Goal: Task Accomplishment & Management: Manage account settings

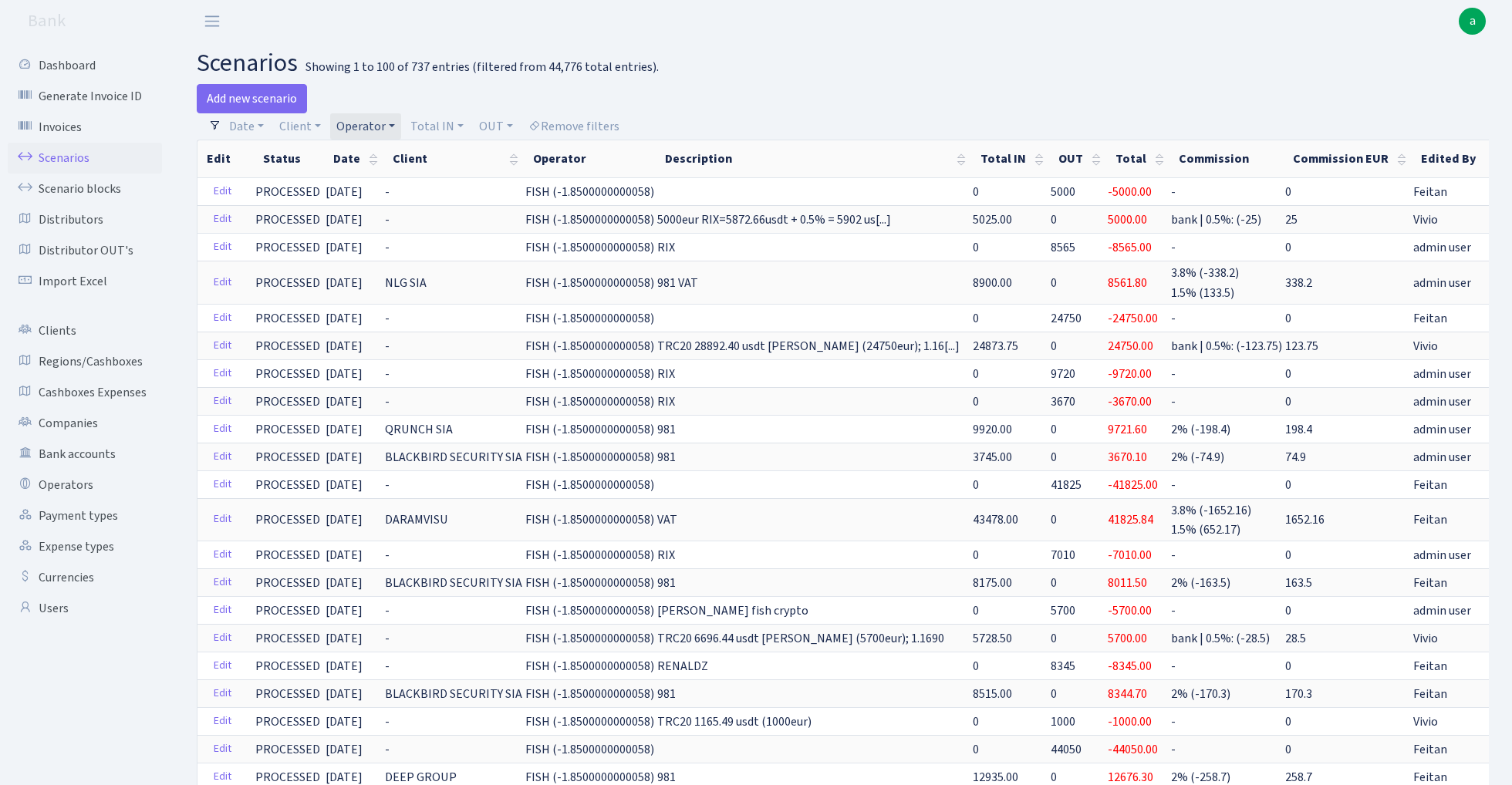
select select "100"
click at [365, 125] on link "Operator" at bounding box center [365, 126] width 71 height 26
click at [372, 184] on input "search" at bounding box center [391, 181] width 113 height 24
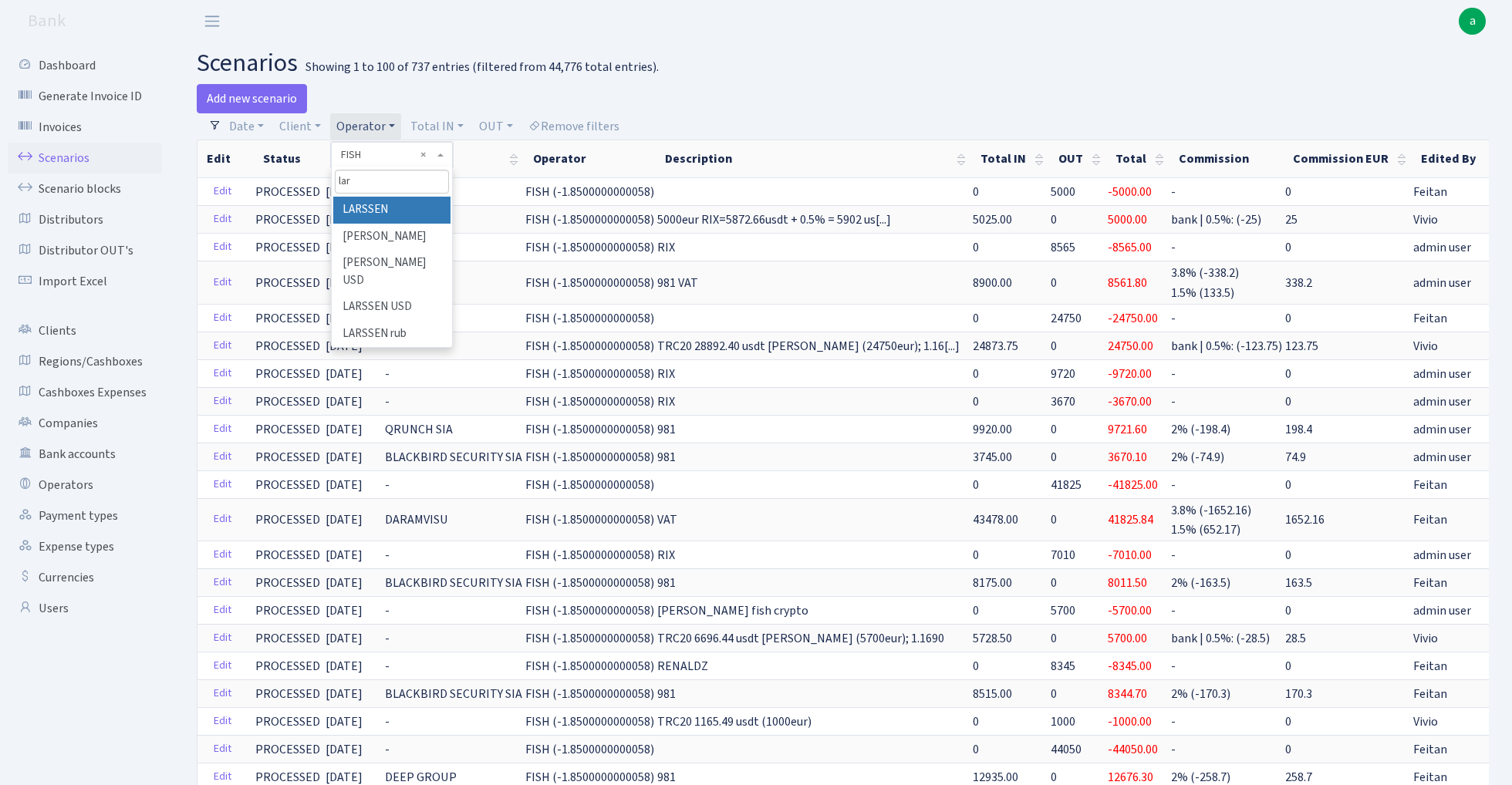
type input "lar"
click at [402, 205] on li "LARSSEN" at bounding box center [391, 210] width 117 height 27
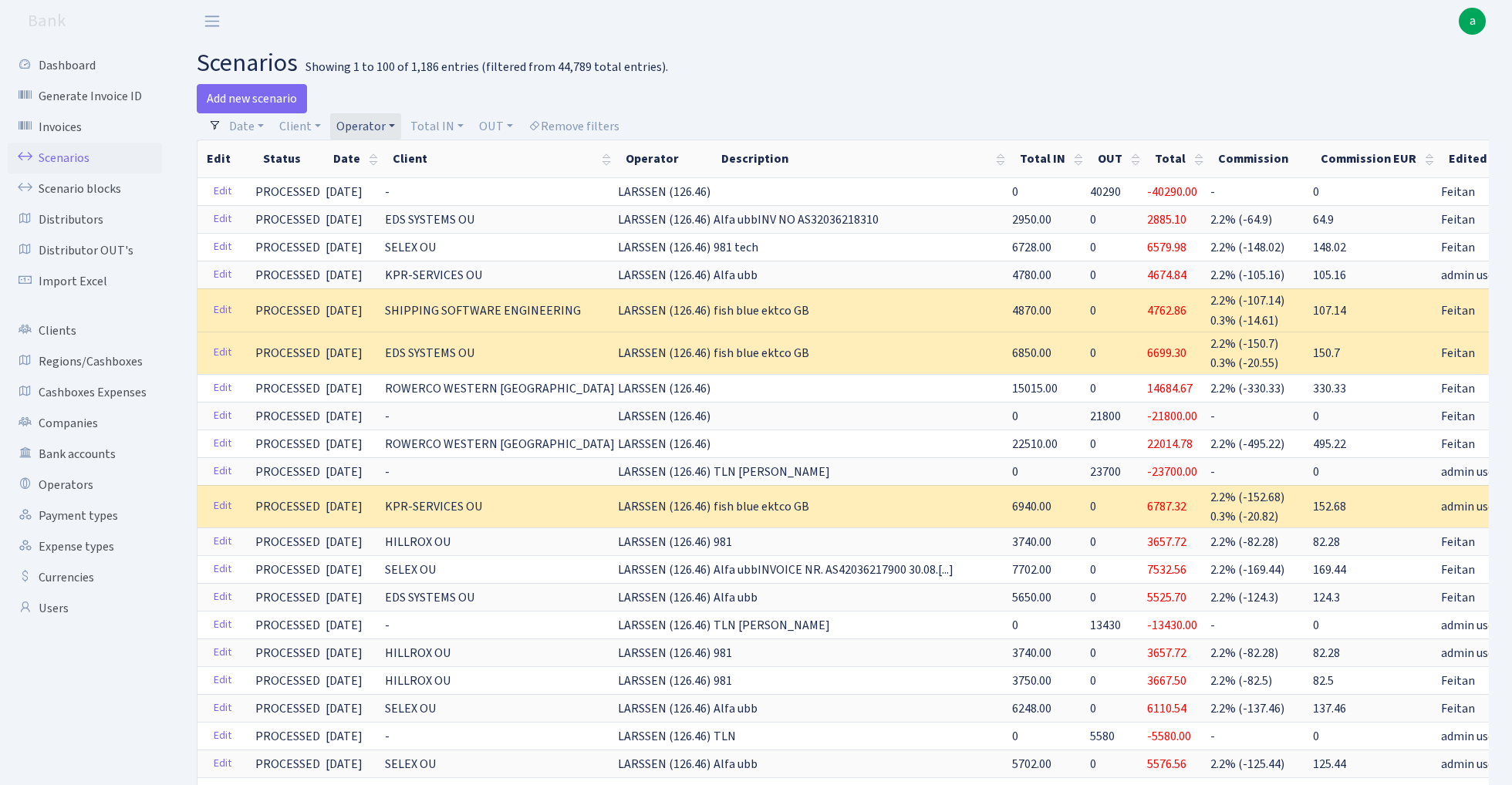
click at [368, 127] on link "Operator" at bounding box center [365, 126] width 71 height 26
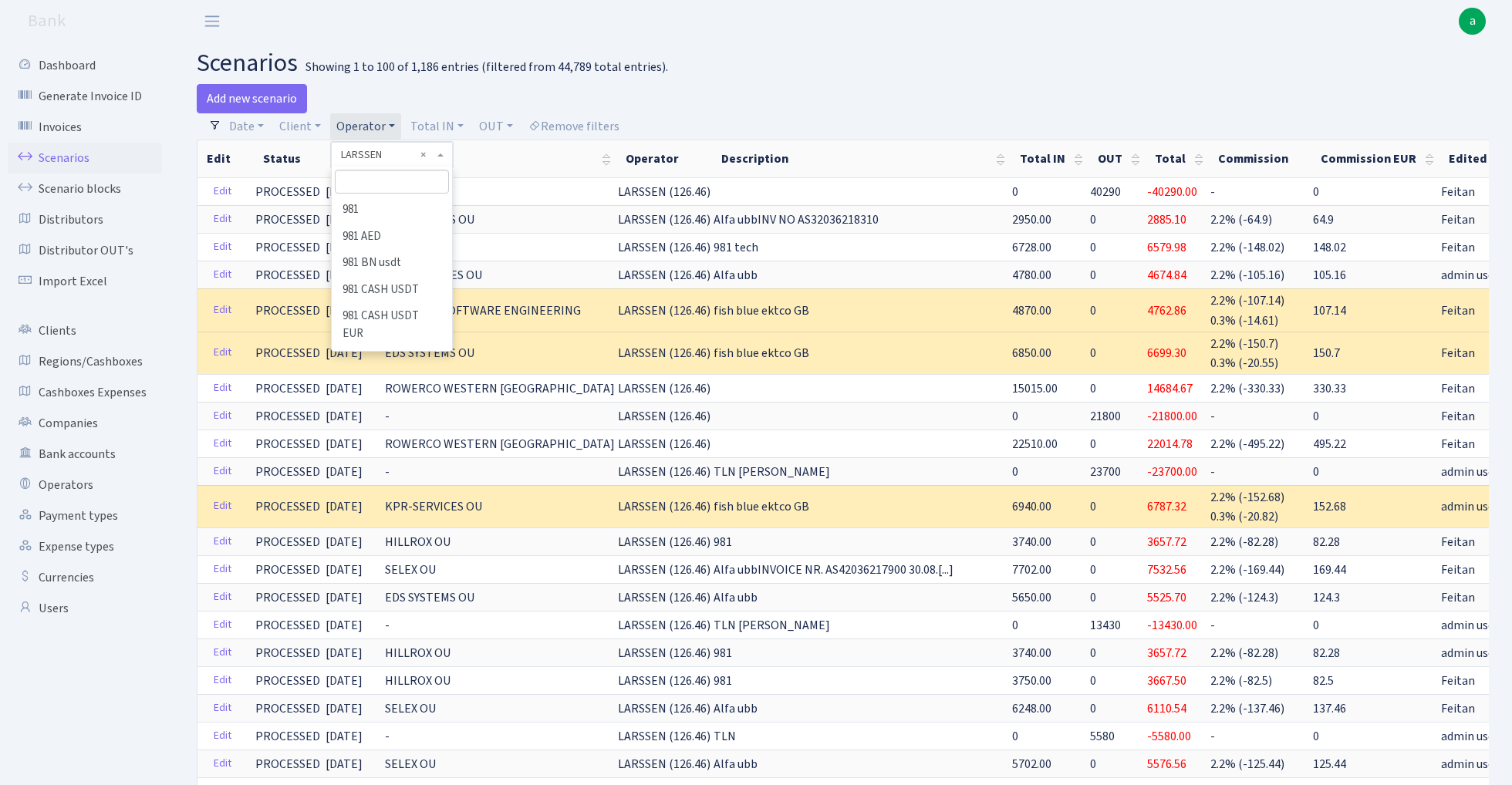
scroll to position [5091, 0]
click at [367, 182] on input "search" at bounding box center [391, 181] width 113 height 24
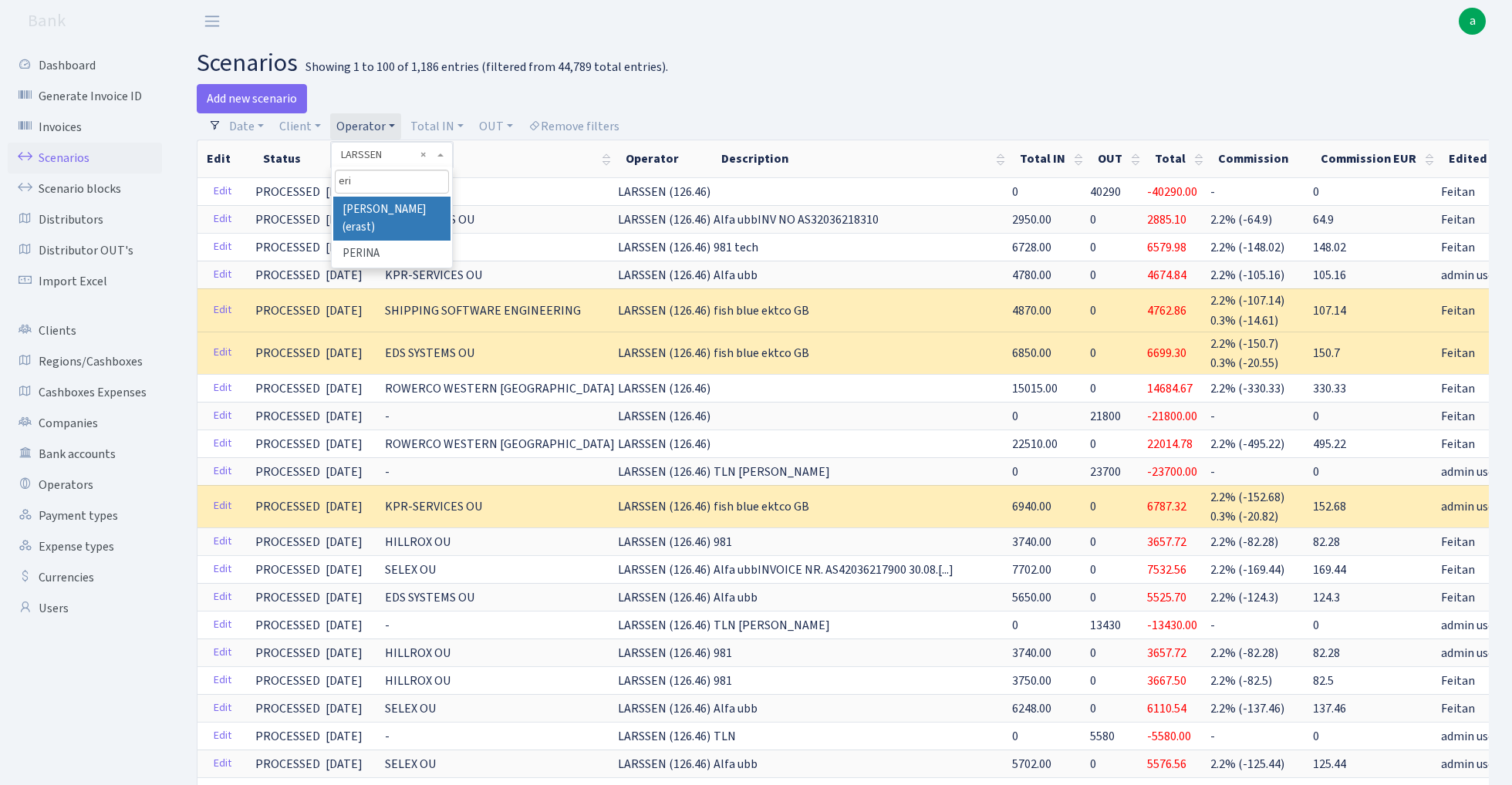
type input "eri"
click at [408, 208] on li "[PERSON_NAME] (erast)" at bounding box center [391, 219] width 117 height 44
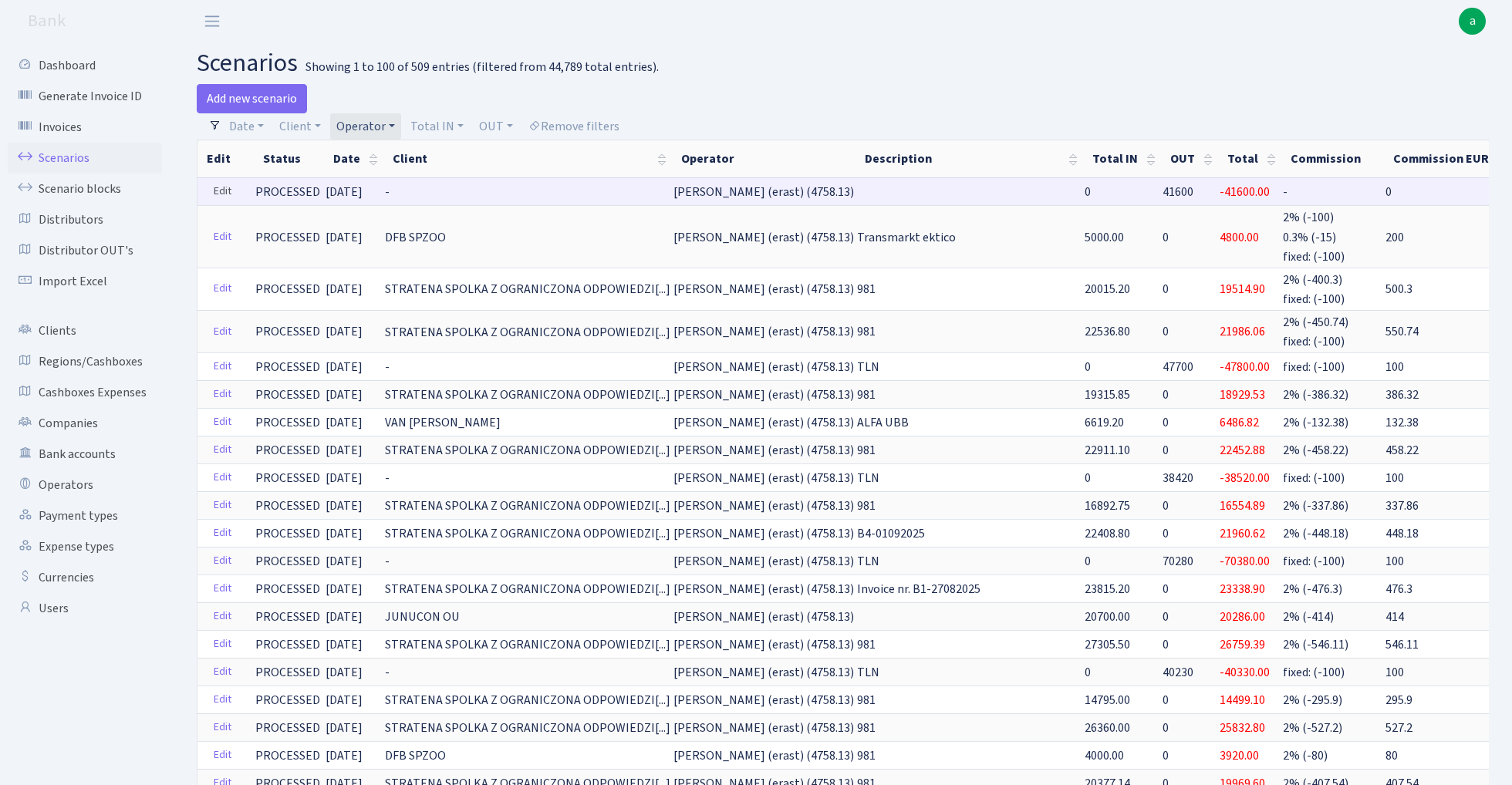
click at [217, 186] on link "Edit" at bounding box center [222, 192] width 32 height 24
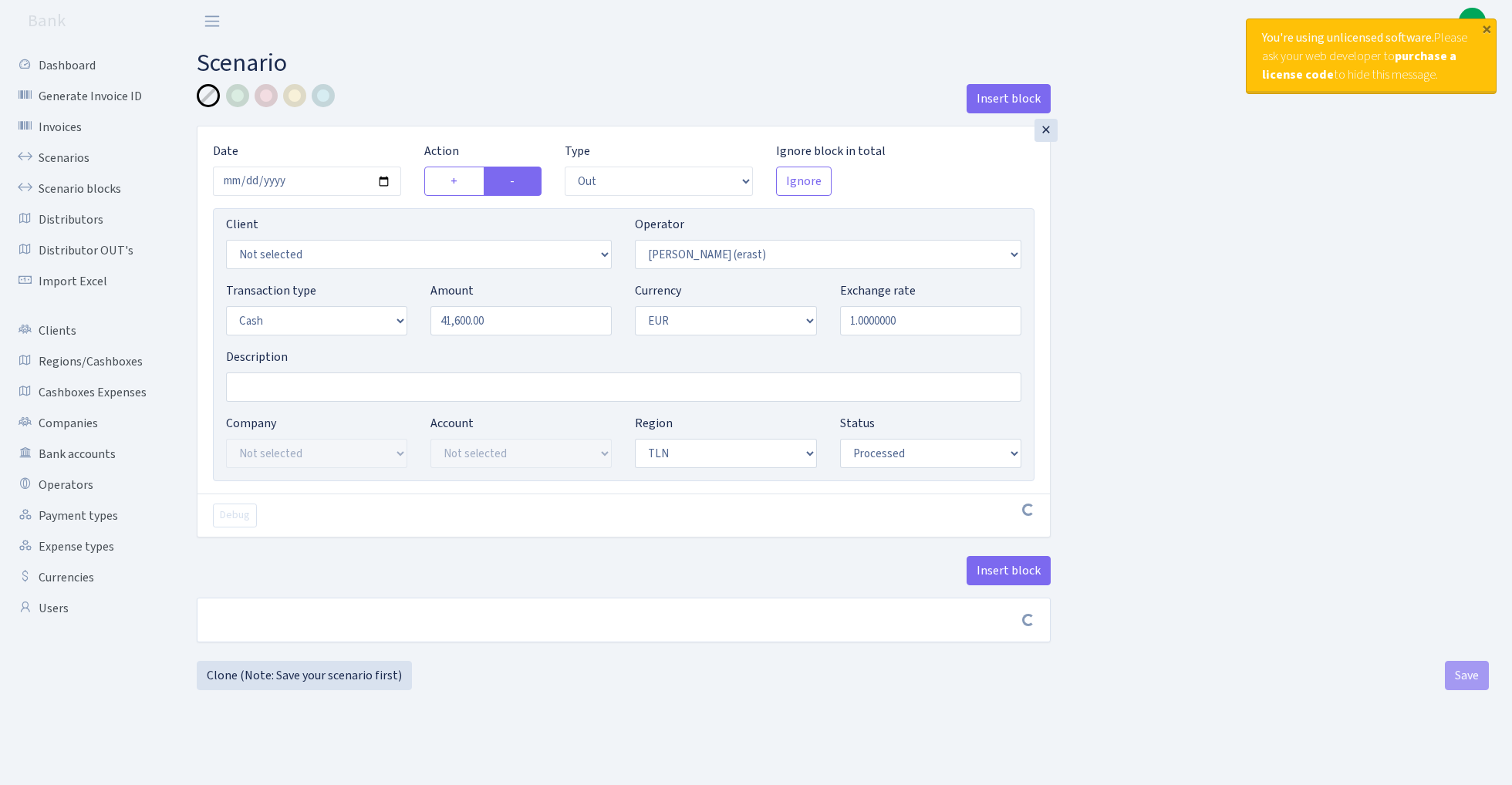
select select "out"
select select "155"
select select "1"
select select "2"
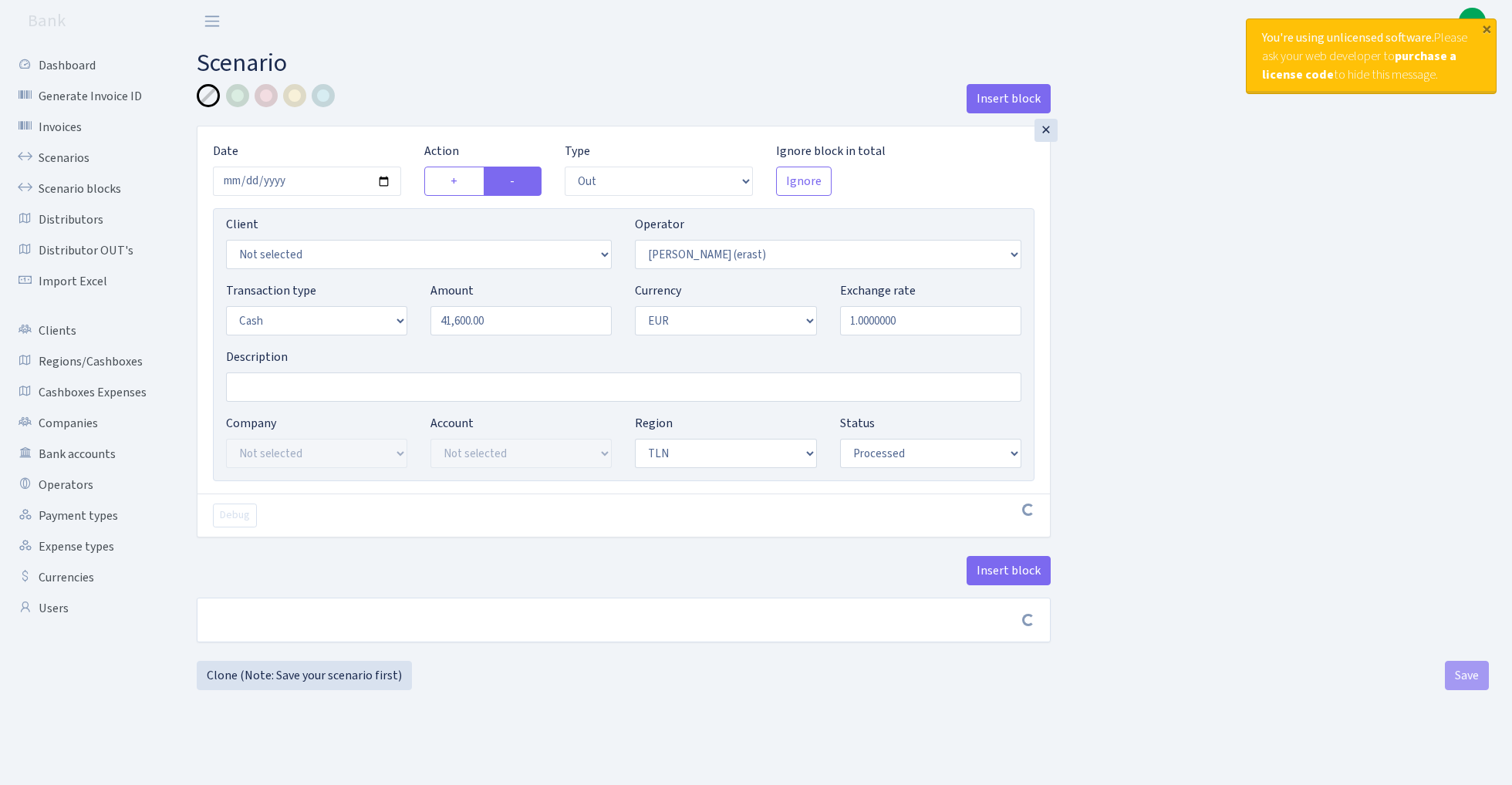
select select "processed"
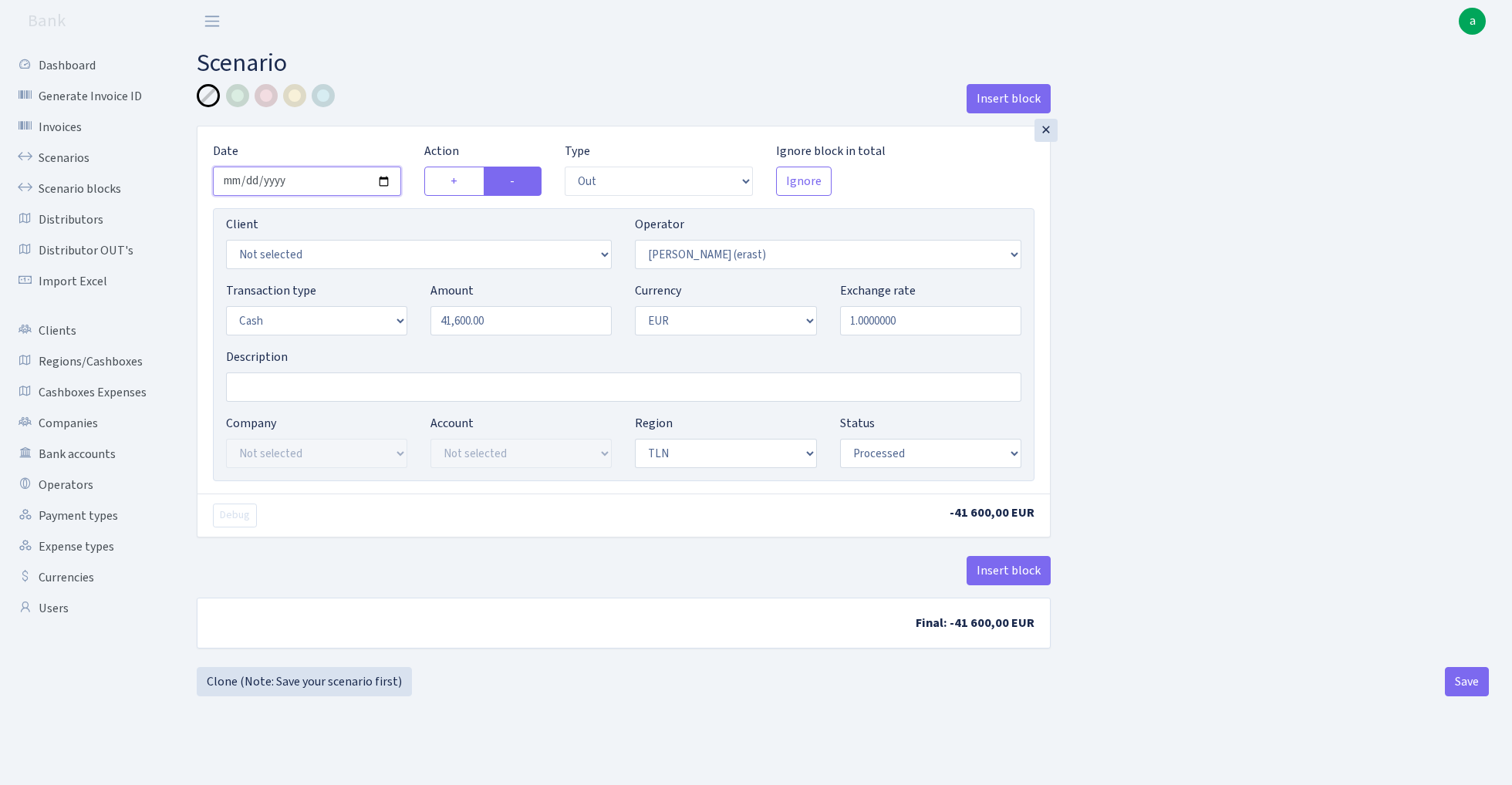
click at [296, 179] on input "2025-09-29" at bounding box center [307, 181] width 188 height 29
type input "2025-09-27"
click at [479, 72] on h2 "Scenario" at bounding box center [842, 63] width 1292 height 29
click at [306, 386] on input "Description" at bounding box center [624, 387] width 796 height 29
type input "TLN"
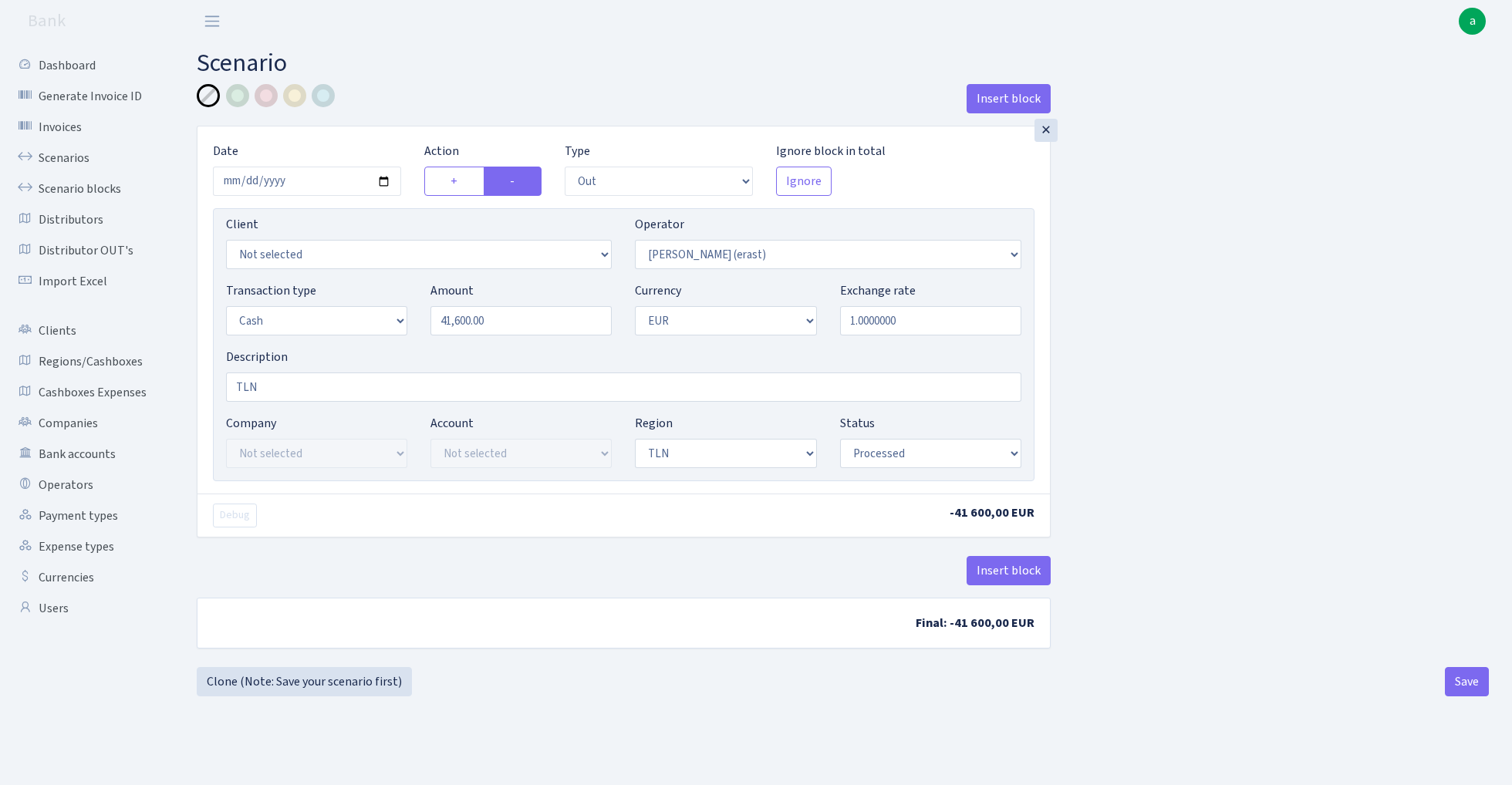
drag, startPoint x: 1204, startPoint y: 325, endPoint x: 1120, endPoint y: 574, distance: 262.8
click at [1204, 325] on div "Insert block × Date 2025-09-27 Action + - Type --- In Out Commission Field requ…" at bounding box center [842, 375] width 1315 height 583
click at [1472, 690] on button "Save" at bounding box center [1468, 682] width 44 height 29
select select "out"
select select "155"
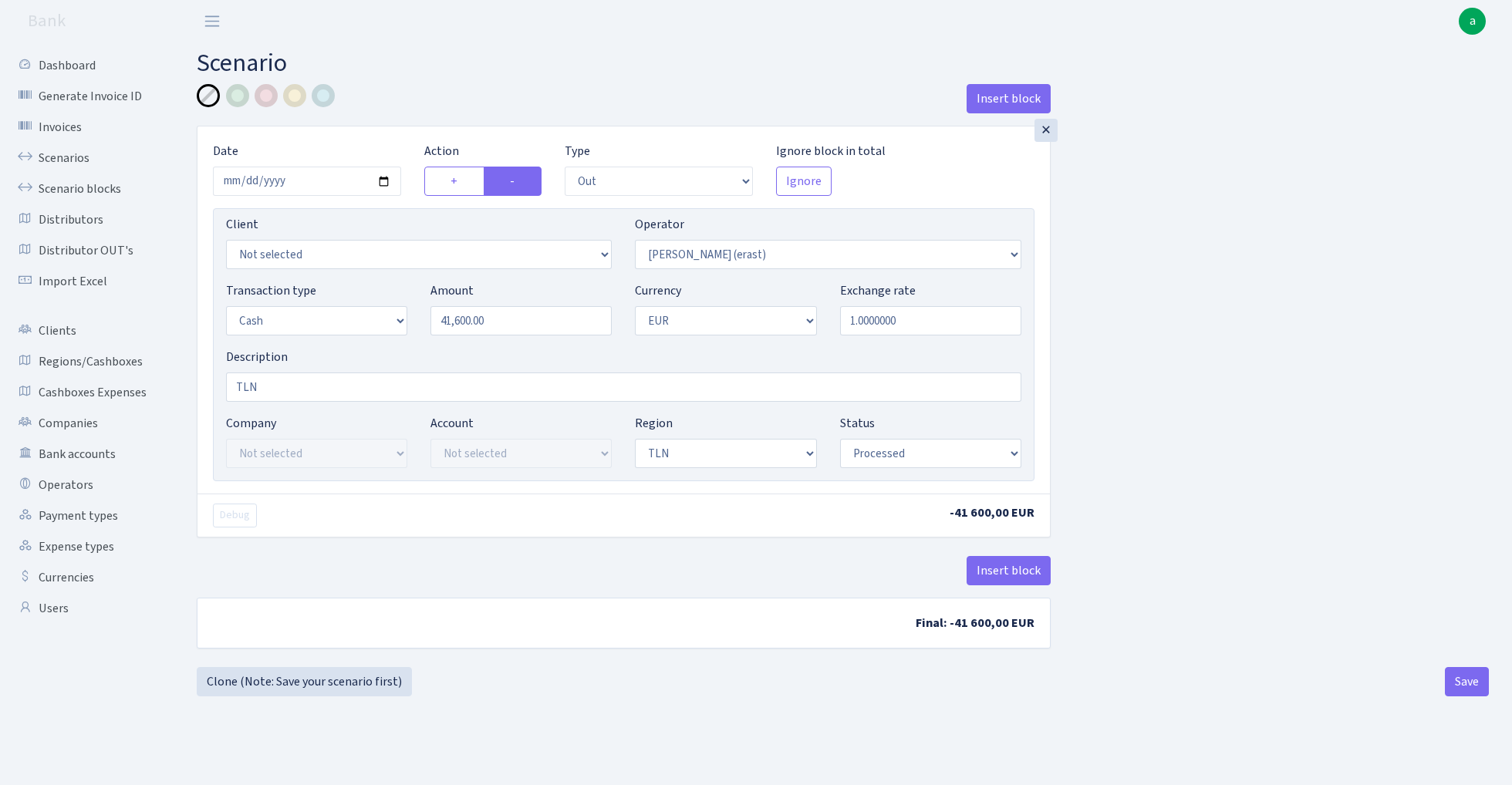
select select "1"
select select "2"
select select "processed"
click at [66, 152] on link "Scenarios" at bounding box center [84, 158] width 154 height 31
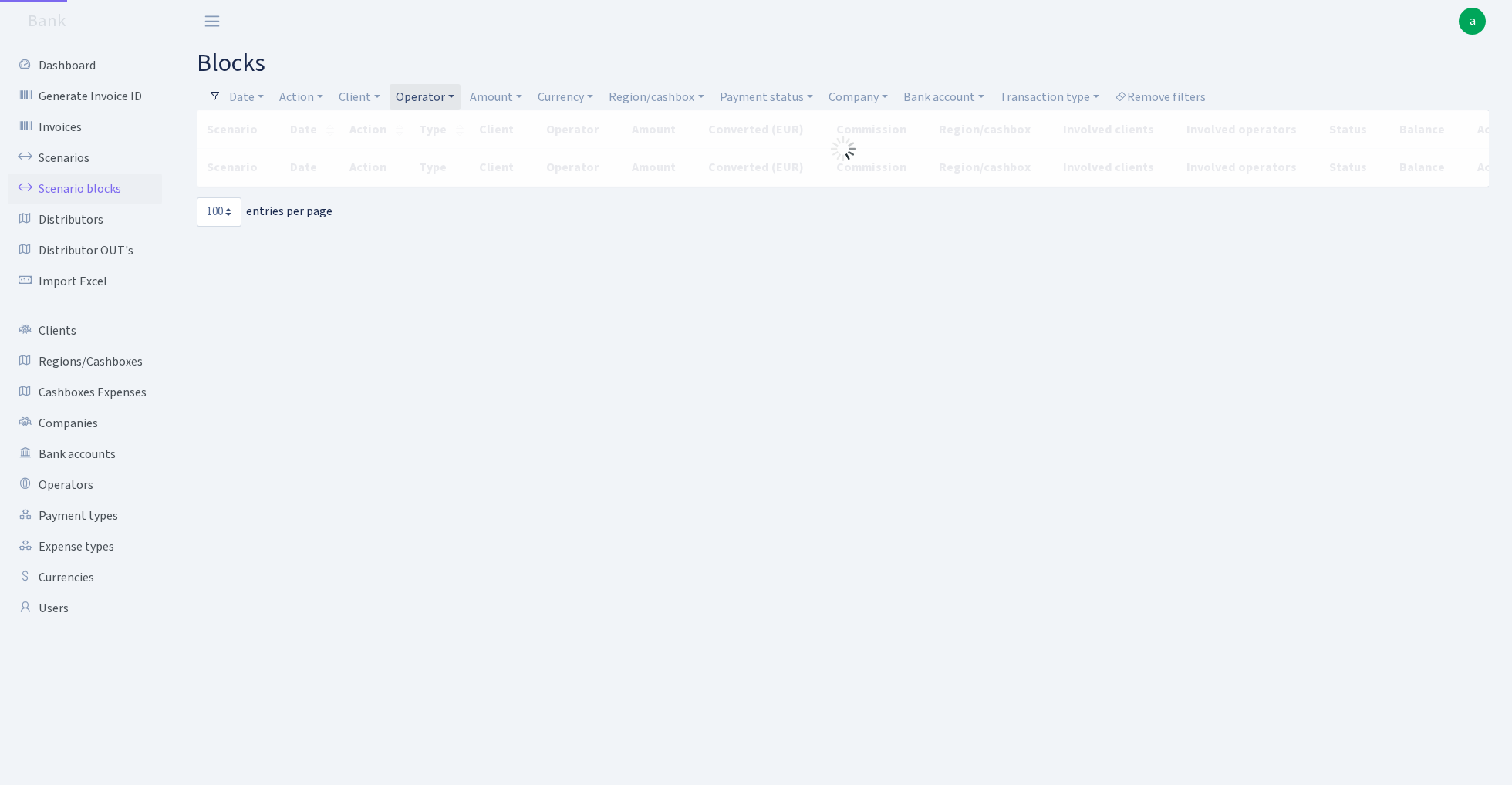
select select "100"
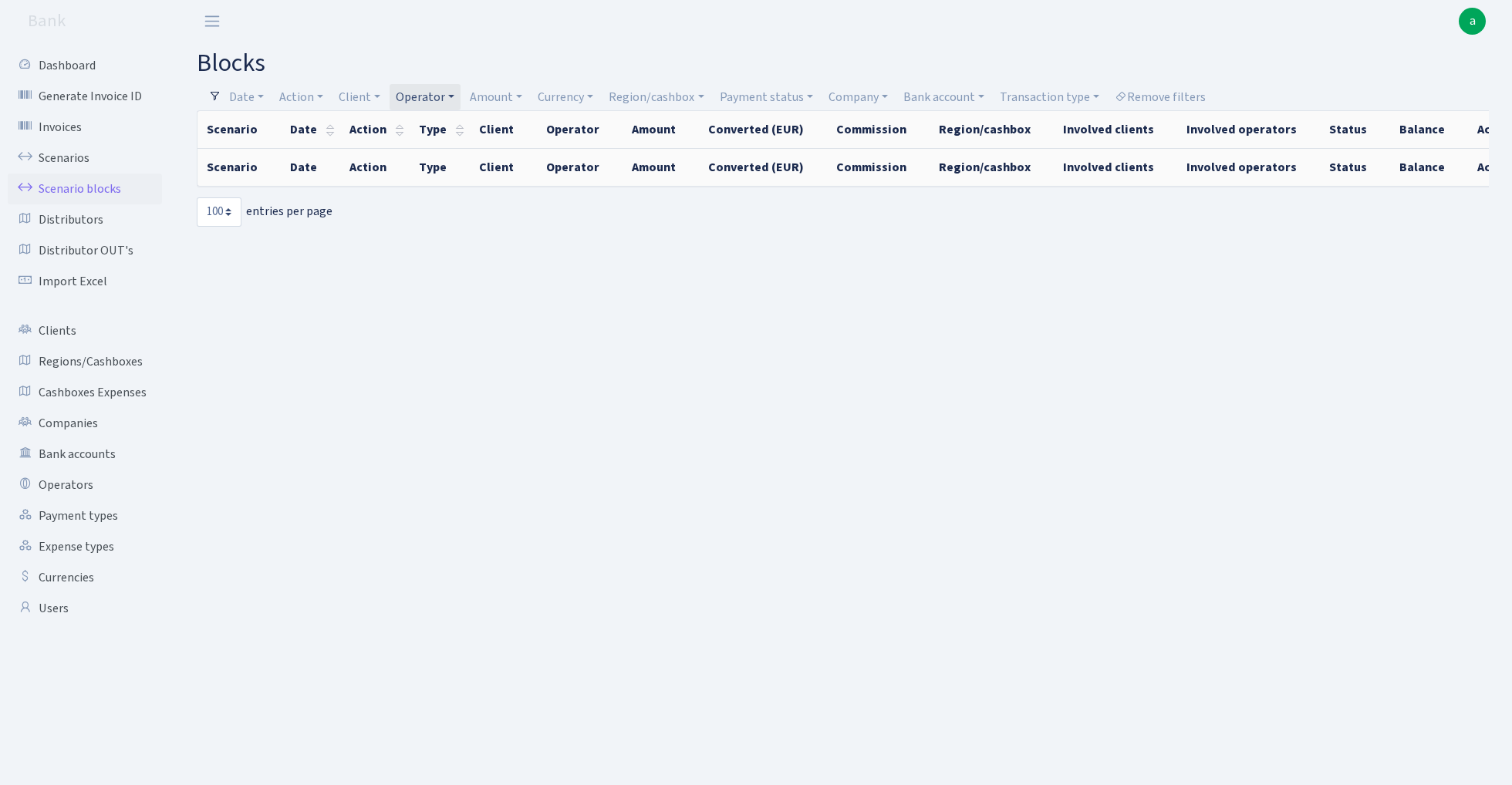
click at [426, 103] on link "Operator" at bounding box center [424, 97] width 71 height 26
click at [448, 155] on input "search" at bounding box center [451, 152] width 113 height 24
type input "lar"
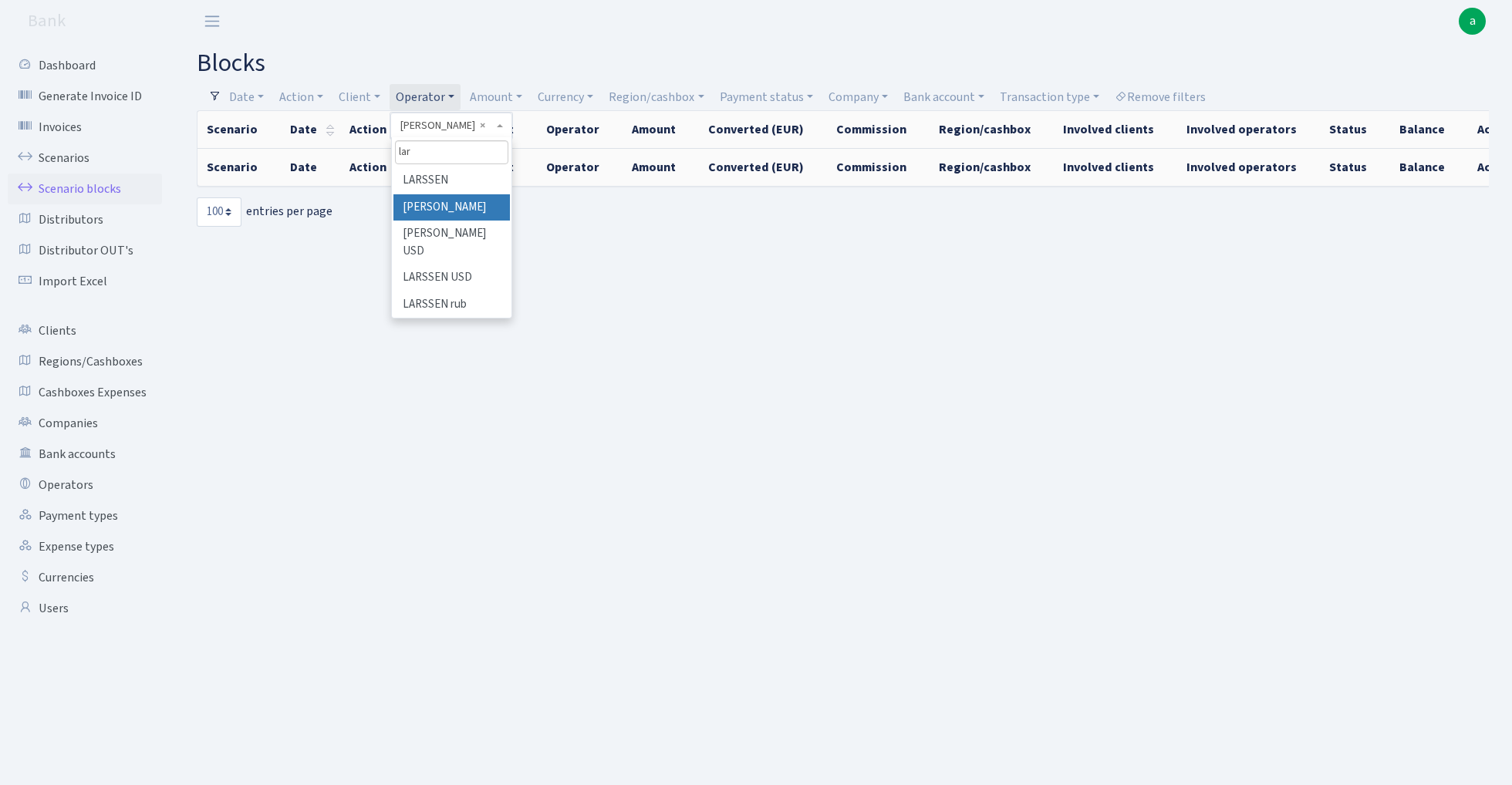
click at [479, 205] on li "[PERSON_NAME]" at bounding box center [451, 208] width 117 height 27
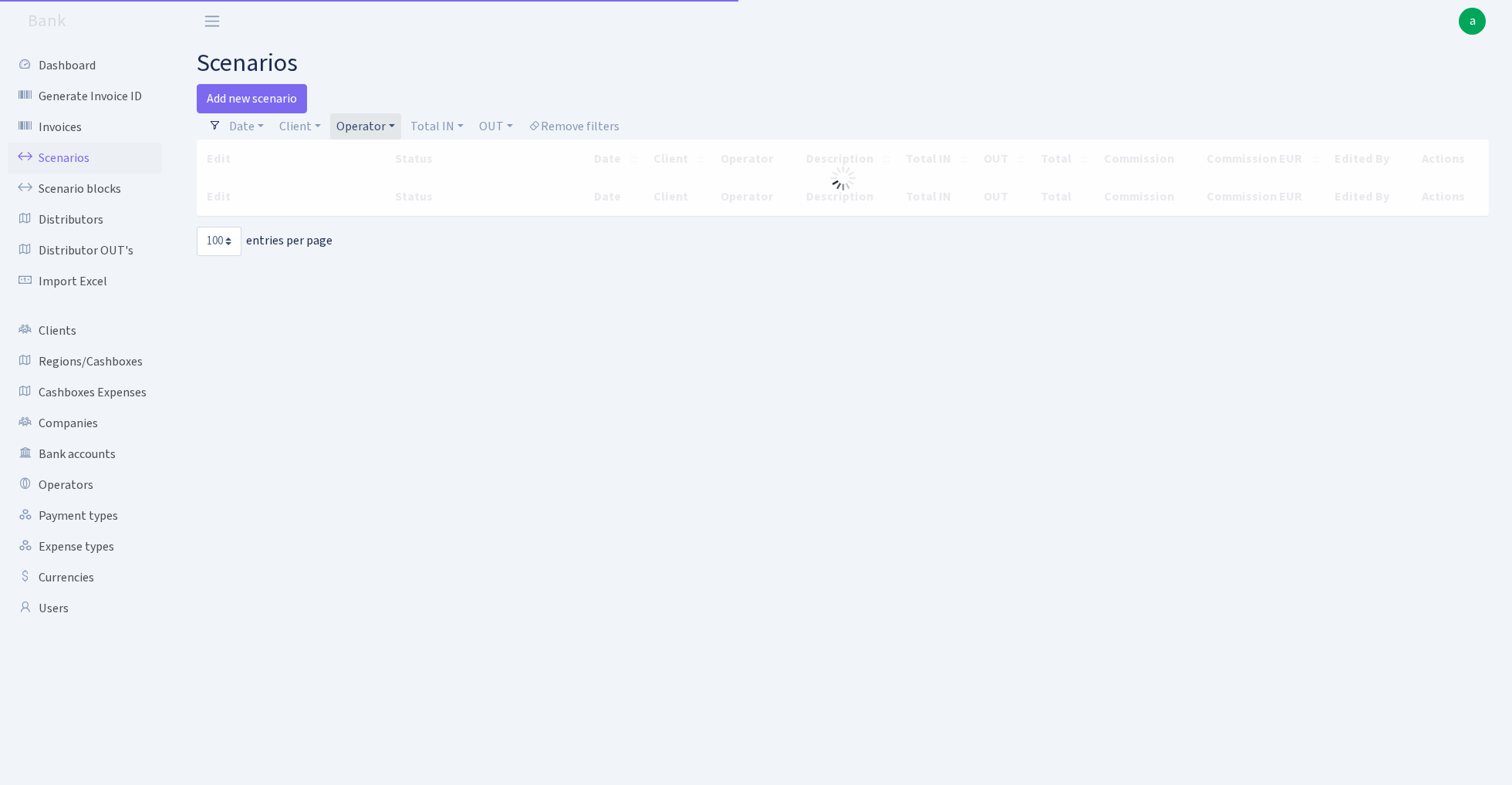
select select "100"
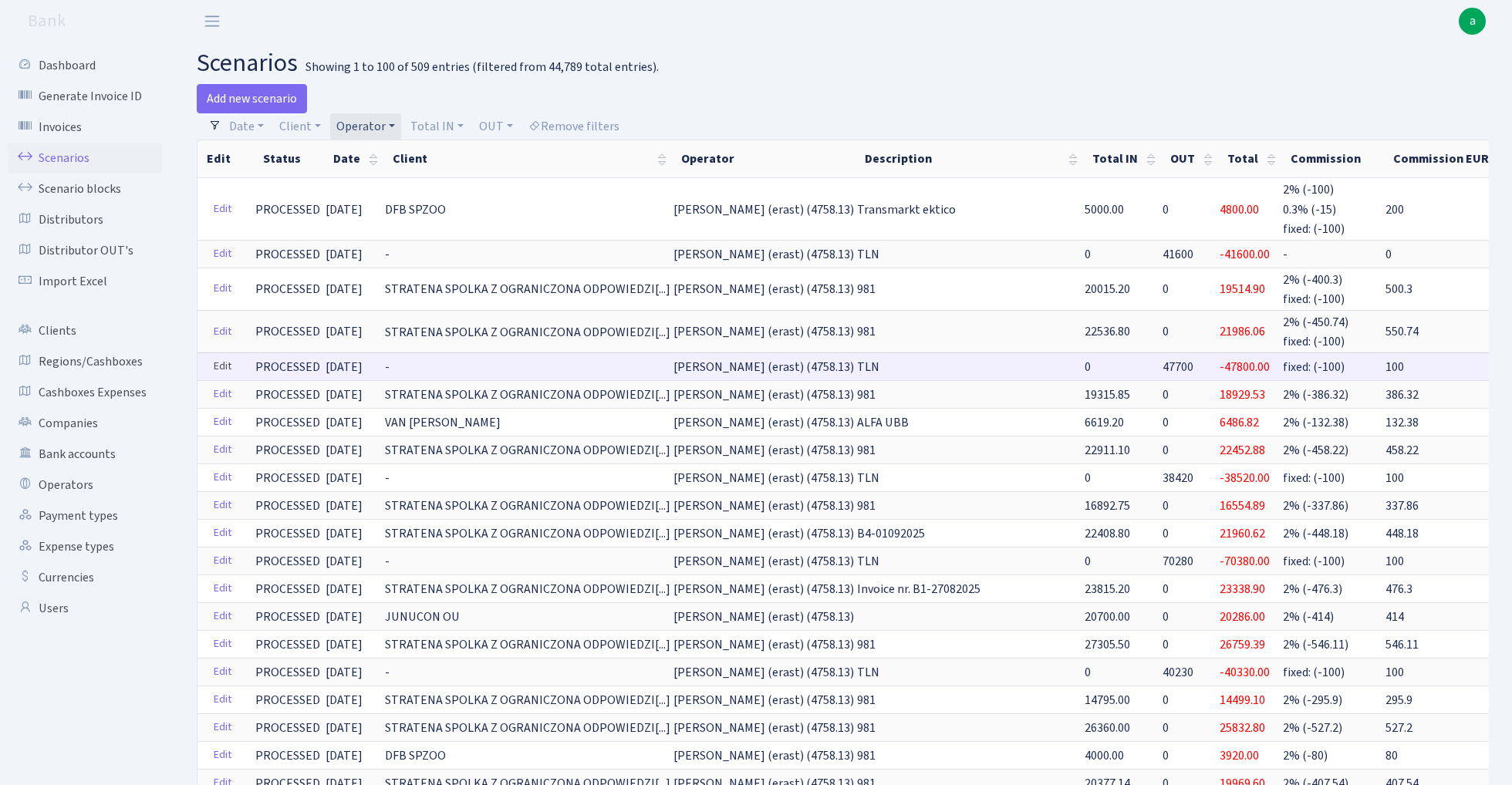
click at [224, 358] on link "Edit" at bounding box center [222, 367] width 32 height 24
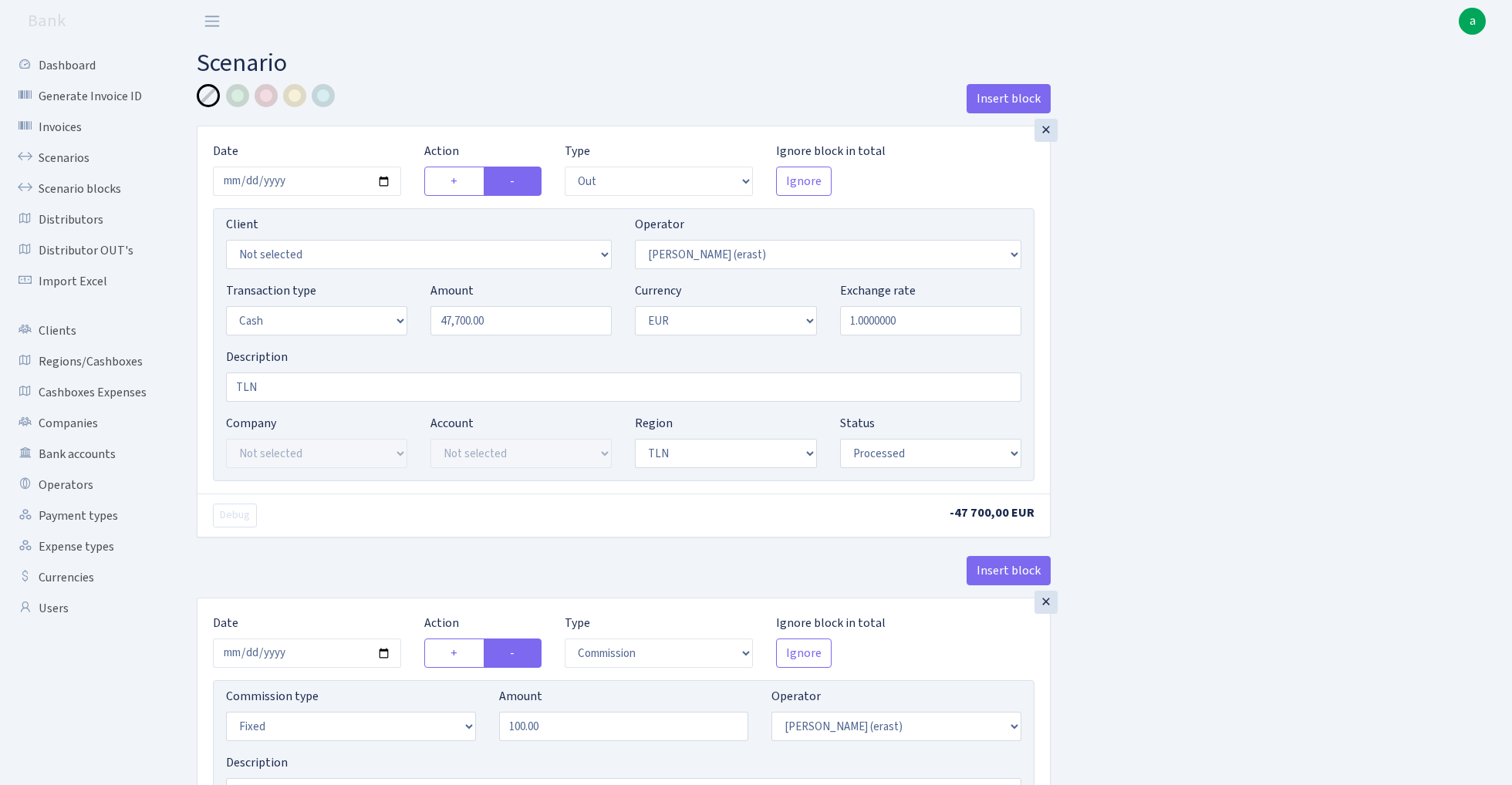
select select "out"
select select "155"
select select "1"
select select "2"
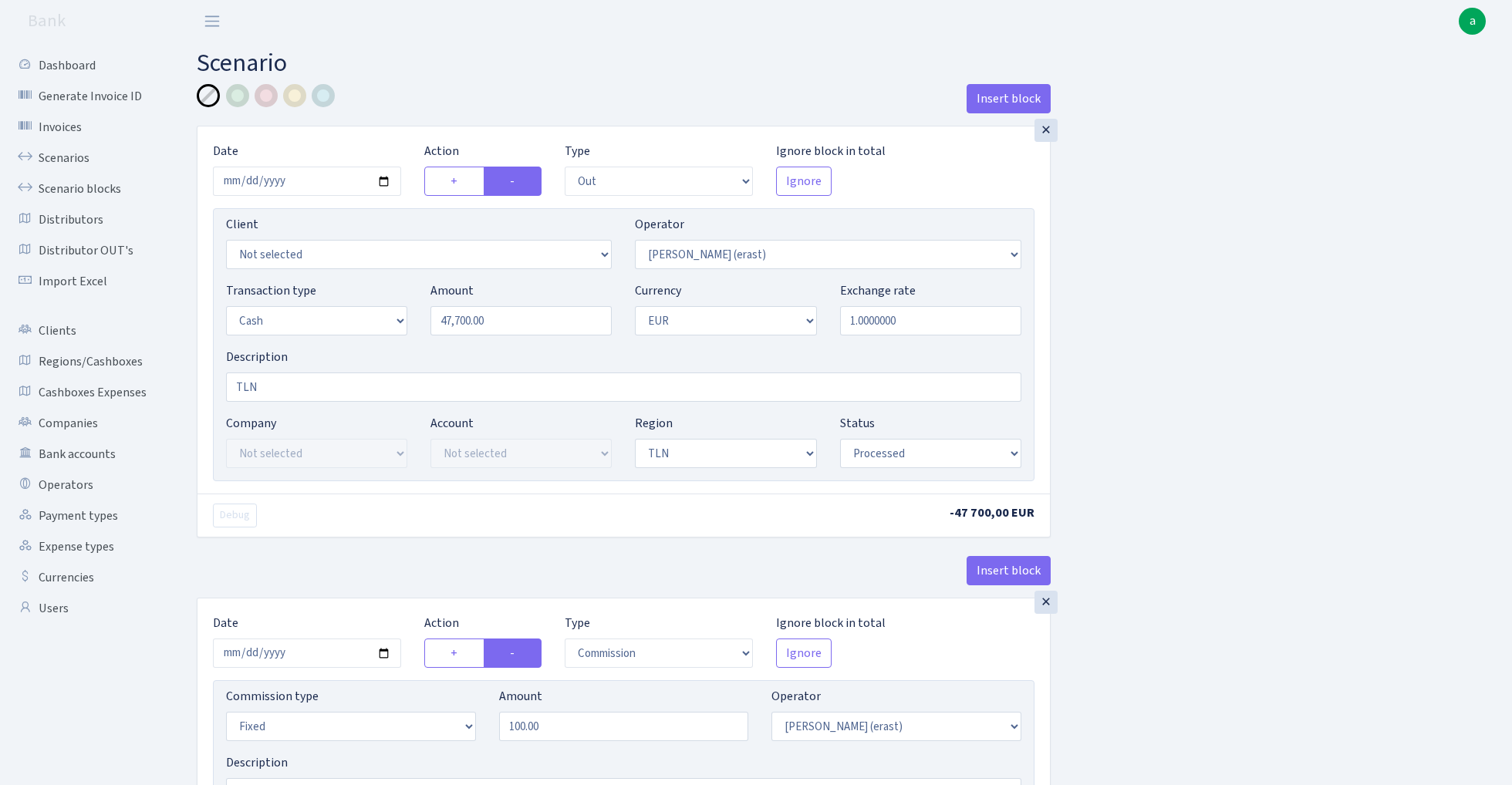
select select "processed"
select select "commission"
select select "fixed"
select select "155"
select select "processed"
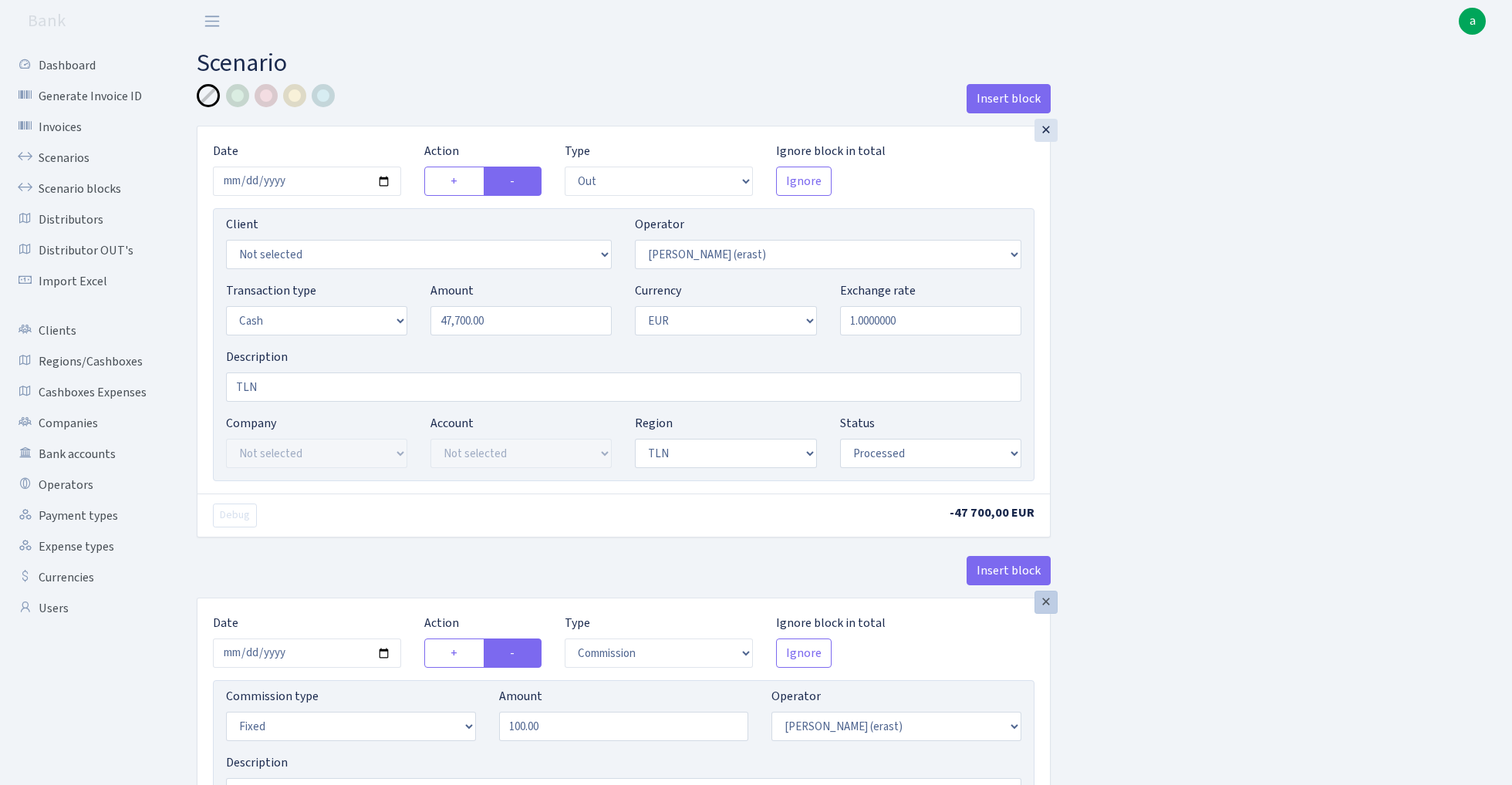
click at [1048, 609] on div "×" at bounding box center [1046, 602] width 23 height 23
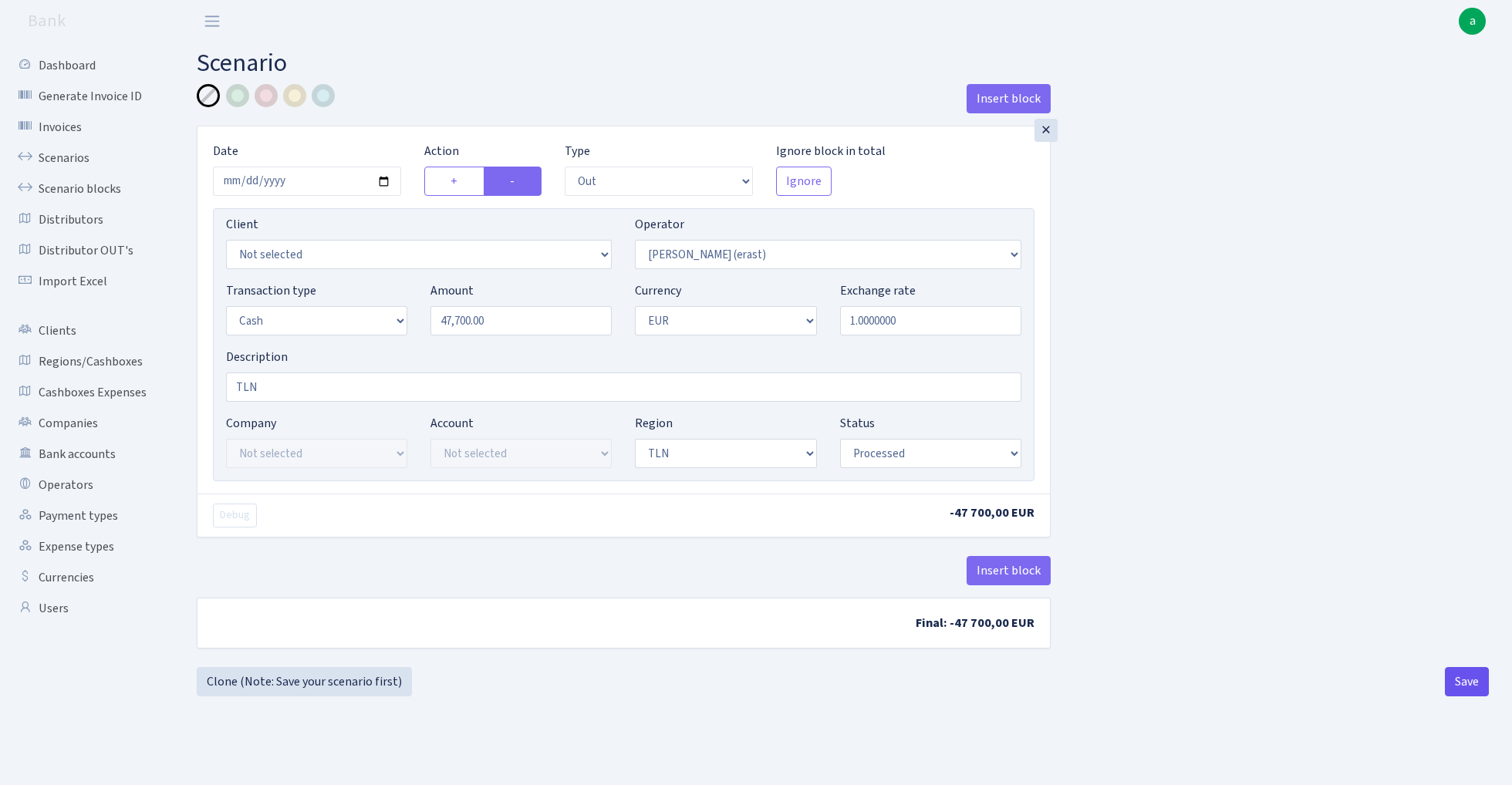
click at [1452, 684] on button "Save" at bounding box center [1468, 682] width 44 height 29
select select "out"
select select "155"
select select "1"
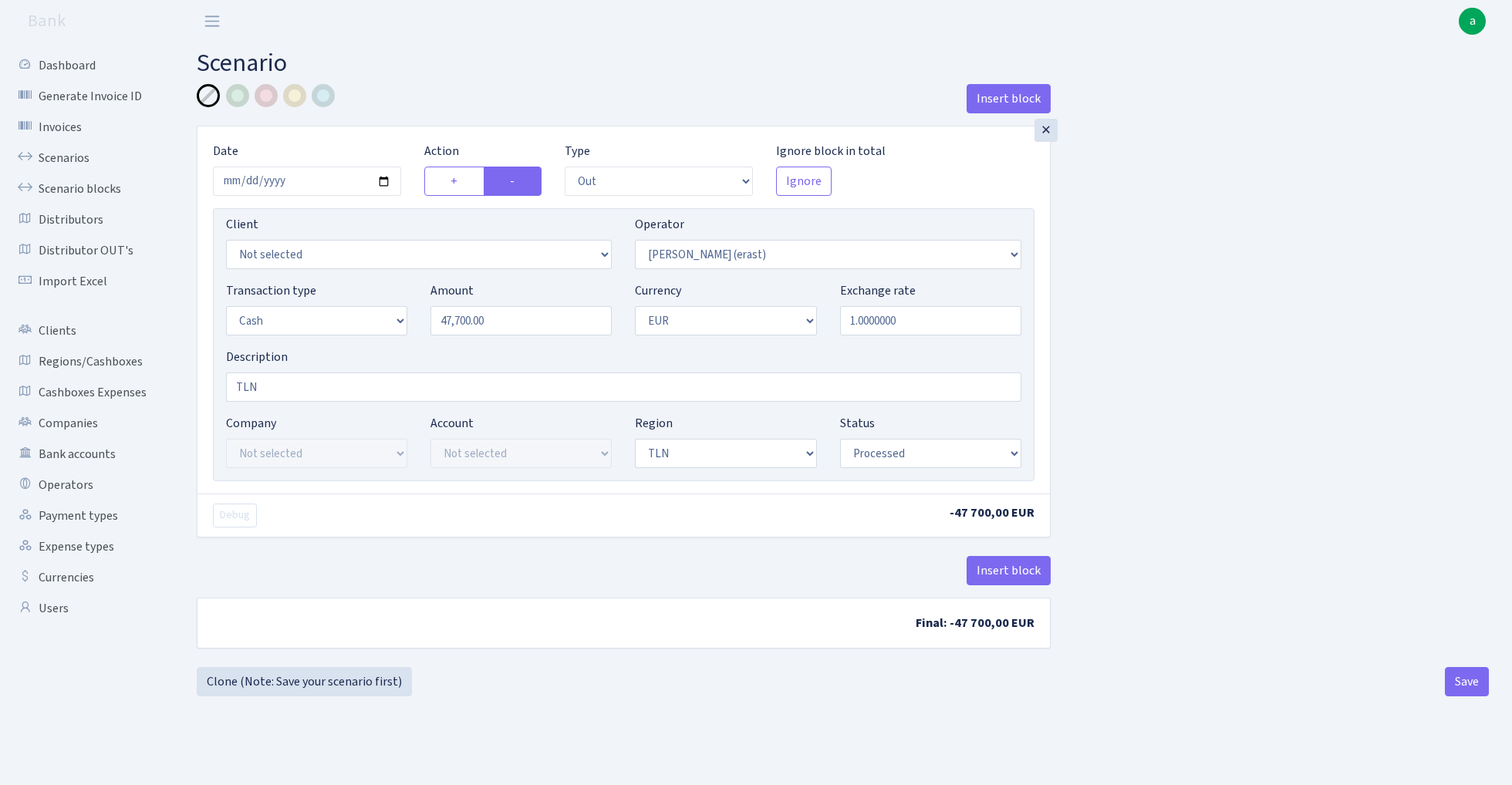
select select "2"
select select "processed"
click at [62, 156] on link "Scenarios" at bounding box center [84, 158] width 154 height 31
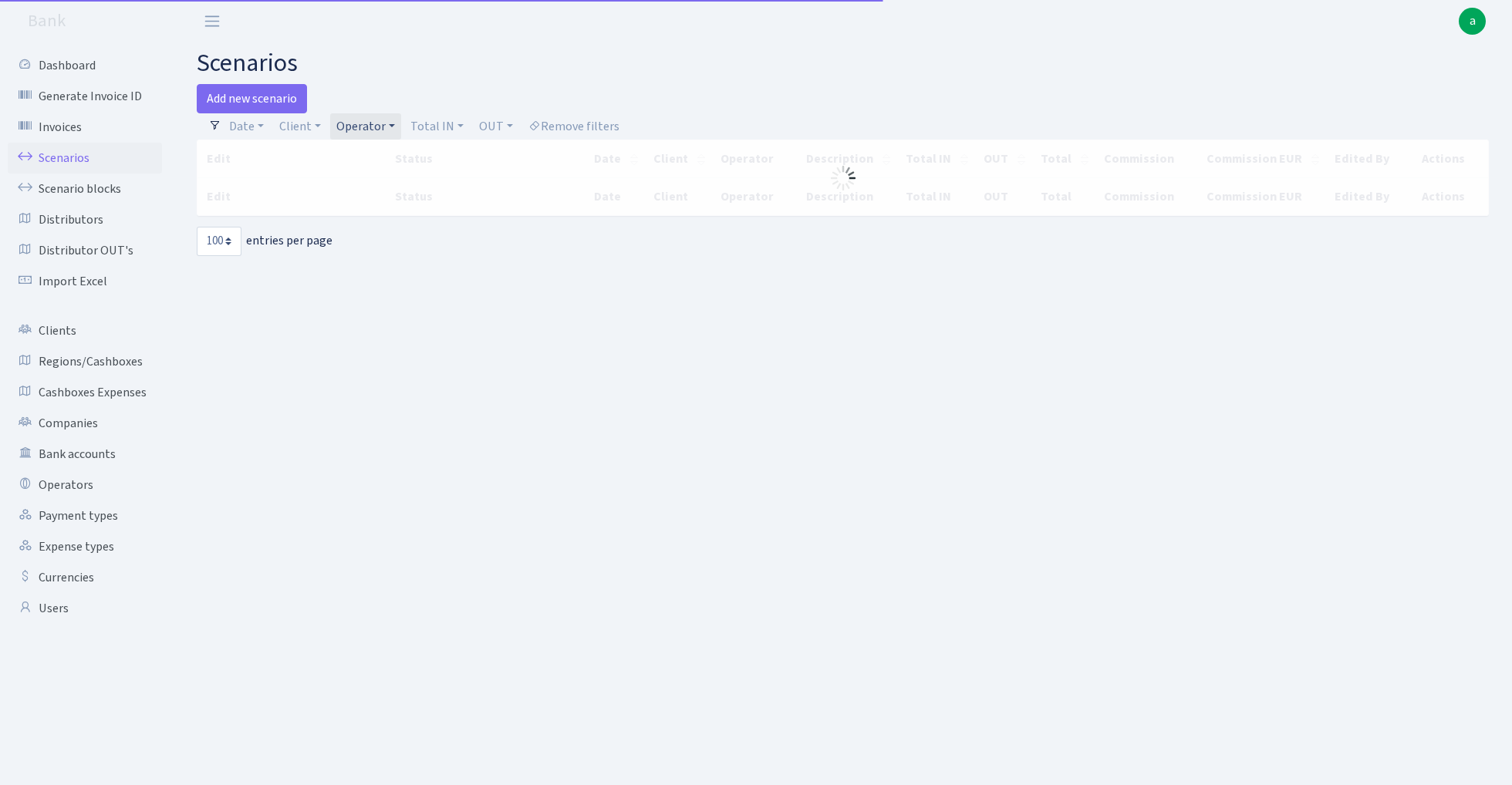
select select "100"
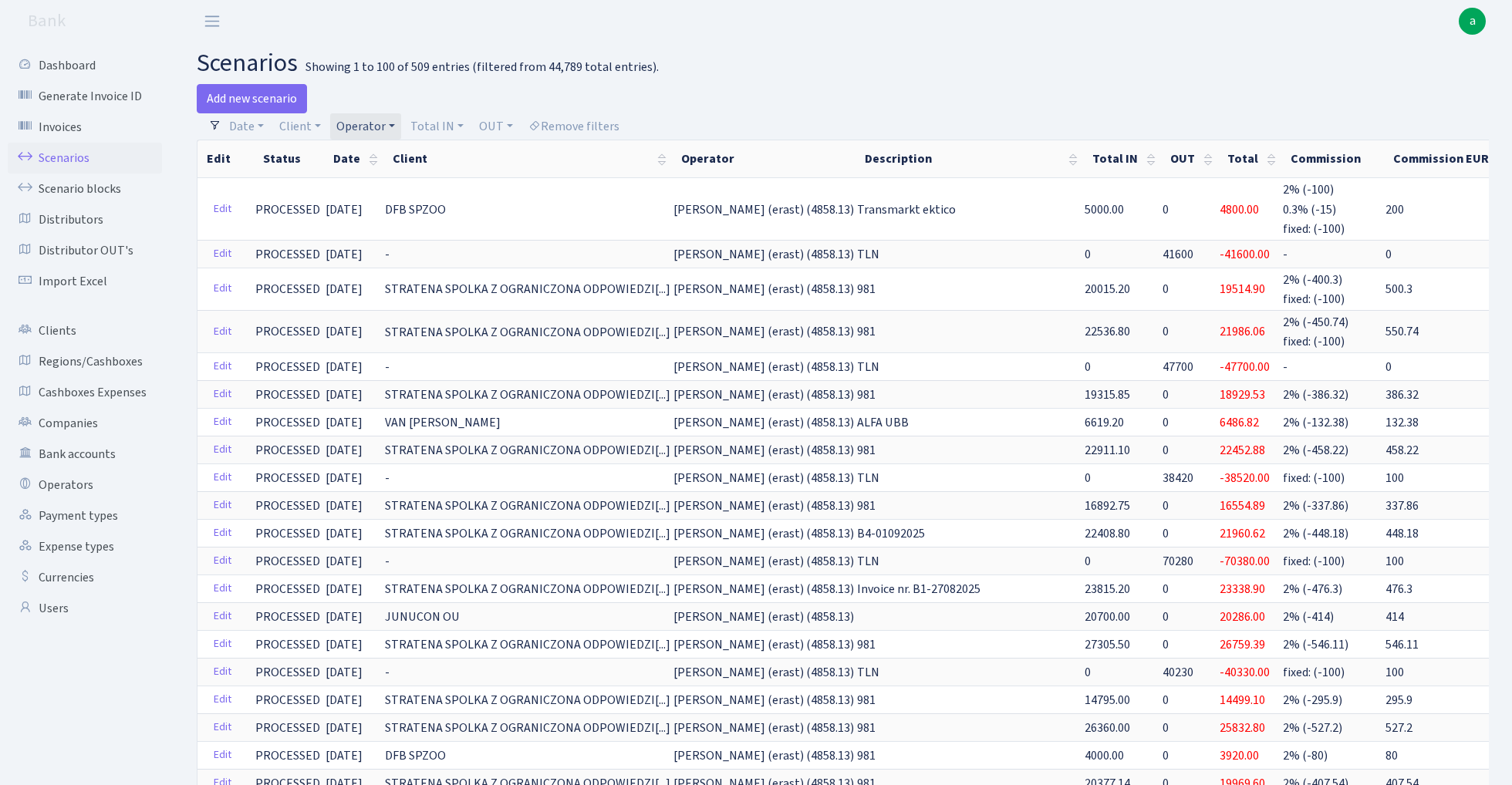
click at [372, 127] on link "Operator" at bounding box center [365, 126] width 71 height 26
click at [380, 177] on input "search" at bounding box center [391, 181] width 113 height 24
type input "lar"
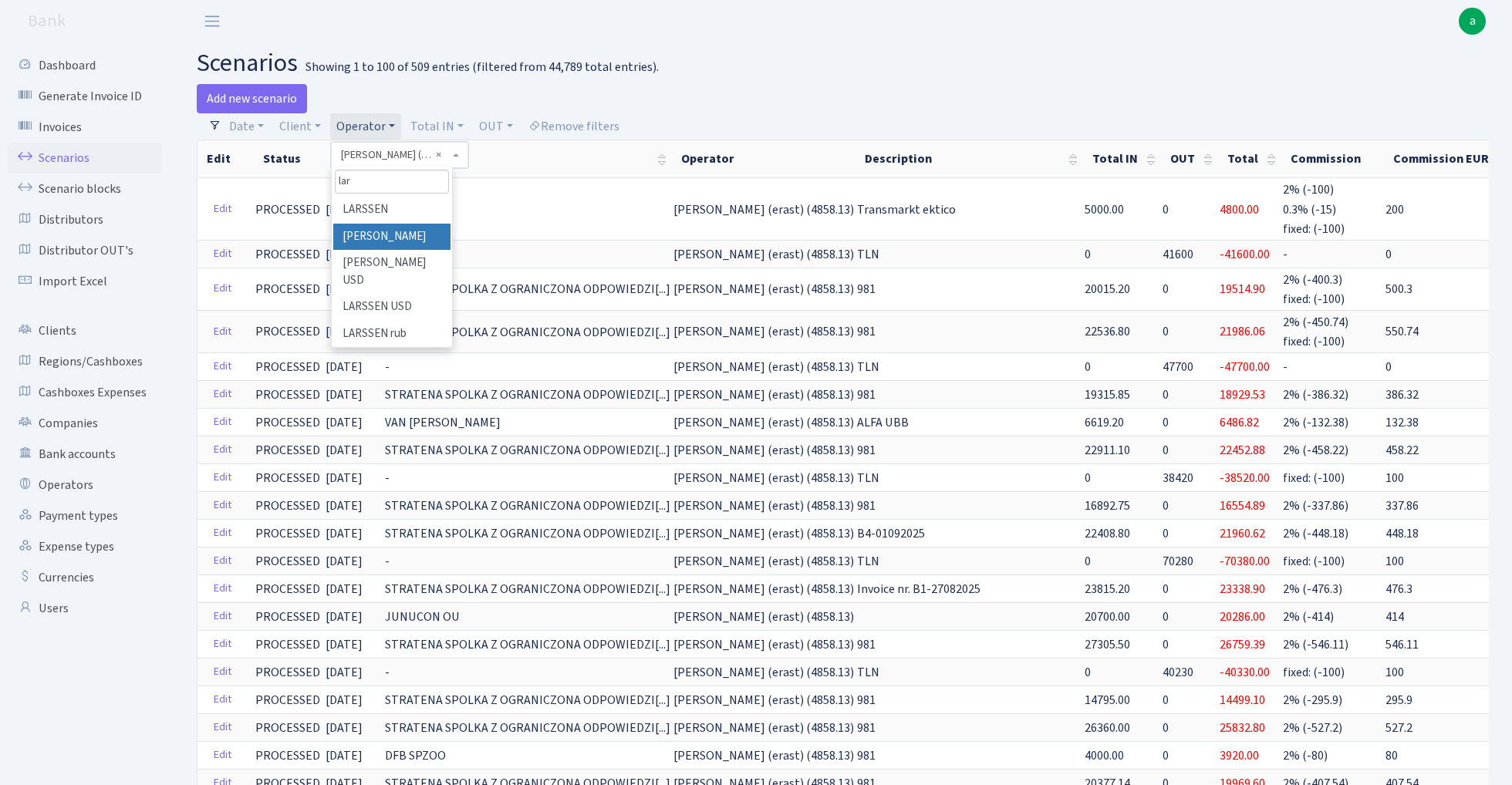
click at [414, 233] on li "[PERSON_NAME]" at bounding box center [391, 238] width 117 height 27
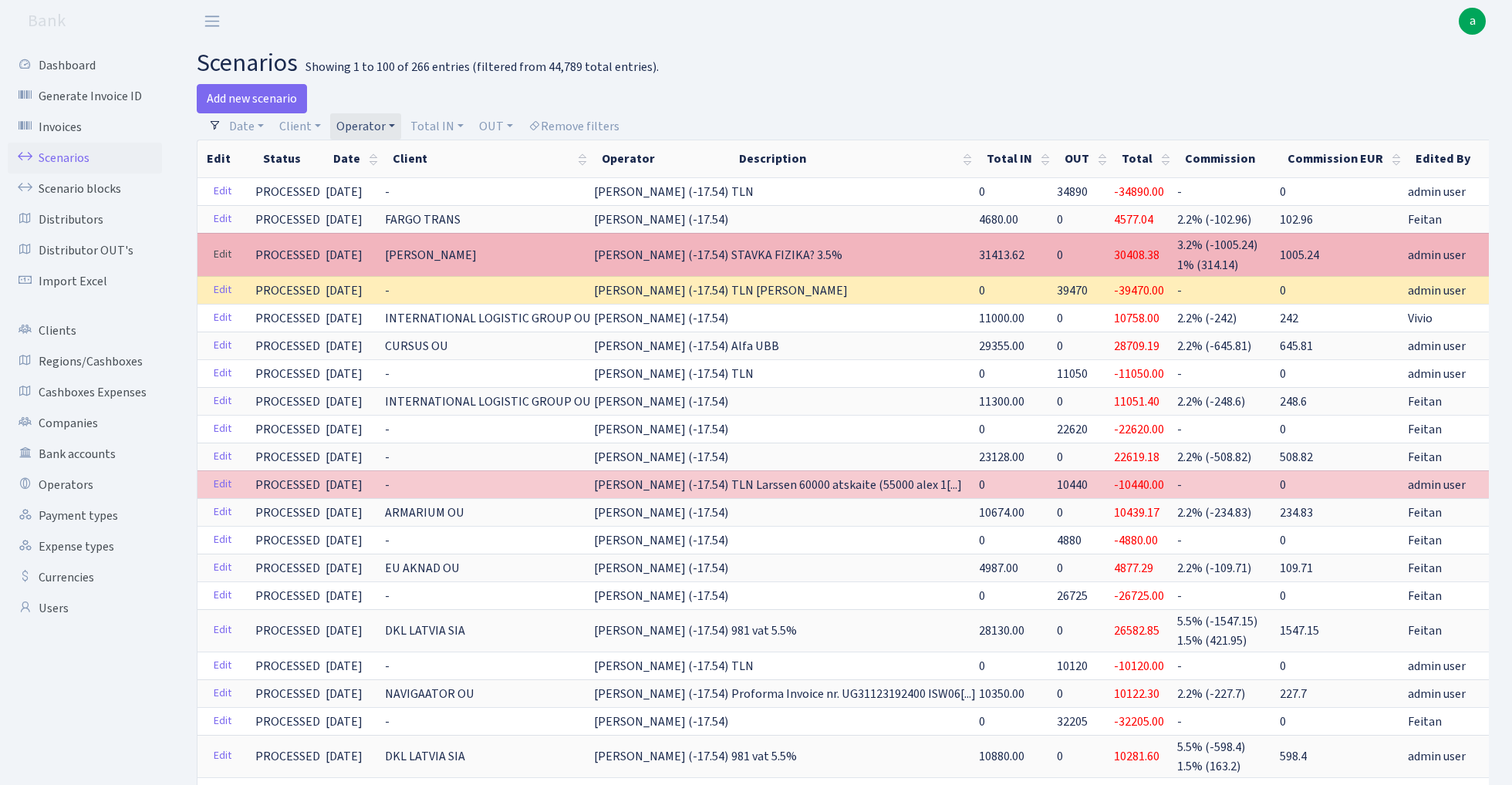
click at [229, 255] on link "Edit" at bounding box center [222, 255] width 32 height 24
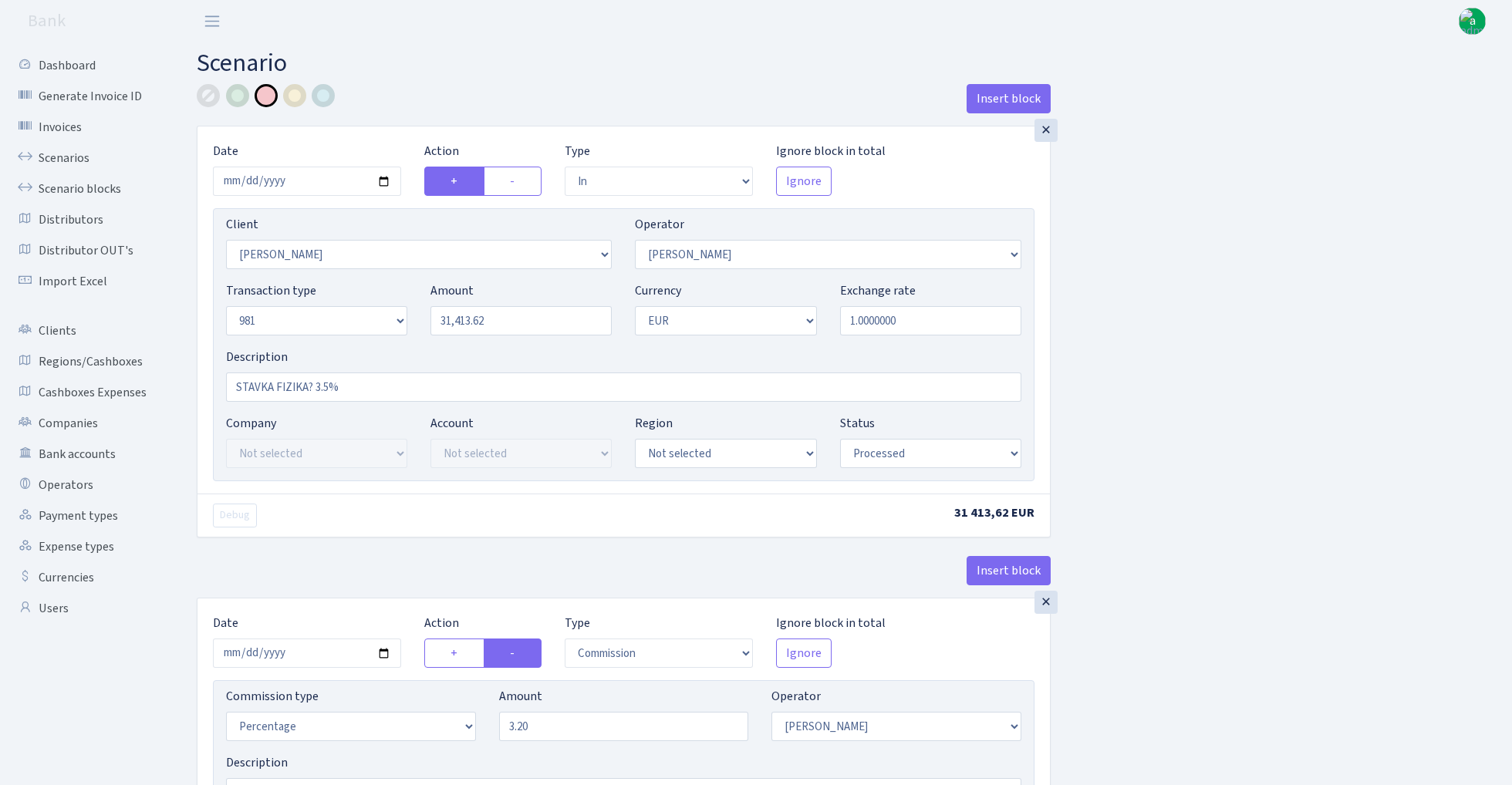
select select "in"
select select "3319"
select select "123"
select select "8"
select select "1"
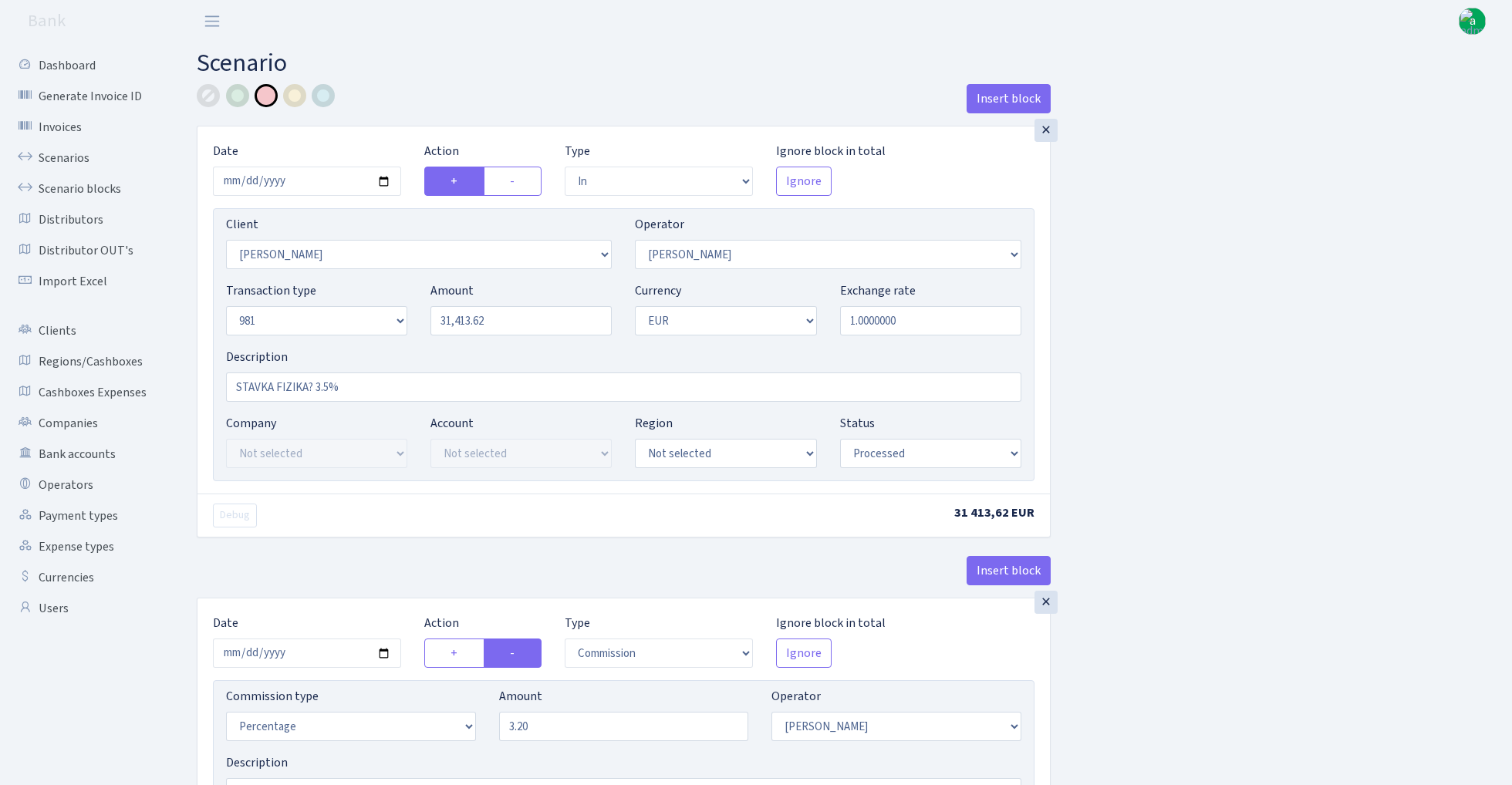
select select "processed"
select select "commission"
select select "123"
select select "processed"
select select "out"
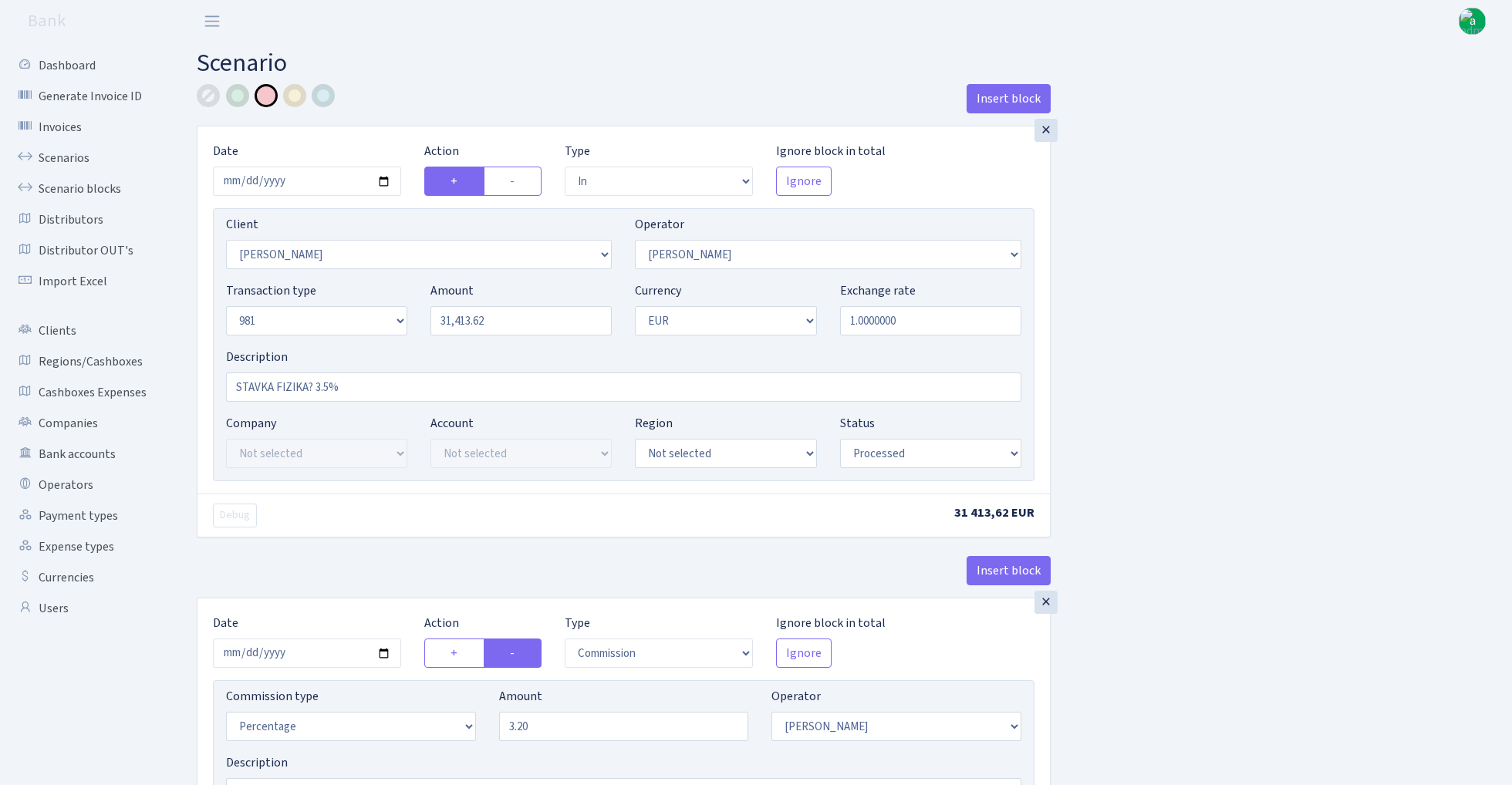
select select "342"
select select "61"
select select "8"
select select "1"
select select "processed"
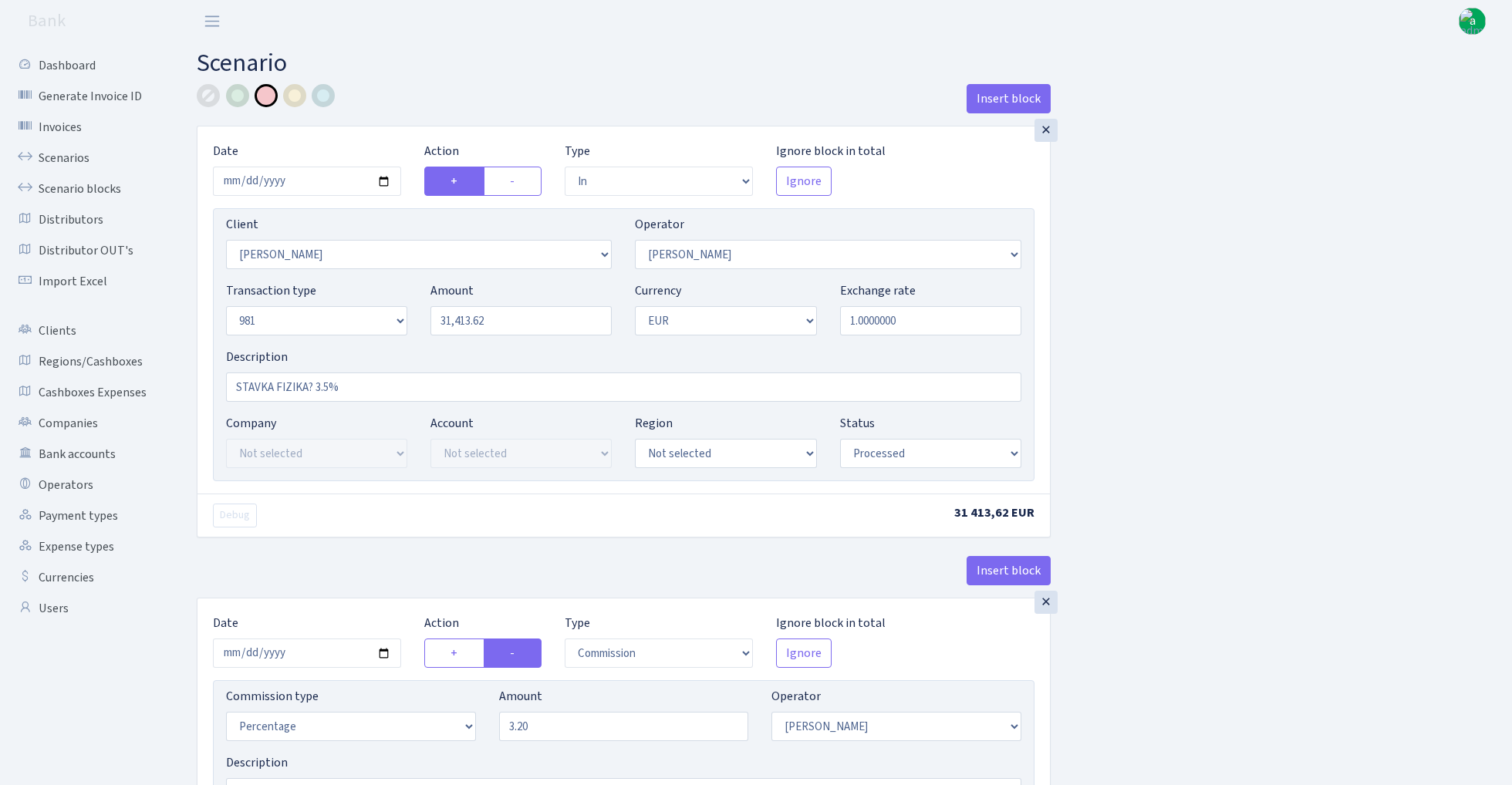
select select "commission"
select select "61"
select select "processed"
click at [566, 730] on input "3.20" at bounding box center [624, 726] width 250 height 29
type input "3.50"
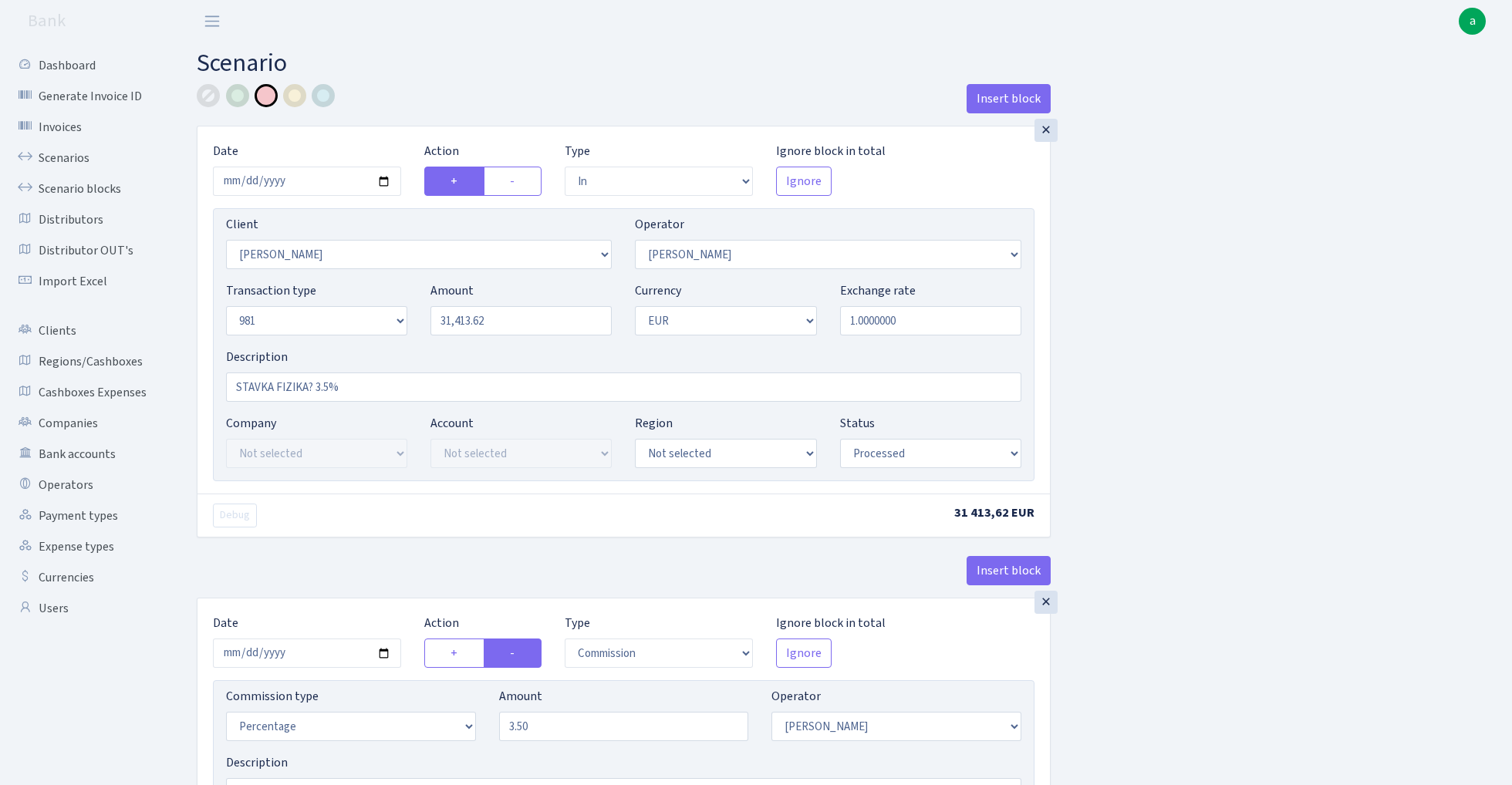
click at [211, 100] on div at bounding box center [208, 95] width 23 height 23
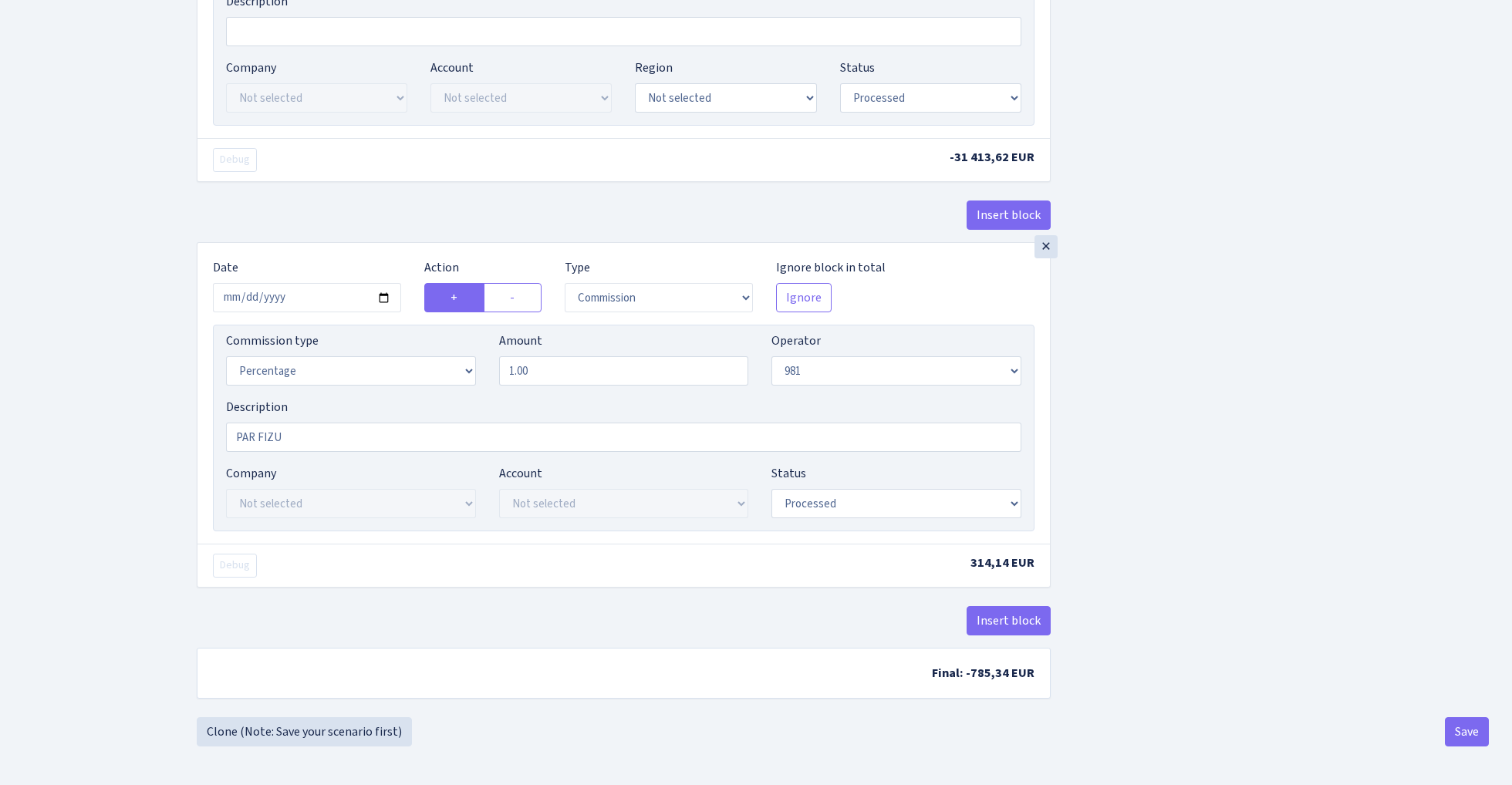
scroll to position [1241, 0]
click at [1468, 725] on button "Save" at bounding box center [1468, 731] width 44 height 29
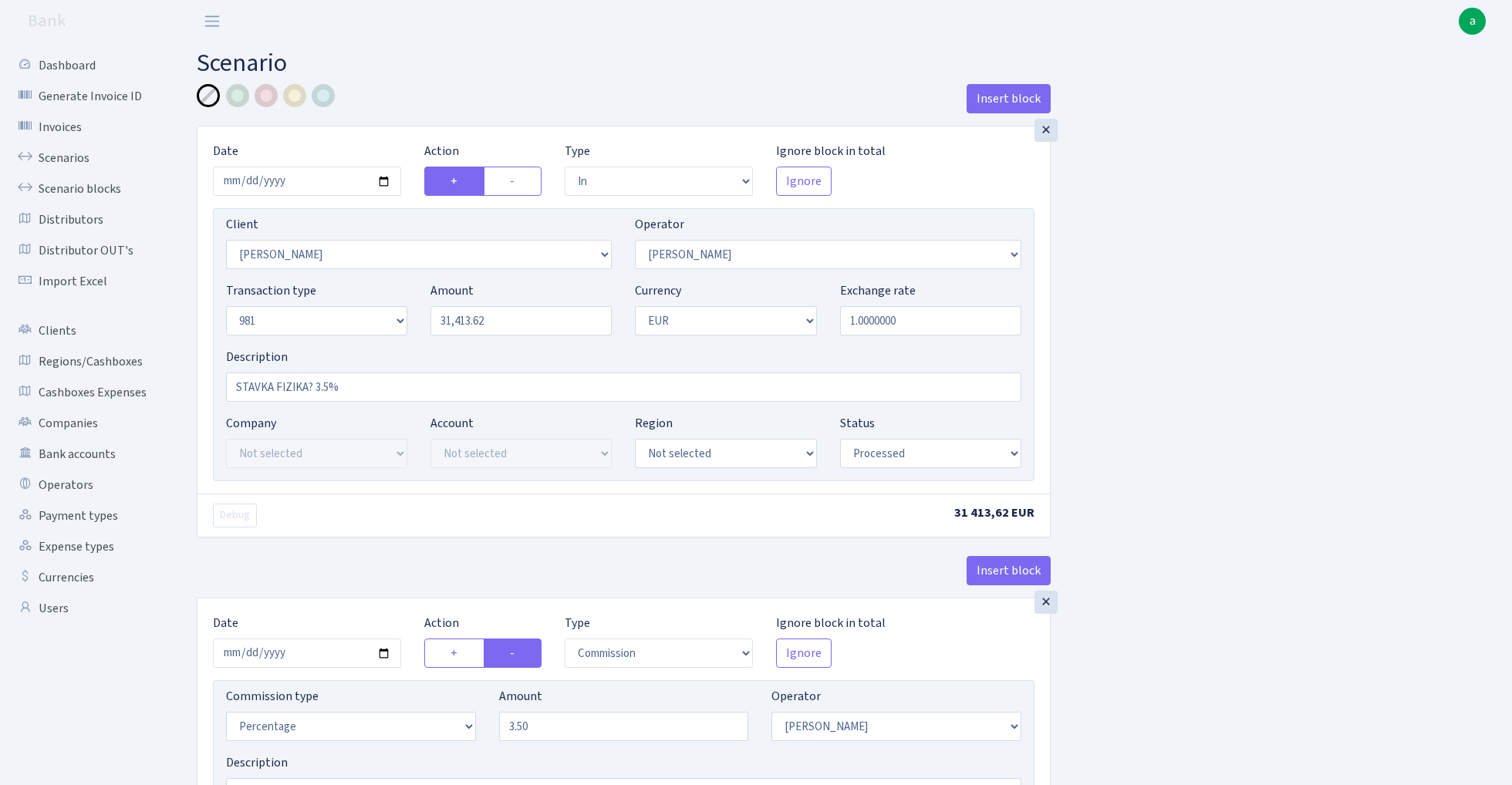
select select "in"
select select "3319"
select select "123"
select select "8"
select select "1"
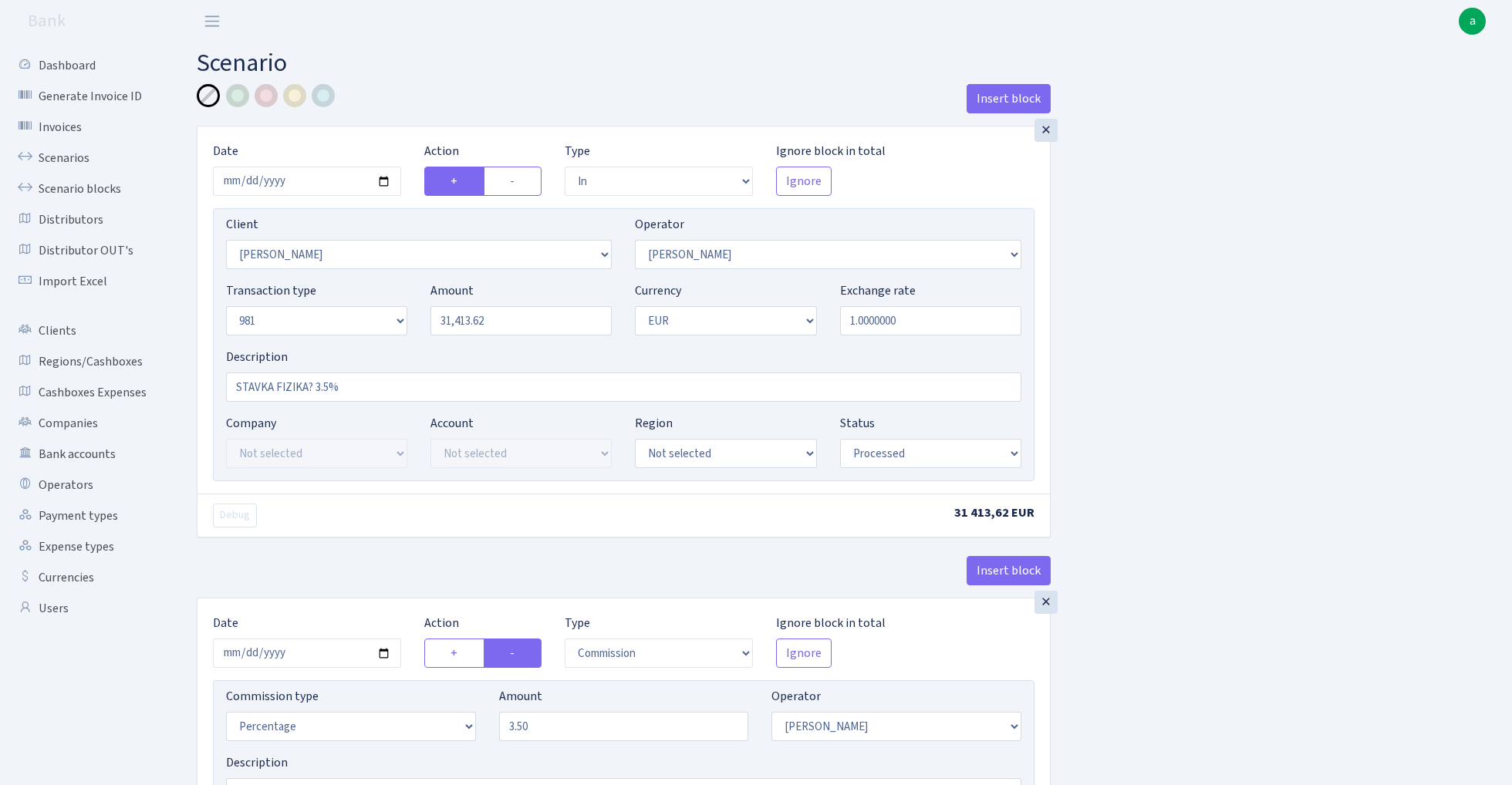
select select "processed"
select select "commission"
select select "123"
select select "processed"
select select "out"
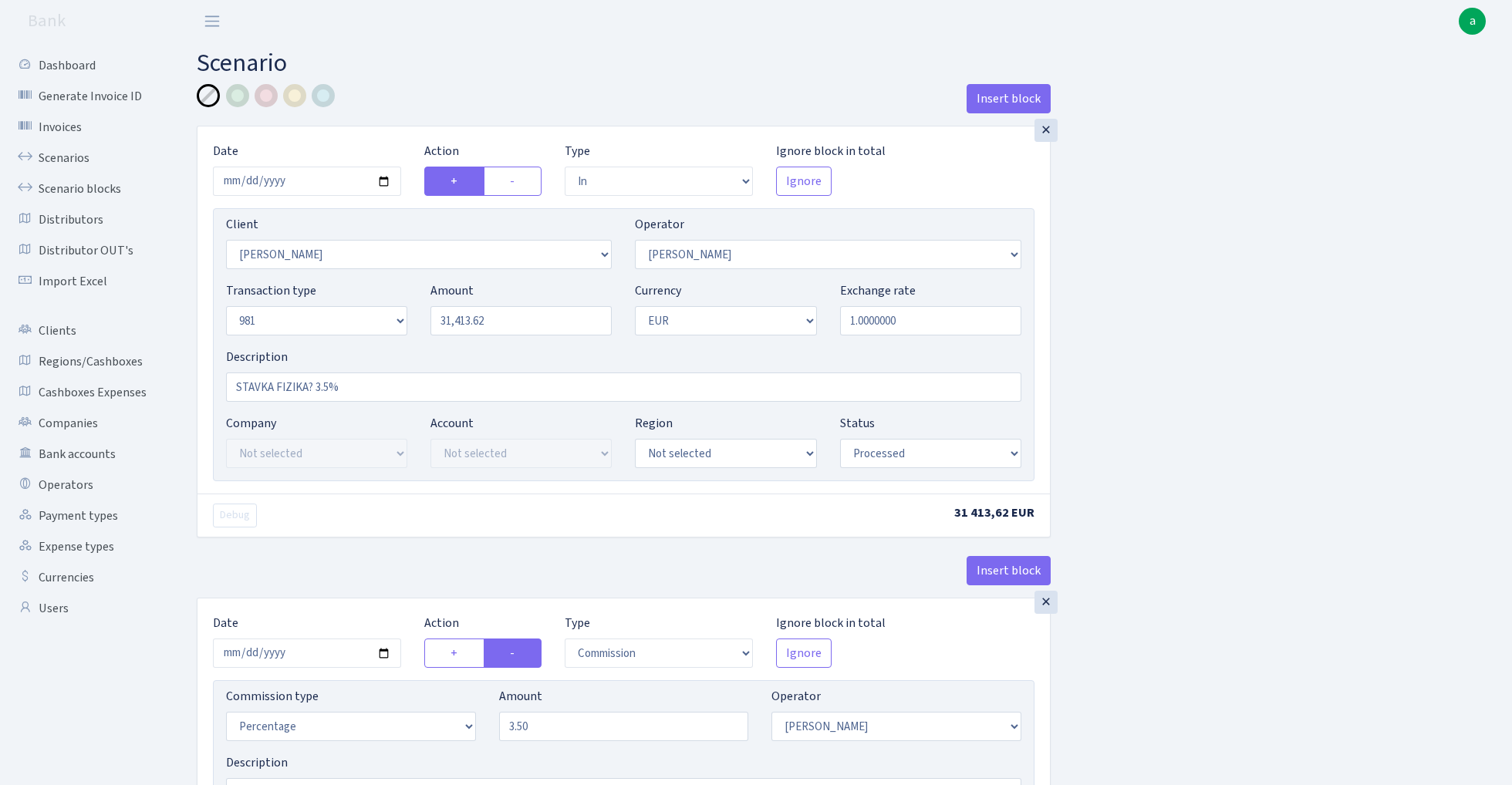
select select "342"
select select "61"
select select "8"
select select "1"
select select "processed"
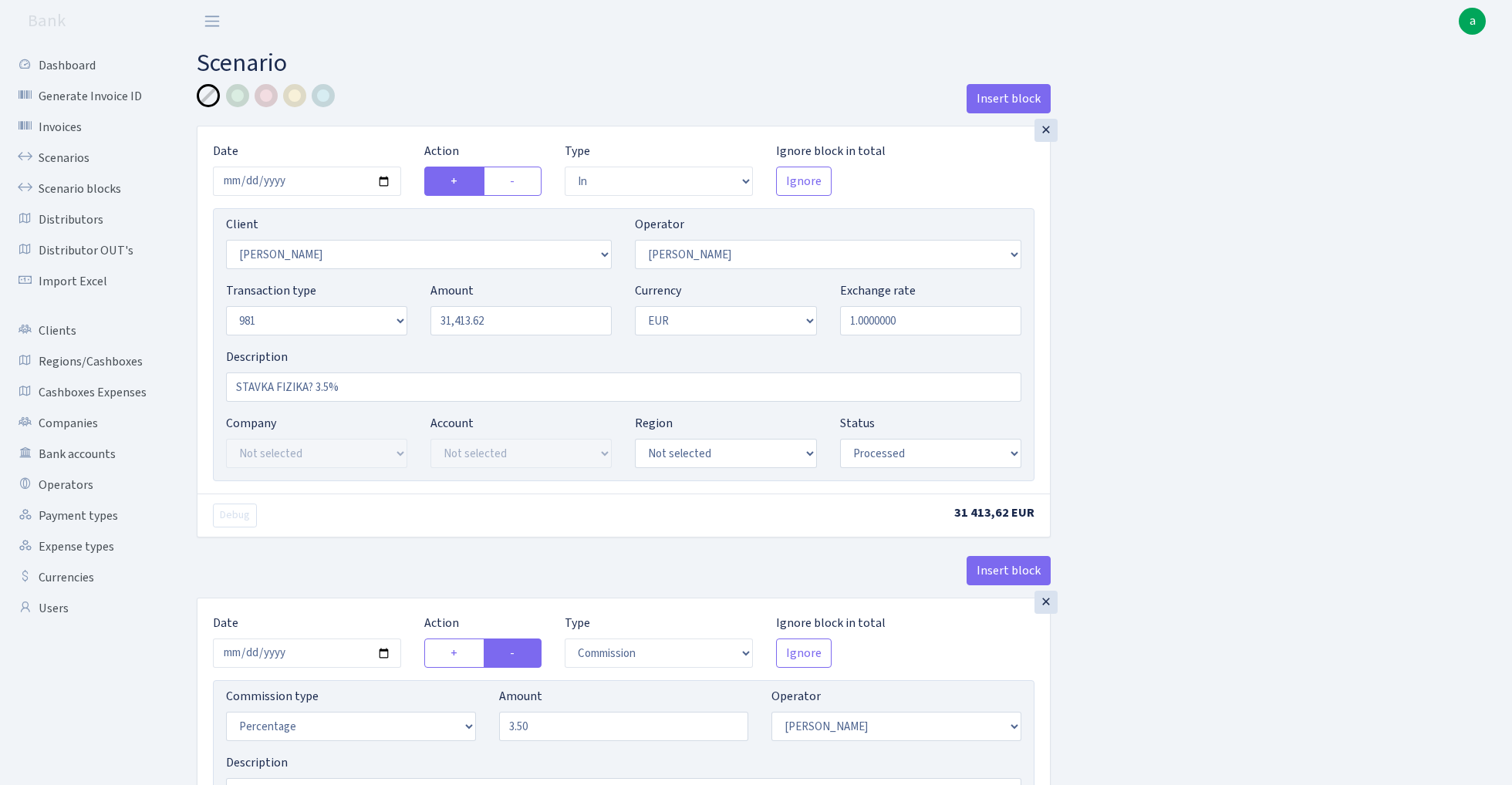
select select "commission"
select select "61"
select select "processed"
click at [51, 160] on link "Scenarios" at bounding box center [84, 158] width 154 height 31
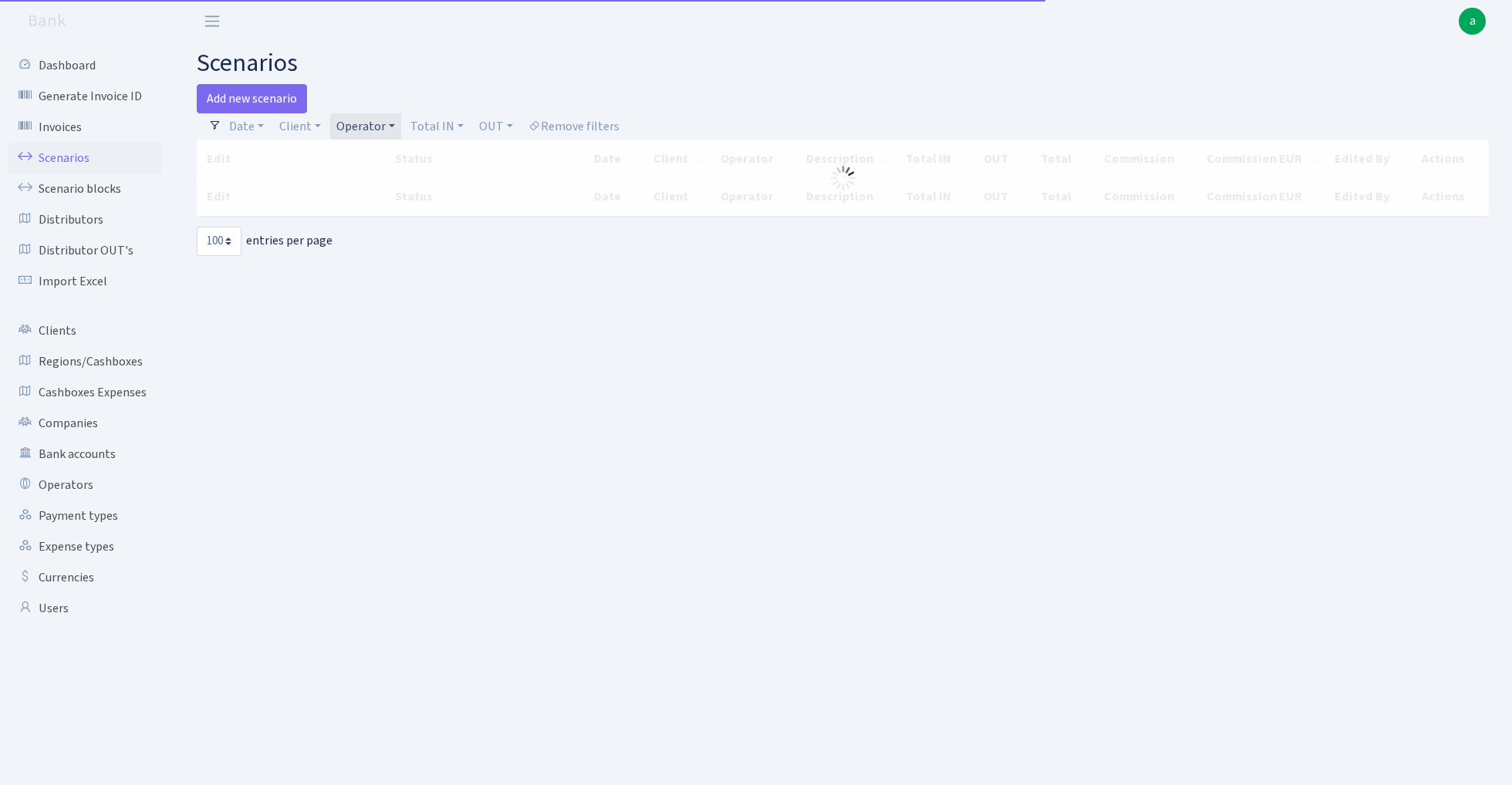
select select "100"
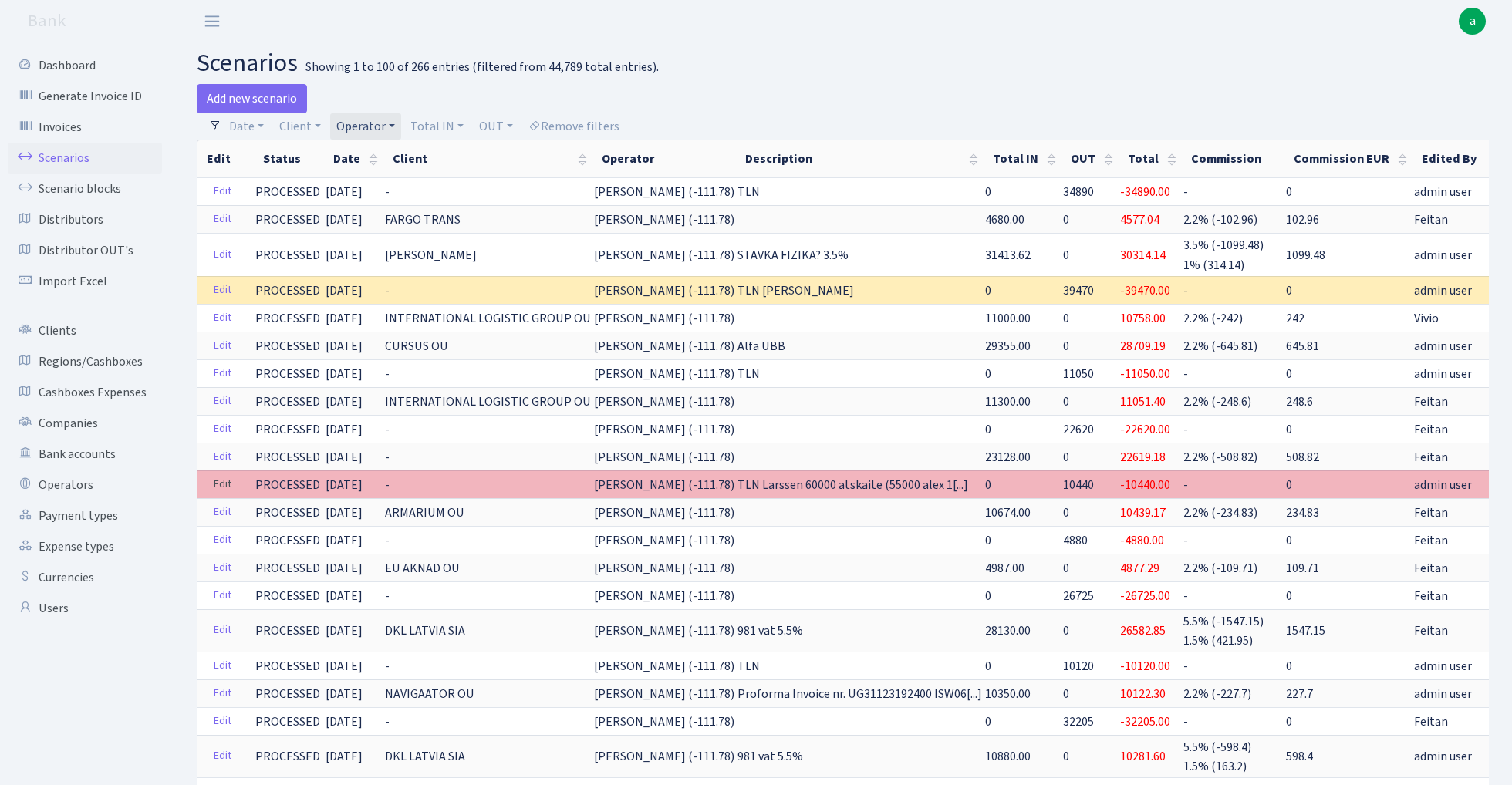
click at [217, 482] on link "Edit" at bounding box center [222, 484] width 32 height 24
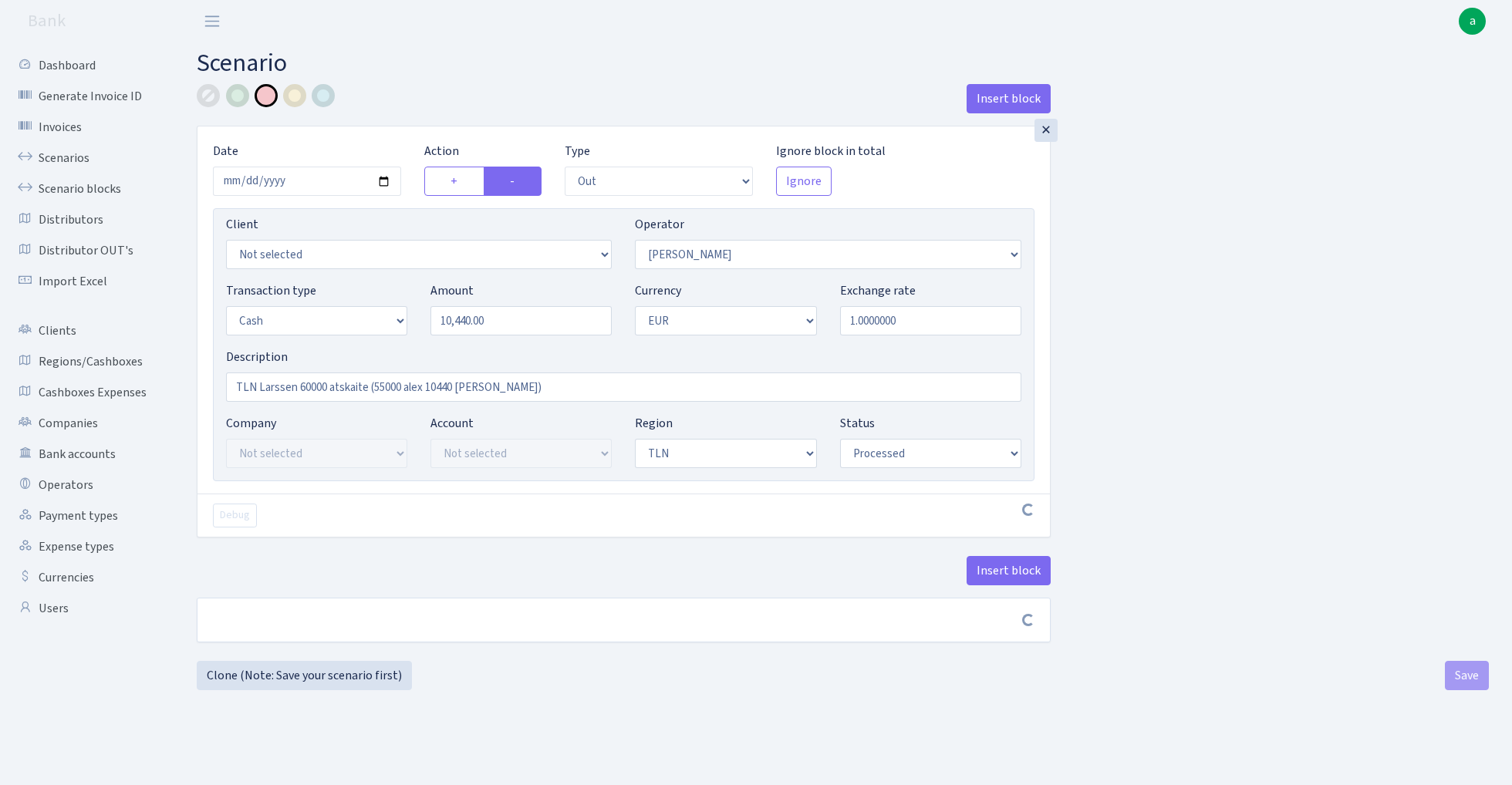
select select "out"
select select "123"
select select "1"
select select "2"
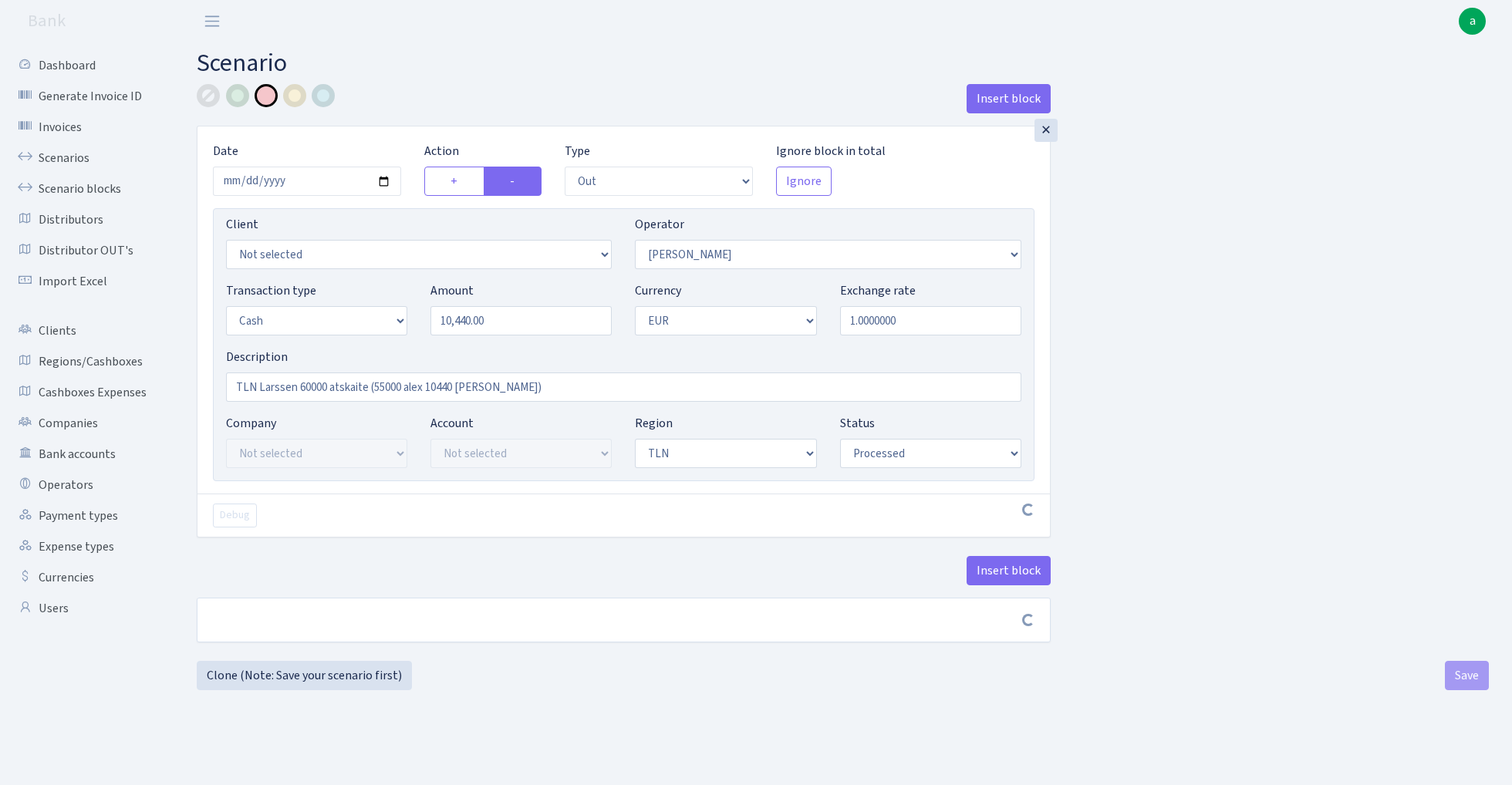
select select "processed"
click at [1012, 571] on button "Insert block" at bounding box center [1009, 570] width 84 height 29
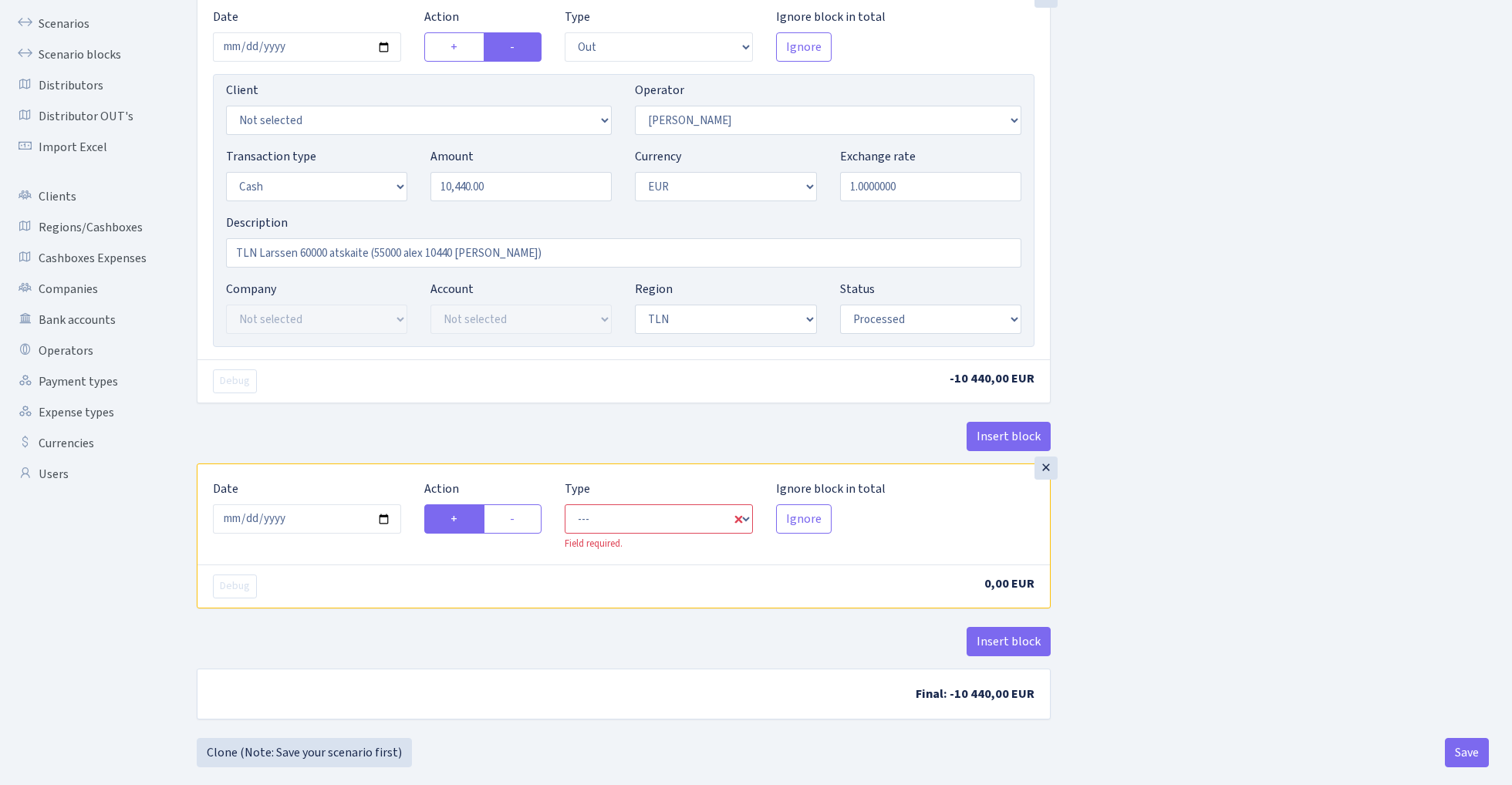
scroll to position [154, 0]
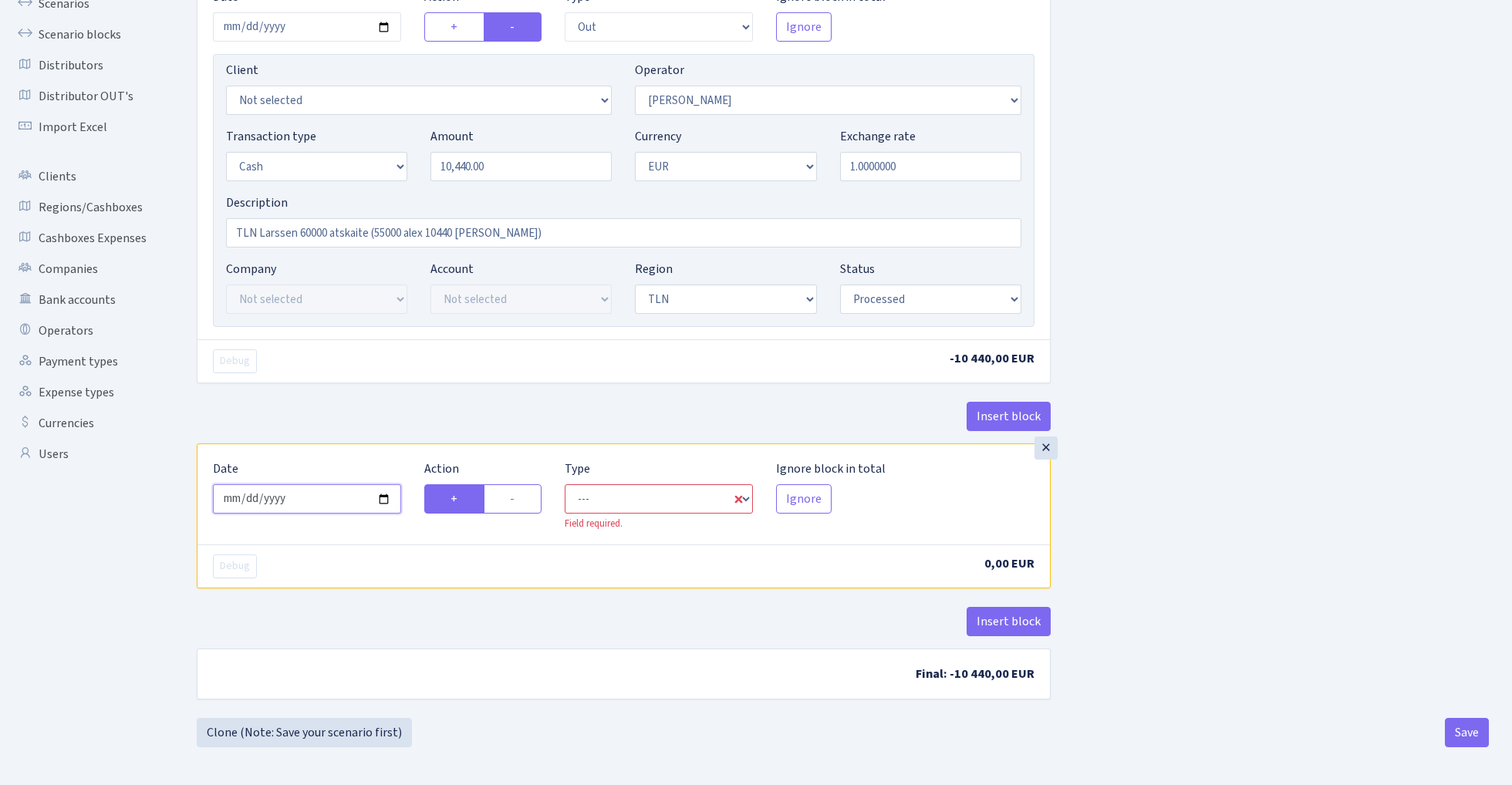
click at [310, 504] on input "2025-09-30" at bounding box center [307, 499] width 188 height 29
type input "2025-04-05"
click at [362, 421] on div "Insert block" at bounding box center [624, 422] width 854 height 42
select select "in"
select select "123"
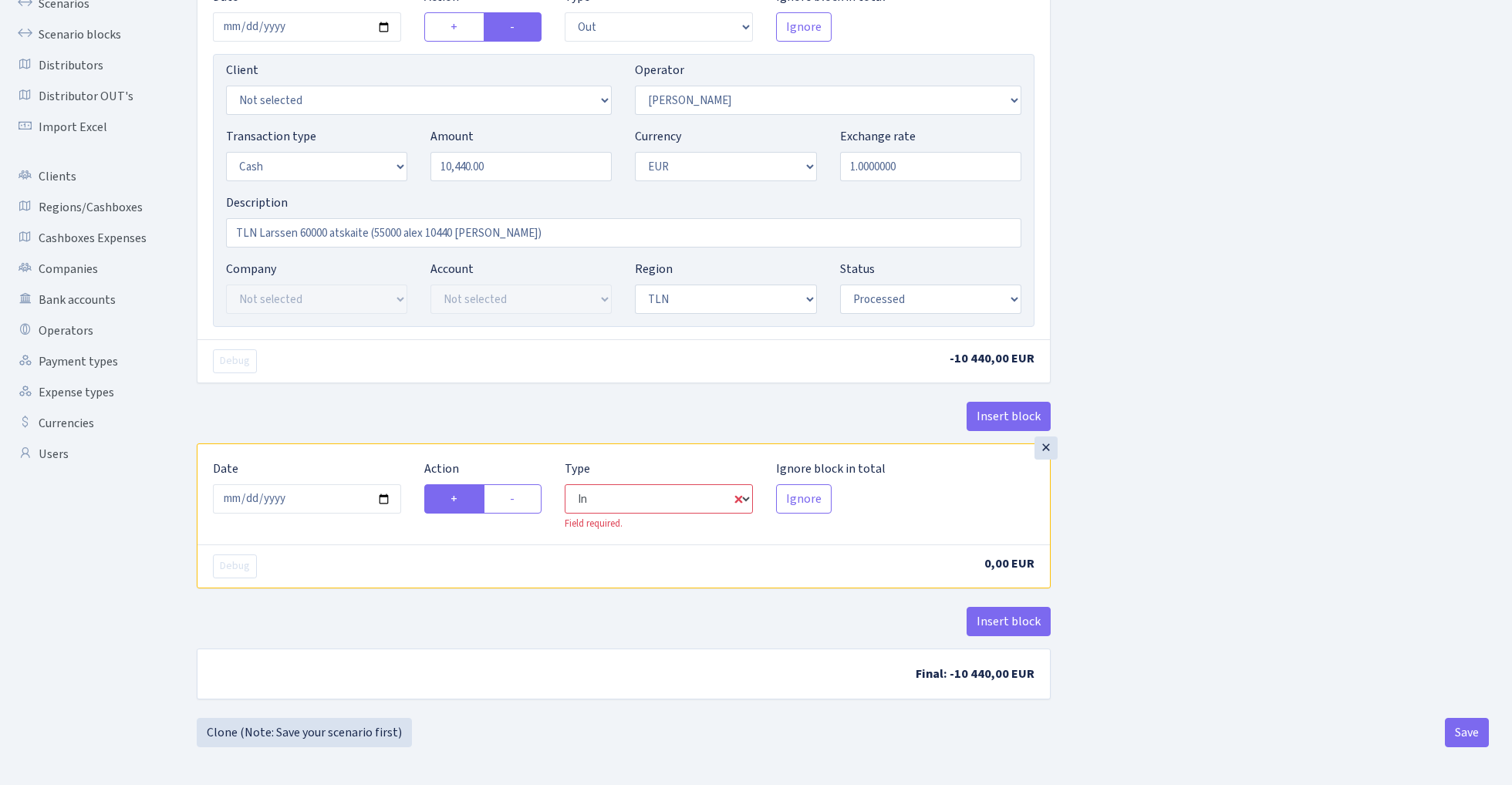
select select "1"
select select "2"
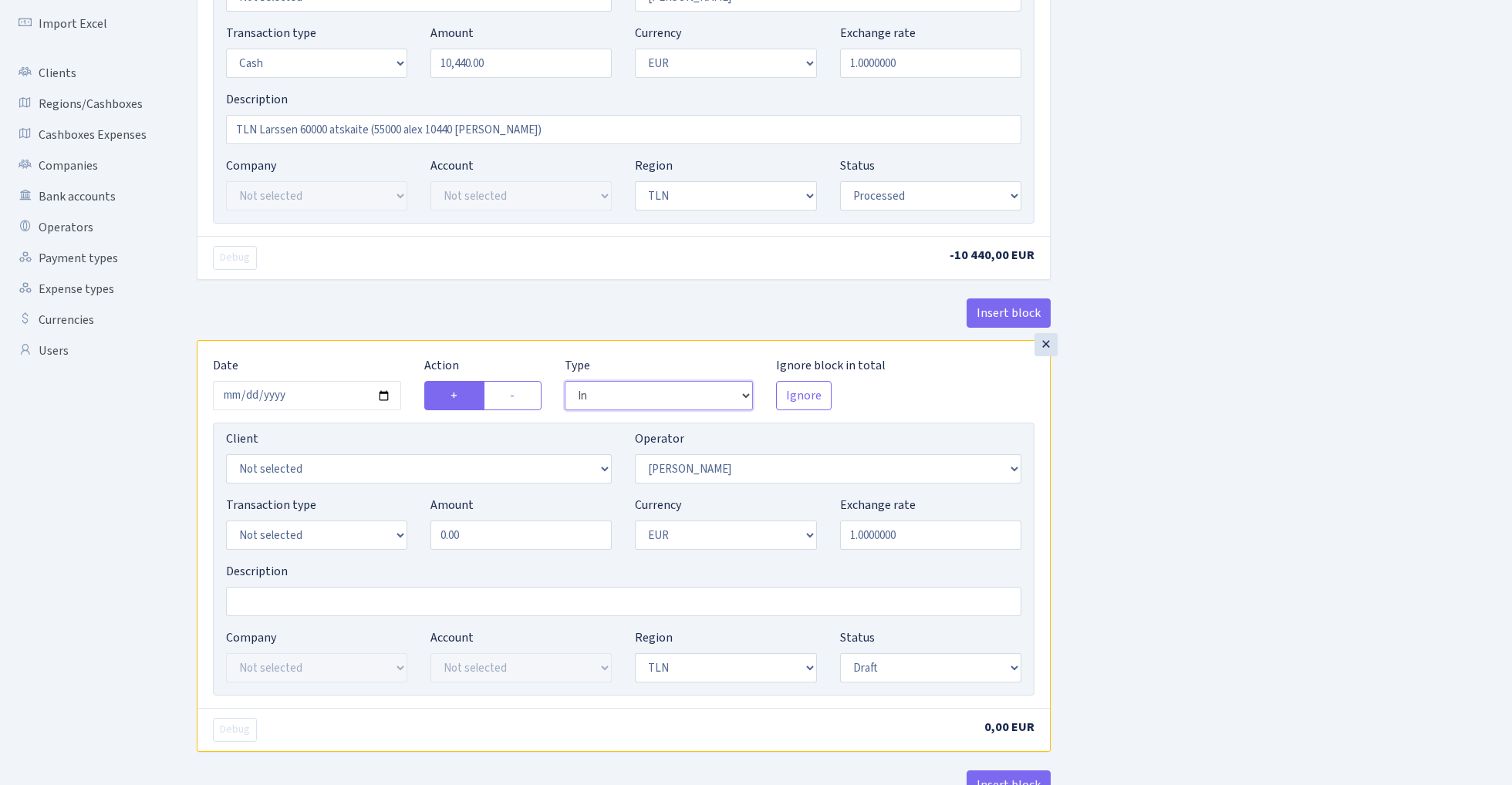
scroll to position [261, 0]
select select "1"
click at [538, 530] on input "0.00" at bounding box center [520, 532] width 181 height 29
type input "110.00"
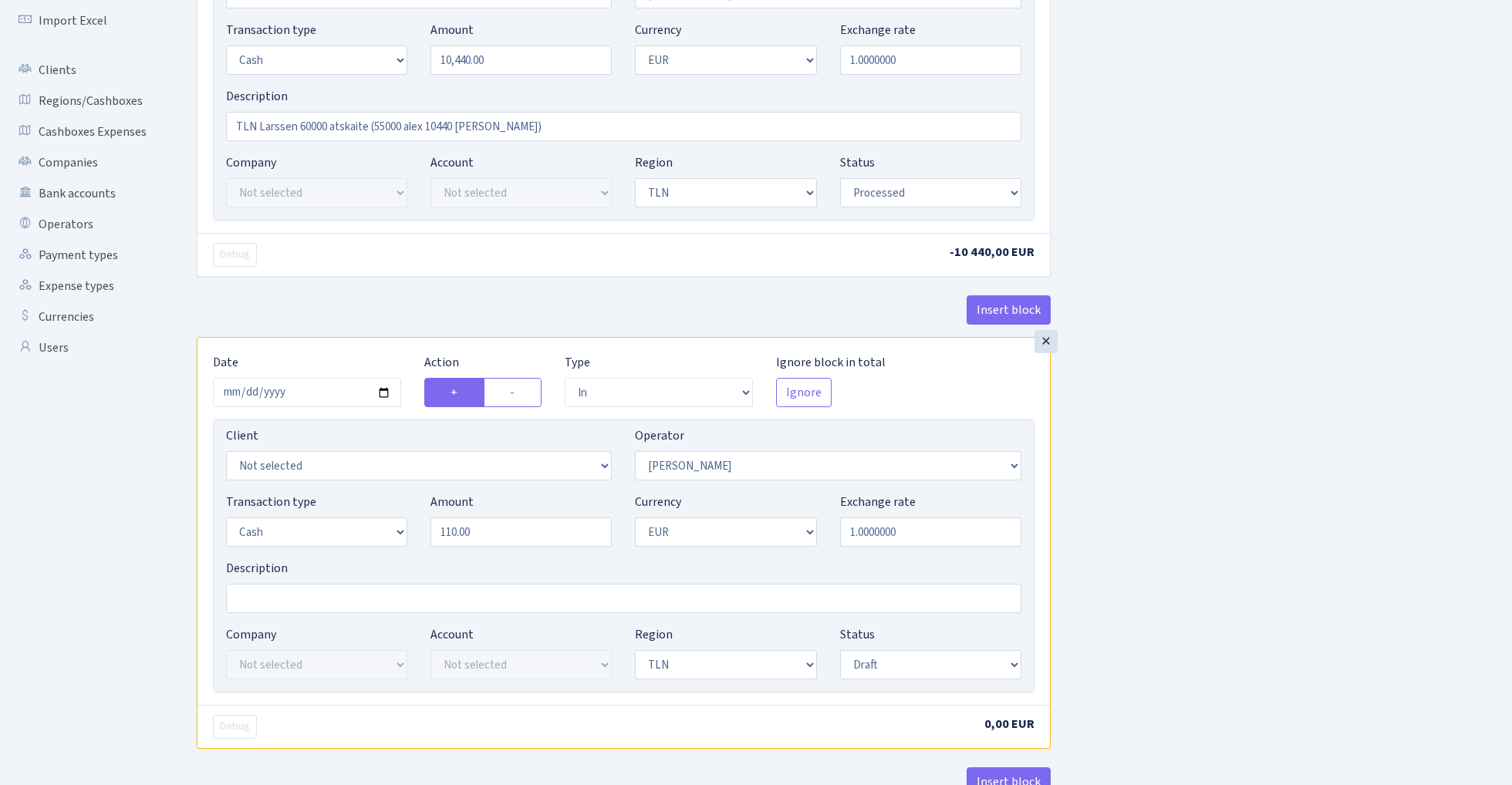
click at [1216, 421] on div "Insert block × Date 2025-04-05 Action + - Type --- In Out Commission Field requ…" at bounding box center [842, 351] width 1315 height 1055
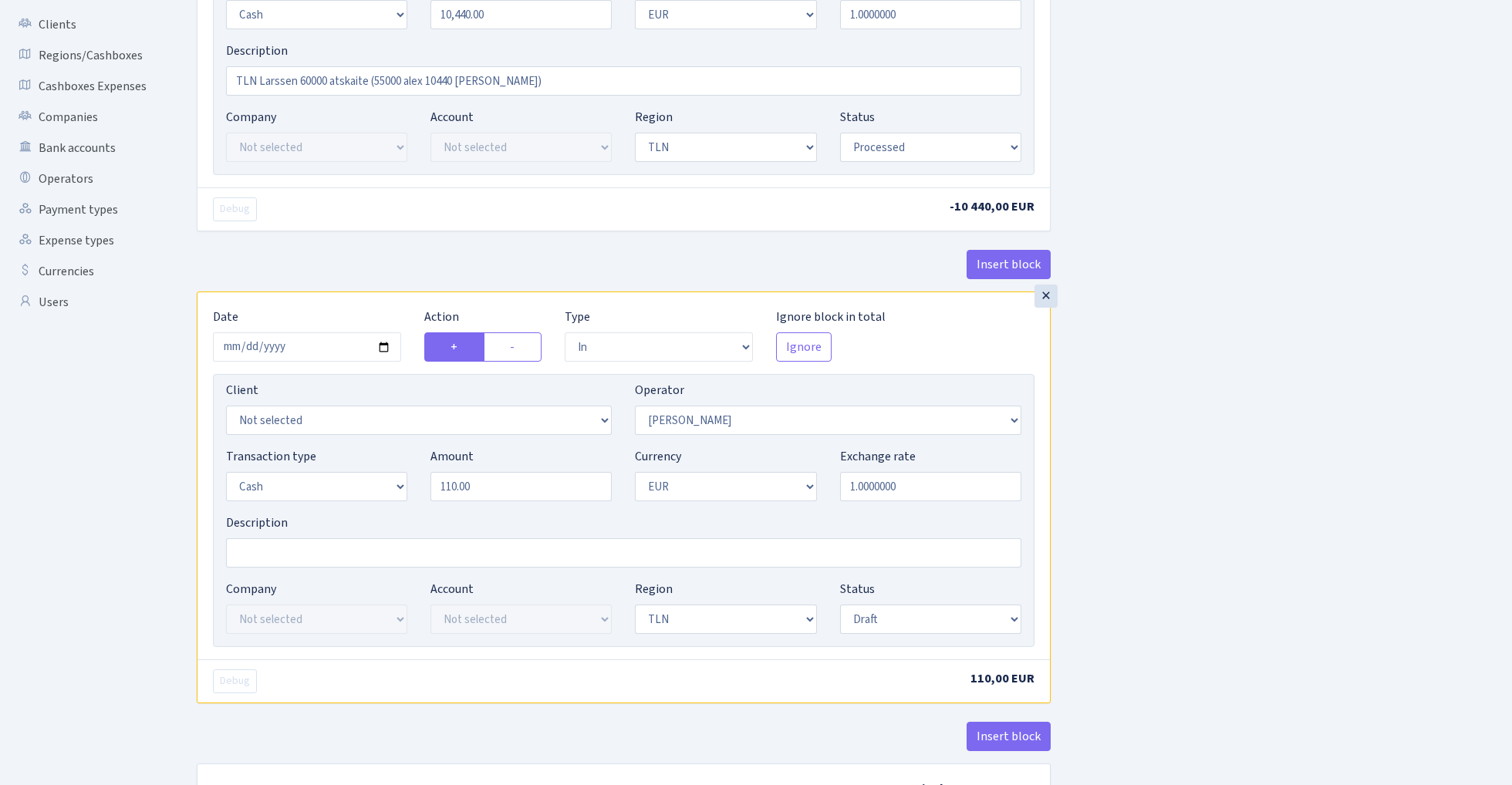
scroll to position [395, 0]
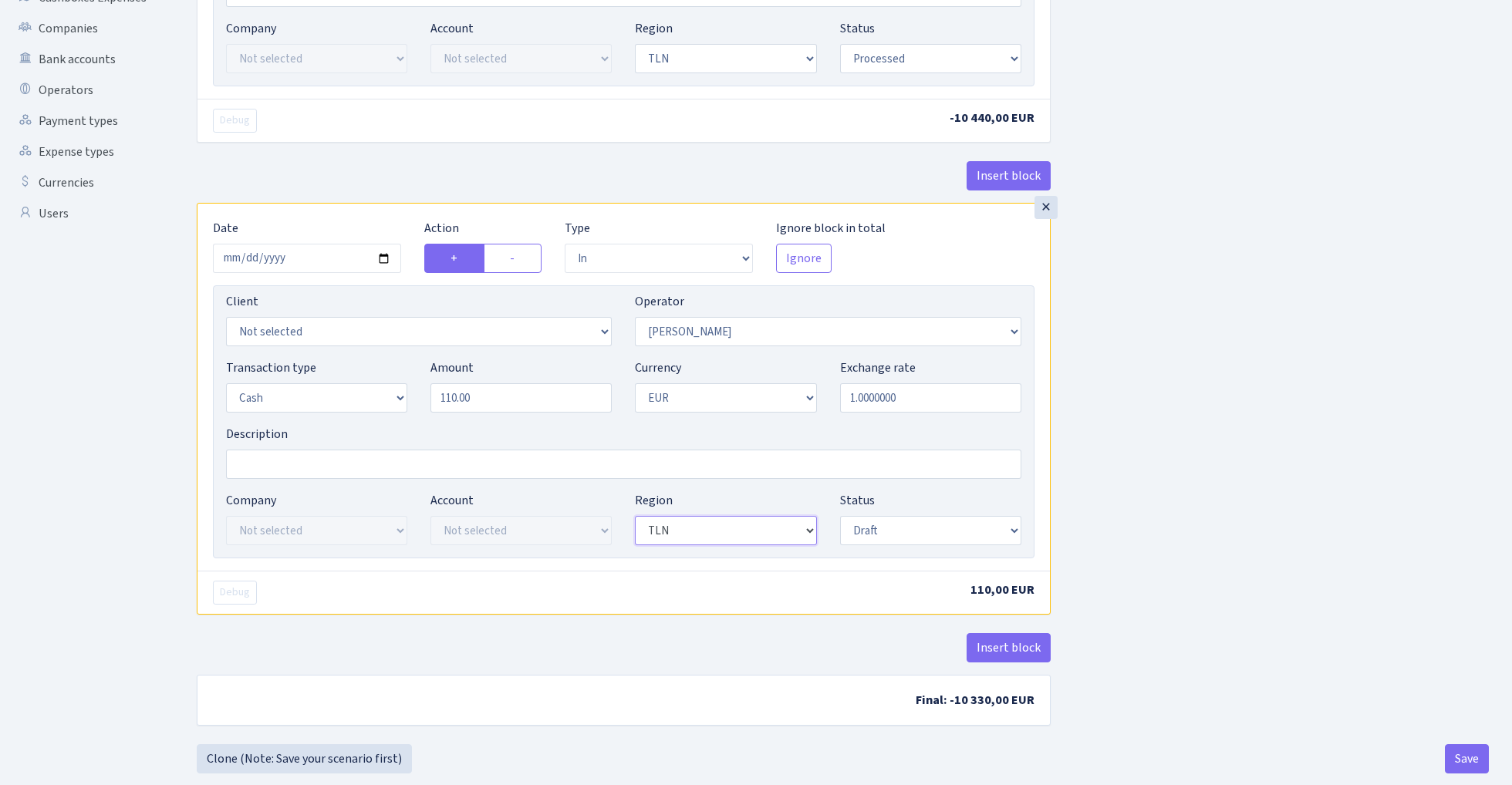
select select
select select "processed"
select select "11"
click at [1020, 650] on button "Insert block" at bounding box center [1009, 648] width 84 height 29
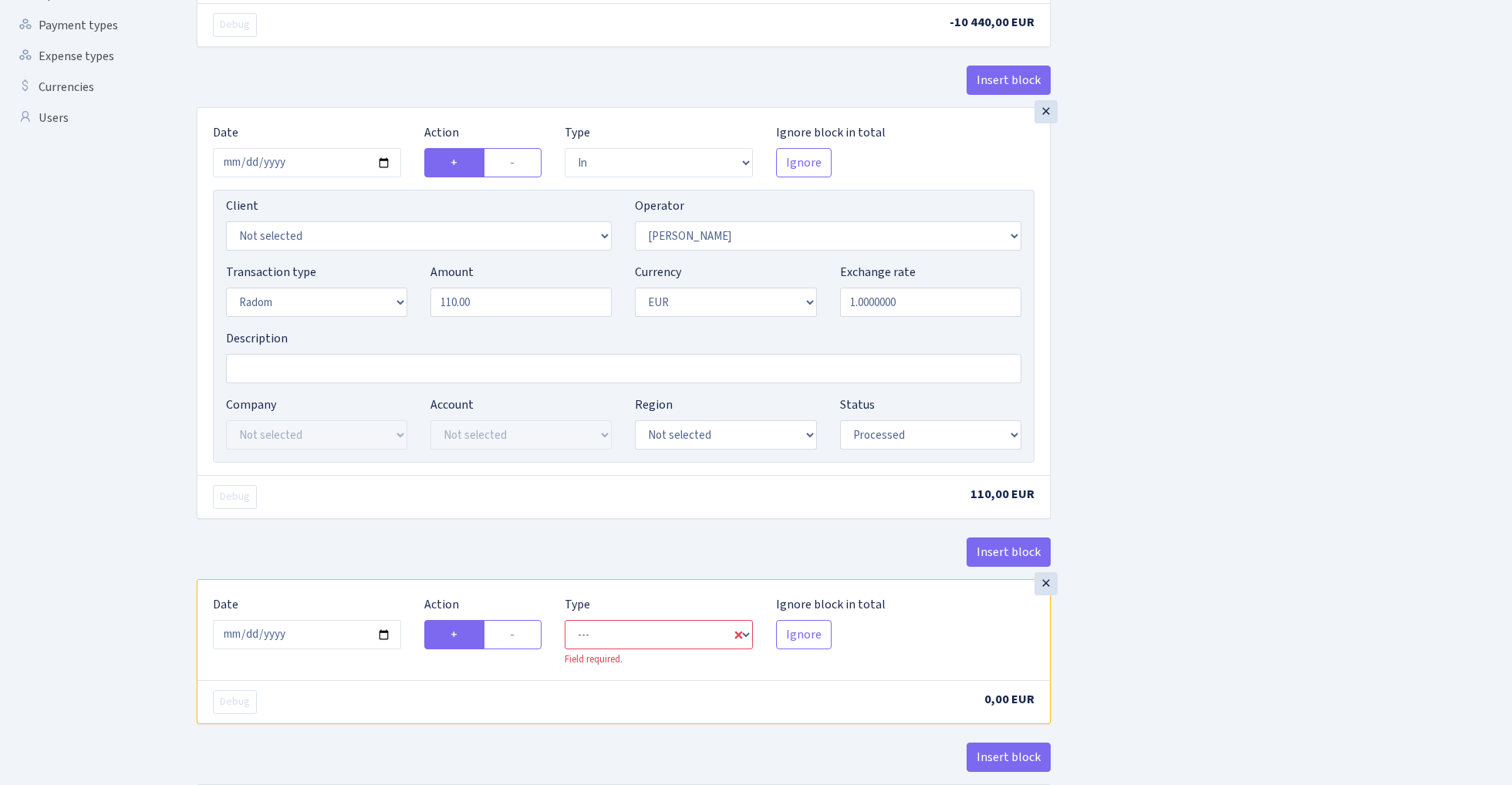
scroll to position [519, 0]
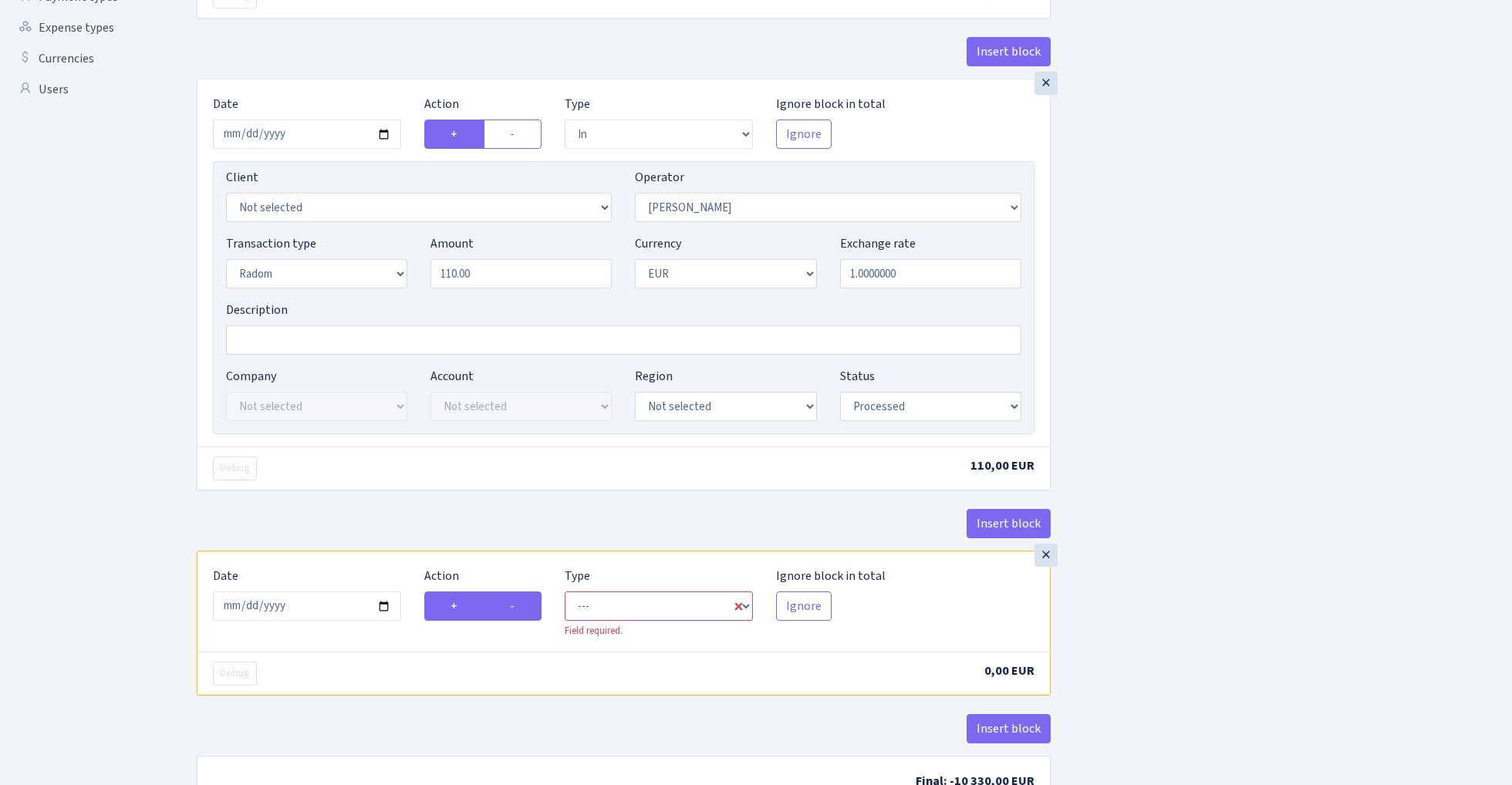
click at [520, 612] on label "-" at bounding box center [513, 606] width 58 height 29
click at [520, 607] on input "-" at bounding box center [515, 602] width 10 height 10
radio input "true"
radio input "false"
click at [324, 610] on input "2025-09-30" at bounding box center [307, 606] width 188 height 29
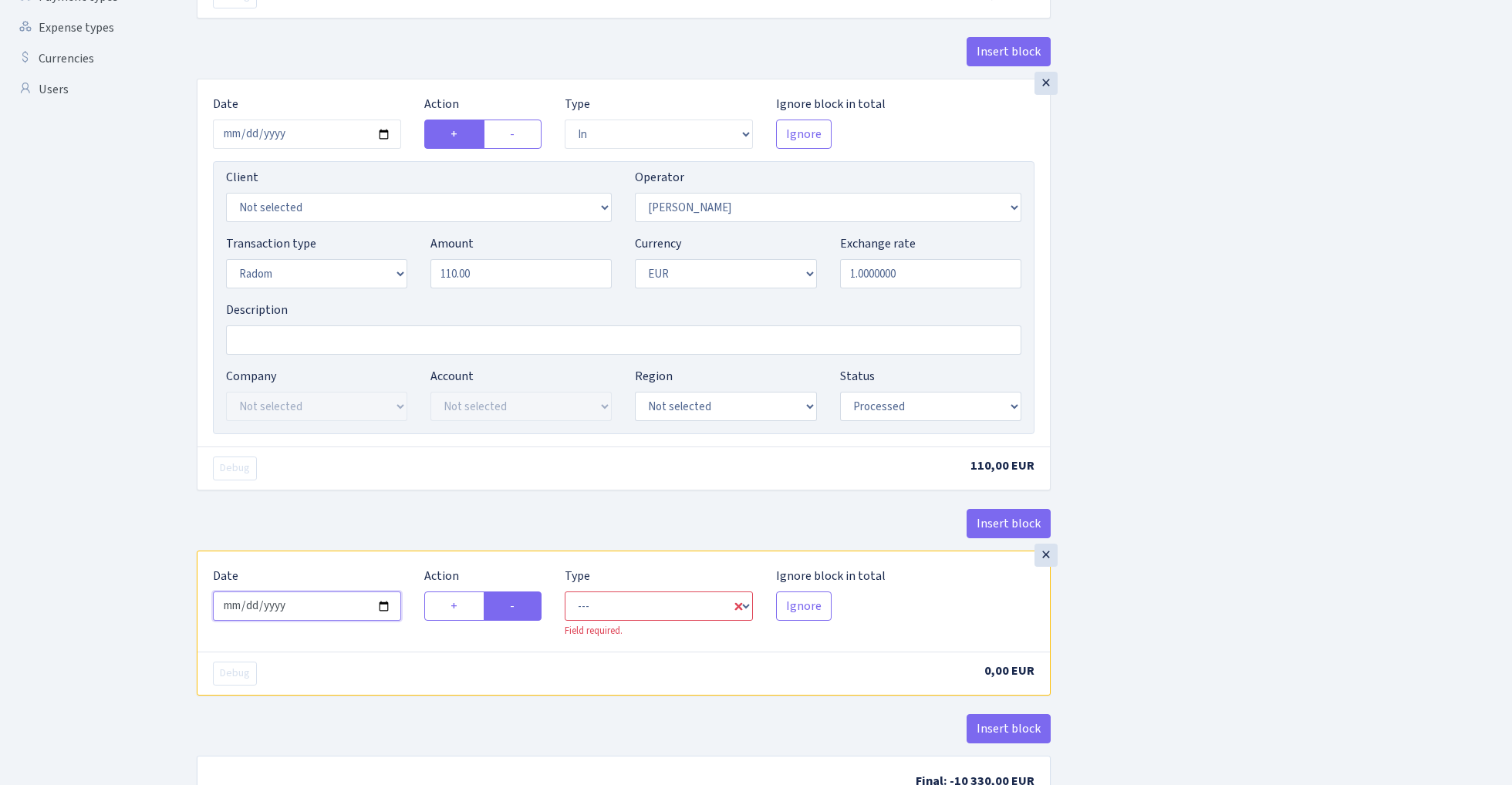
type input "2025-04-05"
click at [340, 517] on div "Insert block" at bounding box center [624, 530] width 854 height 42
select select "out"
select select "123"
select select "1"
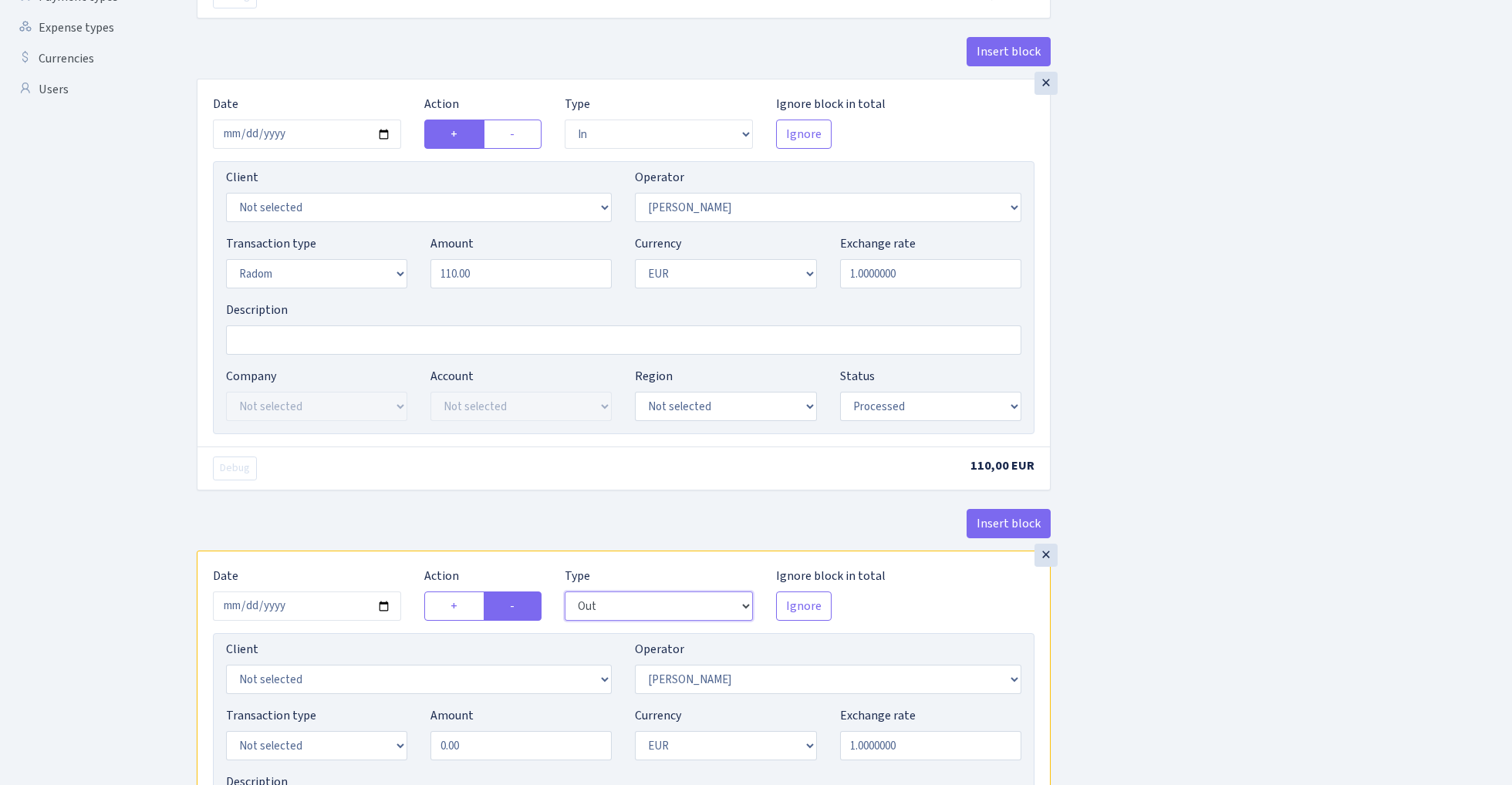
scroll to position [624, 0]
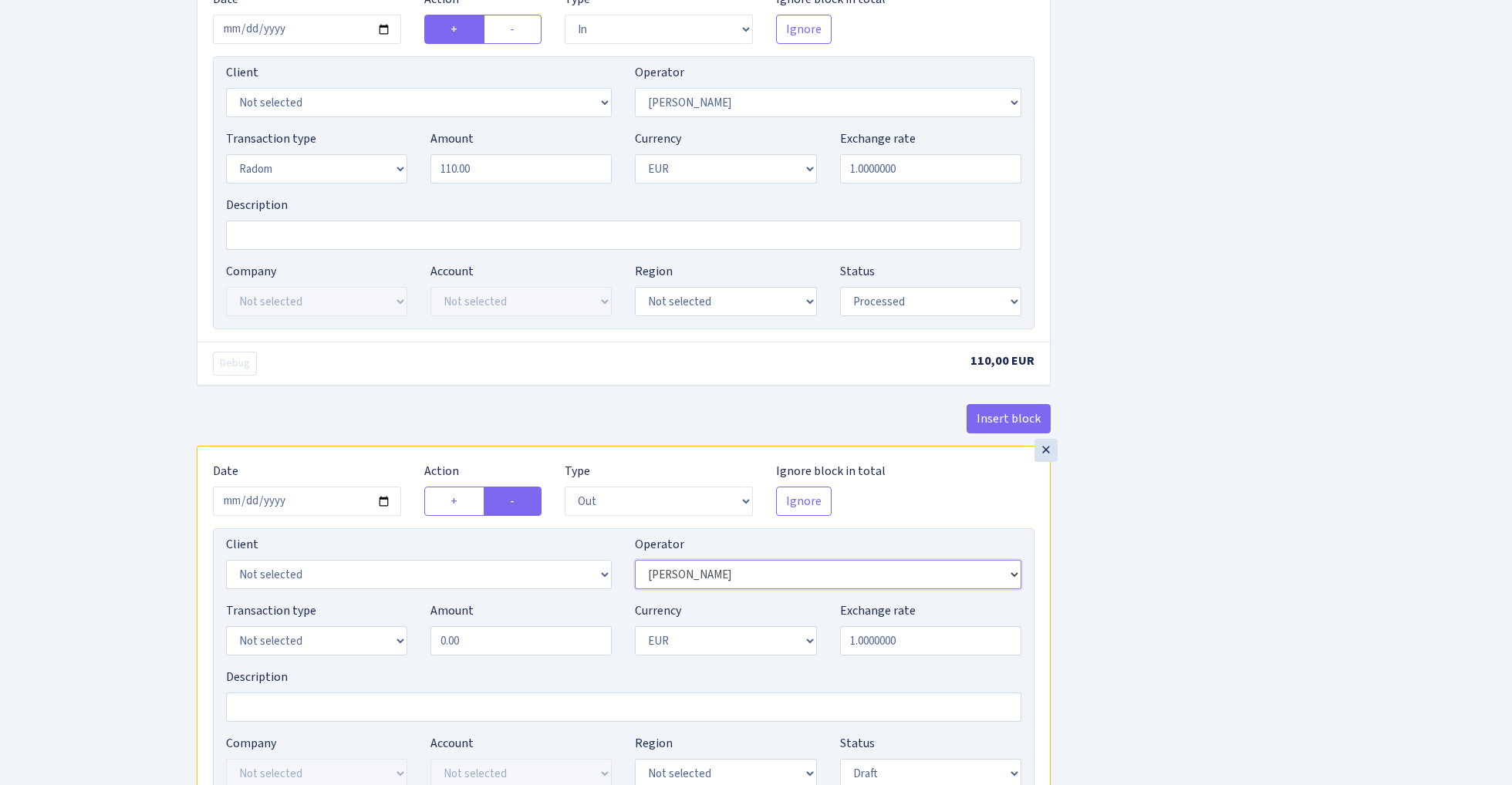
select select "36"
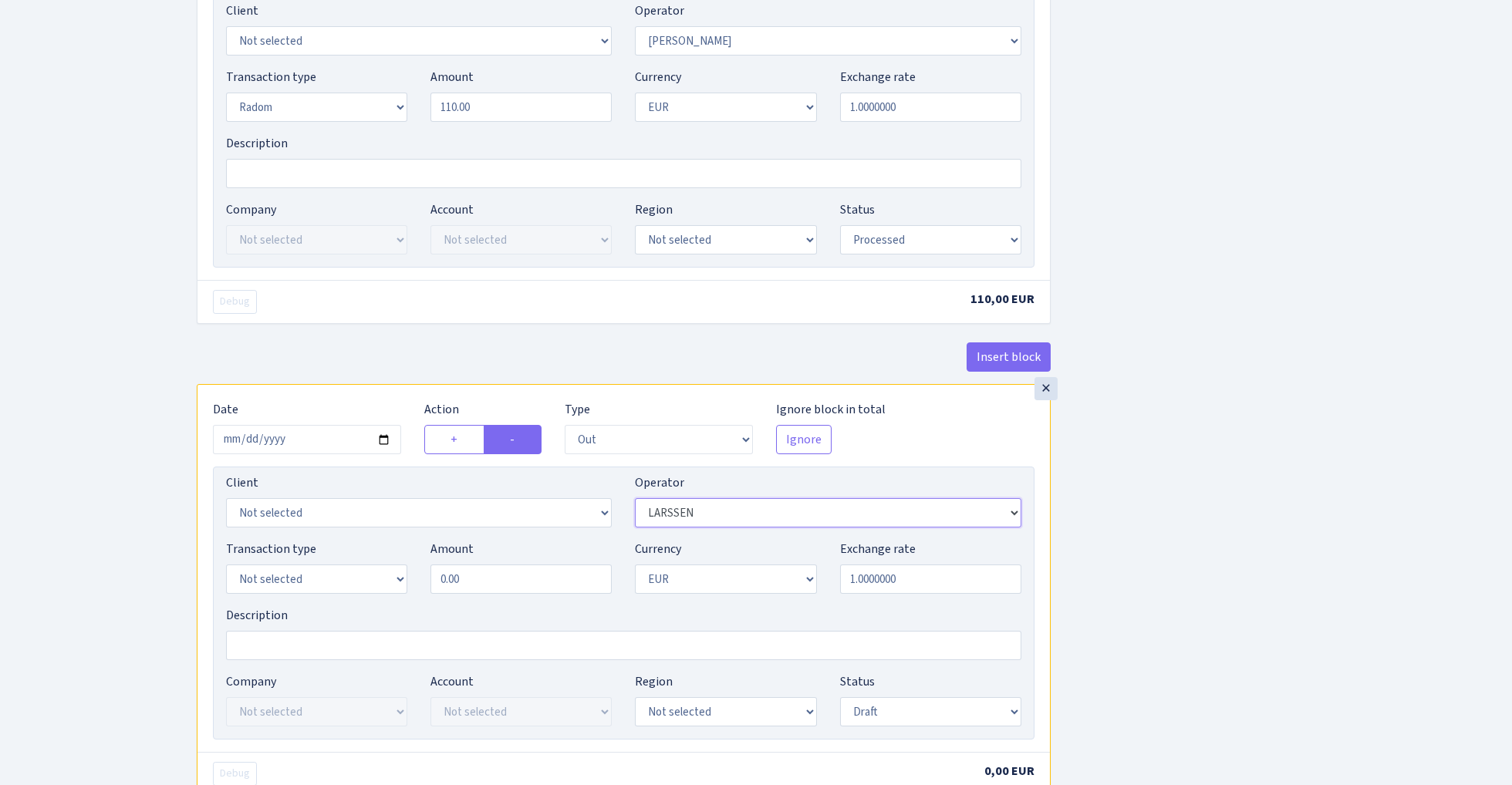
scroll to position [703, 0]
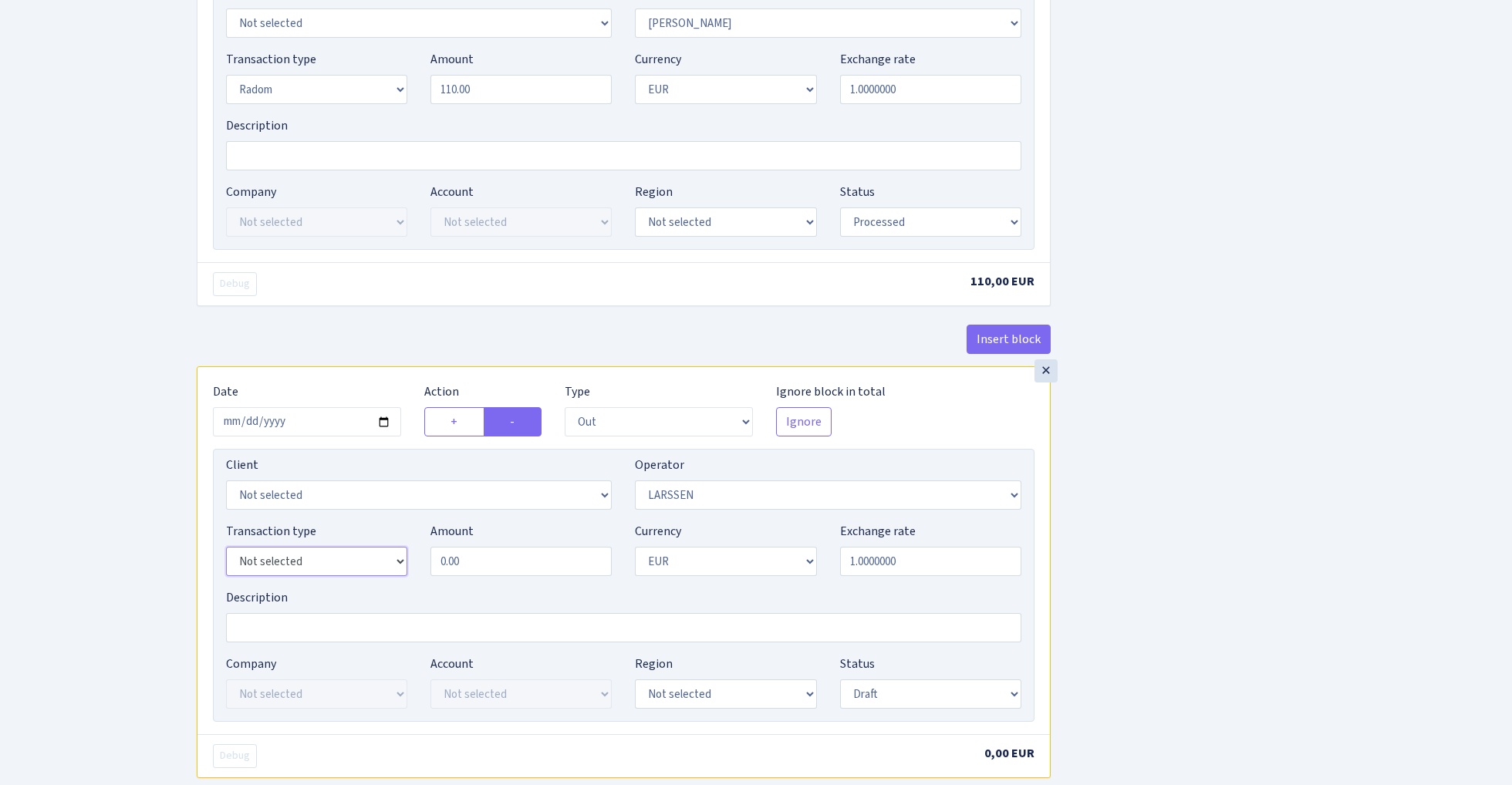
select select "11"
click at [509, 571] on input "0.00" at bounding box center [520, 561] width 181 height 29
type input "110.00"
click at [1225, 430] on div "Insert block × Date 2025-04-05 Action + - Type --- In Out Commission Field requ…" at bounding box center [842, 144] width 1315 height 1527
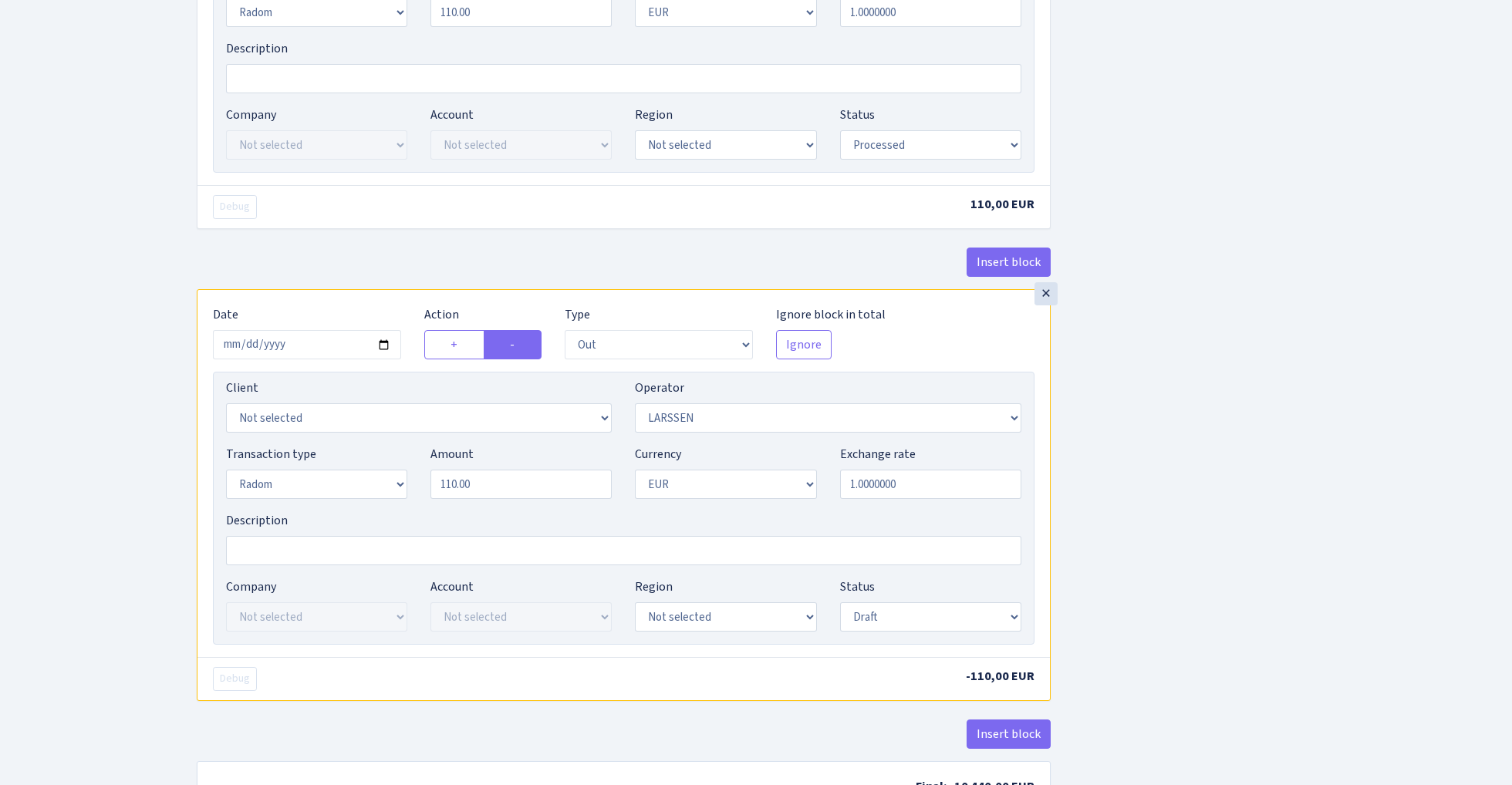
scroll to position [810, 0]
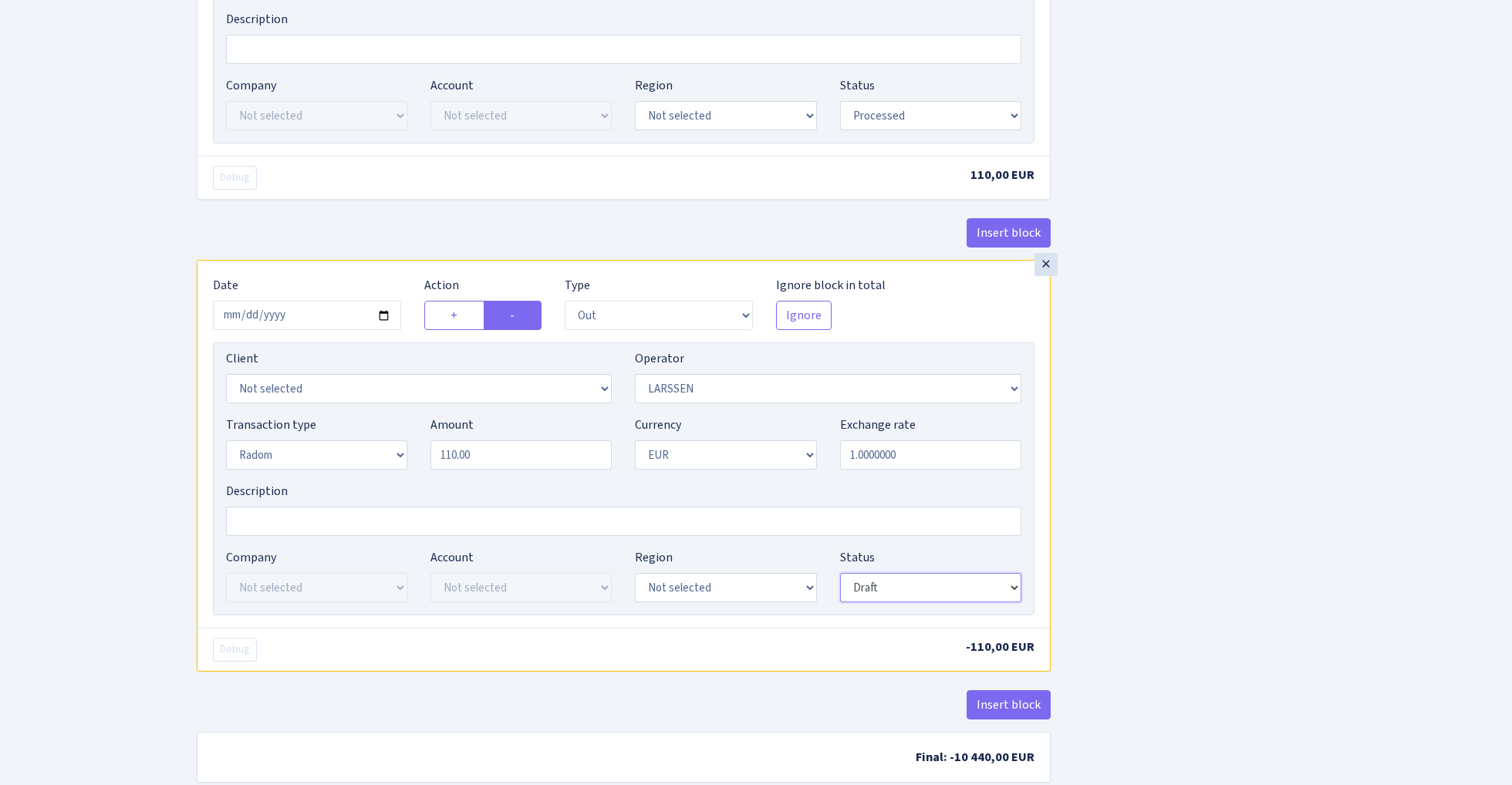
select select "processed"
click at [1156, 523] on div "Insert block × Date 2025-04-05 Action + - Type --- In Out Commission Field requ…" at bounding box center [842, 37] width 1315 height 1527
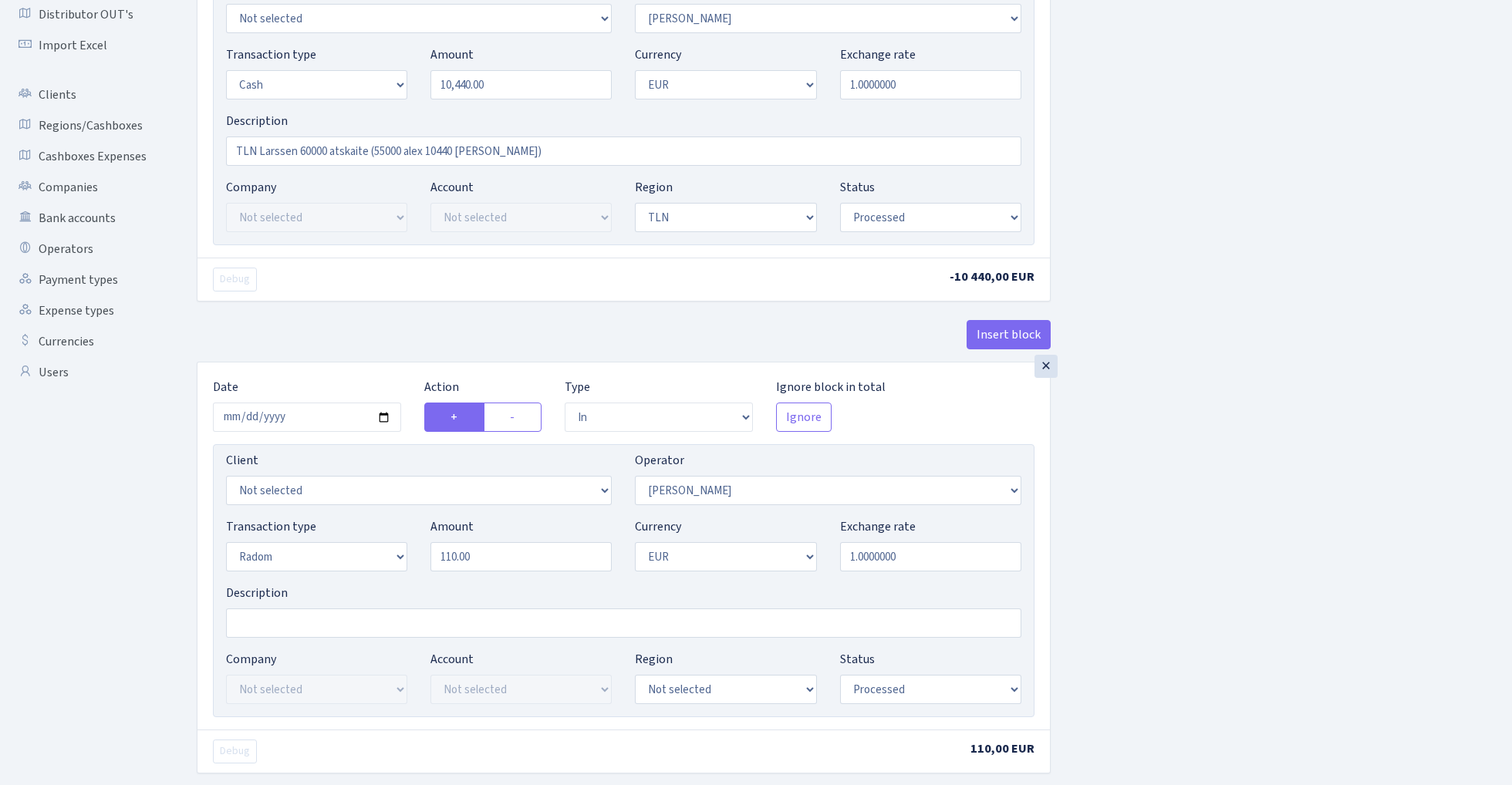
scroll to position [139, 0]
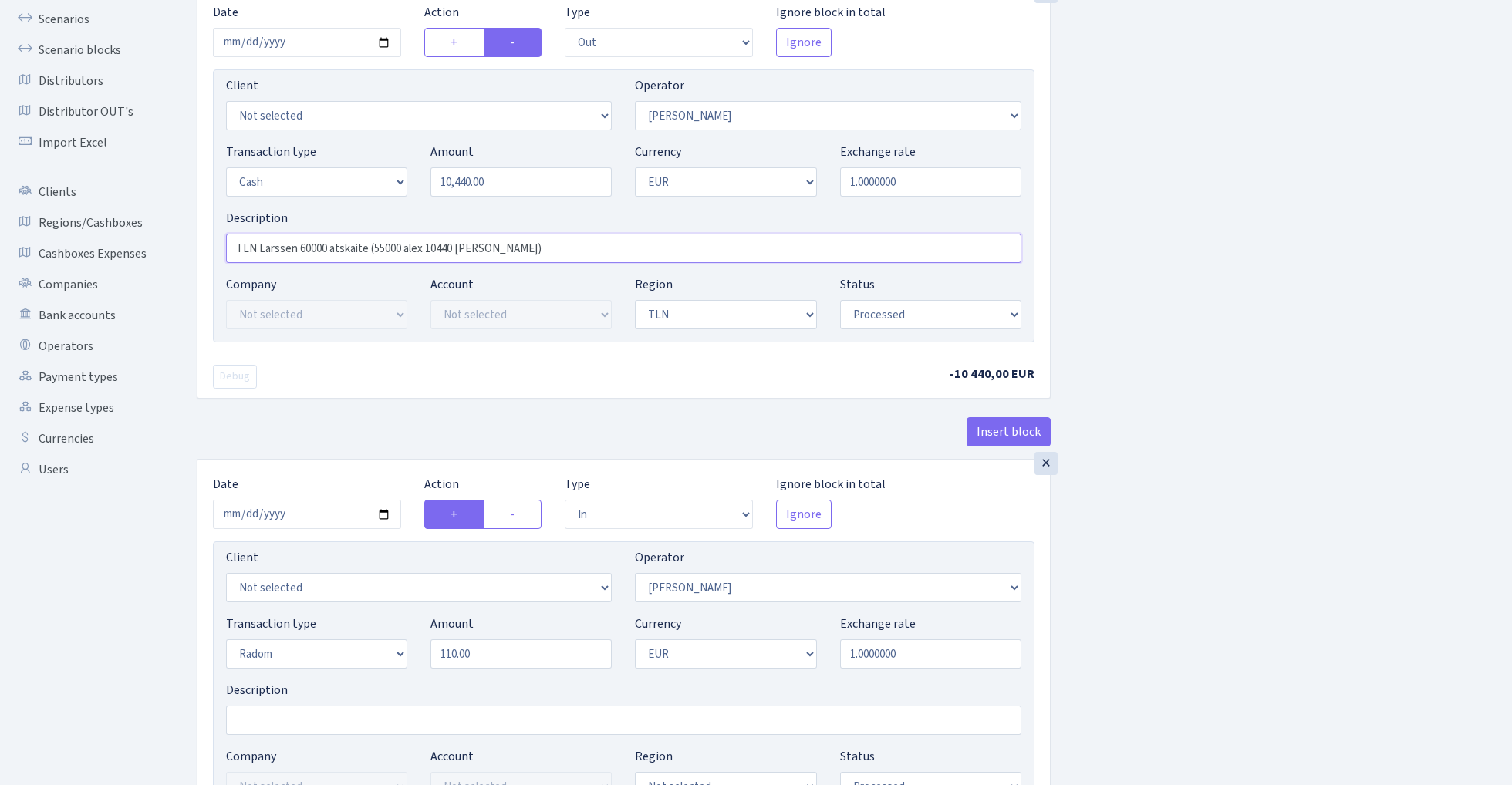
click at [538, 251] on input "TLN Larssen 60000 atskaite (55000 alex 10440 leonid)" at bounding box center [624, 248] width 796 height 29
type input "TLN Larssen 60000 atskaite (55000 alex 10440 leonid) (110 eur starp alex - leon…"
click at [1236, 347] on div "Insert block × Date 2025-04-05 Action + - Type --- In Out Commission Field requ…" at bounding box center [842, 708] width 1315 height 1527
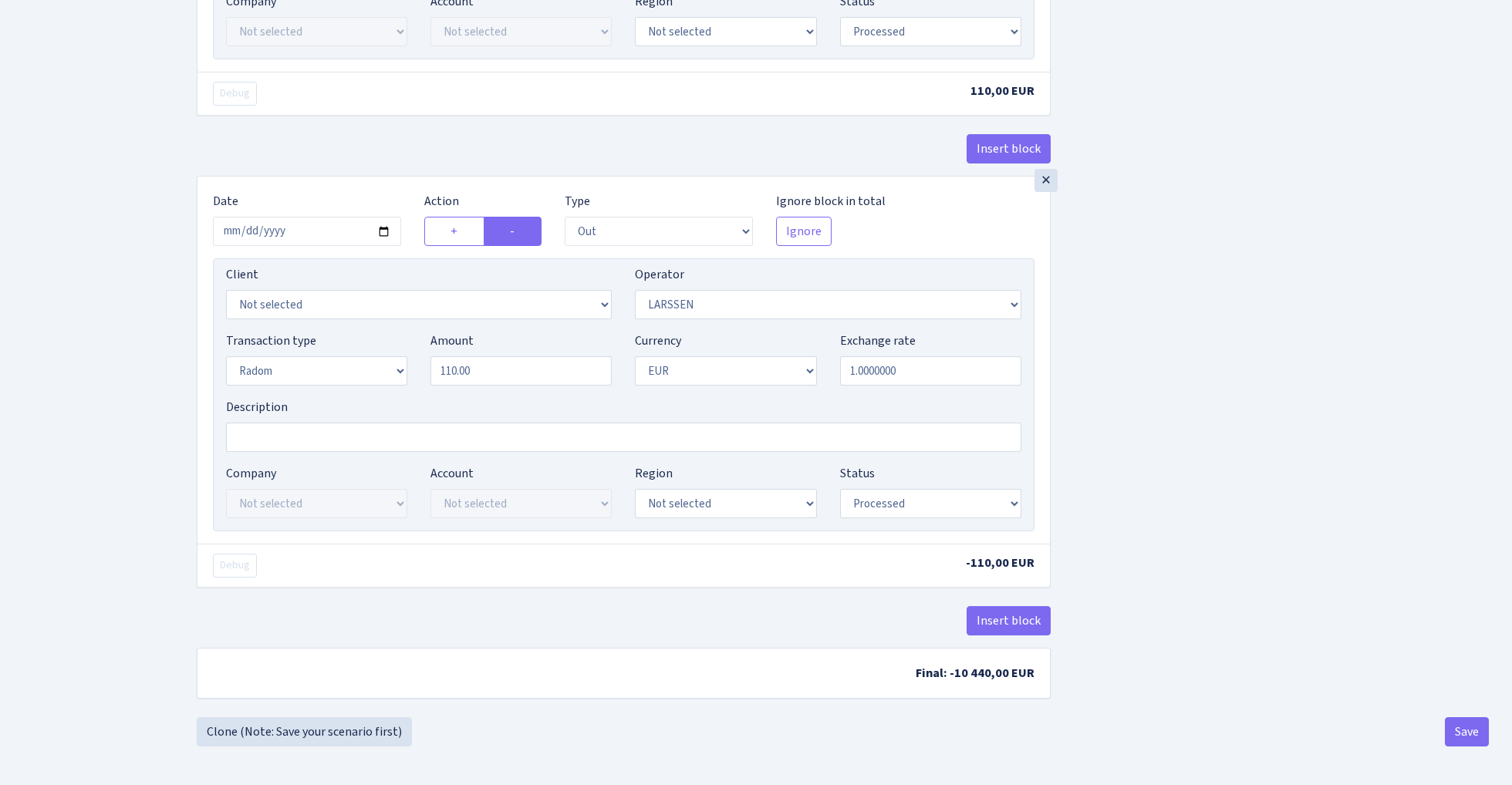
scroll to position [901, 0]
click at [1460, 731] on button "Save" at bounding box center [1468, 731] width 44 height 29
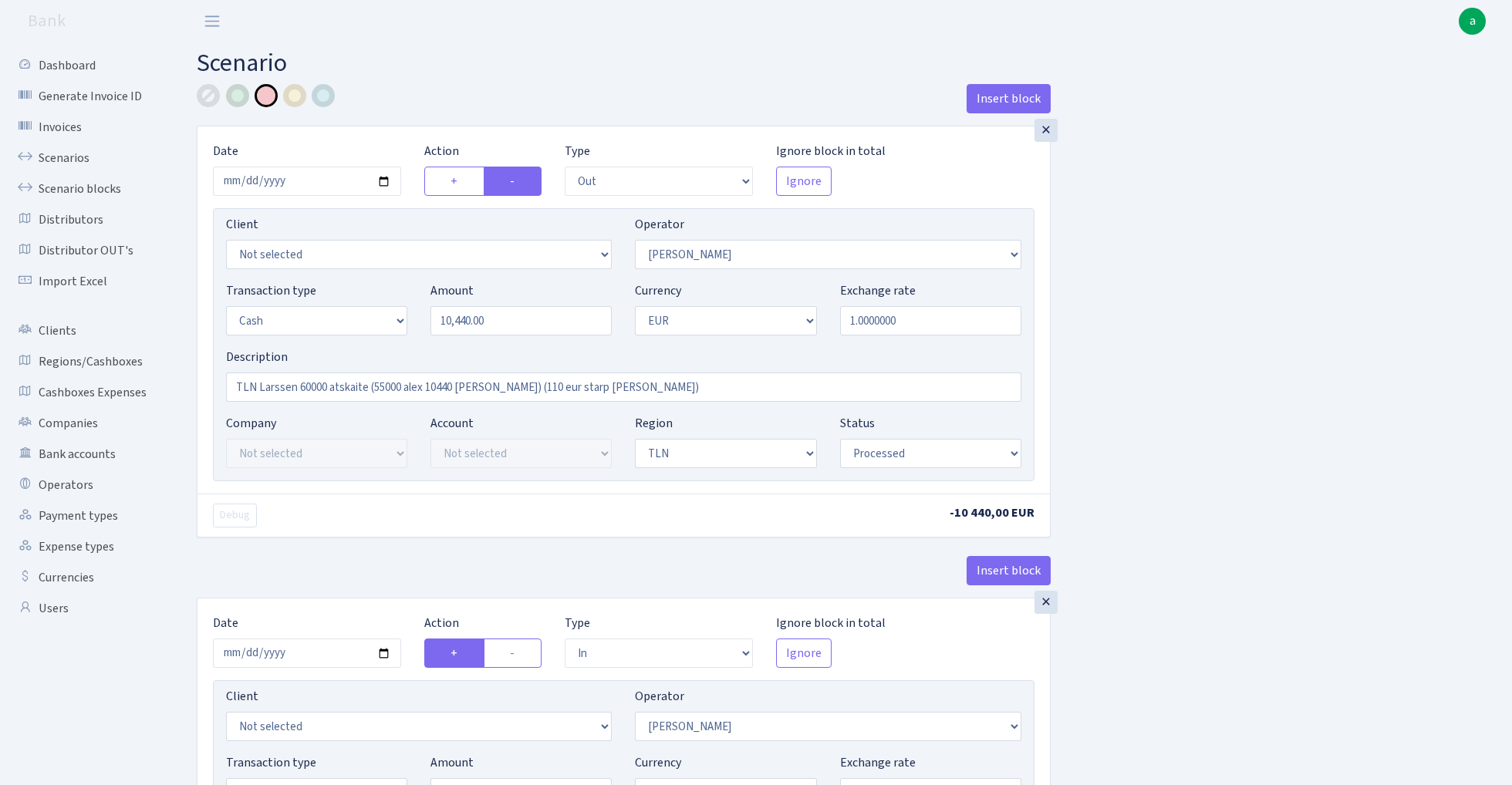
select select "out"
select select "123"
select select "1"
select select "2"
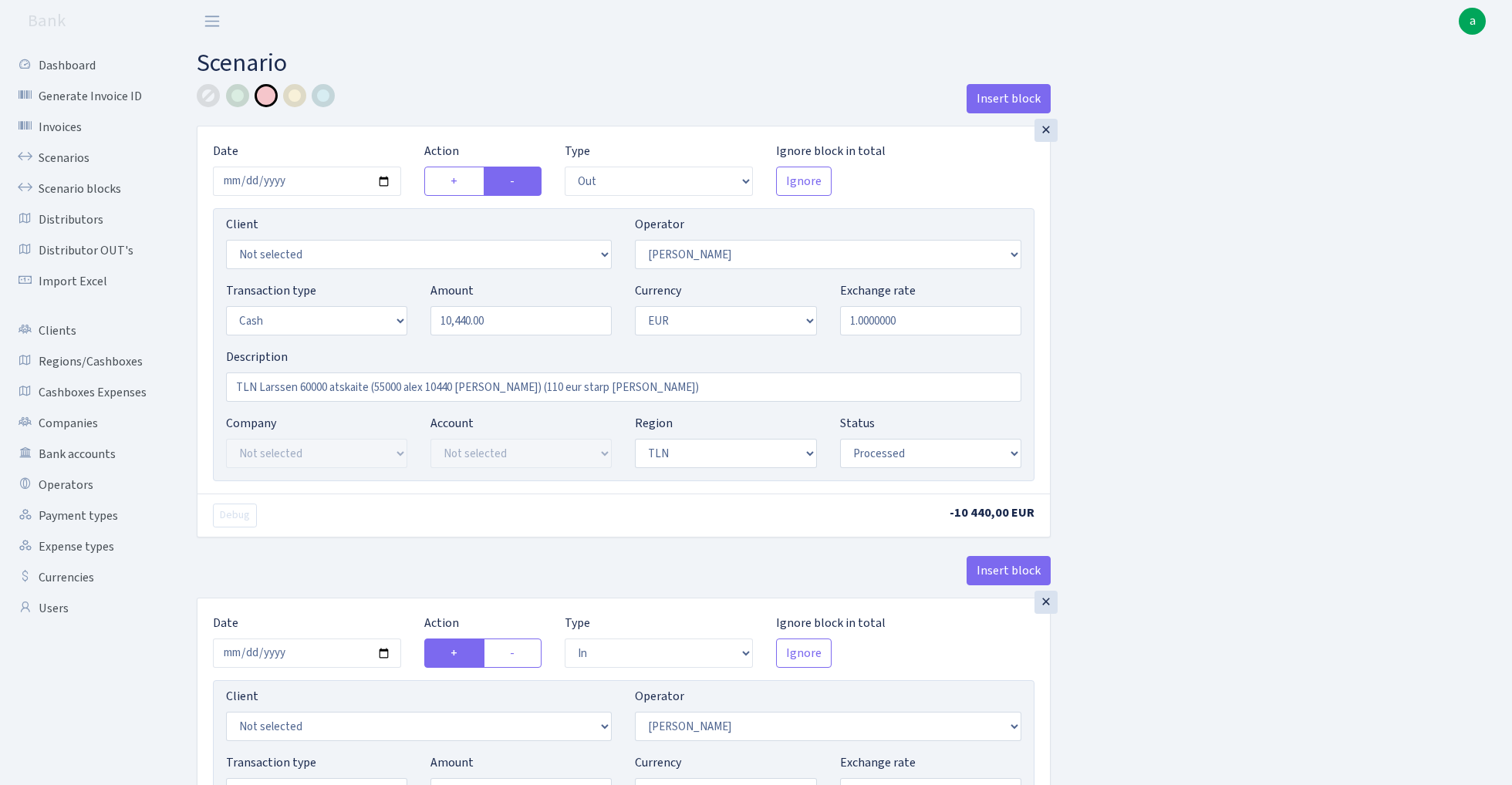
select select "processed"
select select "in"
select select "123"
select select "11"
select select "1"
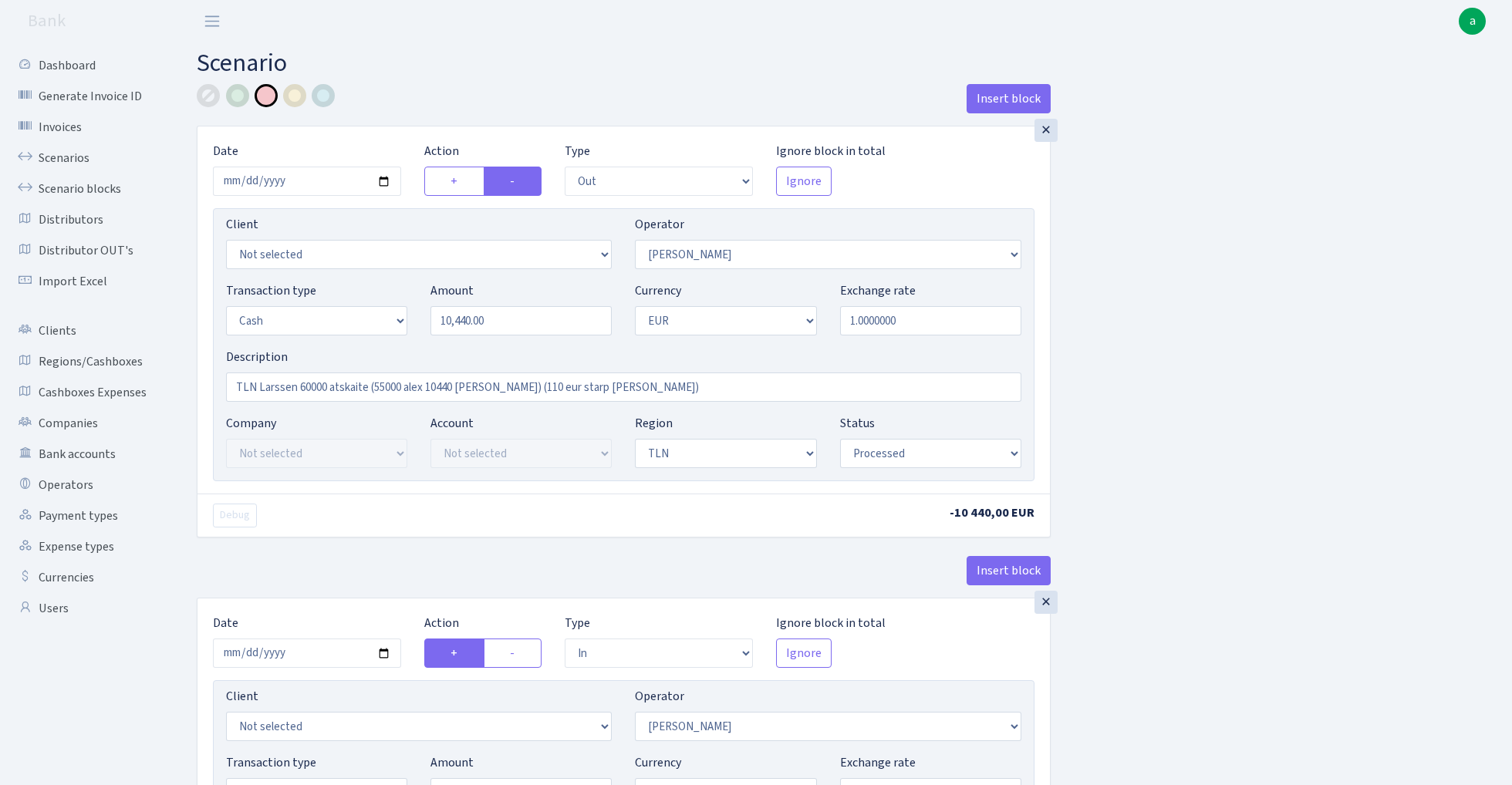
select select "processed"
select select "out"
select select "36"
select select "11"
select select "1"
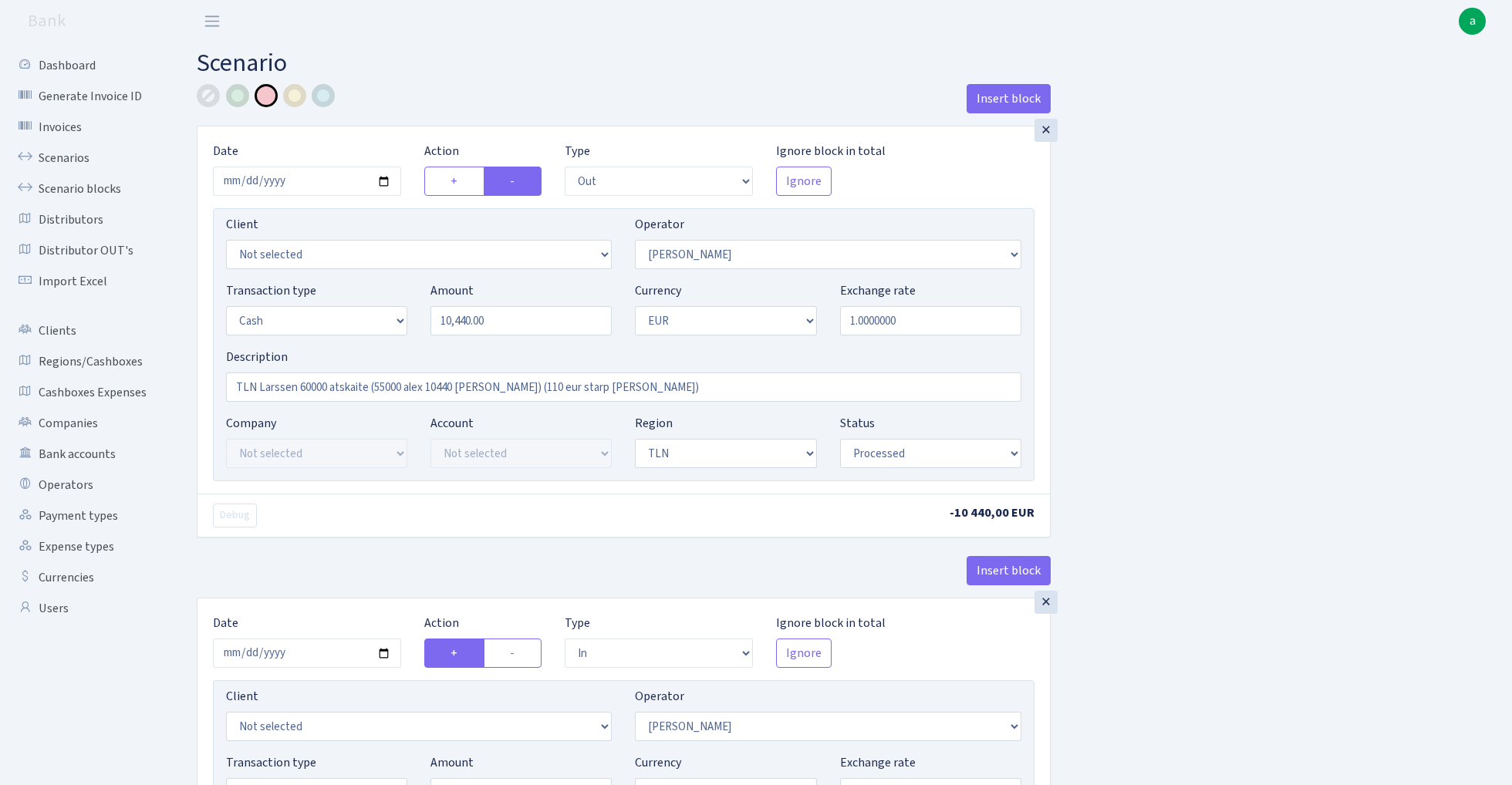
select select "processed"
click at [66, 156] on link "Scenarios" at bounding box center [84, 158] width 154 height 31
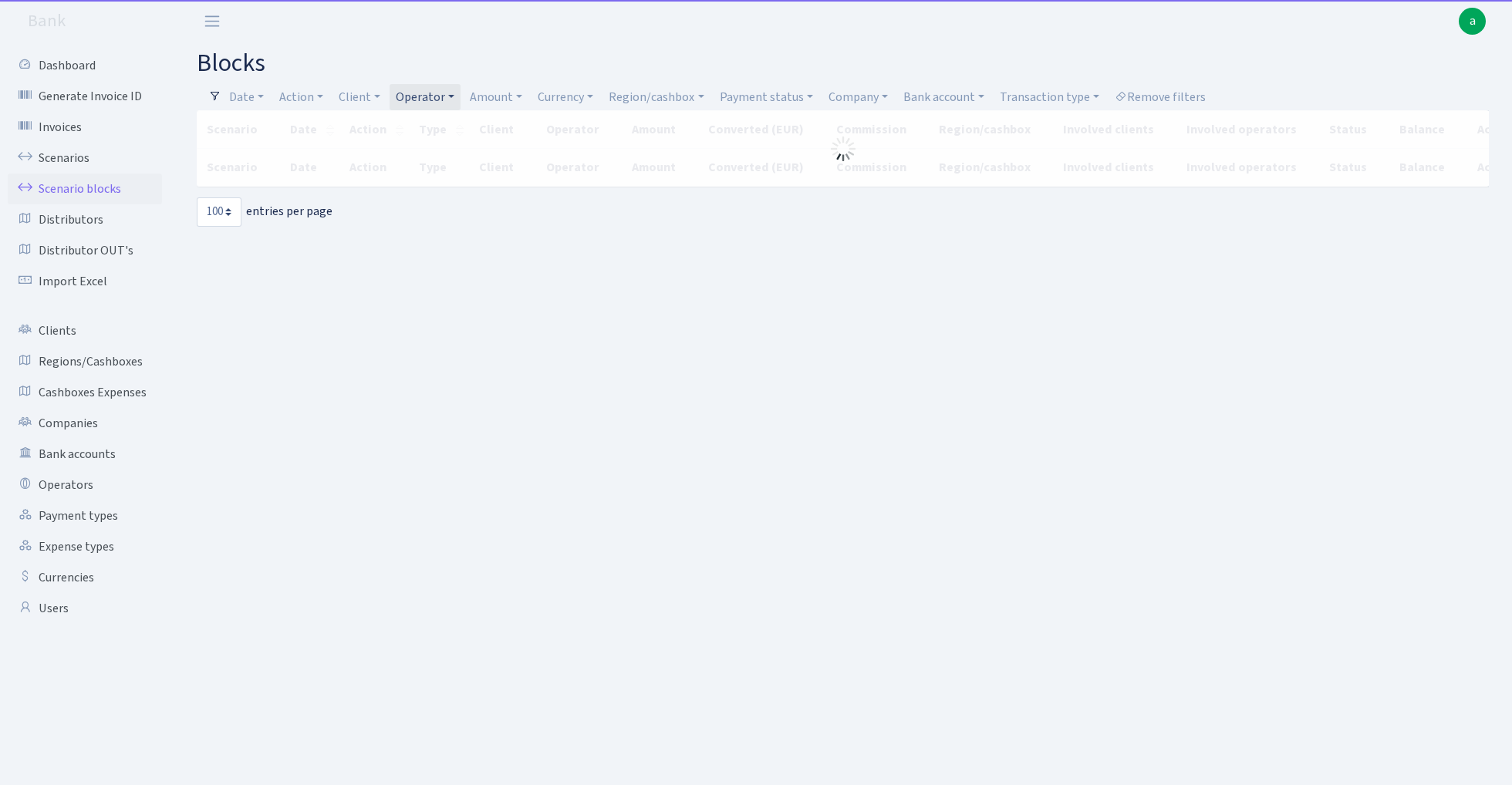
select select "100"
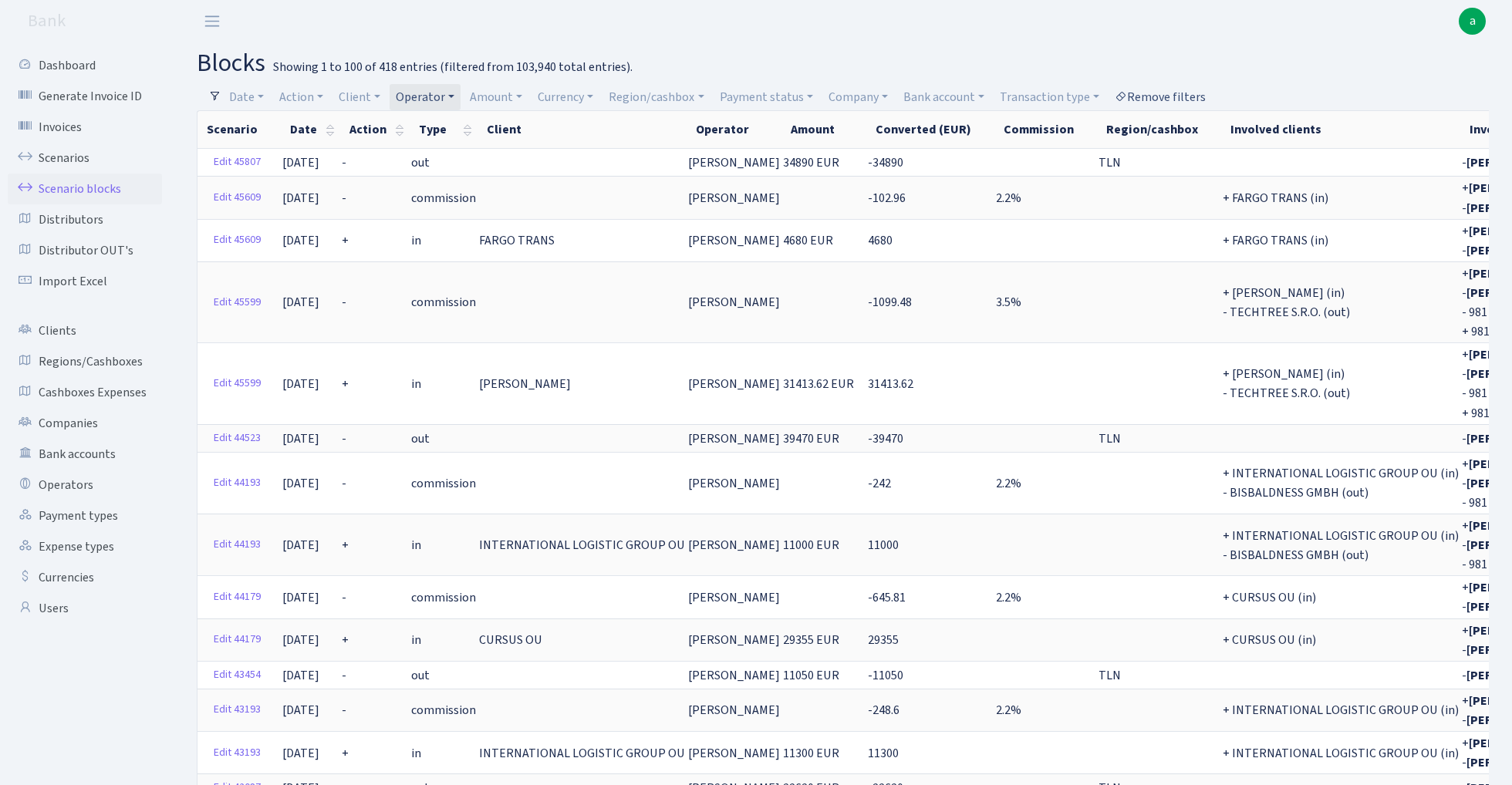
click at [1174, 96] on link "Remove filters" at bounding box center [1160, 97] width 103 height 26
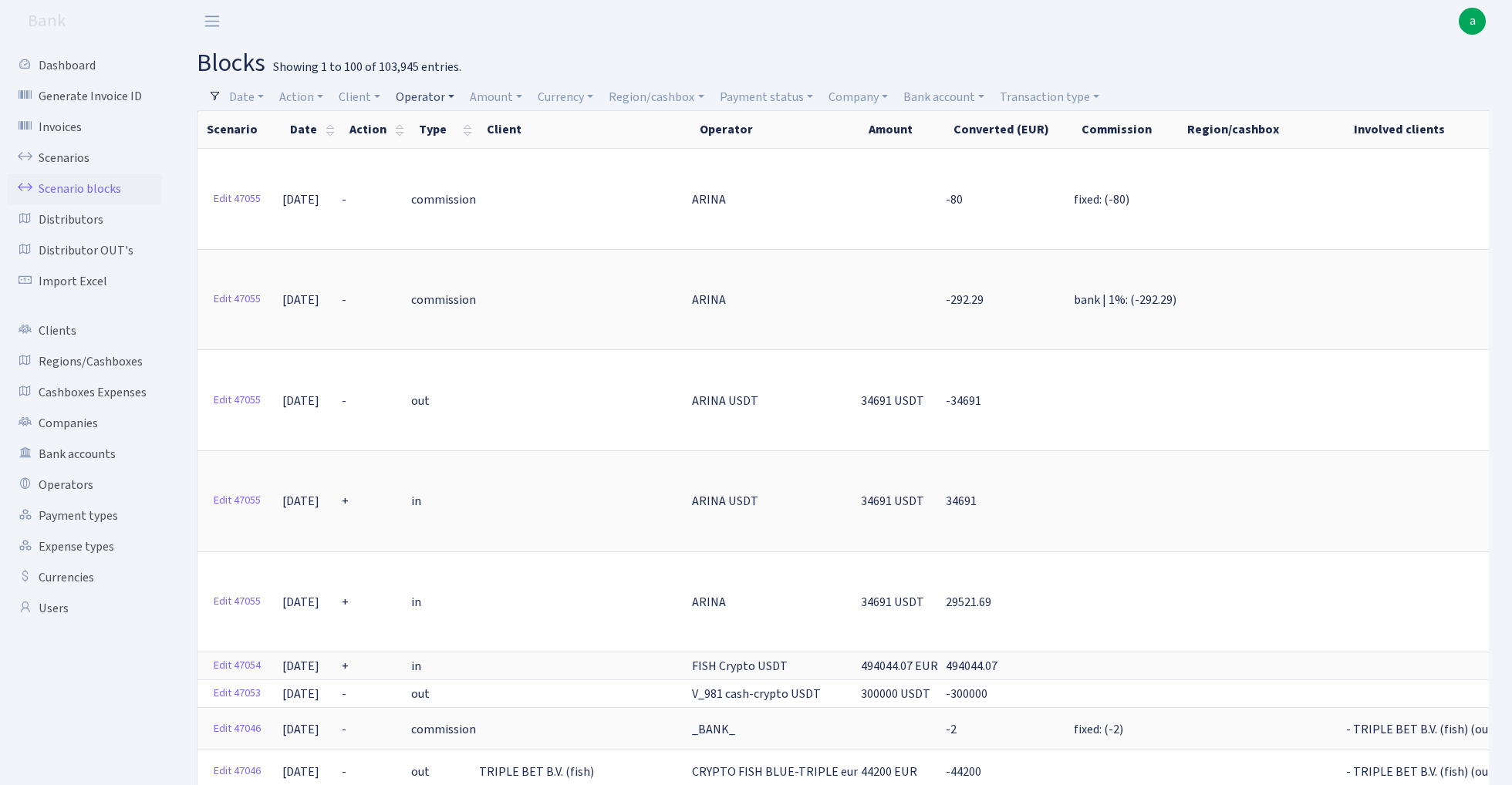
click at [430, 97] on link "Operator" at bounding box center [424, 97] width 71 height 26
click at [447, 154] on input "search" at bounding box center [451, 152] width 113 height 24
type input "mors"
click at [470, 290] on li "MORSKOJ USDT" at bounding box center [451, 296] width 117 height 27
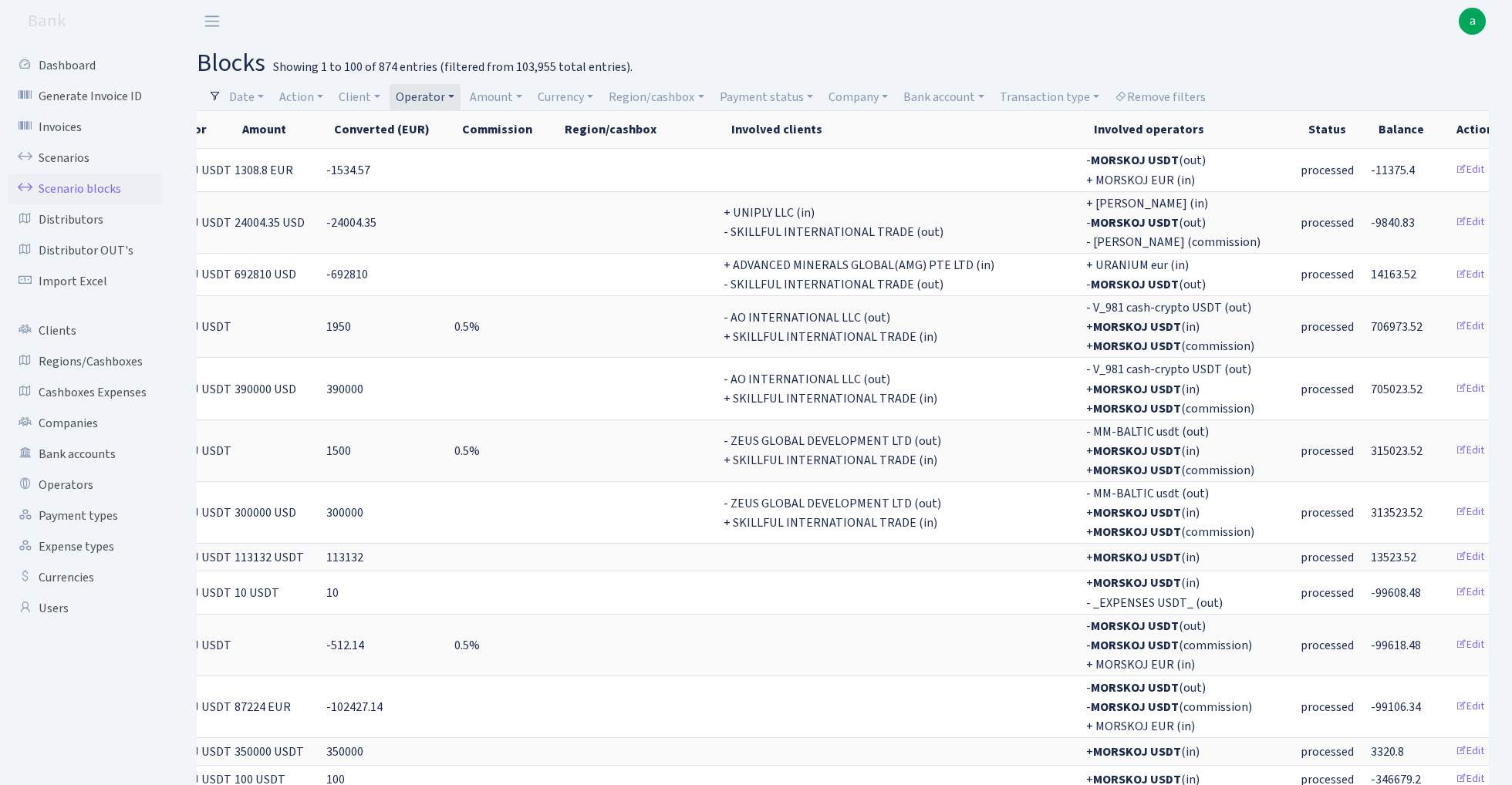
click at [440, 97] on link "Operator" at bounding box center [424, 97] width 71 height 26
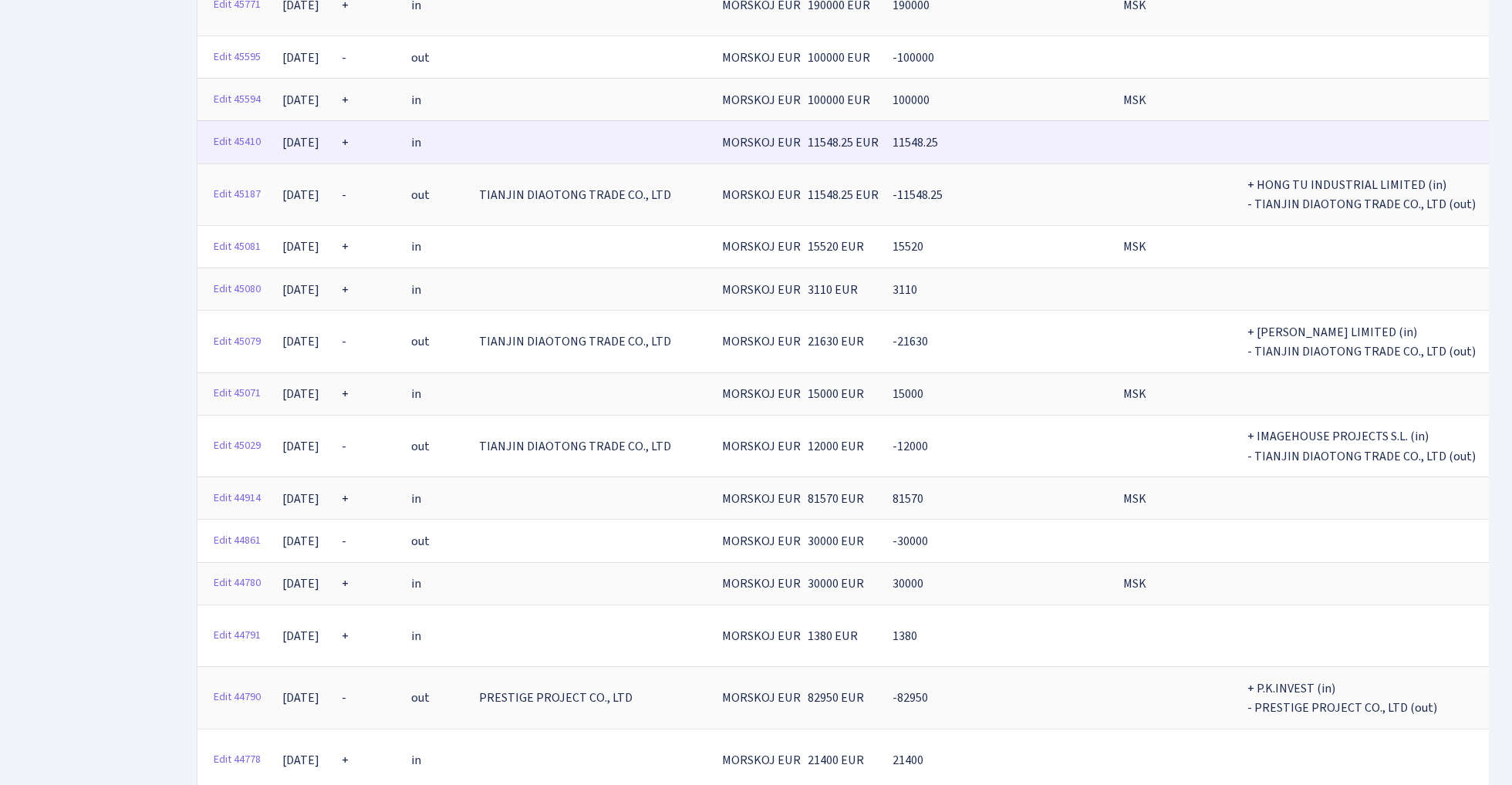
click at [894, 386] on span "15000" at bounding box center [908, 394] width 31 height 17
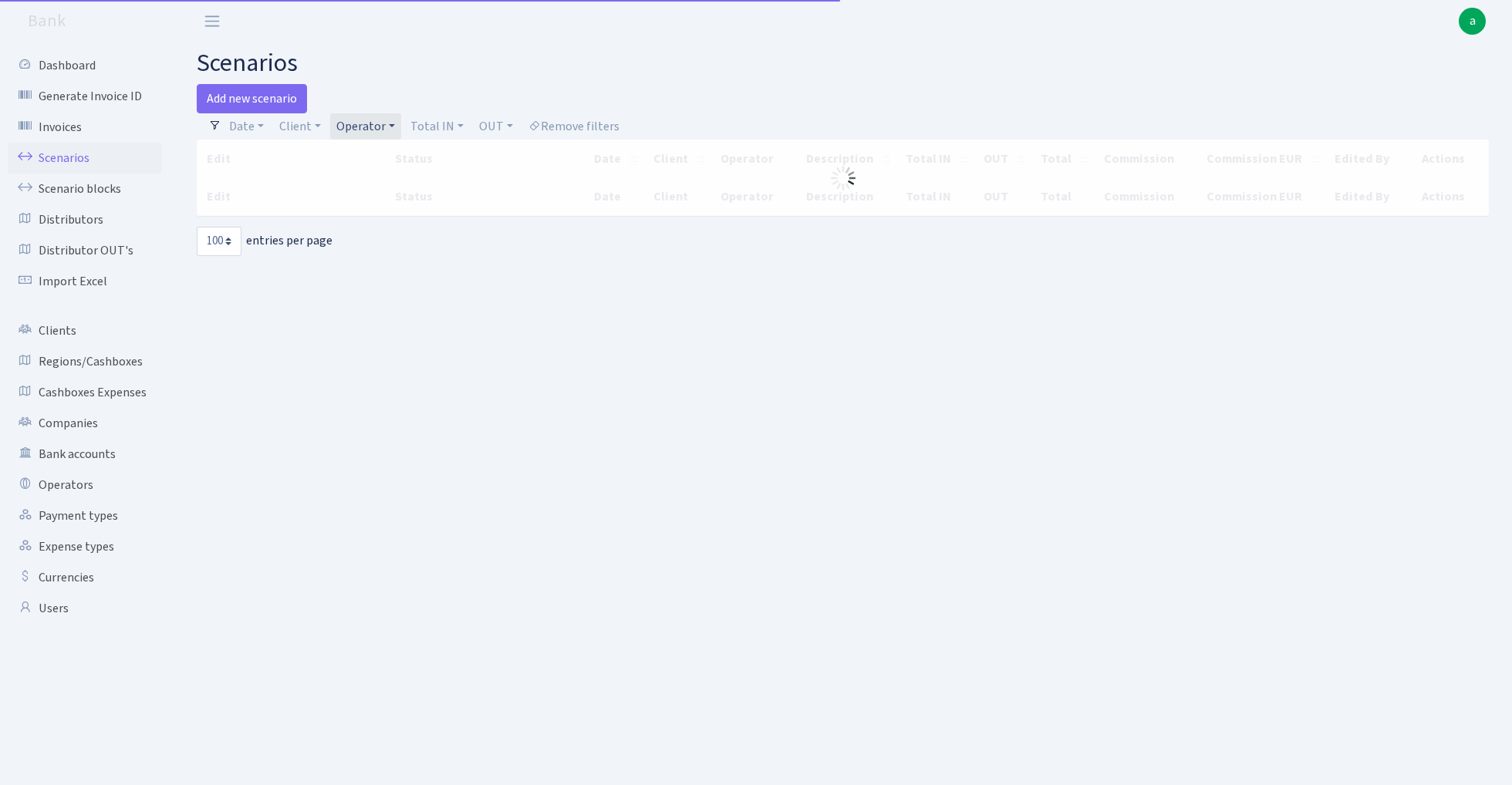
select select "100"
click at [369, 130] on link "Operator" at bounding box center [365, 126] width 71 height 26
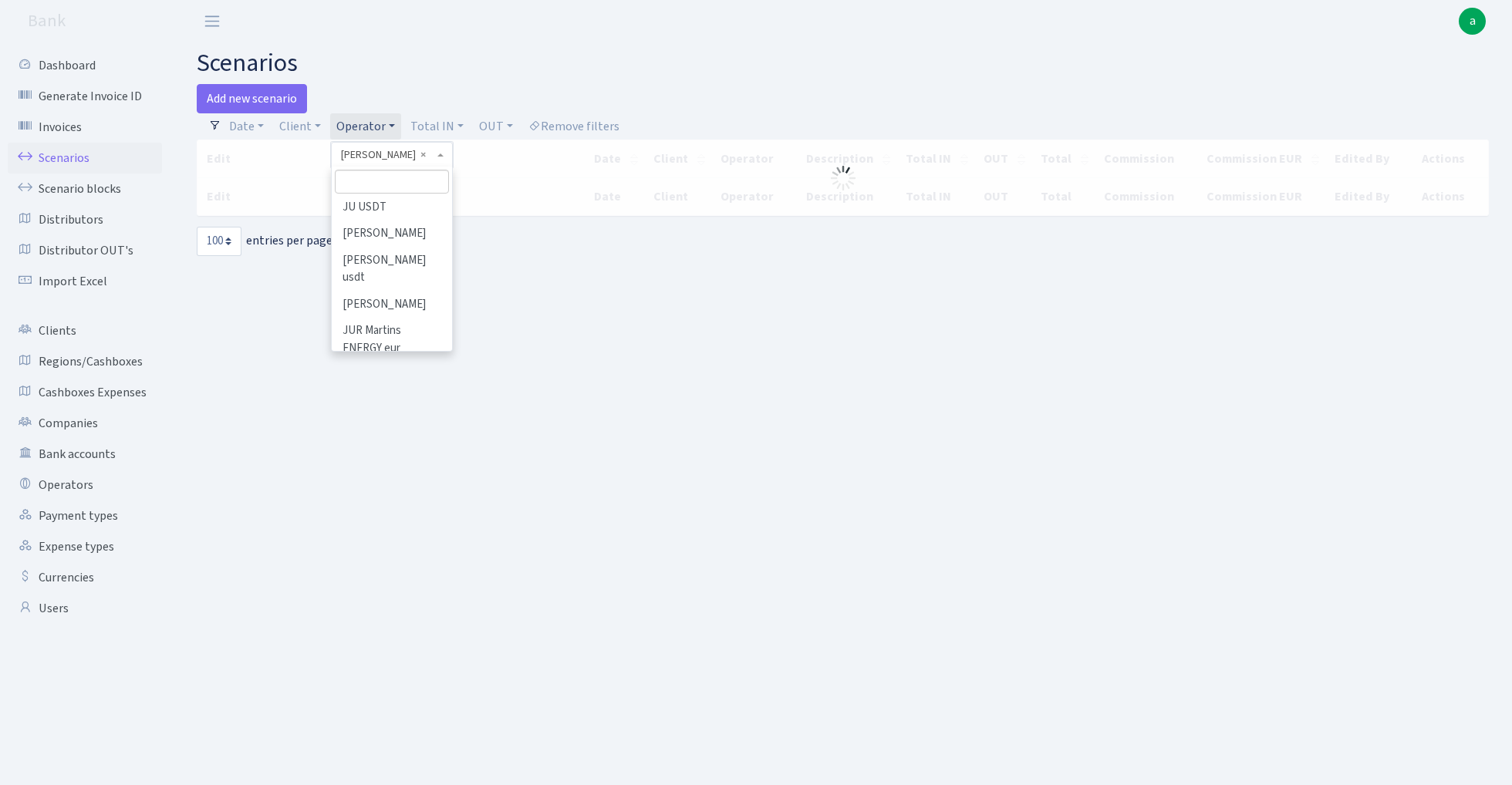
scroll to position [5082, 0]
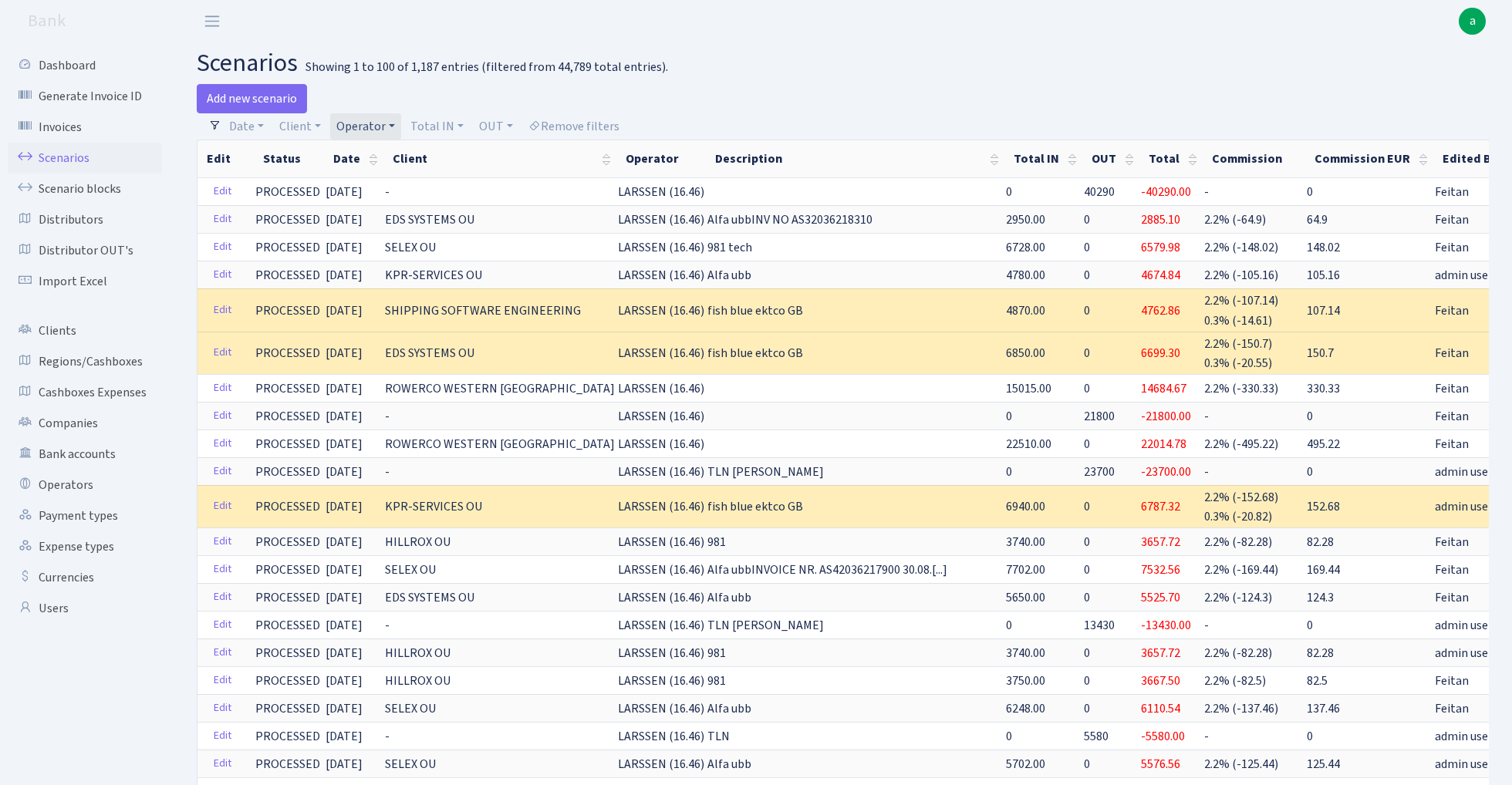
click at [365, 124] on link "Operator" at bounding box center [365, 126] width 71 height 26
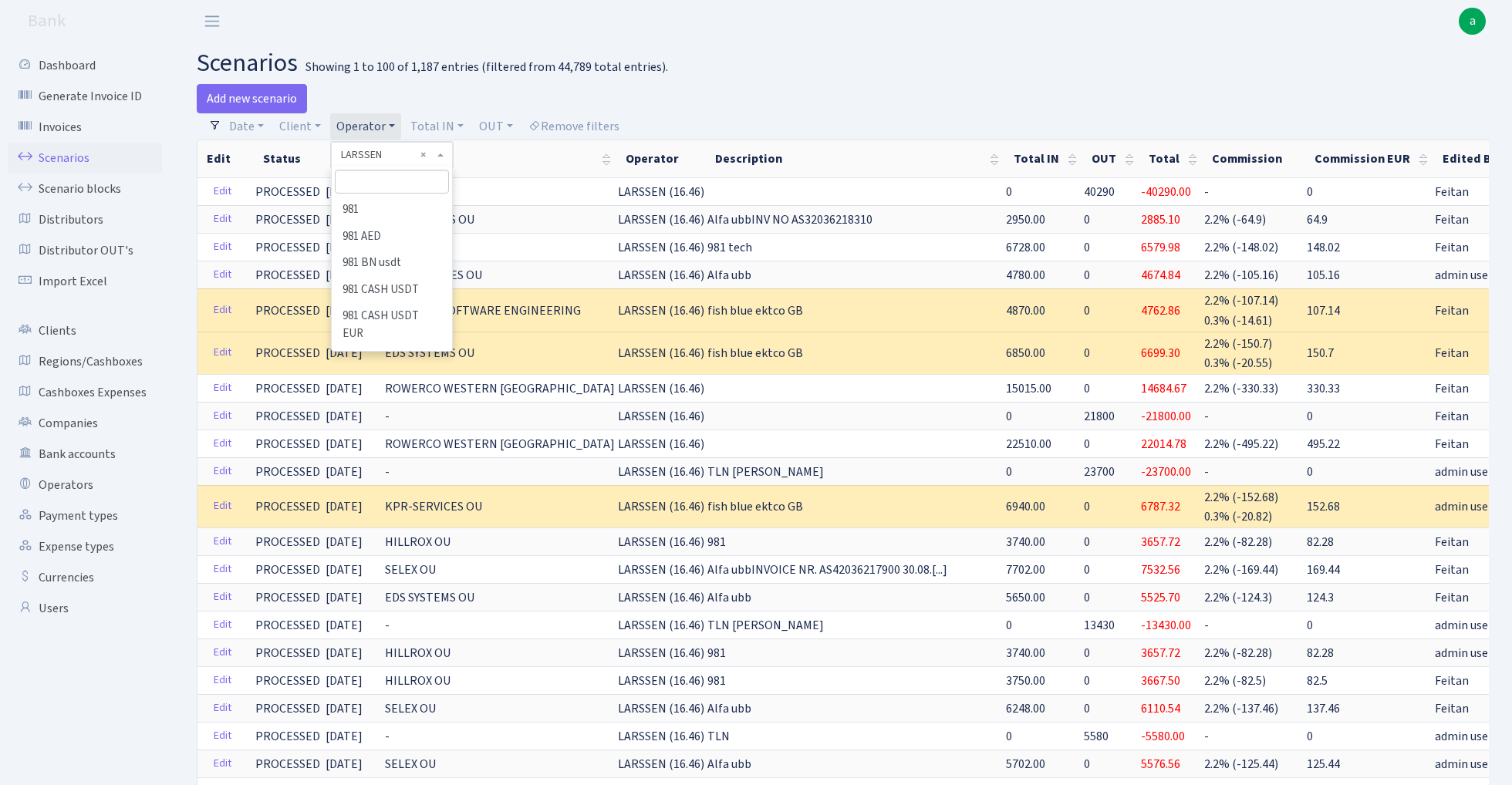
scroll to position [5118, 0]
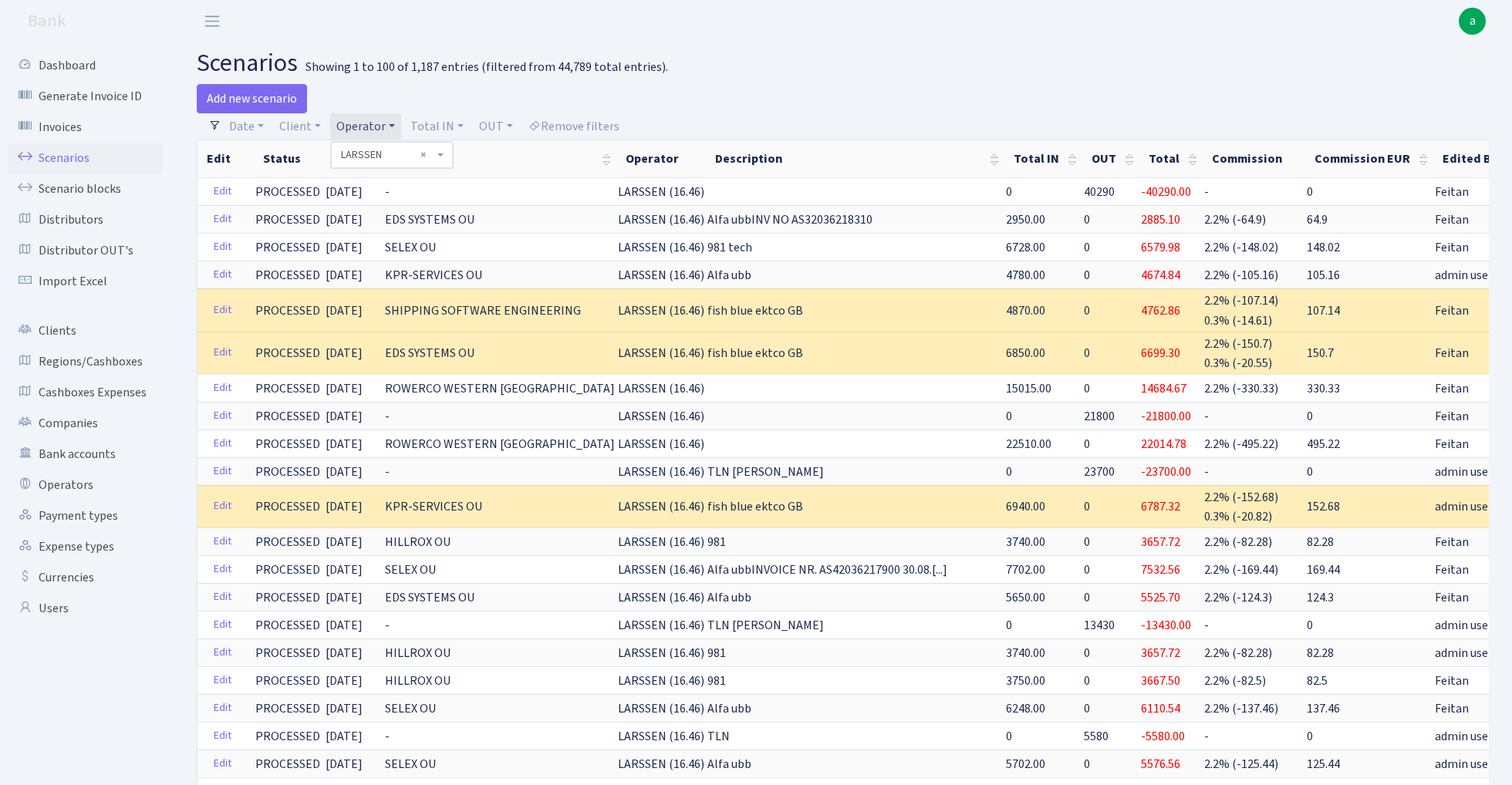
click at [397, 152] on span "× LARSSEN" at bounding box center [387, 155] width 93 height 15
click at [377, 125] on link "Operator" at bounding box center [365, 126] width 71 height 26
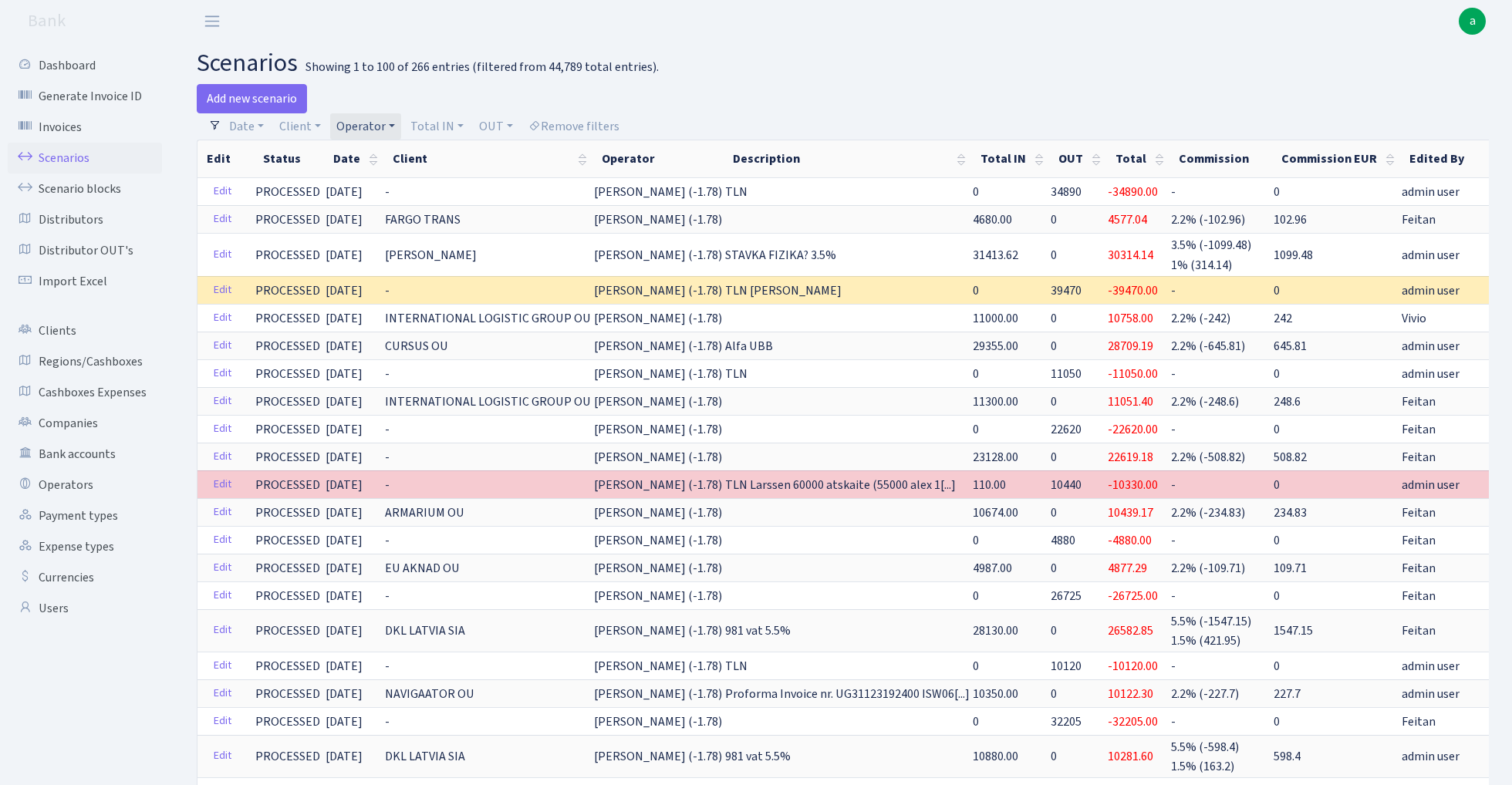
click at [365, 129] on link "Operator" at bounding box center [365, 126] width 71 height 26
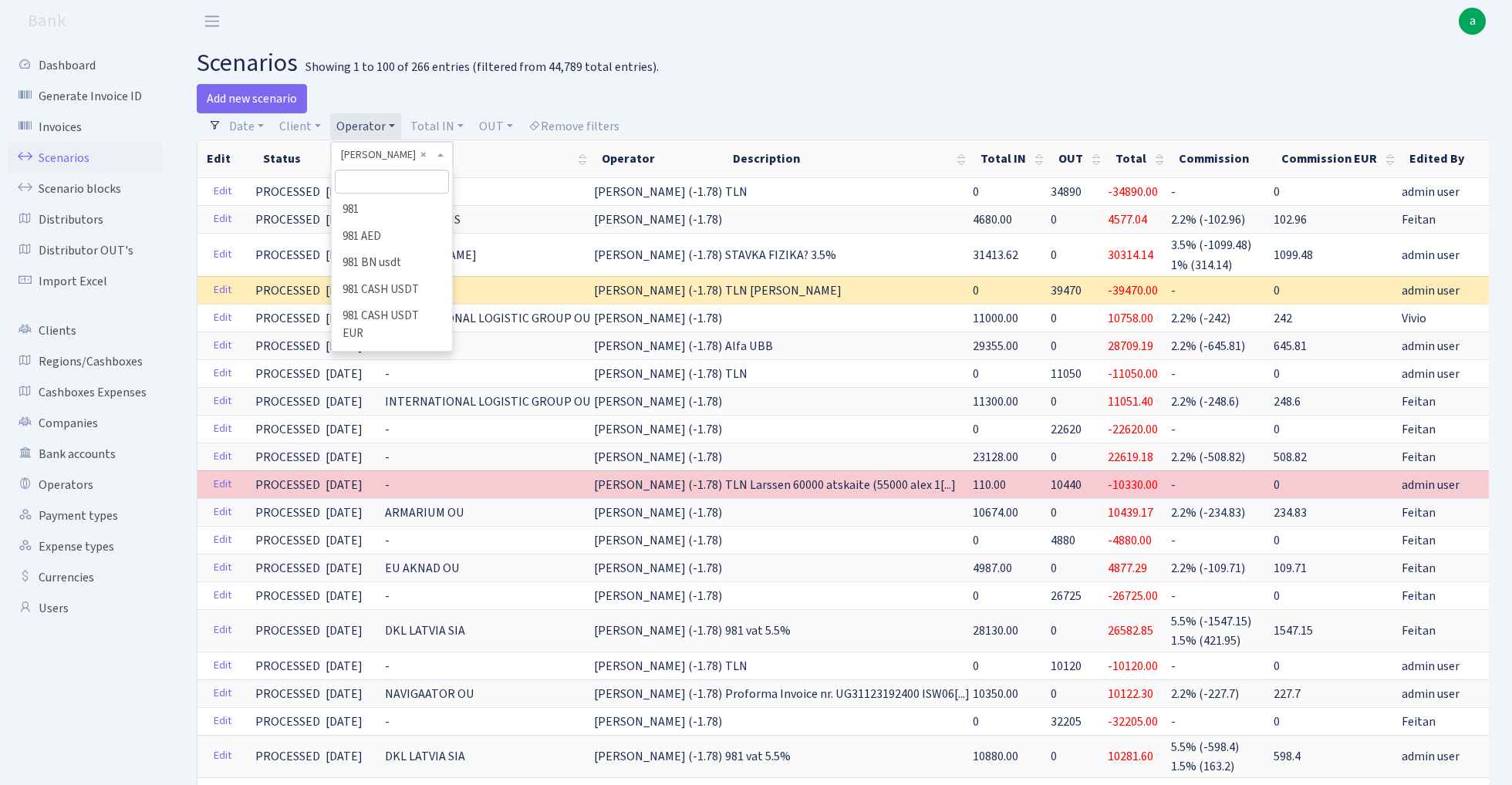
scroll to position [5143, 0]
click at [381, 186] on input "search" at bounding box center [391, 181] width 113 height 24
click at [772, 54] on h2 "scenarios Showing 1 to 100 of 266 entries (filtered from 44,789 total entries)." at bounding box center [842, 63] width 1292 height 29
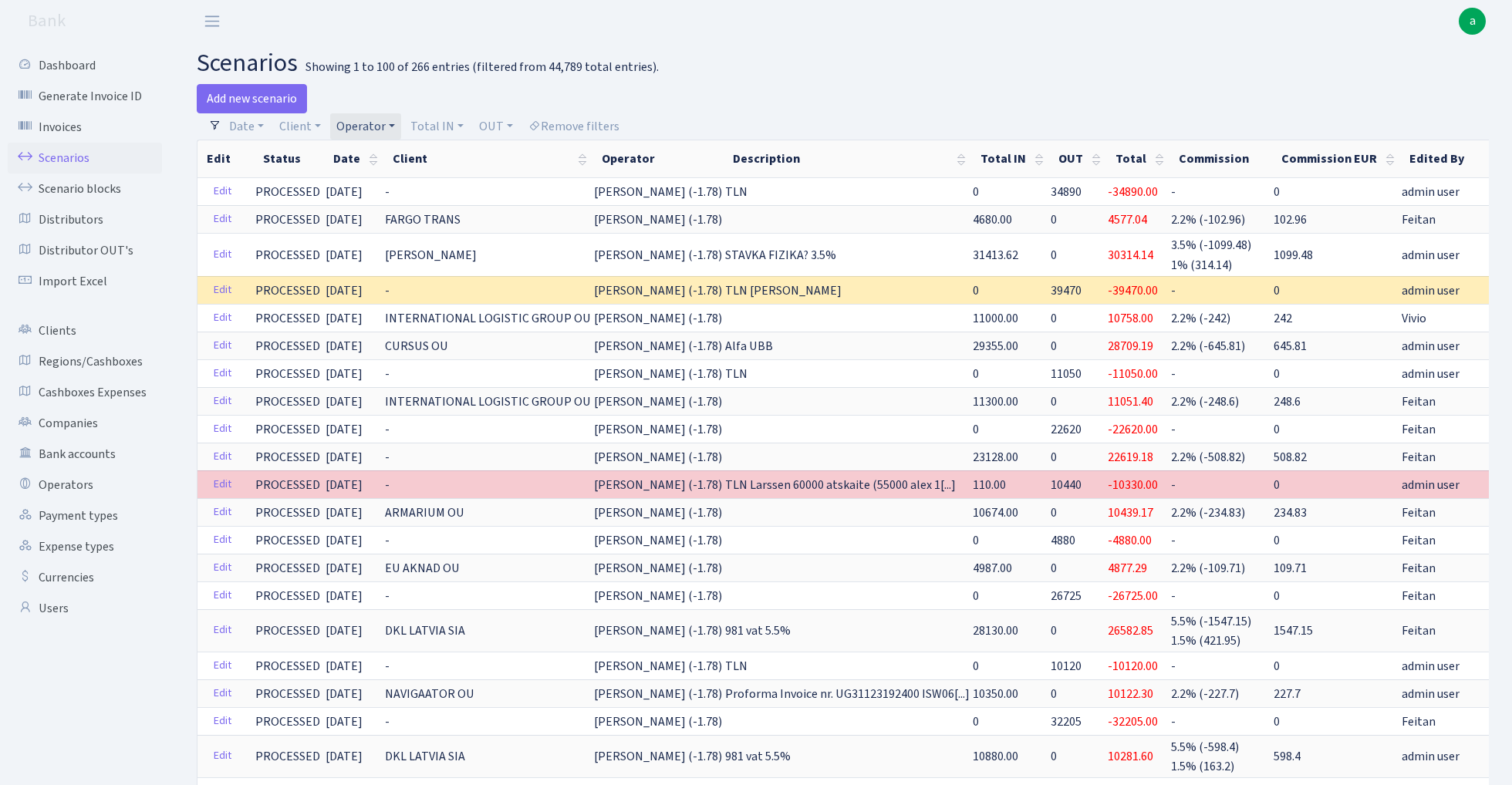
click at [386, 124] on link "Operator" at bounding box center [365, 126] width 71 height 26
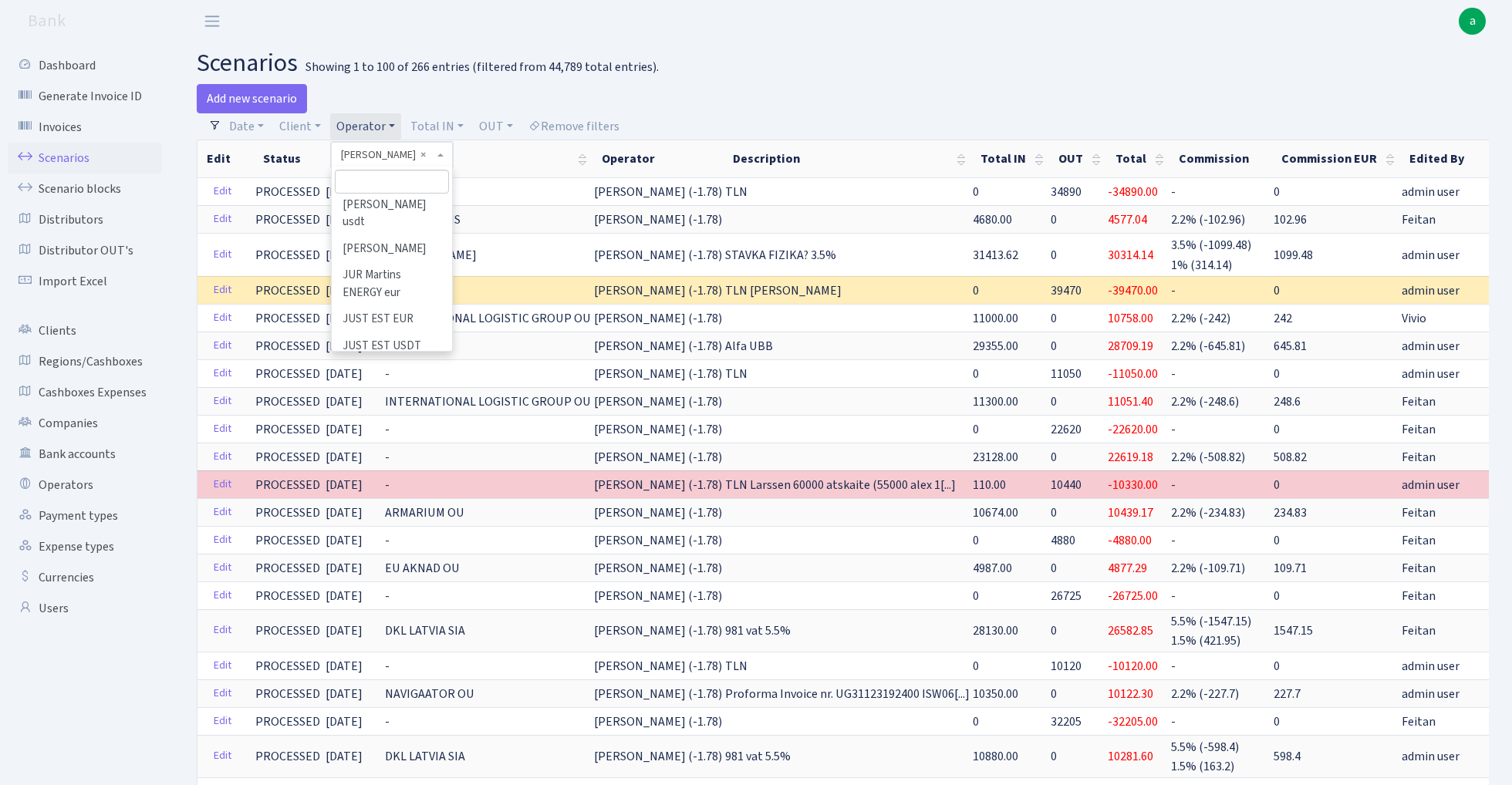
click at [382, 184] on input "search" at bounding box center [391, 181] width 113 height 24
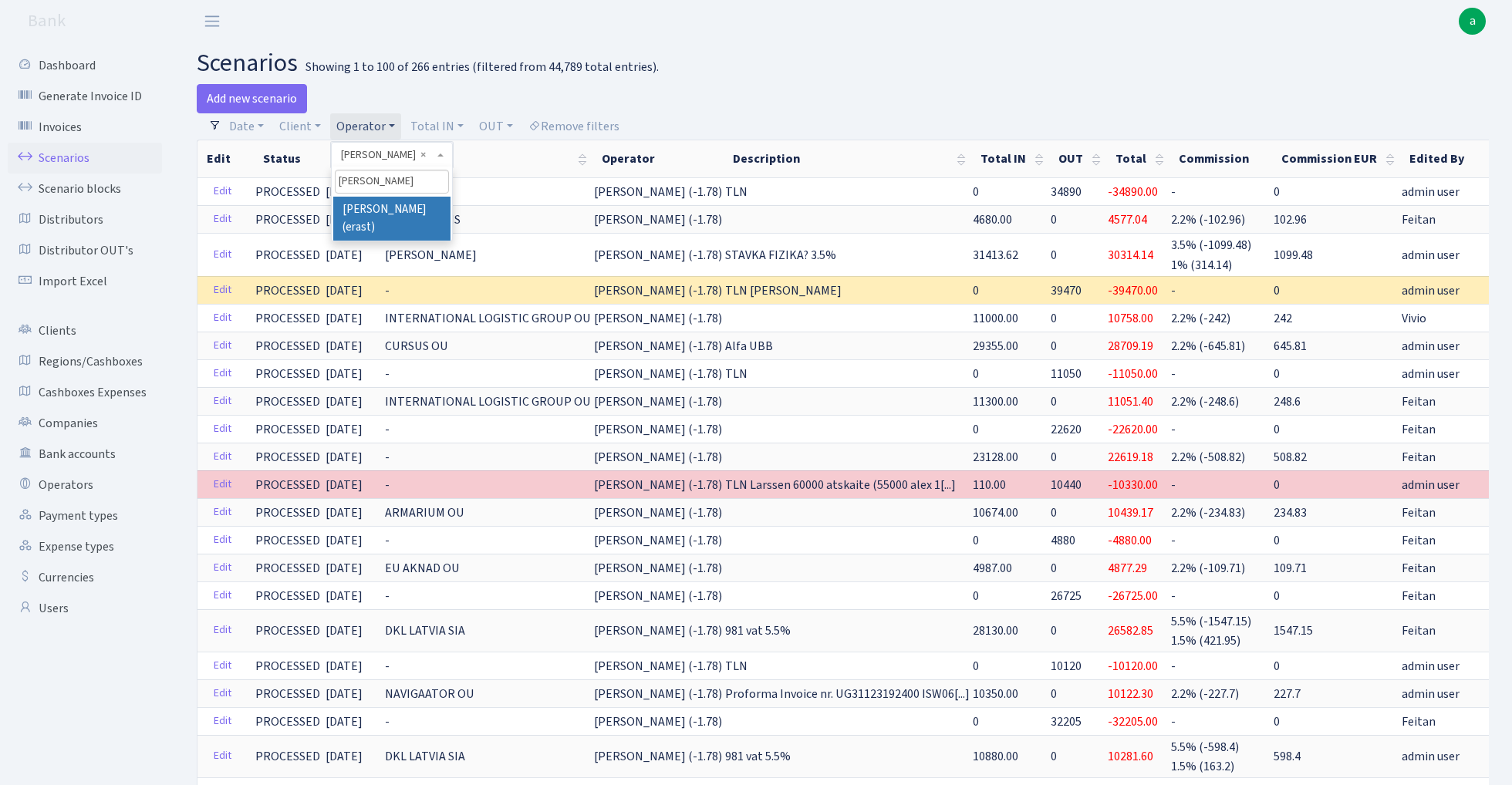
type input "erik"
click at [407, 211] on li "[PERSON_NAME] (erast)" at bounding box center [391, 219] width 117 height 44
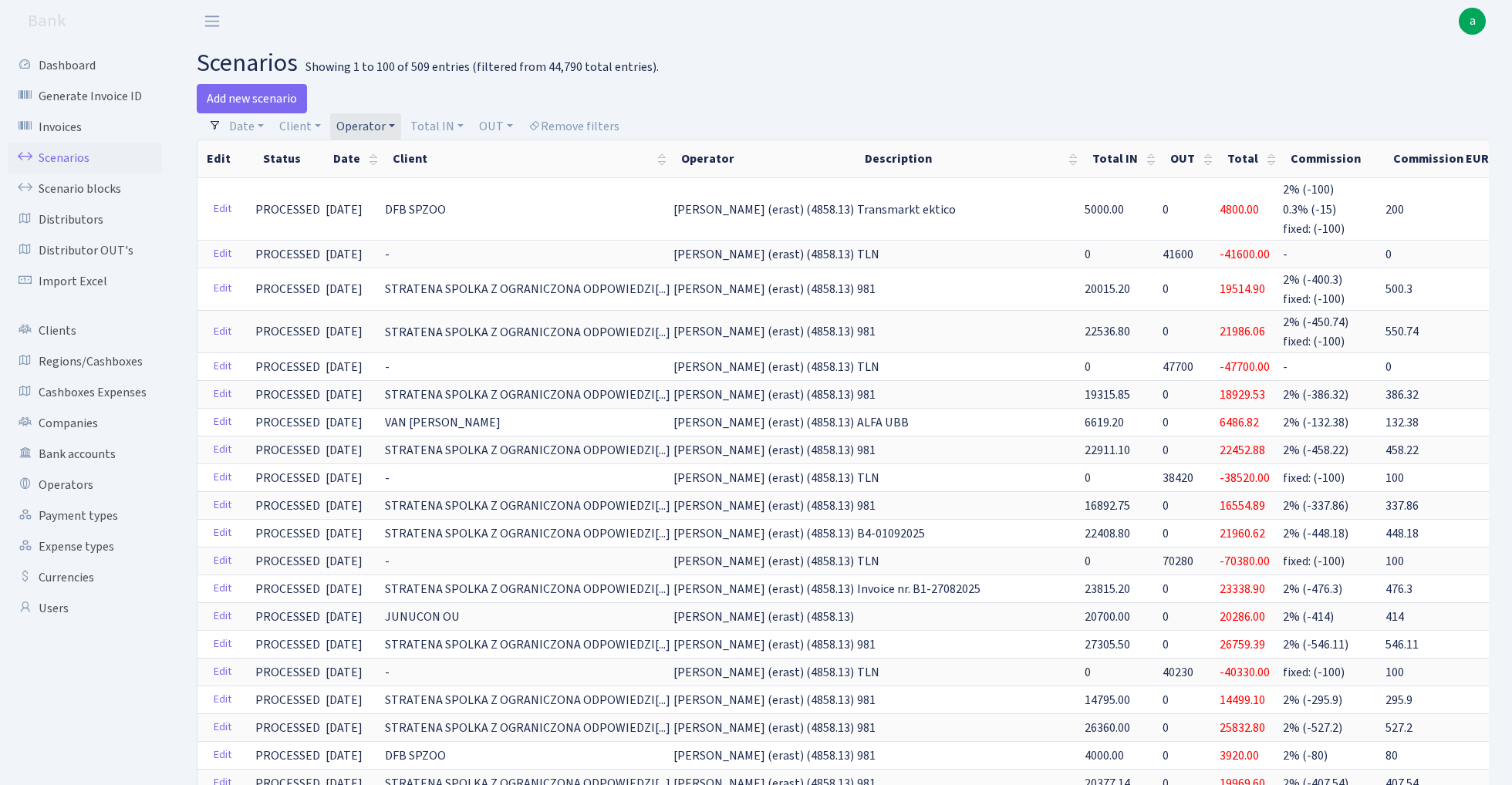
click at [365, 127] on link "Operator" at bounding box center [365, 126] width 71 height 26
click at [377, 180] on input "search" at bounding box center [391, 181] width 113 height 24
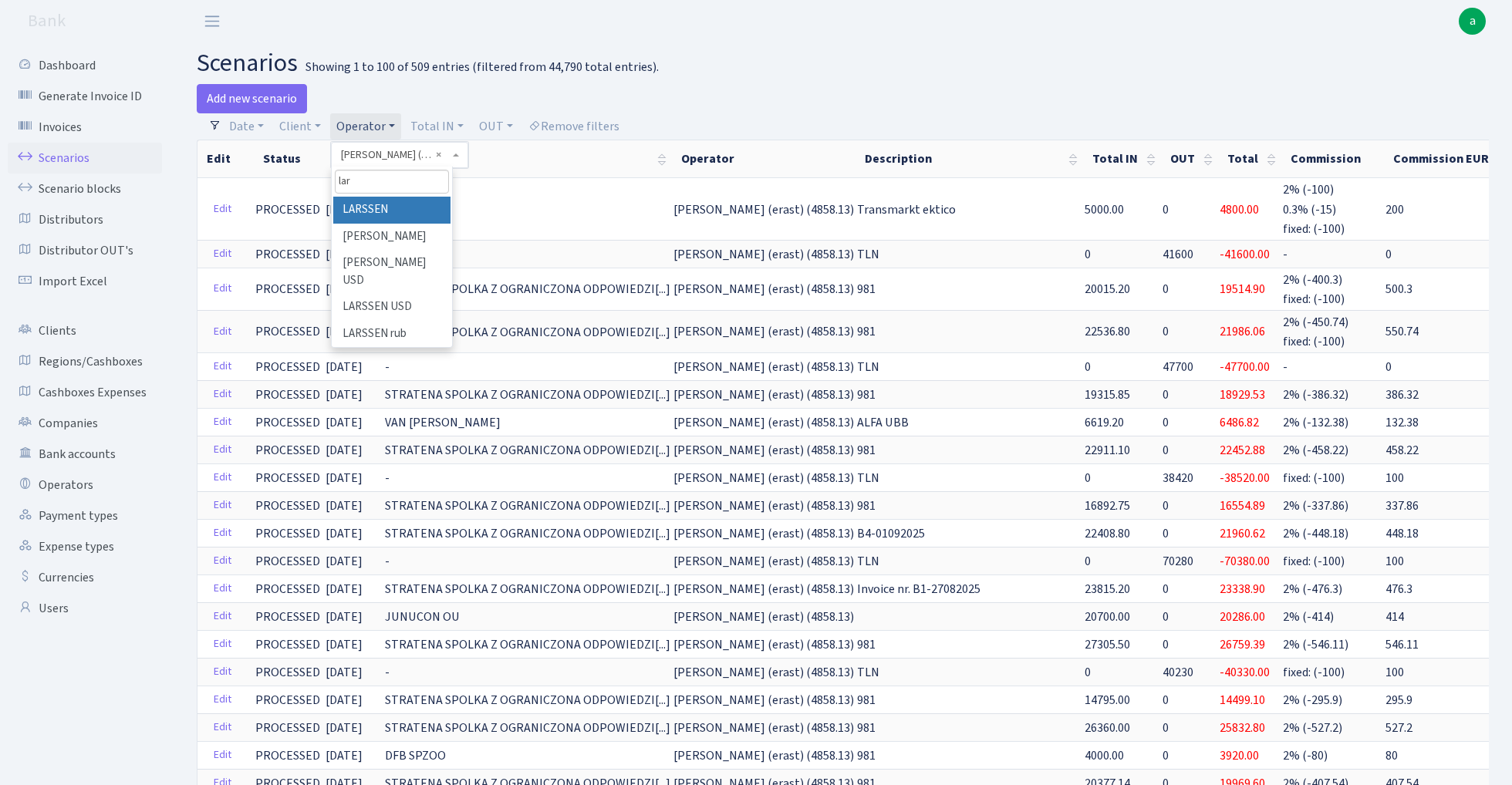
type input "lar"
click at [409, 201] on li "LARSSEN" at bounding box center [391, 210] width 117 height 27
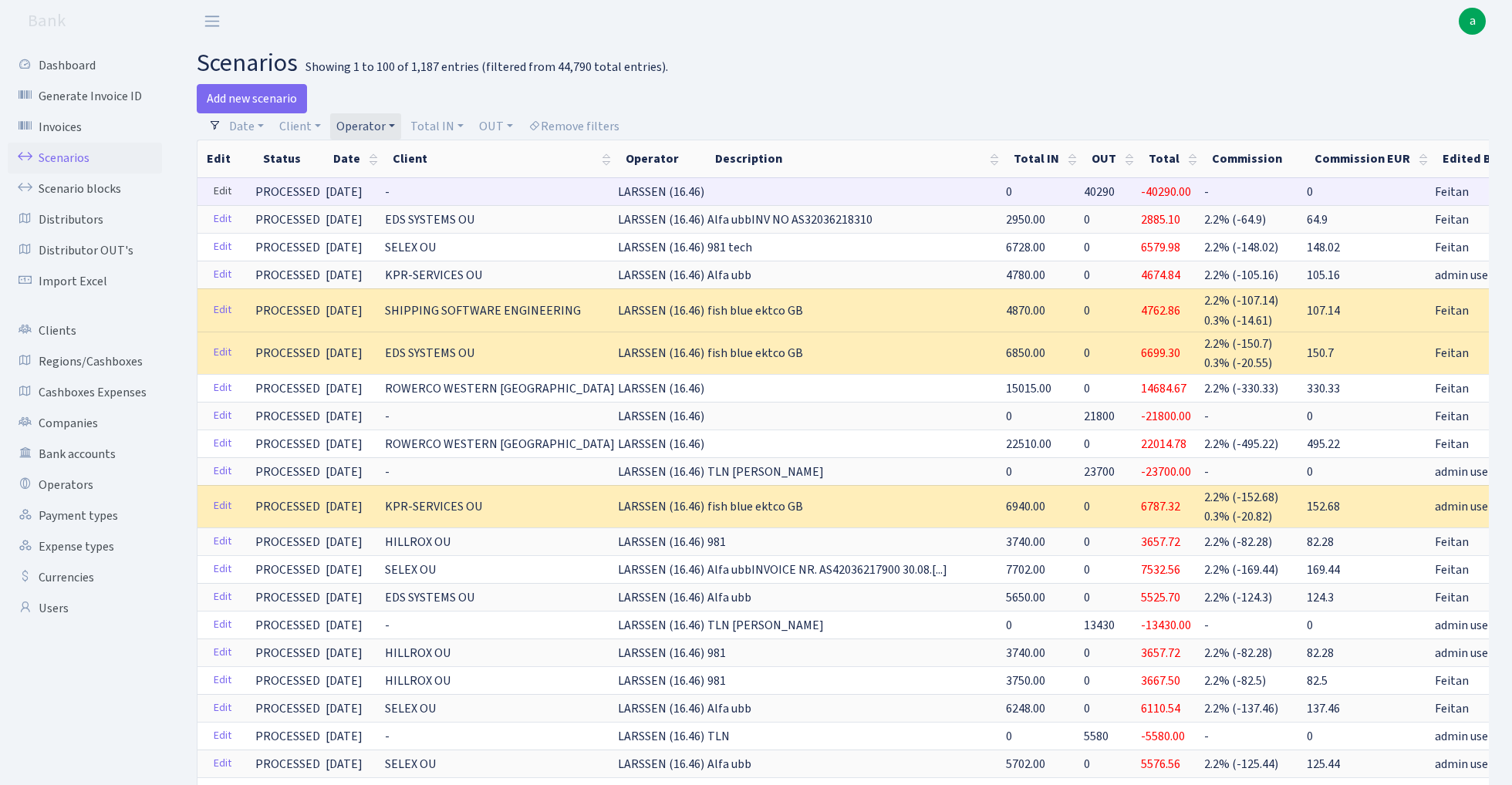
click at [220, 190] on link "Edit" at bounding box center [222, 192] width 32 height 24
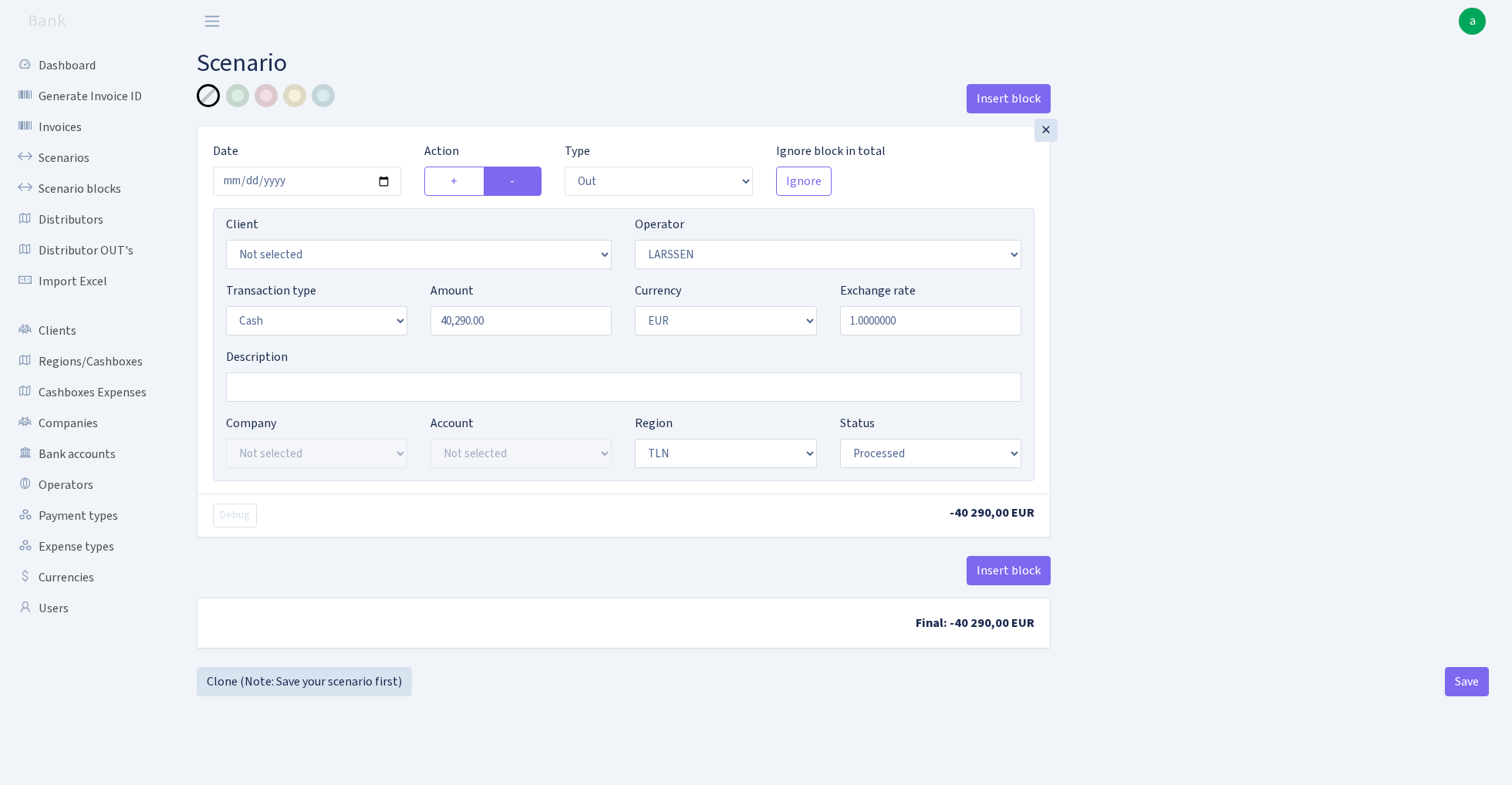
select select "out"
select select "36"
select select "1"
select select "2"
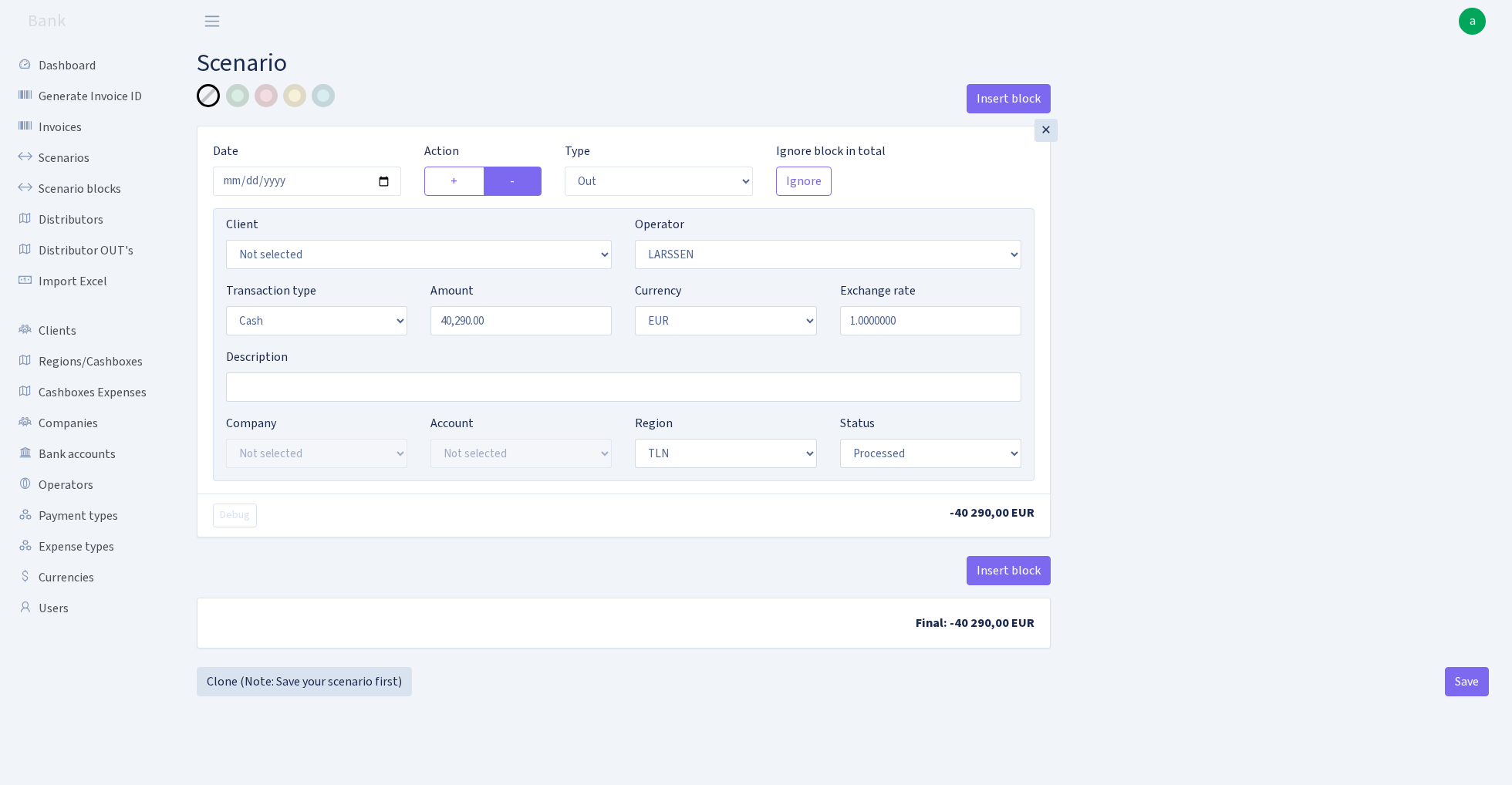
select select "processed"
click at [302, 190] on input "2025-09-29" at bounding box center [307, 181] width 188 height 29
type input "2025-09-27"
click at [461, 120] on div "Insert block" at bounding box center [624, 105] width 854 height 42
click at [282, 392] on input "Description" at bounding box center [624, 387] width 796 height 29
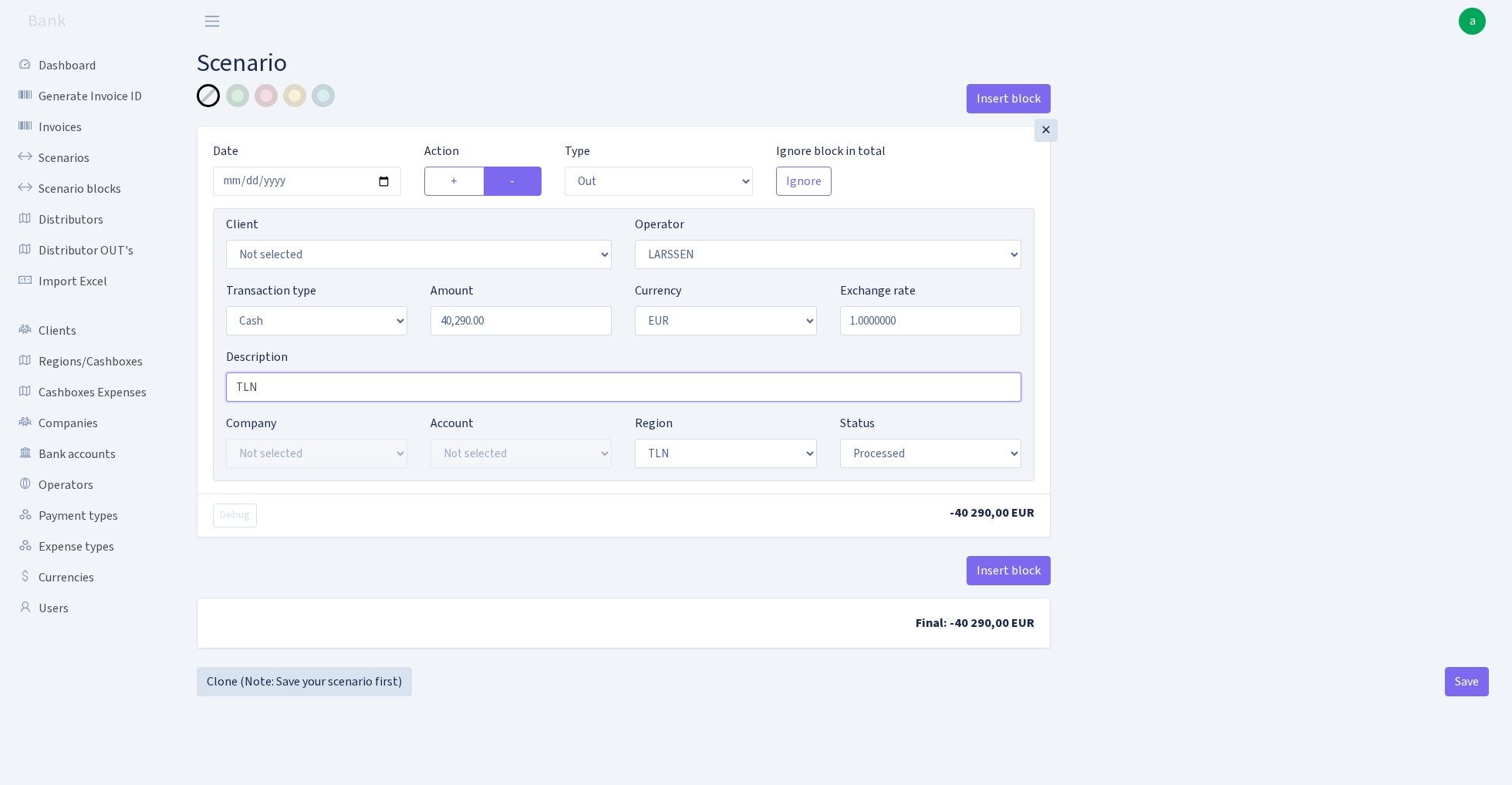
type input "TLN"
click at [1214, 415] on div "Insert block × Date 2025-09-27 Action + - Type --- In Out Commission Field requ…" at bounding box center [842, 375] width 1315 height 583
click at [1461, 684] on button "Save" at bounding box center [1468, 682] width 44 height 29
select select "out"
select select "36"
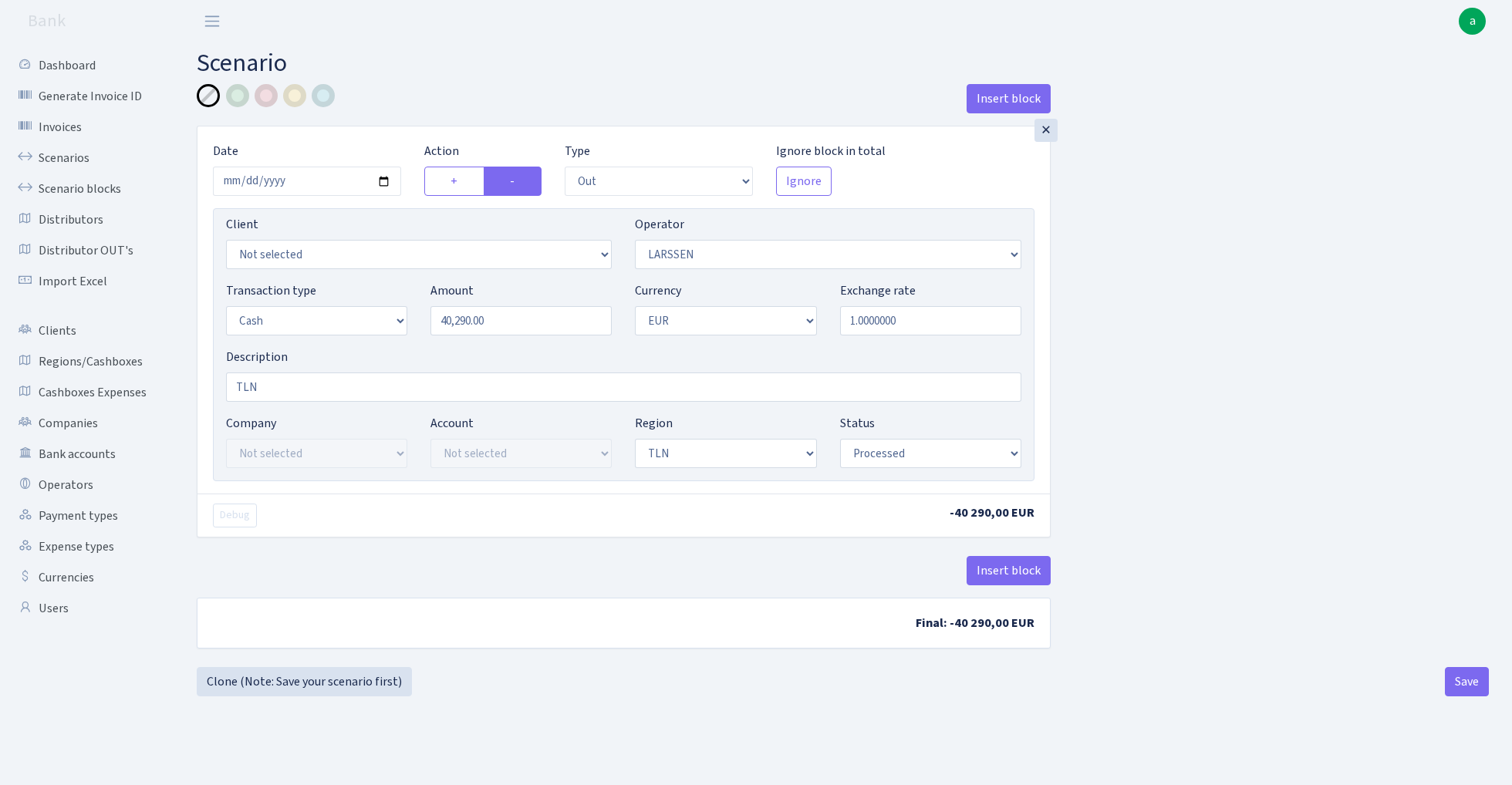
select select "1"
select select "2"
select select "processed"
click at [72, 164] on link "Scenarios" at bounding box center [84, 158] width 154 height 31
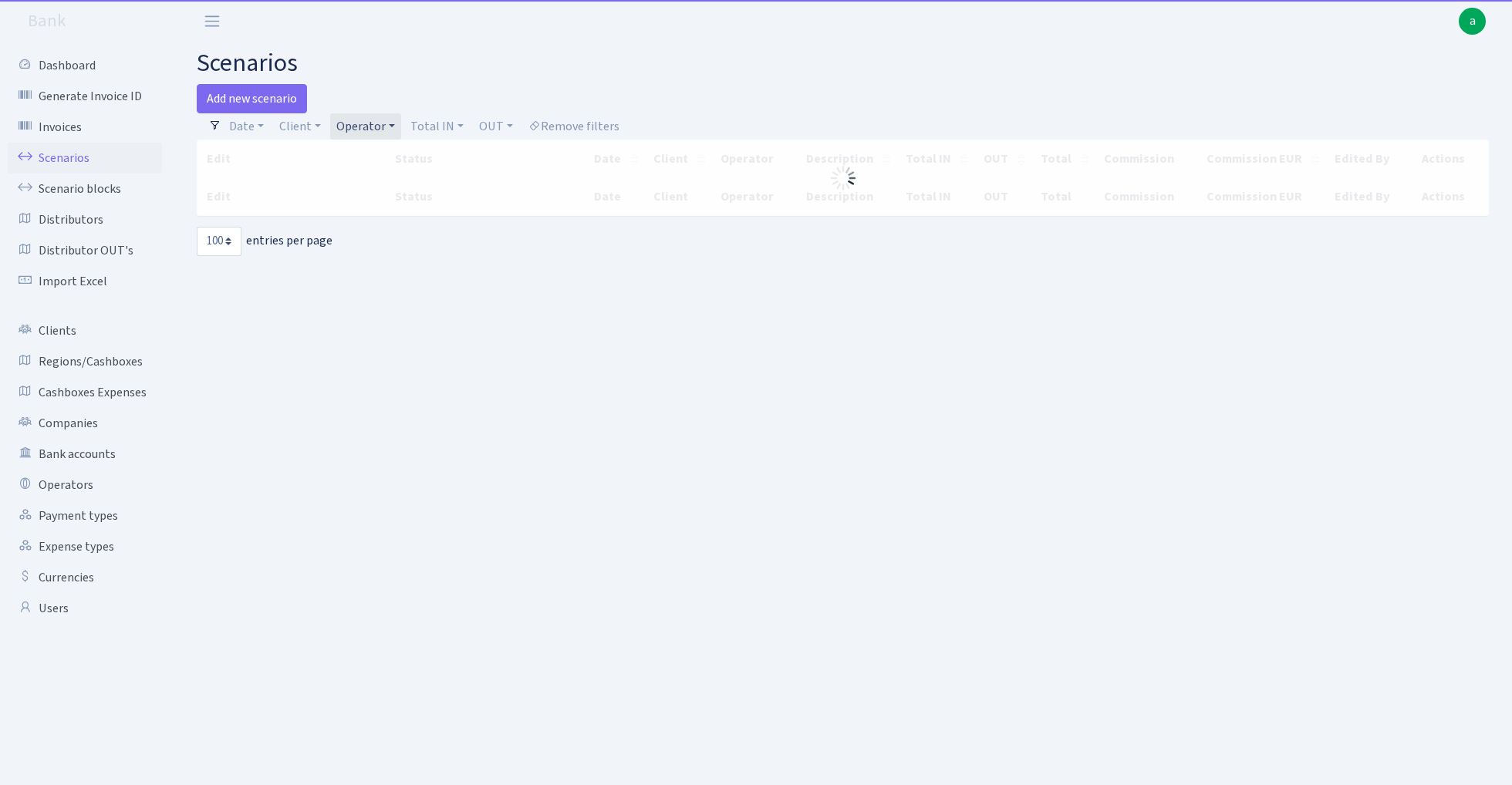
select select "100"
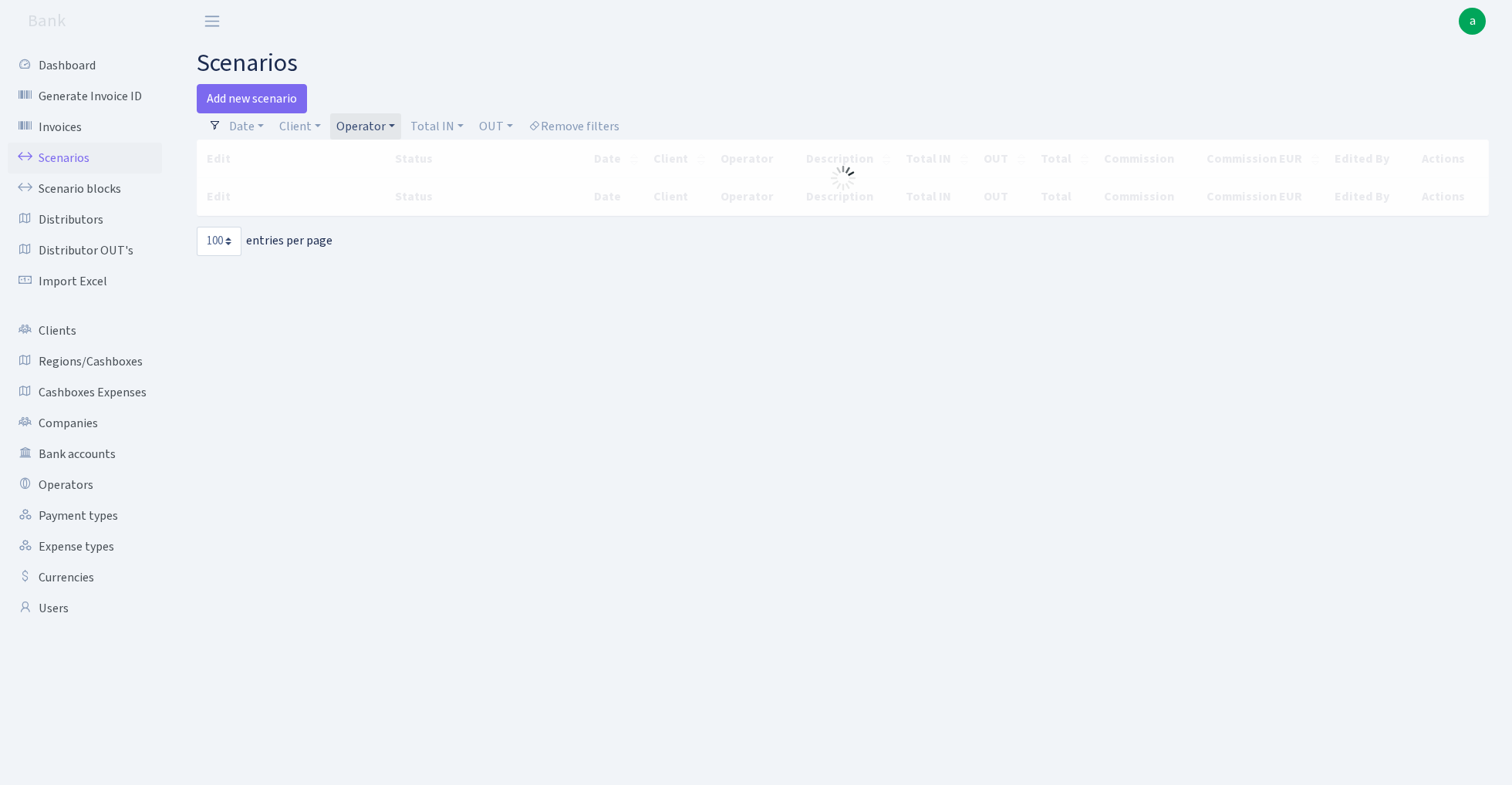
click at [365, 125] on link "Operator" at bounding box center [365, 126] width 71 height 26
click at [390, 185] on input "search" at bounding box center [391, 181] width 113 height 24
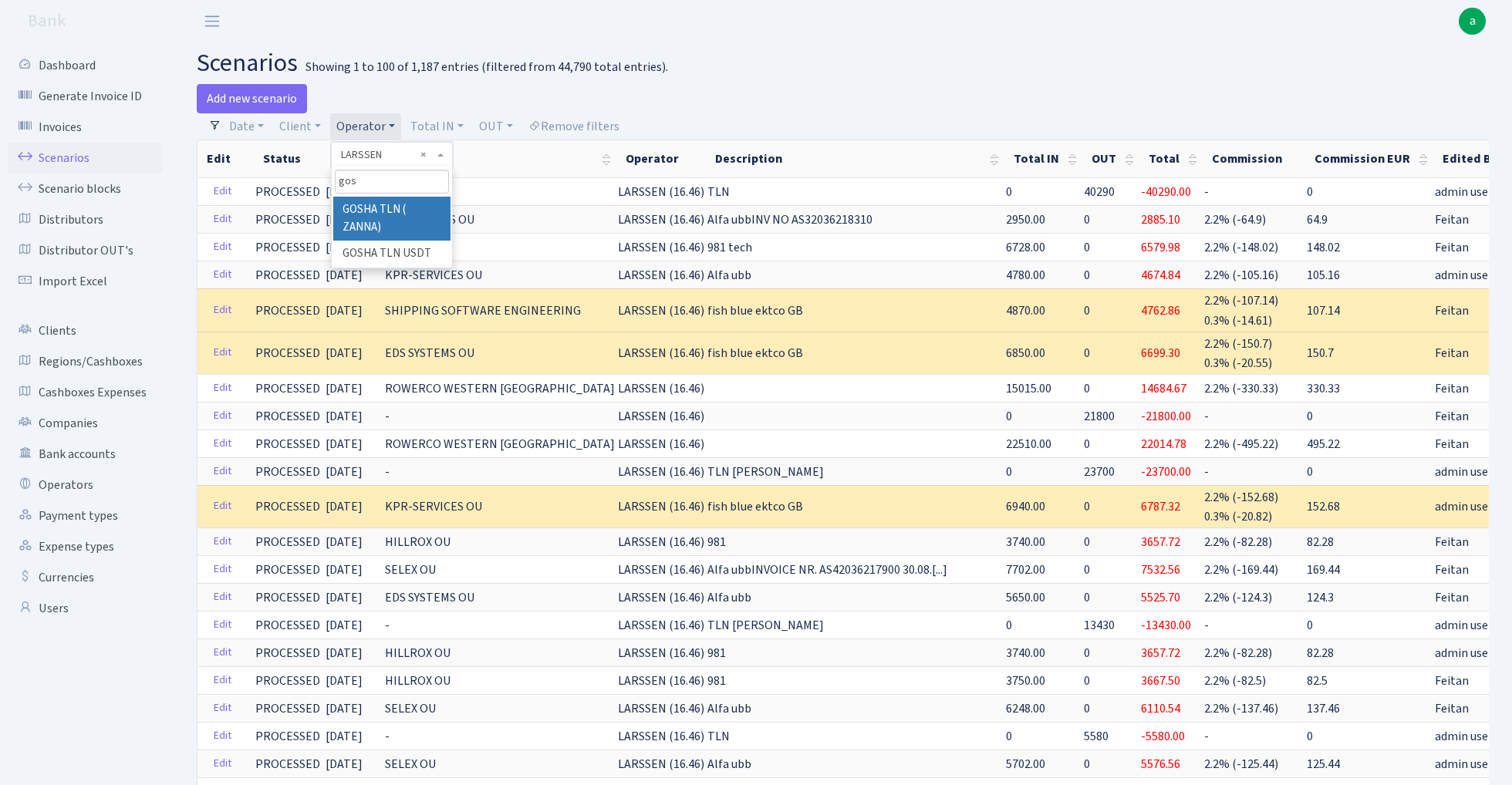
type input "gos"
click at [392, 216] on li "GOSHA TLN ( ZANNA)" at bounding box center [391, 219] width 117 height 44
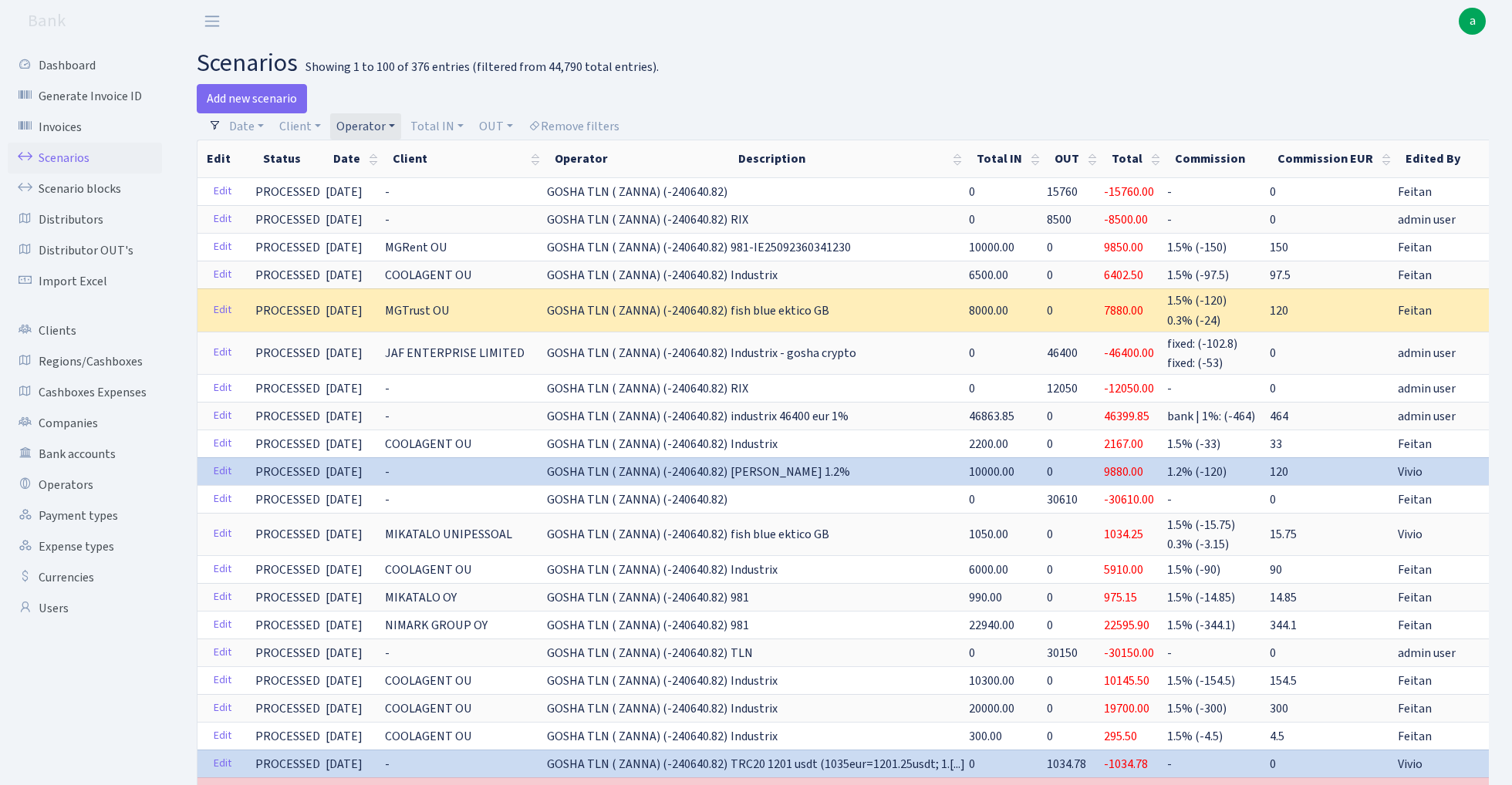
click at [365, 127] on link "Operator" at bounding box center [365, 126] width 71 height 26
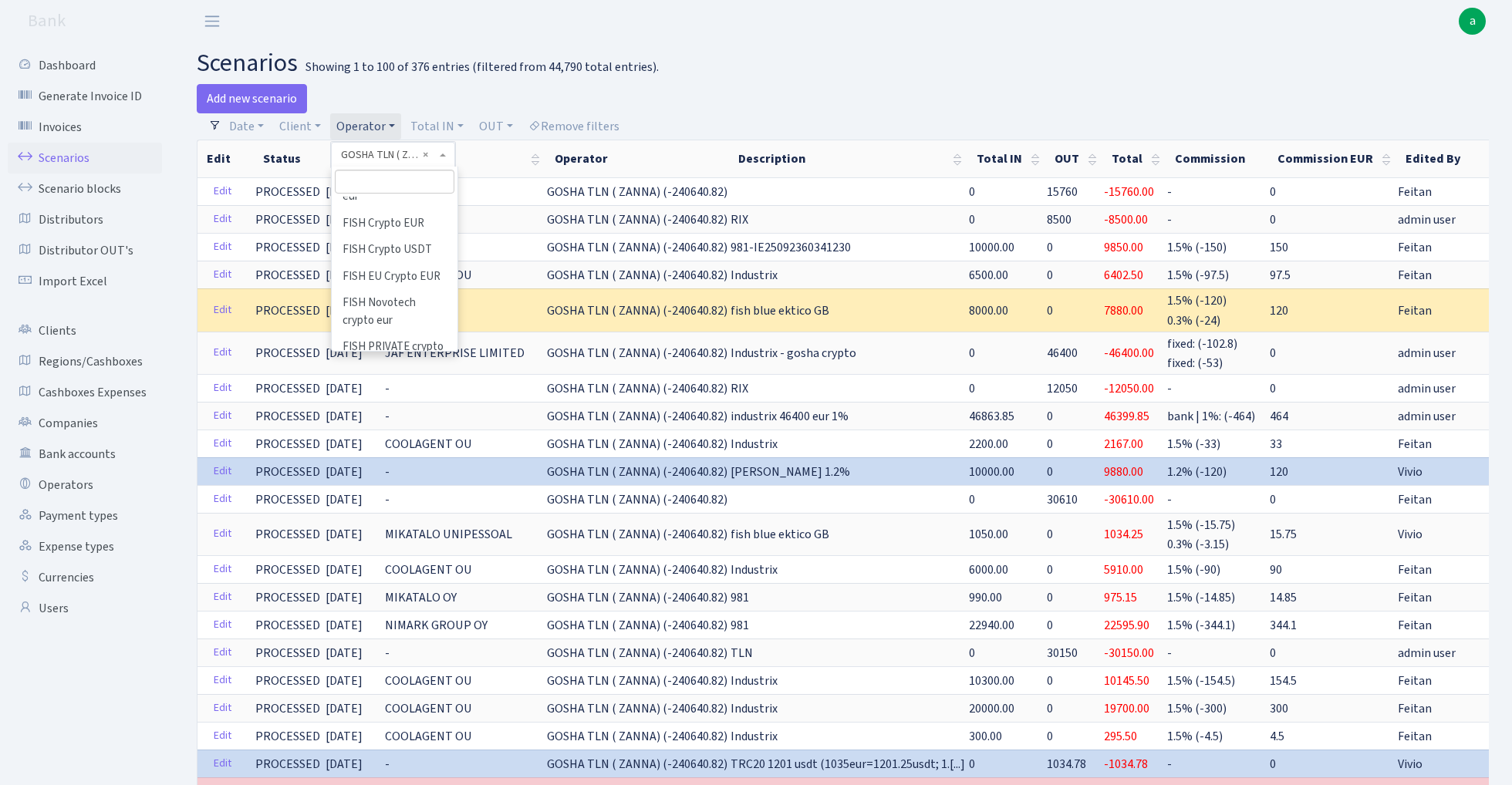
click at [380, 180] on input "search" at bounding box center [394, 181] width 119 height 24
type input "oleg"
click at [395, 284] on li "[PERSON_NAME]" at bounding box center [394, 298] width 123 height 27
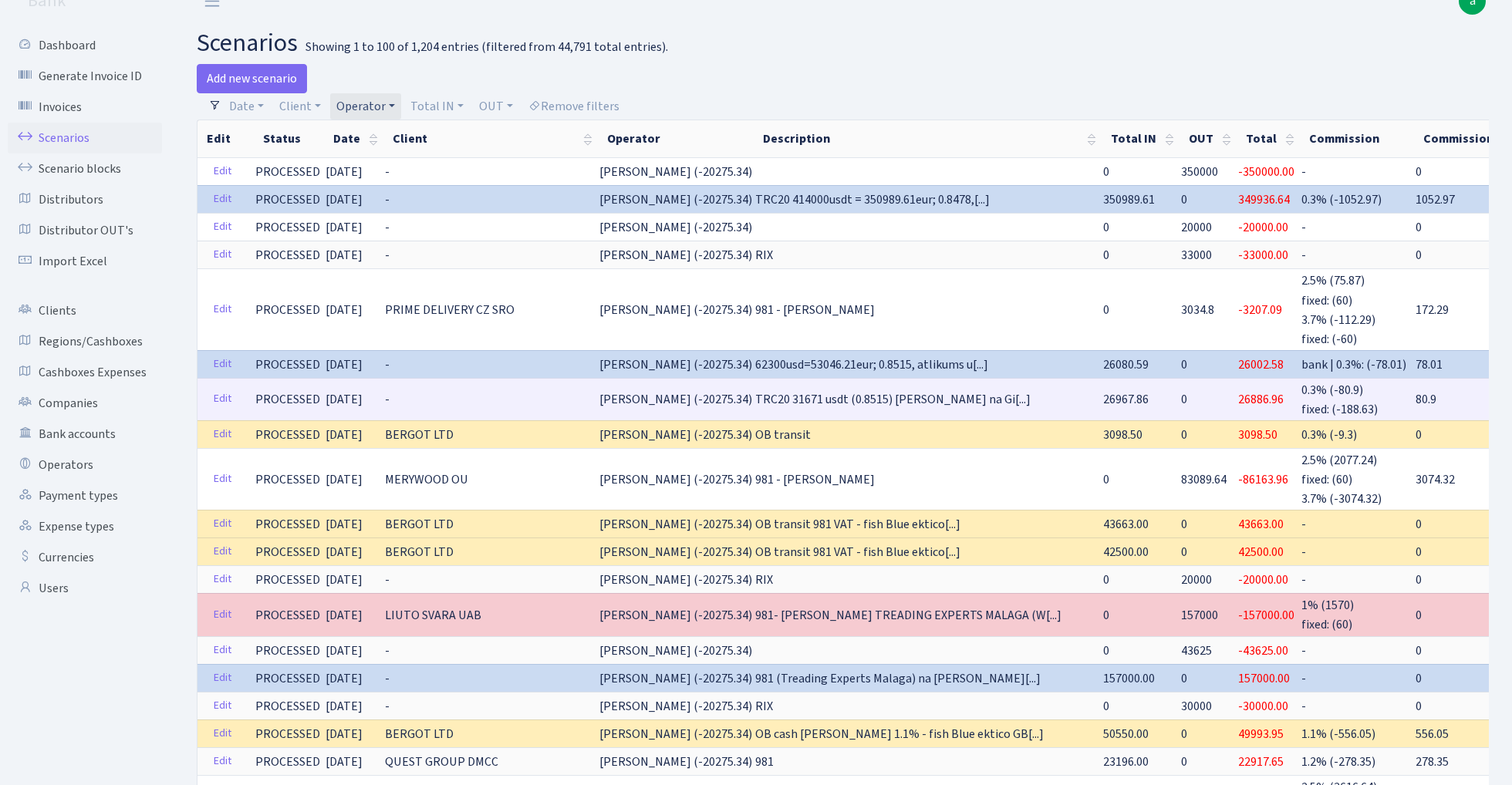
scroll to position [26, 0]
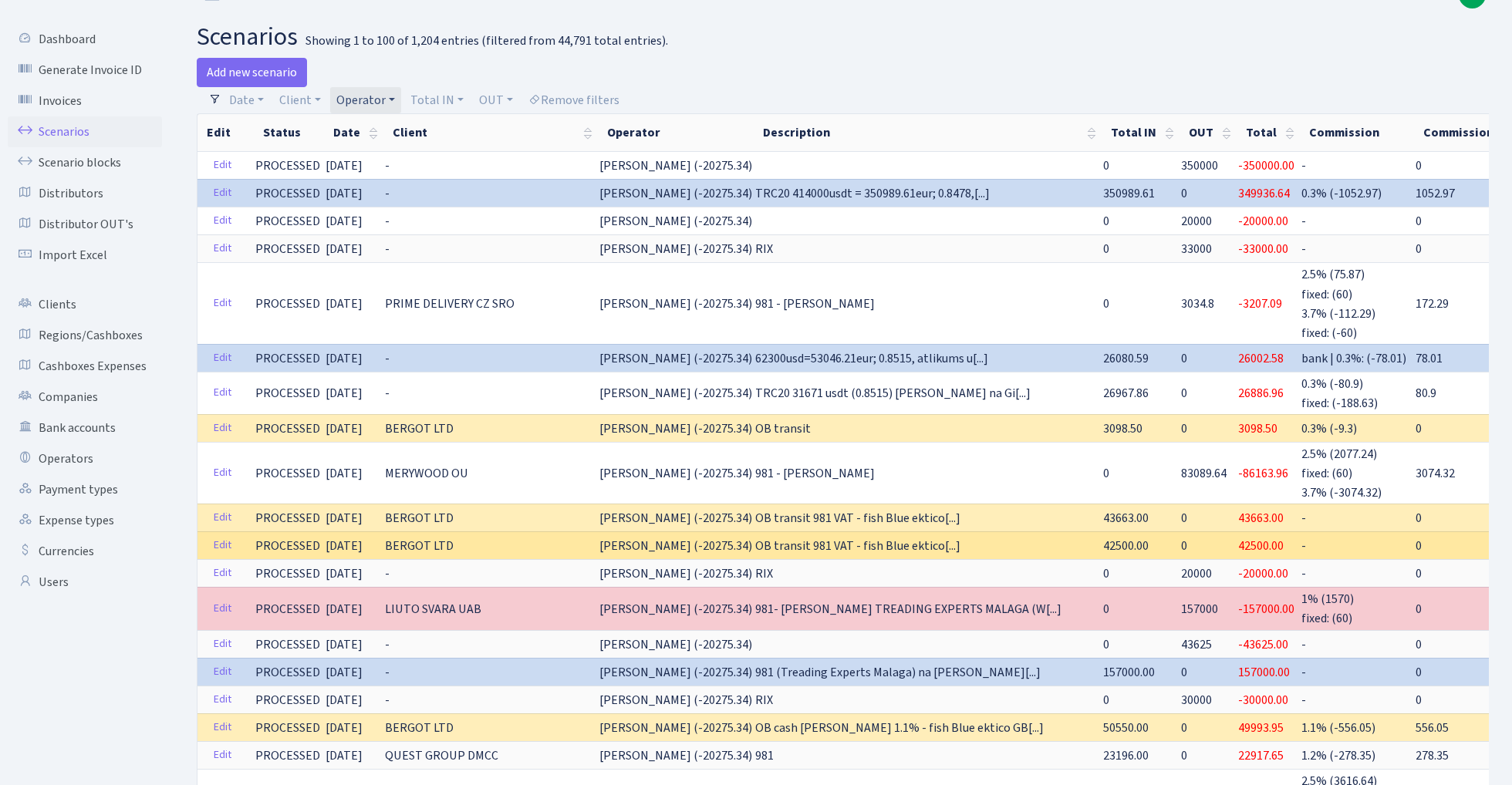
click at [1103, 539] on span "42500.00" at bounding box center [1125, 546] width 45 height 17
copy span "42500.00"
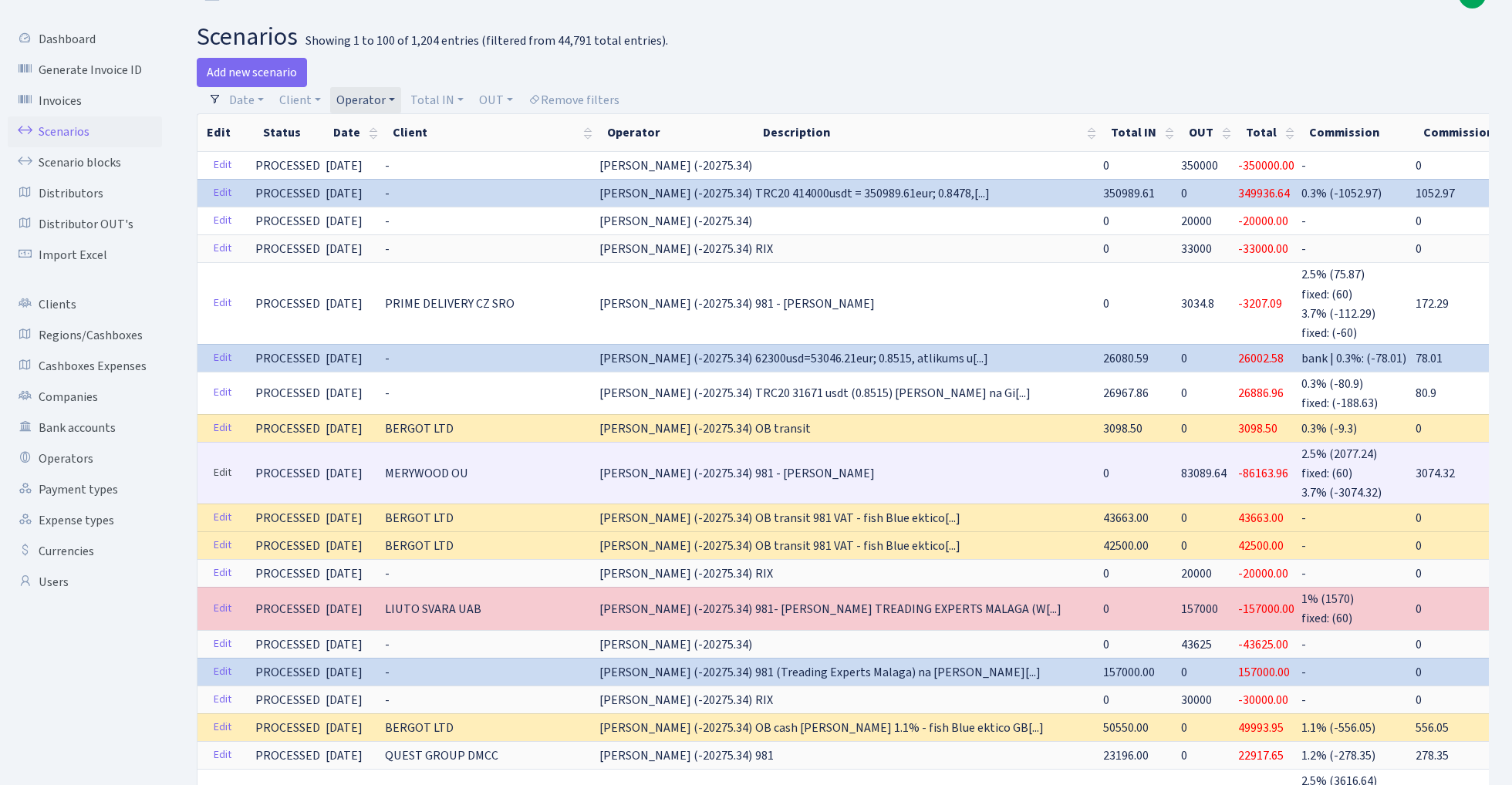
click at [216, 468] on link "Edit" at bounding box center [222, 473] width 32 height 24
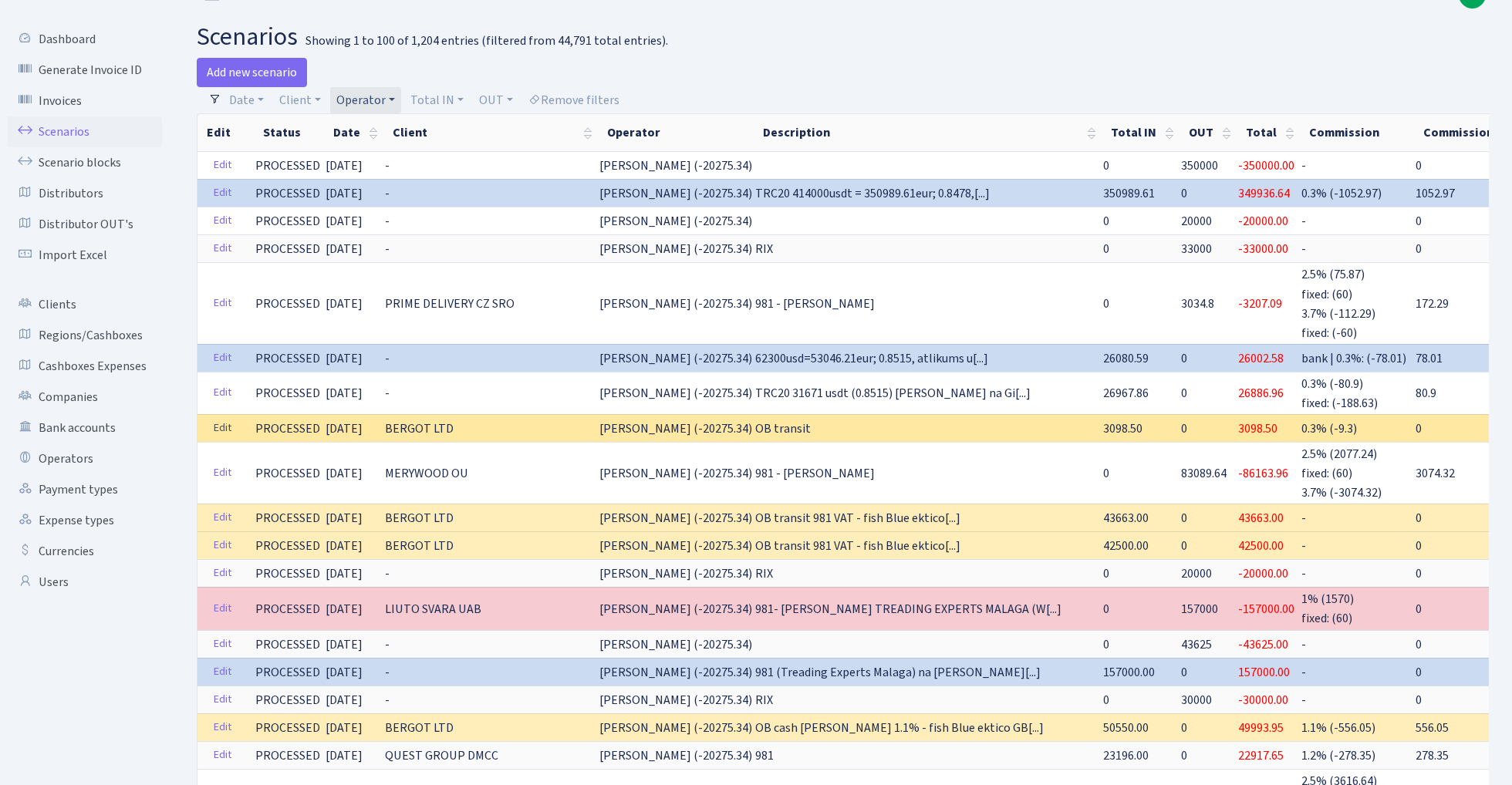
click at [220, 421] on link "Edit" at bounding box center [222, 428] width 32 height 24
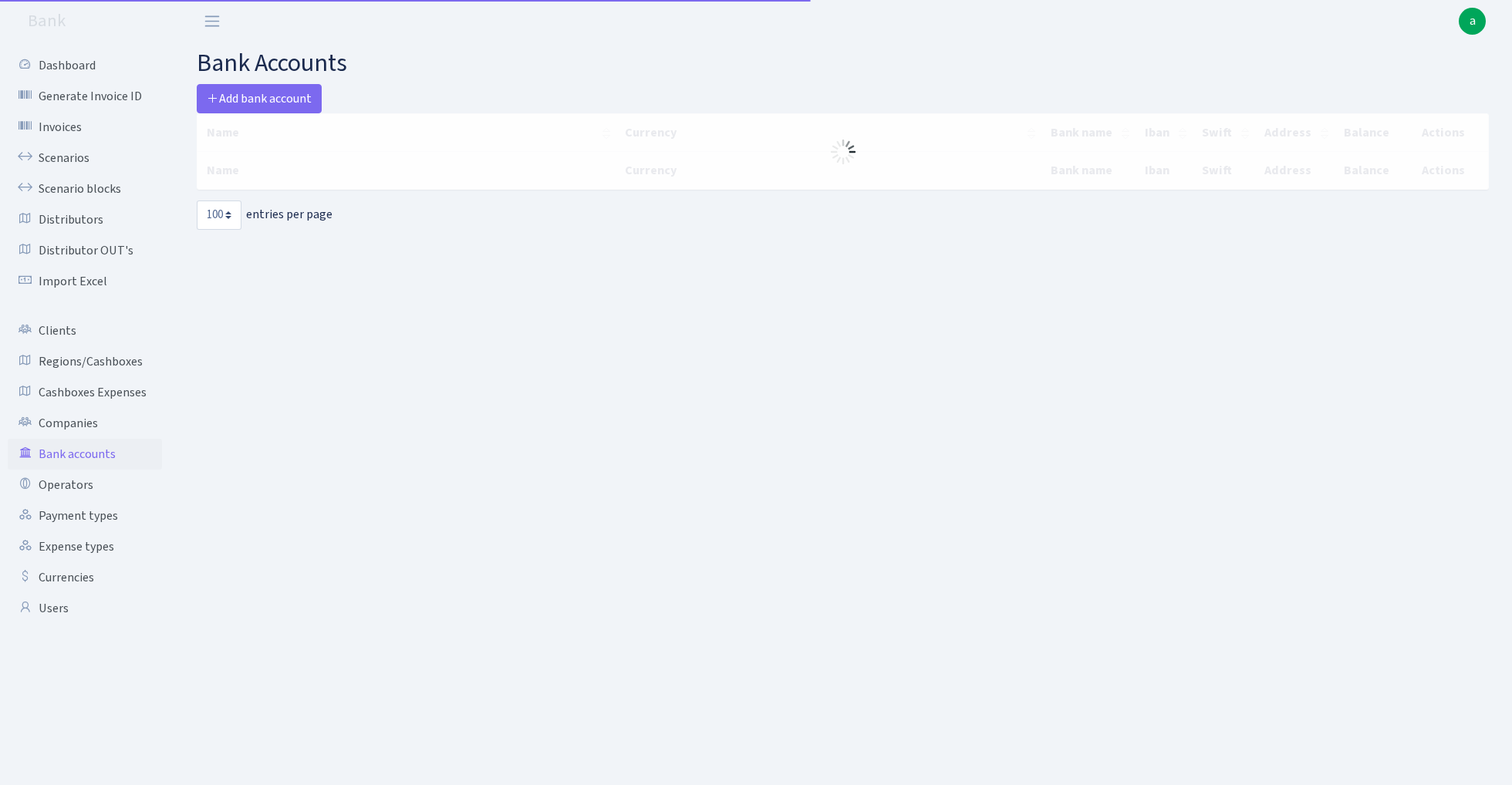
select select "100"
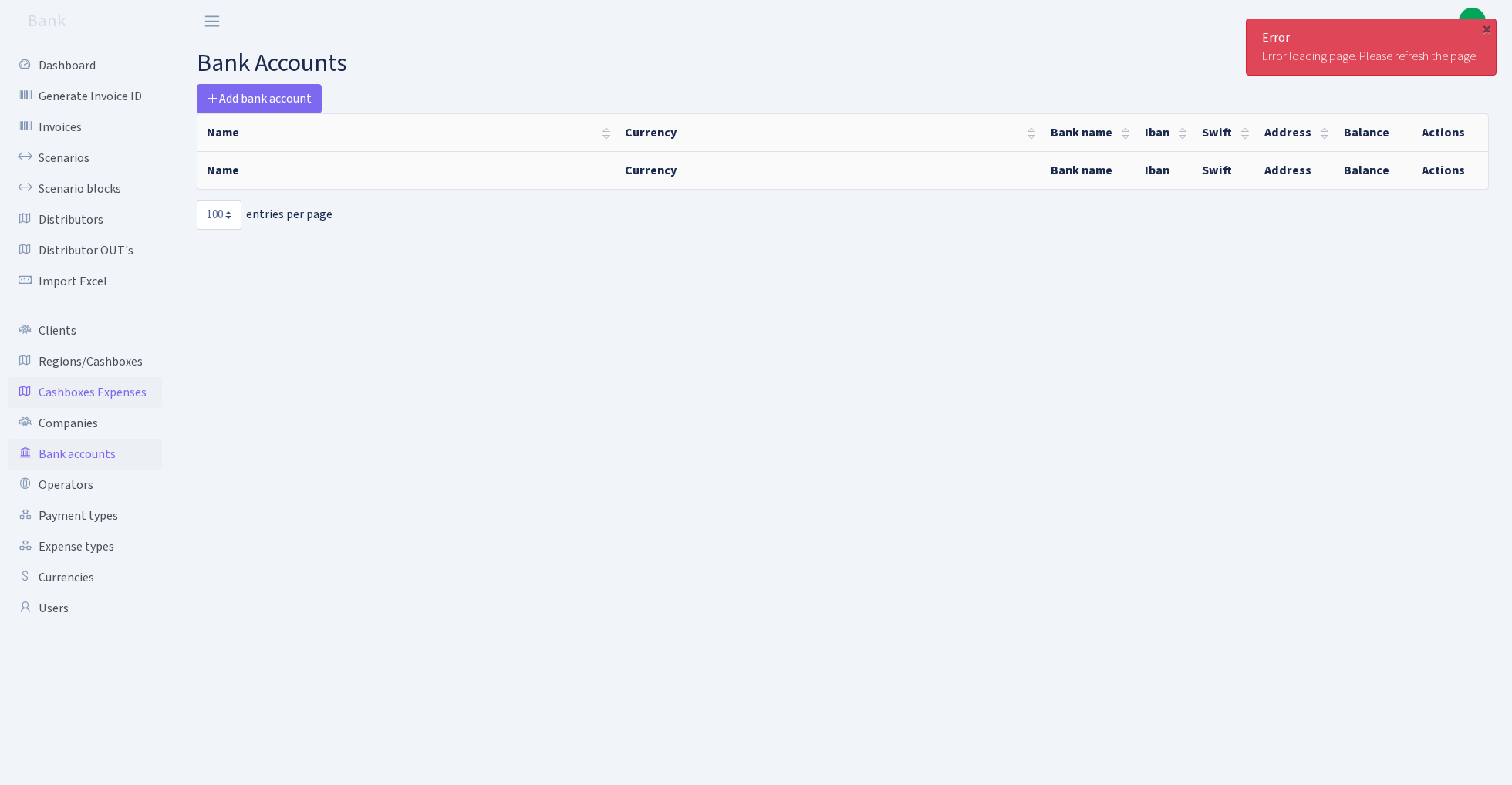
click at [122, 392] on link "Cashboxes Expenses" at bounding box center [84, 392] width 154 height 31
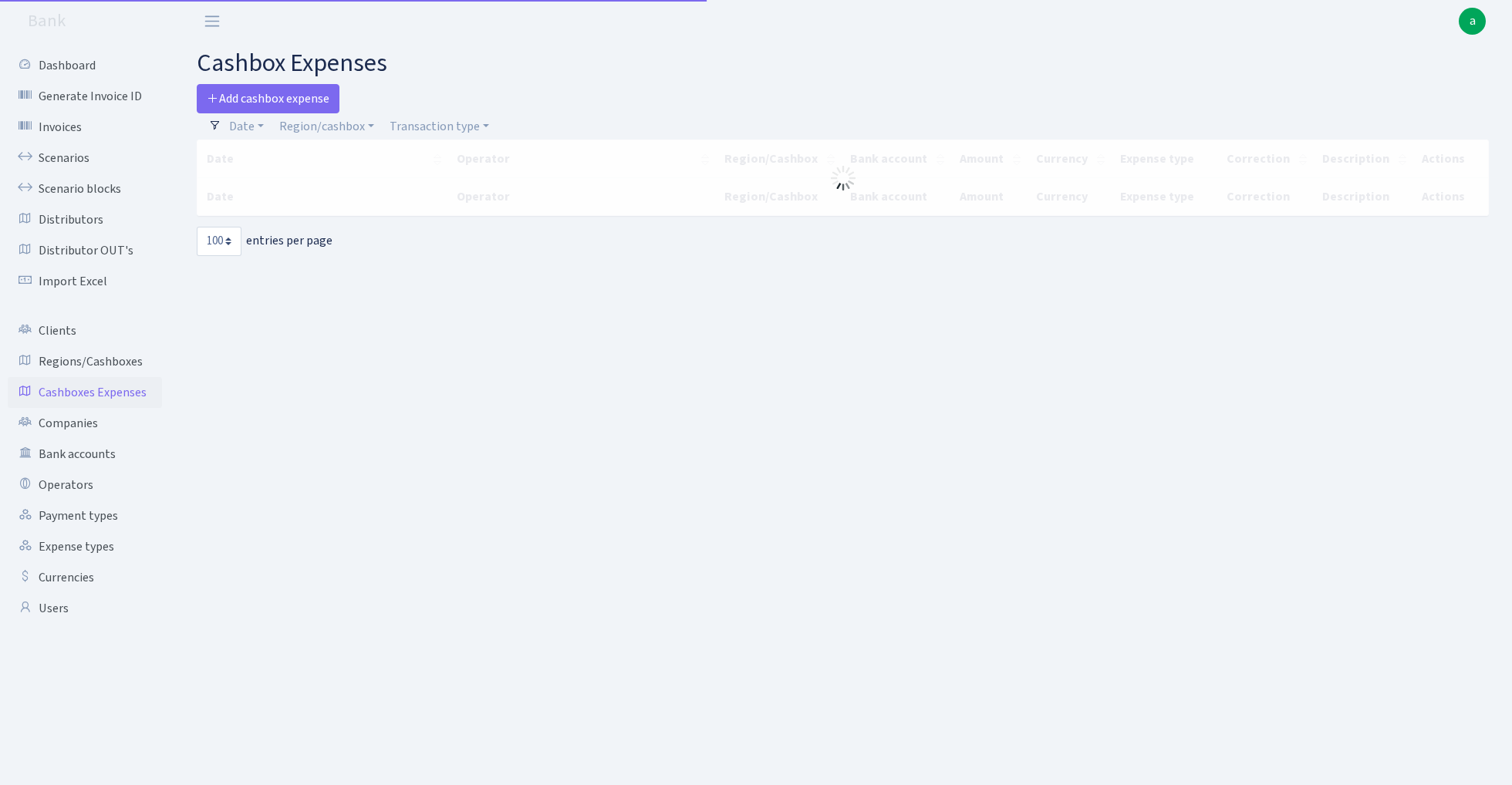
select select "100"
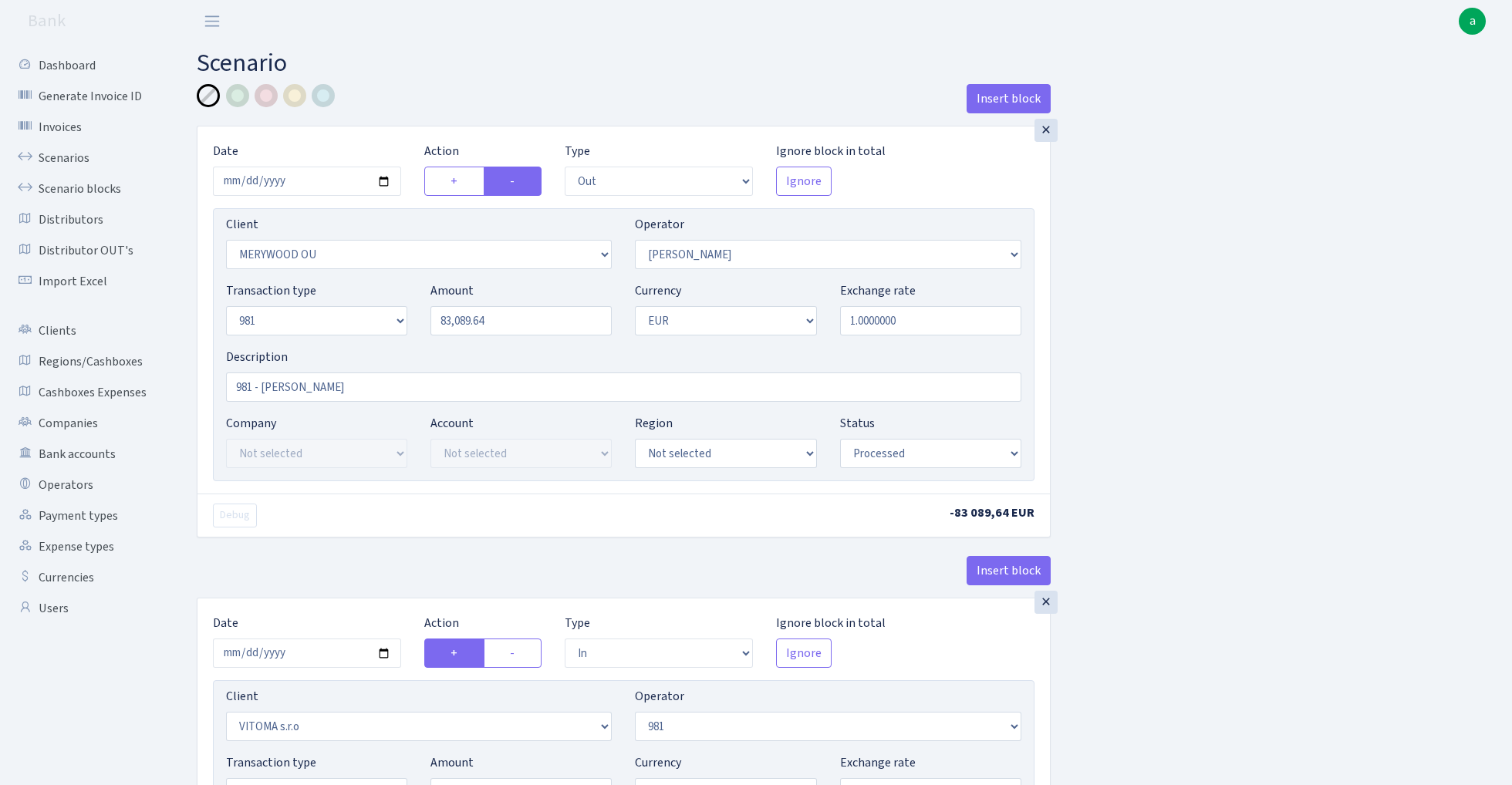
select select "out"
select select "2277"
select select "15"
select select "8"
select select "1"
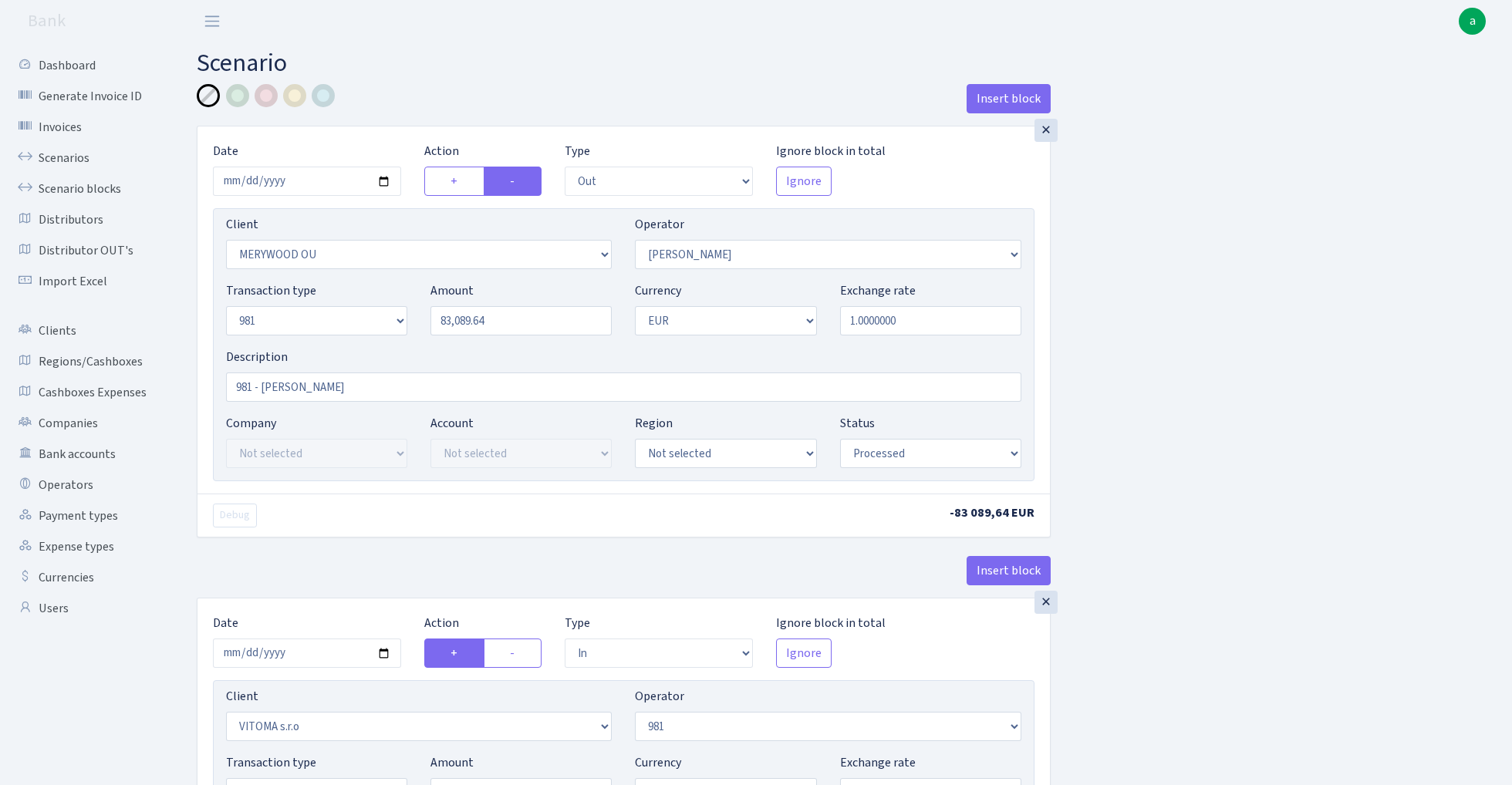
select select "processed"
select select "in"
select select "2129"
select select "61"
select select "8"
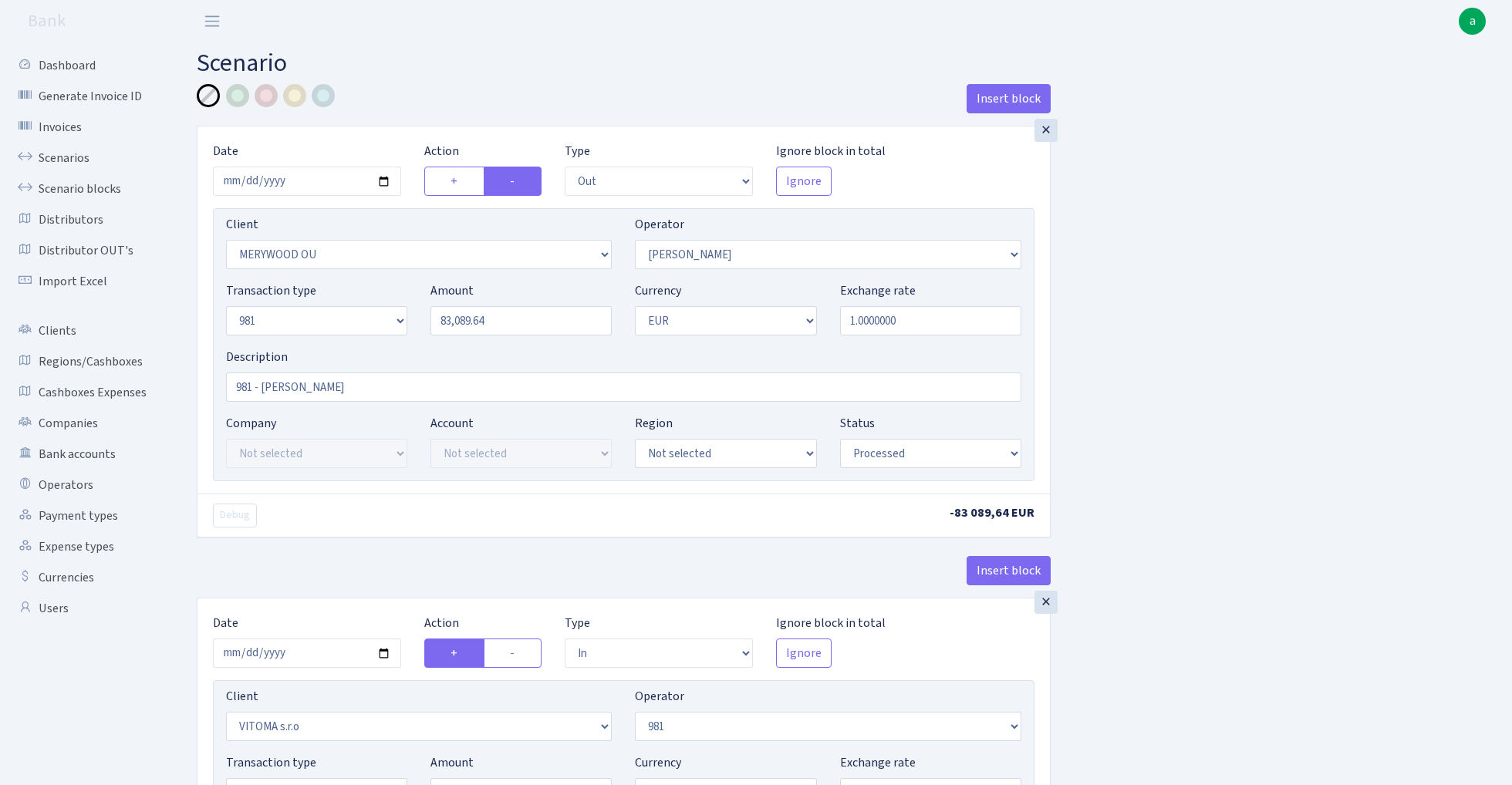
select select "1"
select select "processed"
select select "commission"
select select "61"
select select "processed"
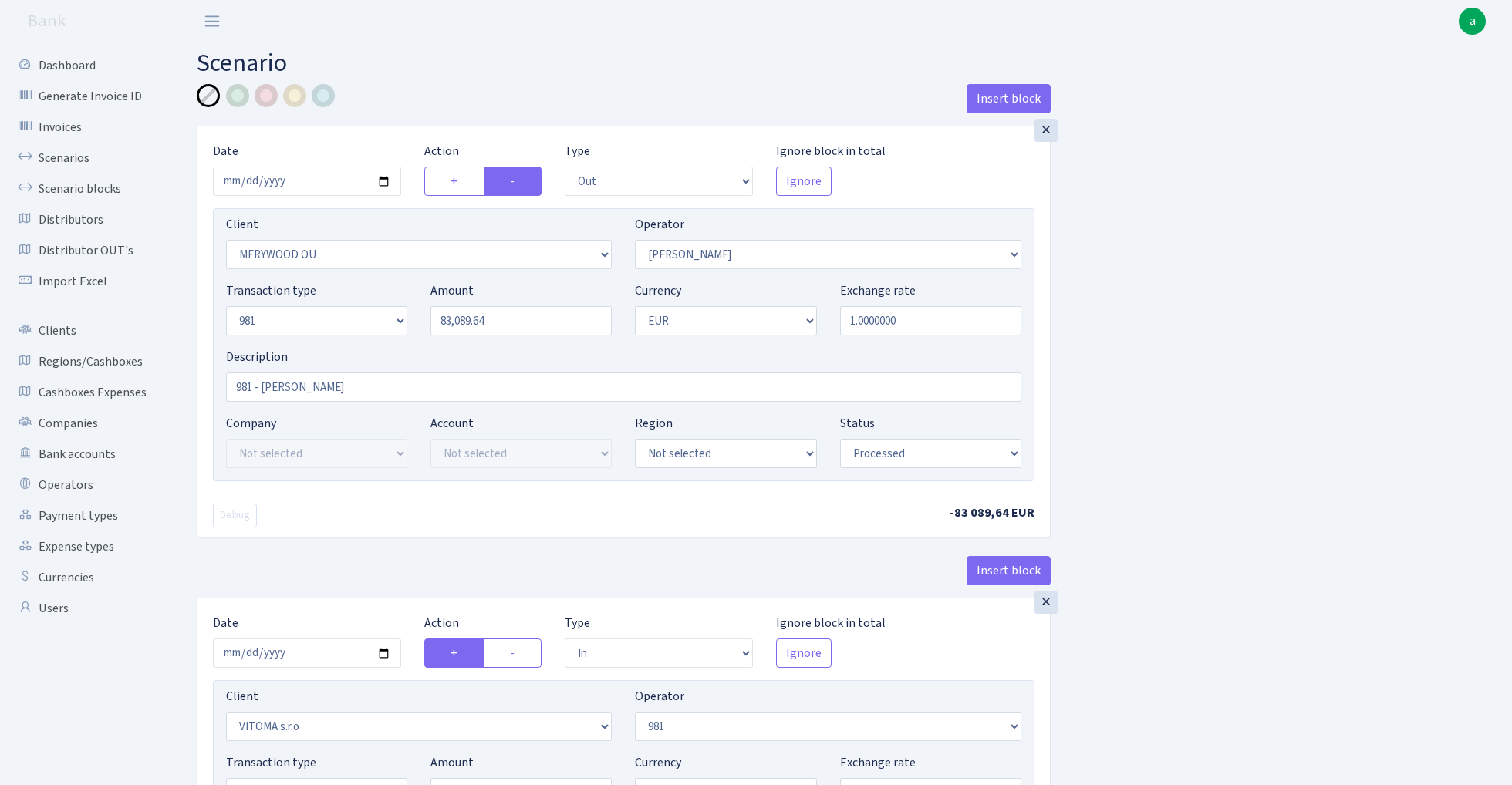
select select "commission"
select select "fixed"
select select "61"
select select "processed"
select select "commission"
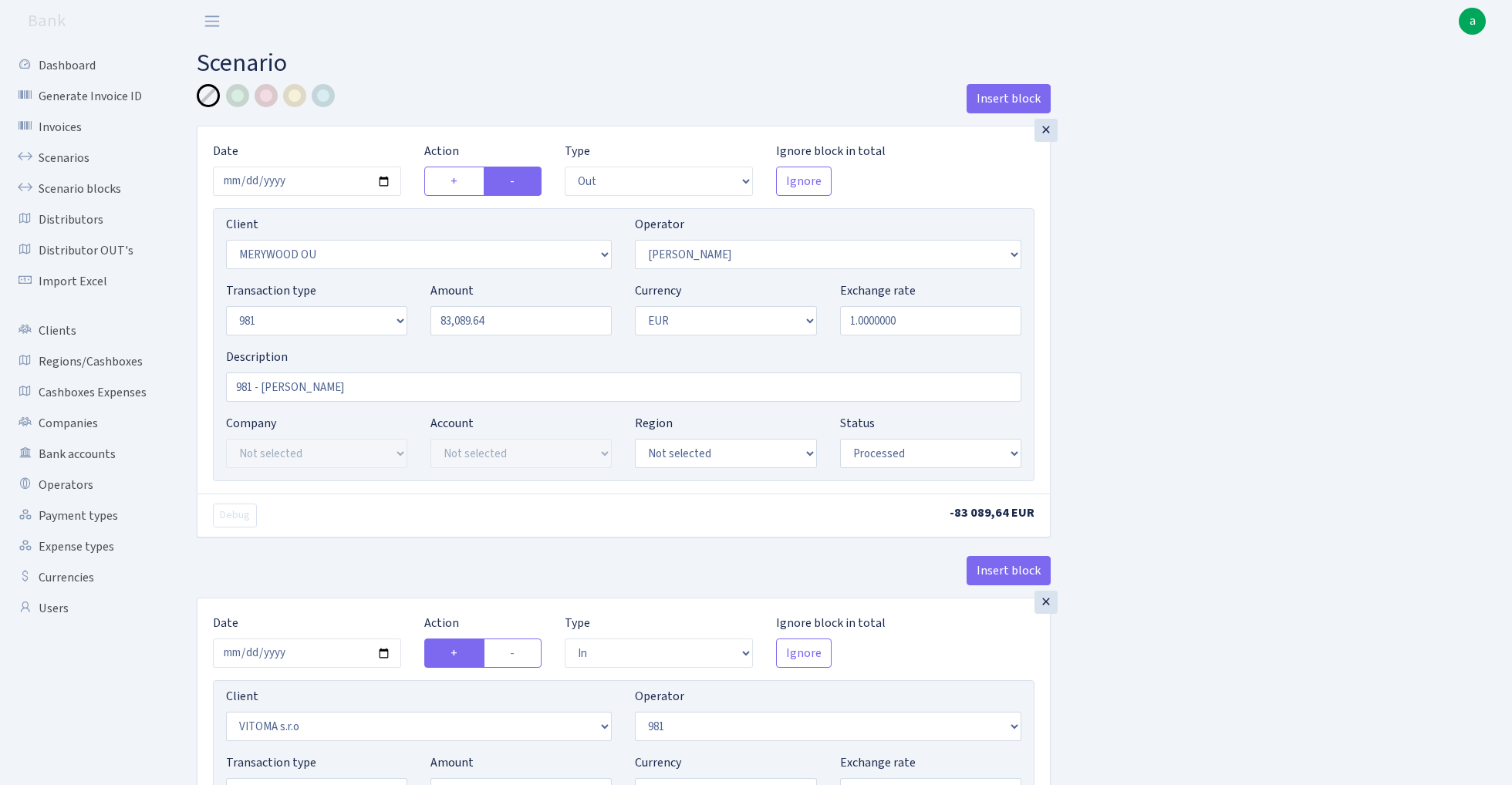
select select "15"
select select "processed"
click at [306, 185] on input "2025-09-15" at bounding box center [307, 181] width 188 height 29
type input "2025-09-12"
click at [397, 123] on div "Insert block" at bounding box center [624, 105] width 854 height 42
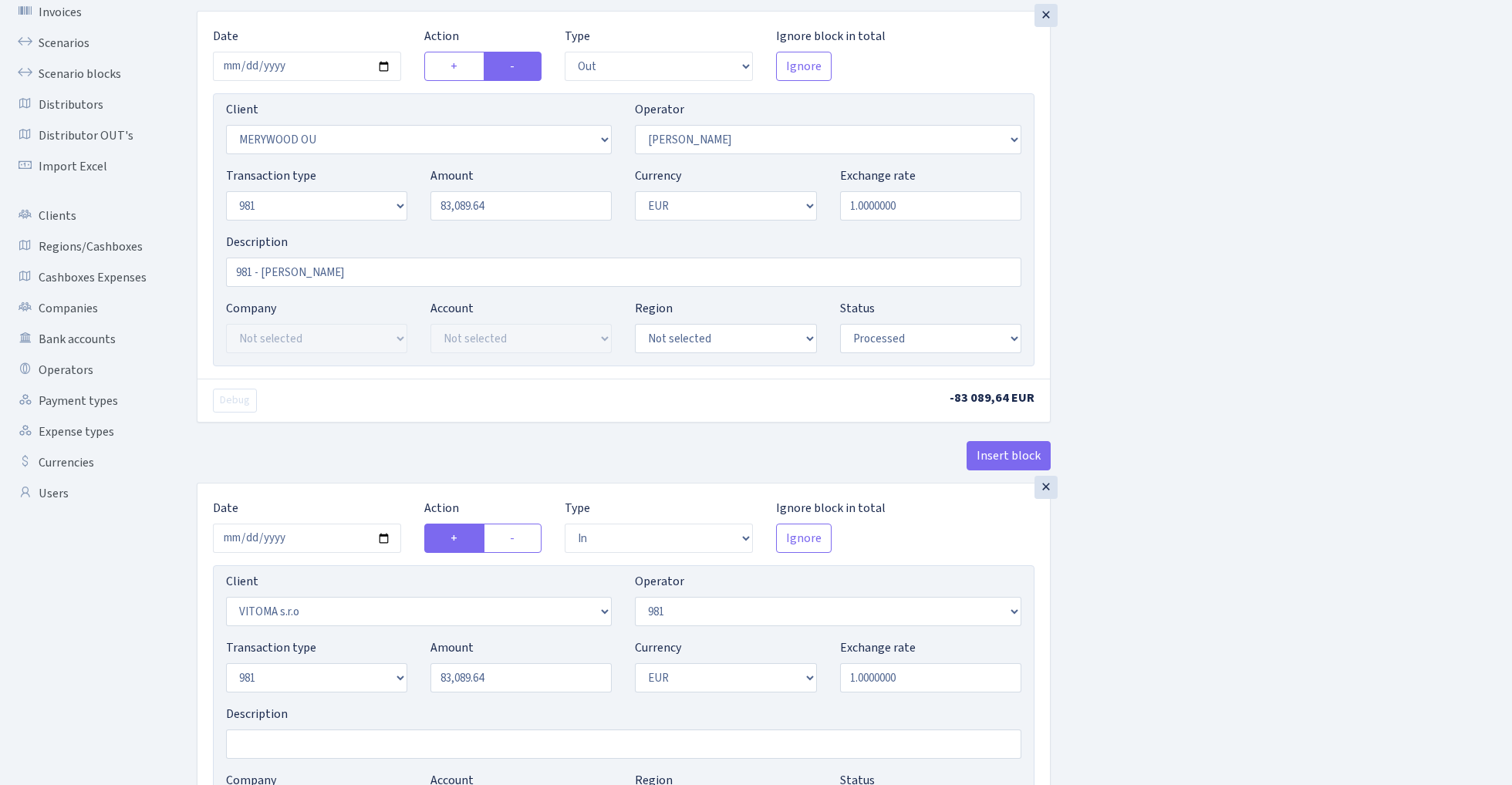
scroll to position [173, 0]
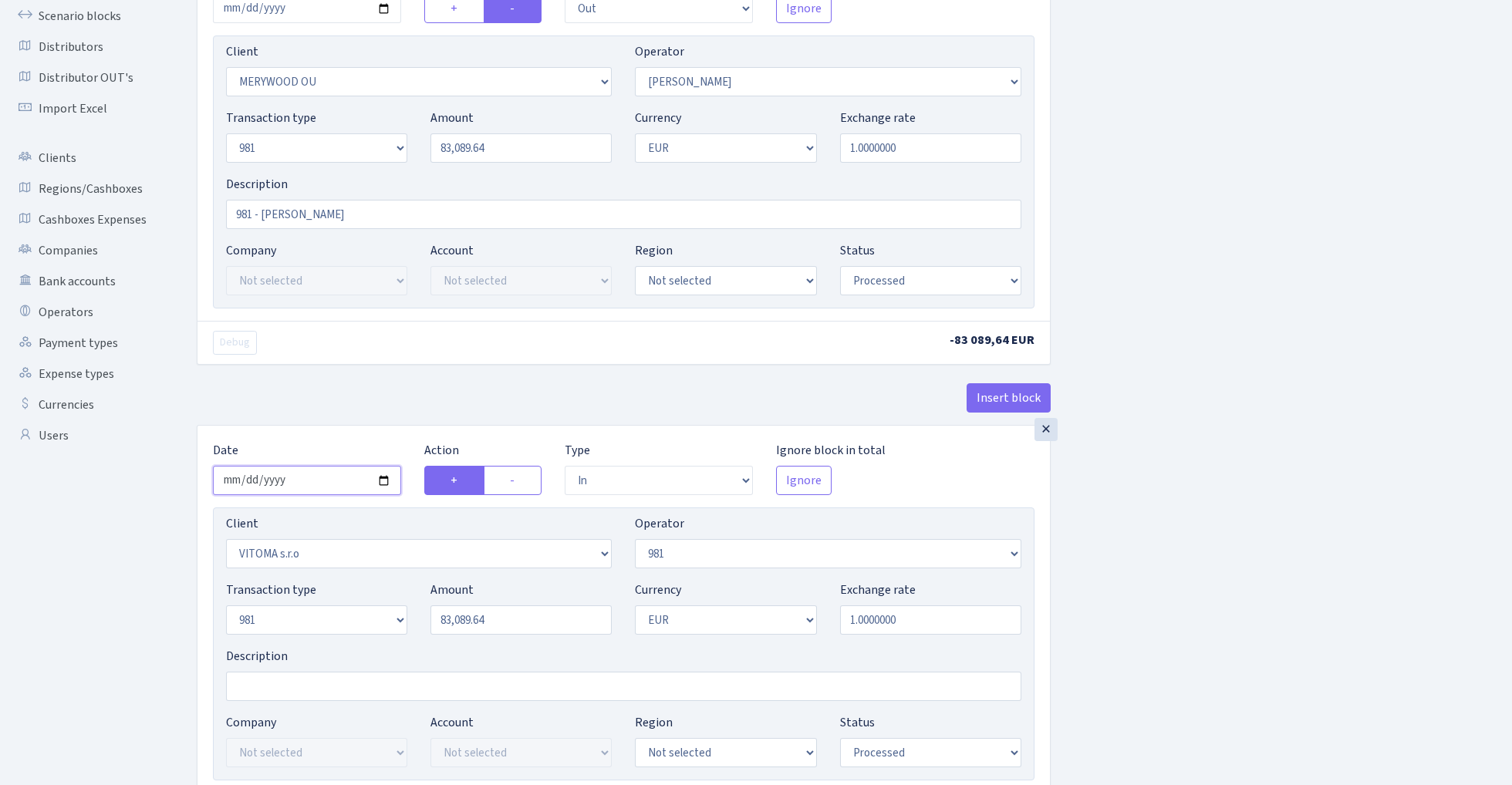
click at [306, 487] on input "2025-09-15" at bounding box center [307, 480] width 188 height 29
type input "2025-09-12"
click at [356, 364] on div "Debug -83 089,64 EUR" at bounding box center [624, 342] width 853 height 43
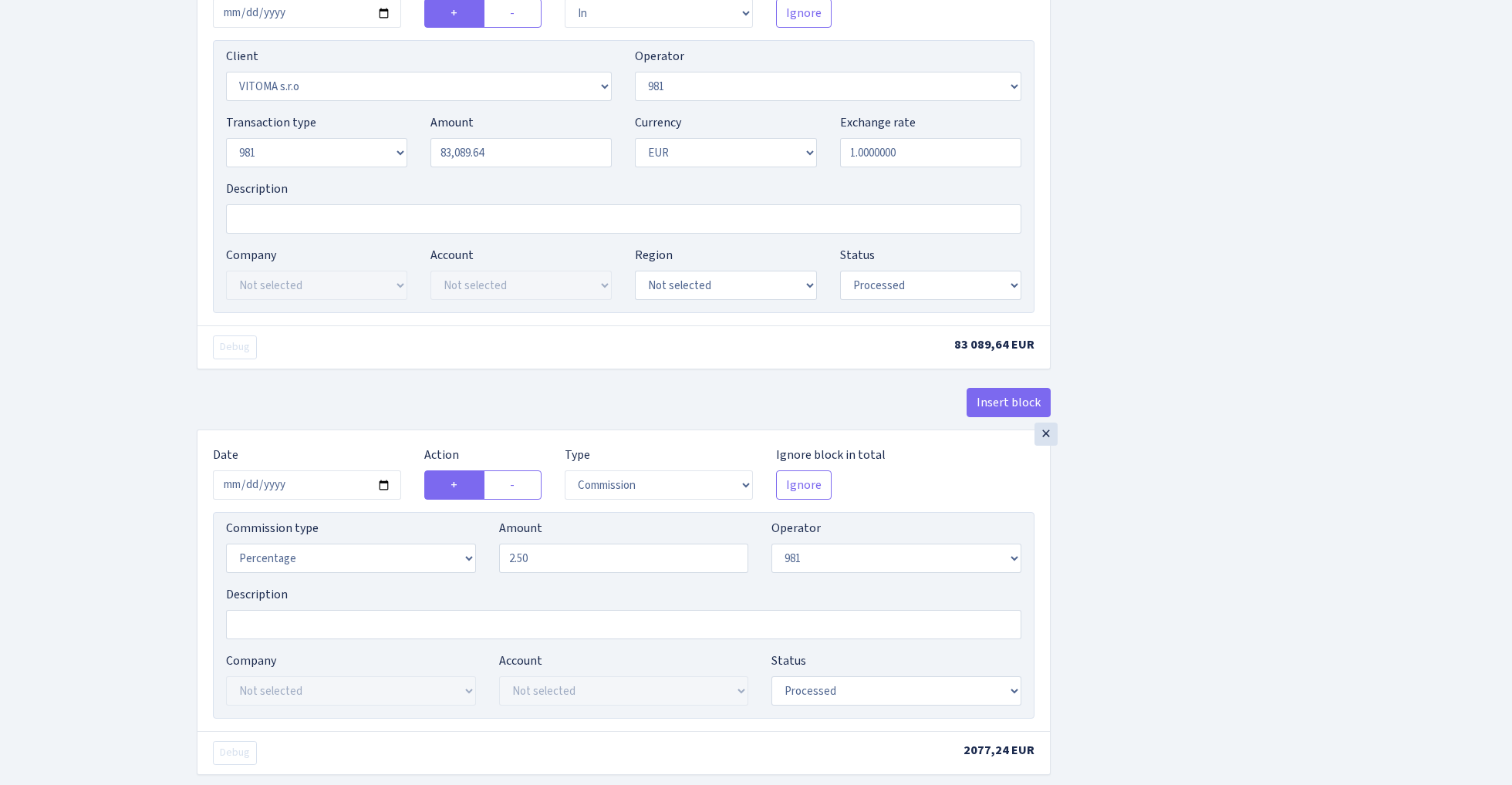
scroll to position [654, 0]
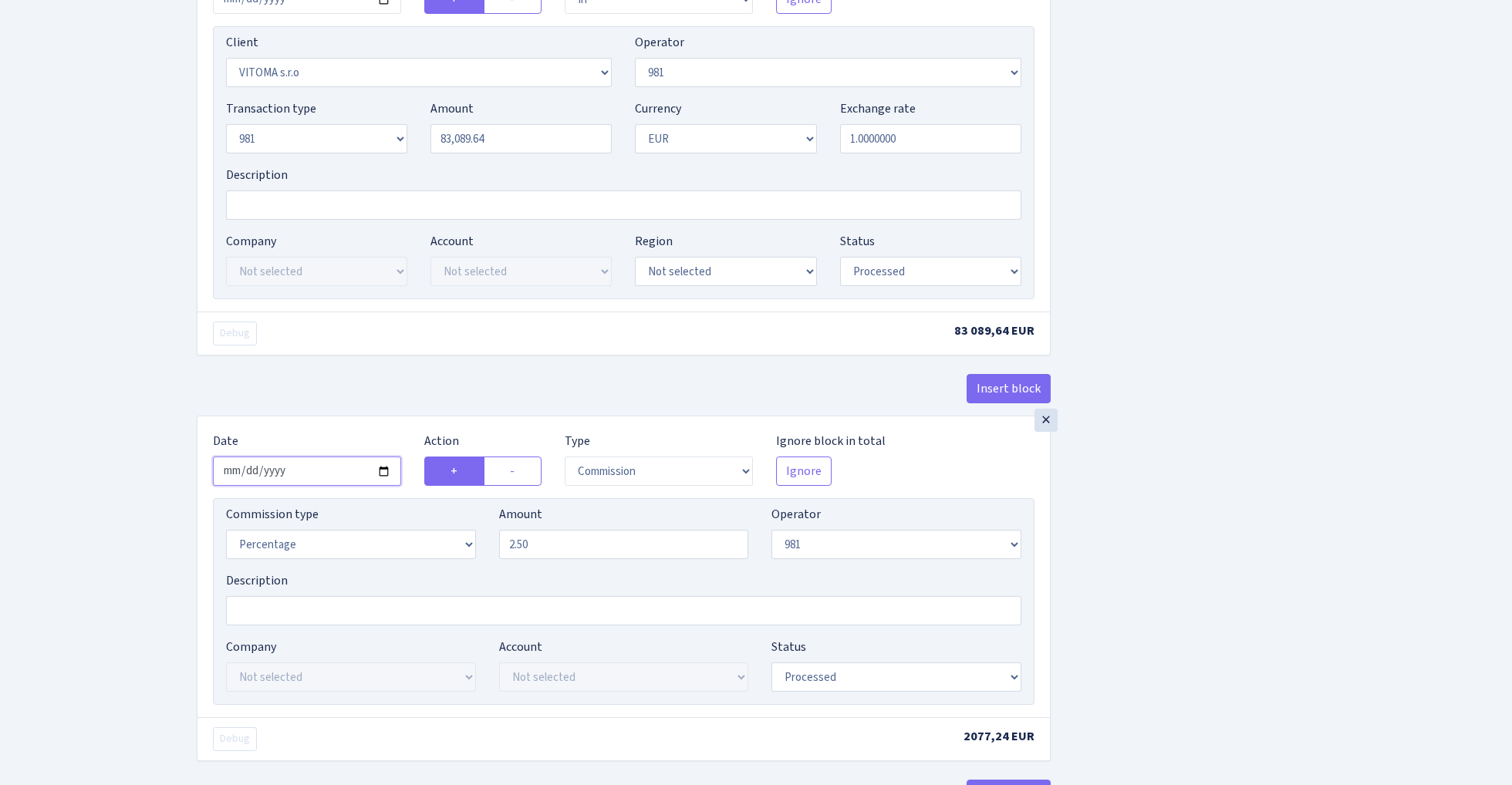
click at [312, 478] on input "2025-09-15" at bounding box center [307, 471] width 188 height 29
type input "2025-09-12"
click at [344, 390] on div "Insert block" at bounding box center [624, 394] width 854 height 42
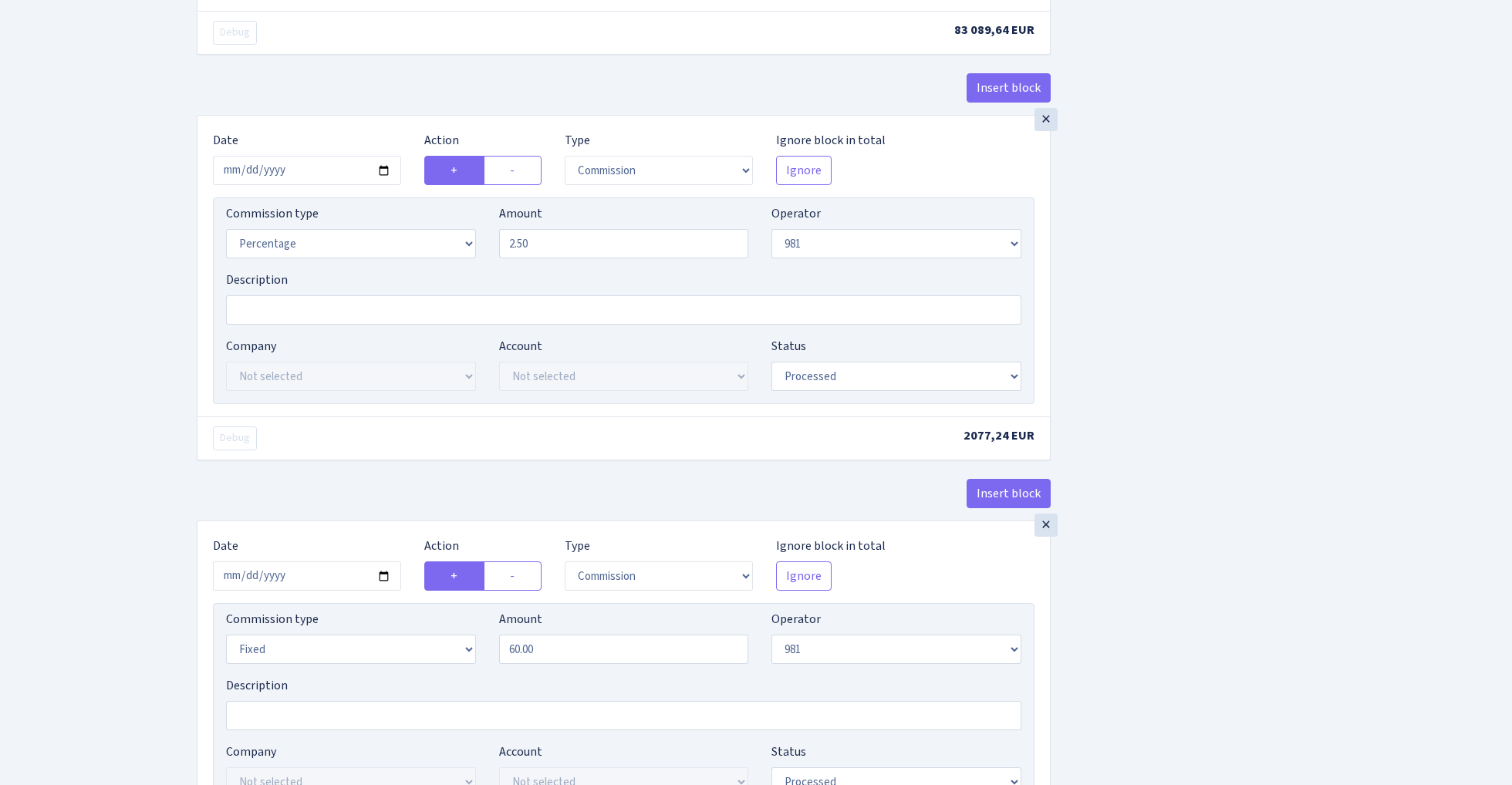
scroll to position [984, 0]
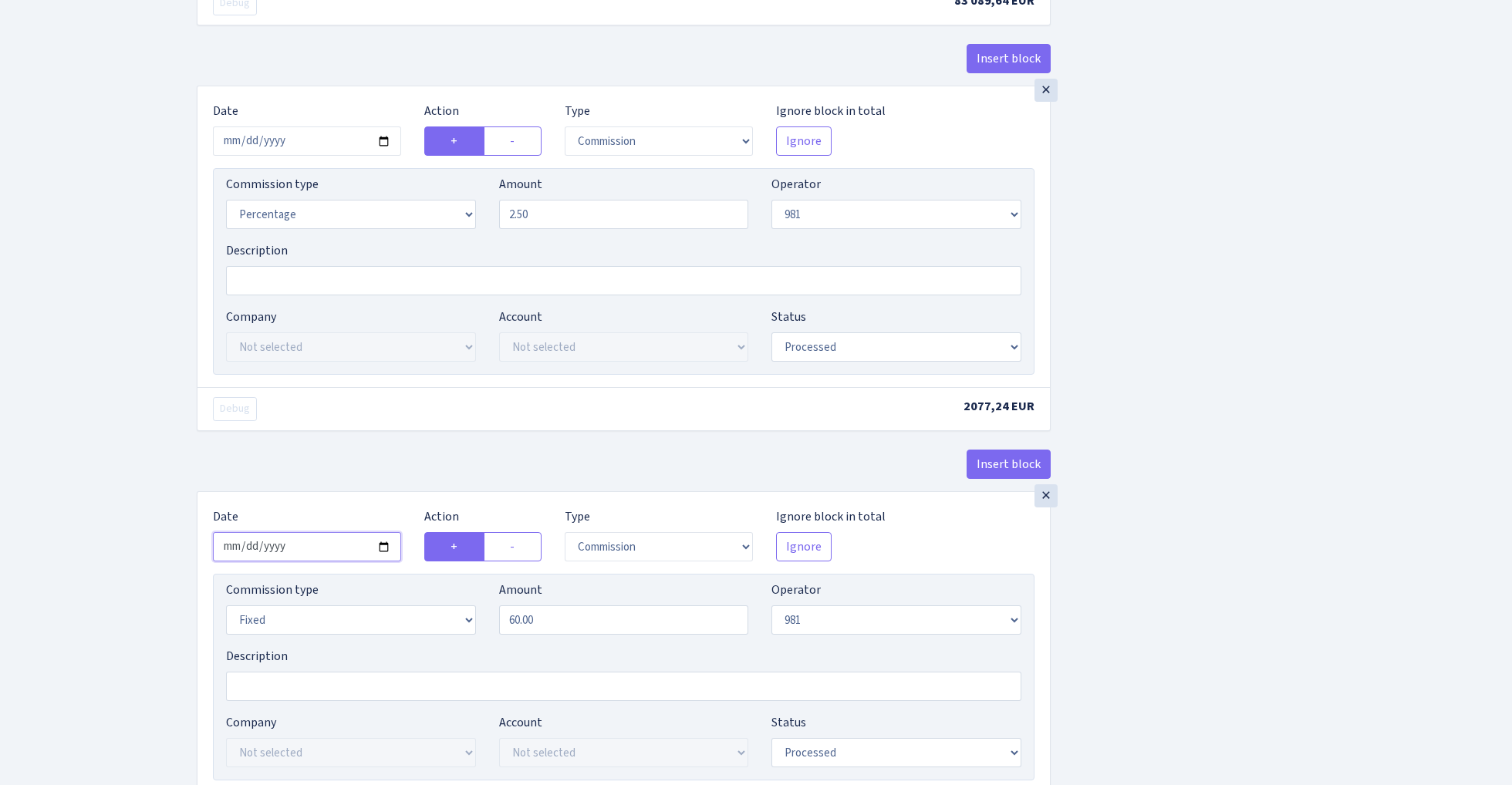
click at [315, 559] on input "2025-09-15" at bounding box center [307, 547] width 188 height 29
type input "2025-09-12"
click at [350, 411] on div "Debug" at bounding box center [411, 409] width 422 height 24
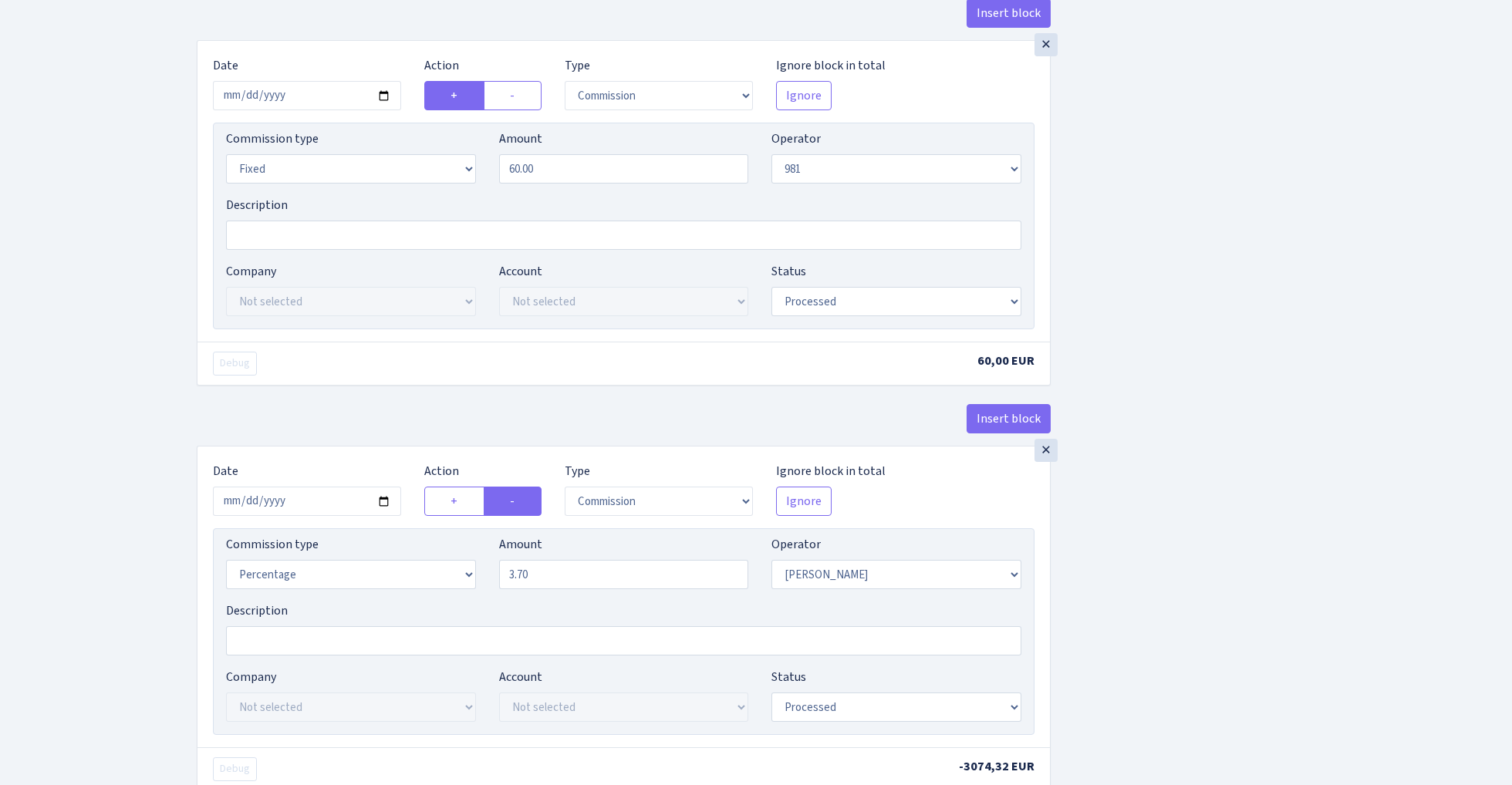
scroll to position [1539, 0]
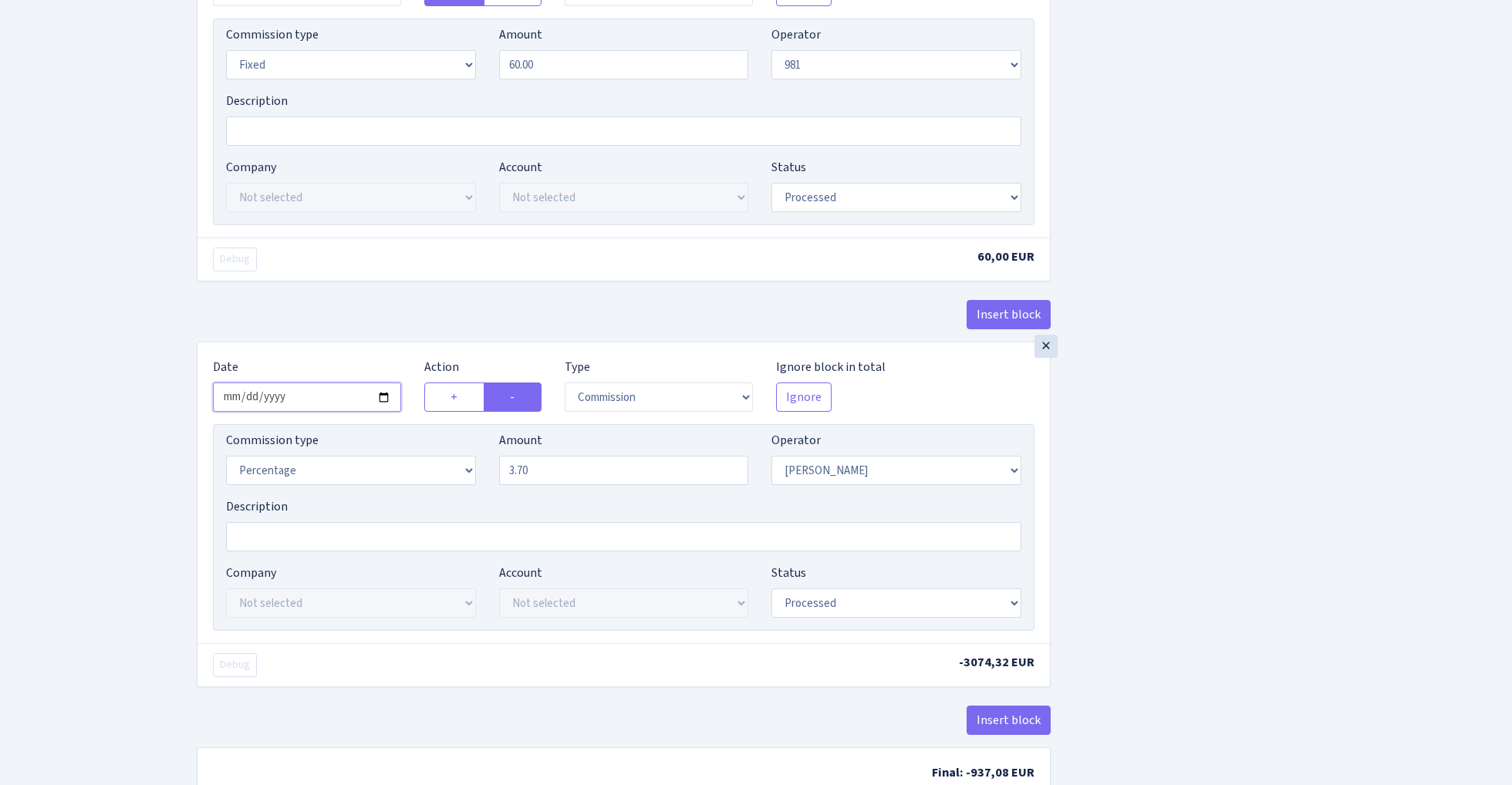
click at [316, 401] on input "2025-09-15" at bounding box center [307, 397] width 188 height 29
type input "2025-09-12"
click at [350, 306] on div "× Date 2025-09-12 Action + - Type --- In Out Commission Field required. Ignore …" at bounding box center [624, 139] width 854 height 405
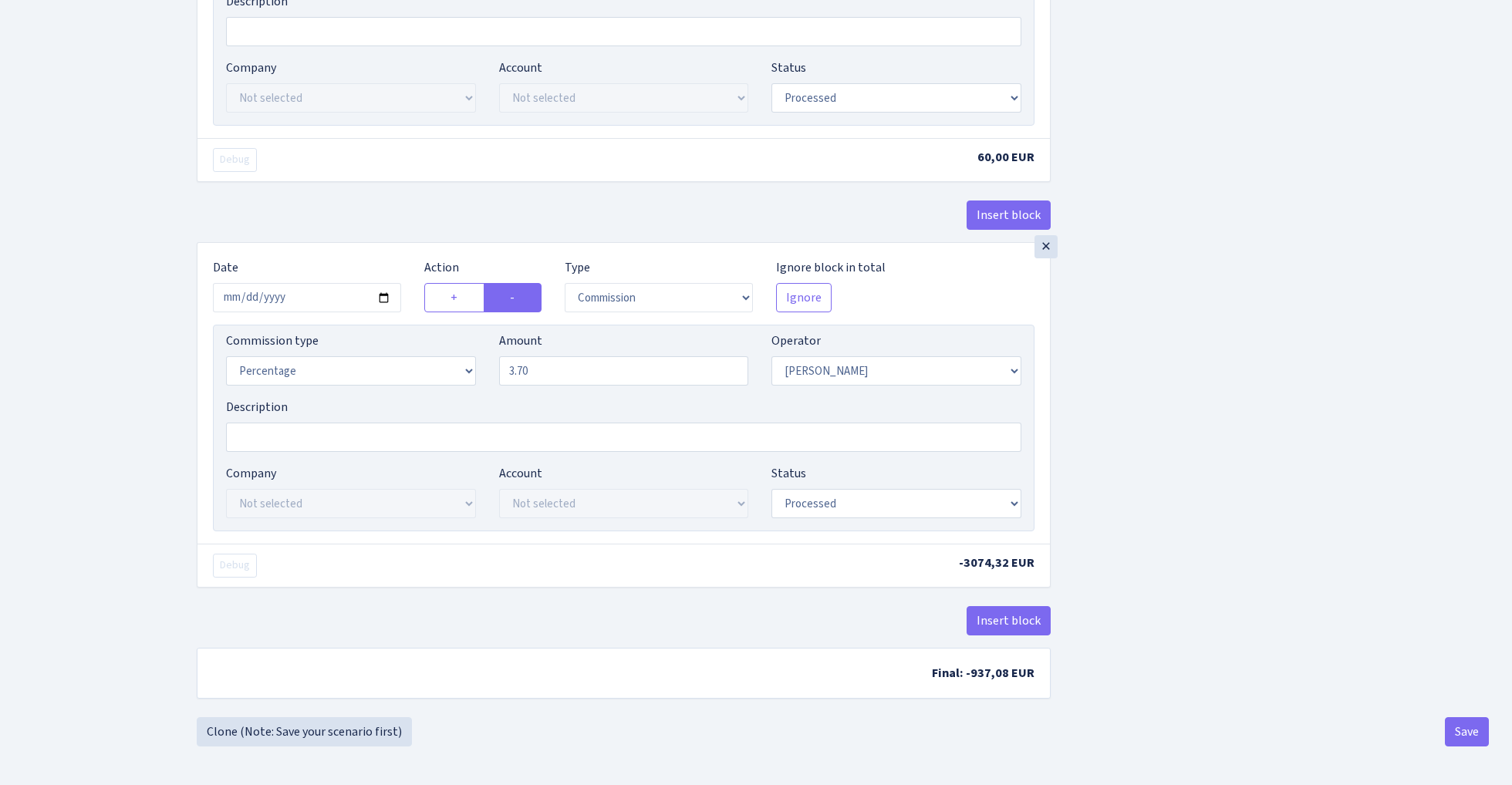
scroll to position [1649, 0]
click at [1467, 730] on button "Save" at bounding box center [1468, 731] width 44 height 29
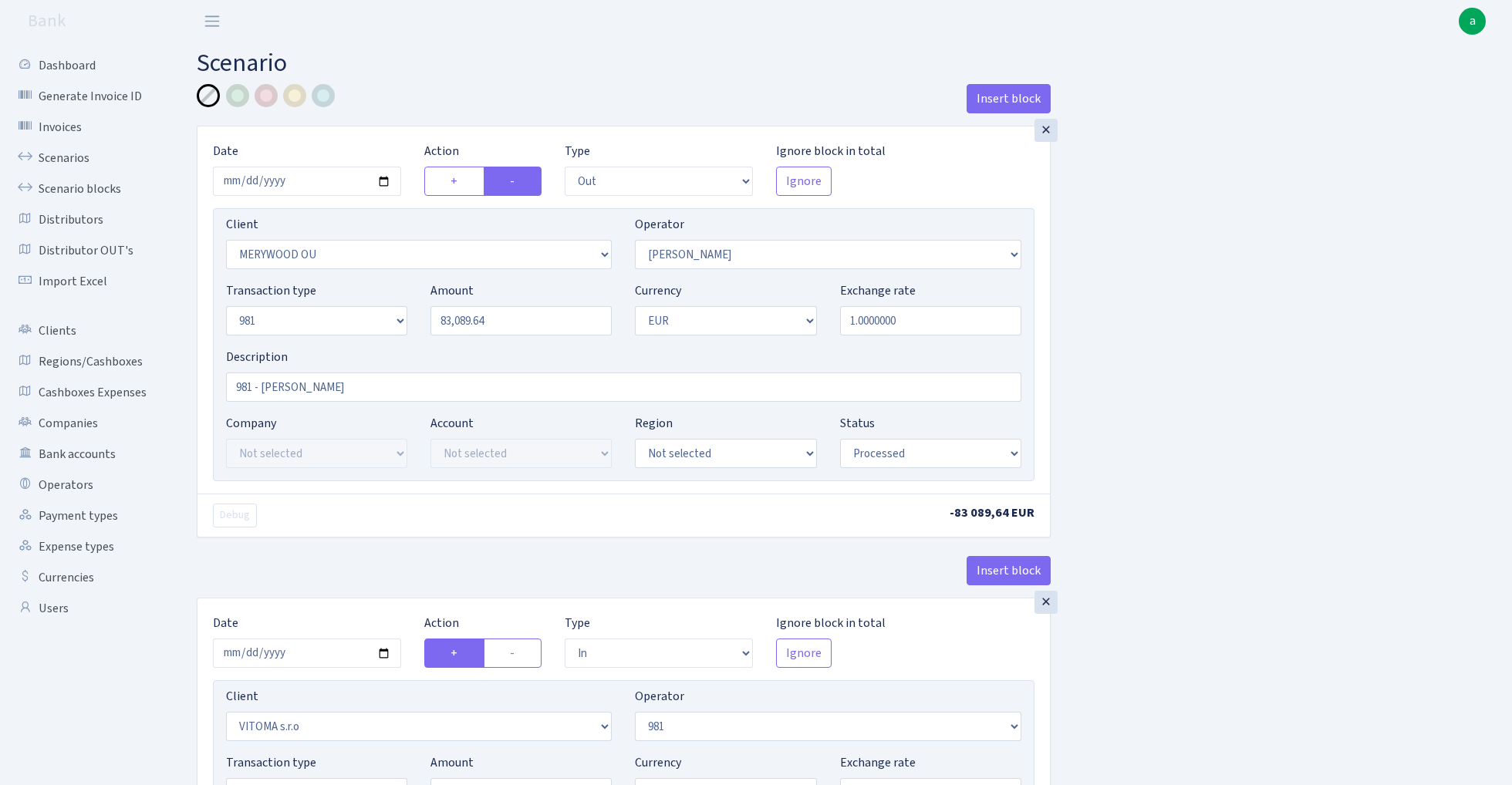
select select "out"
select select "2277"
select select "15"
select select "8"
select select "1"
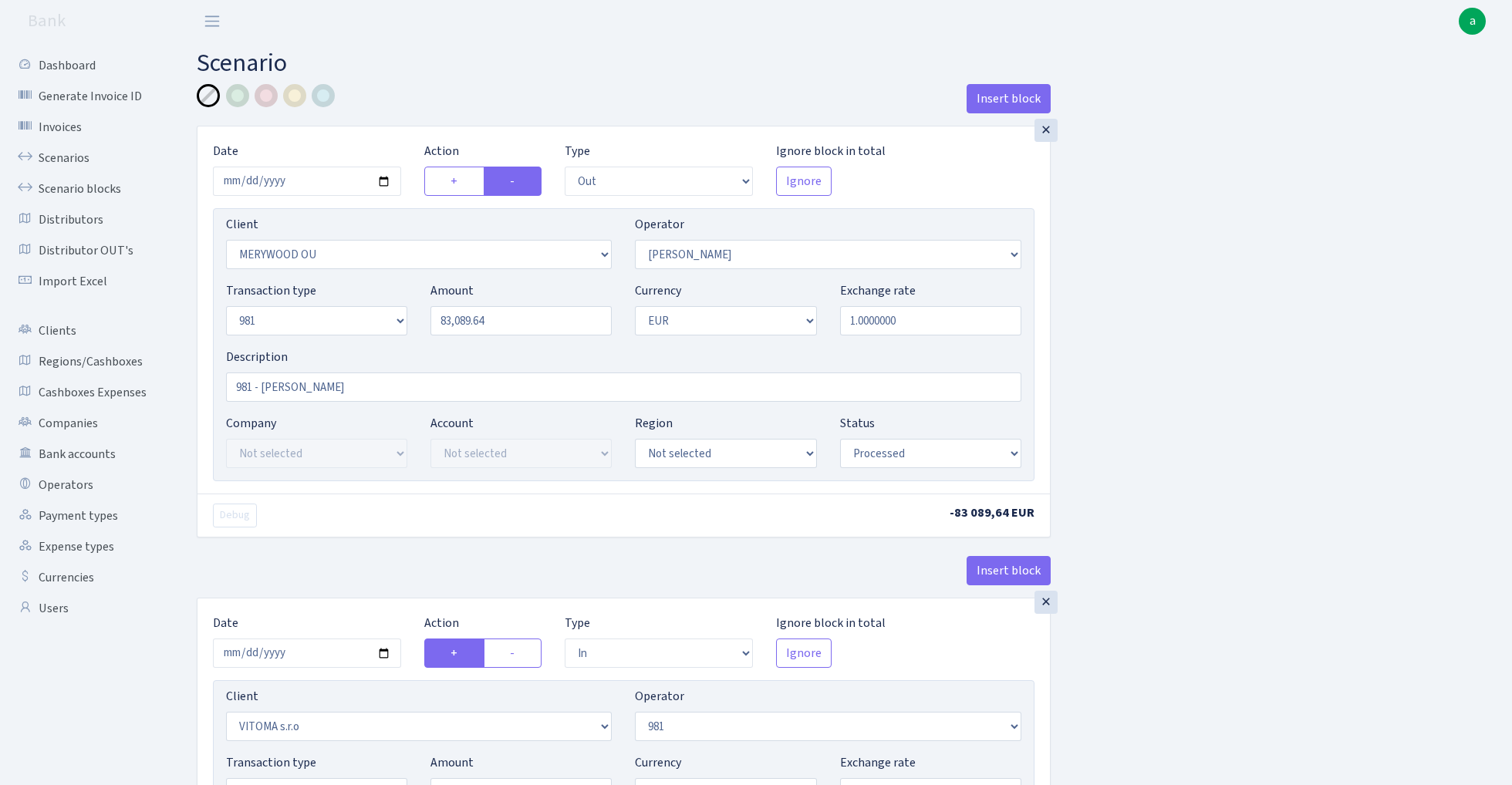
select select "processed"
select select "in"
select select "2129"
select select "61"
select select "8"
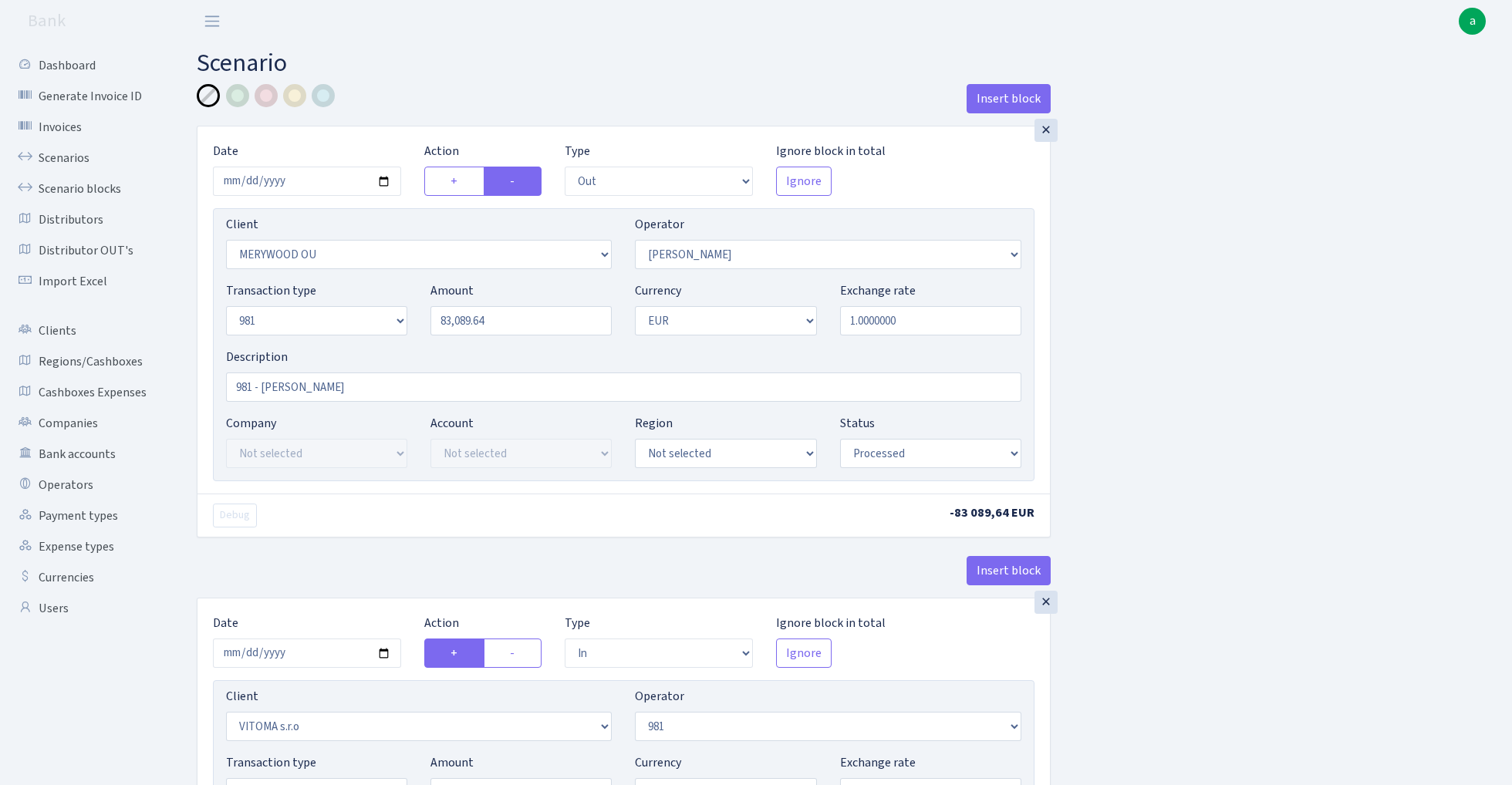
select select "1"
select select "processed"
select select "commission"
select select "61"
select select "processed"
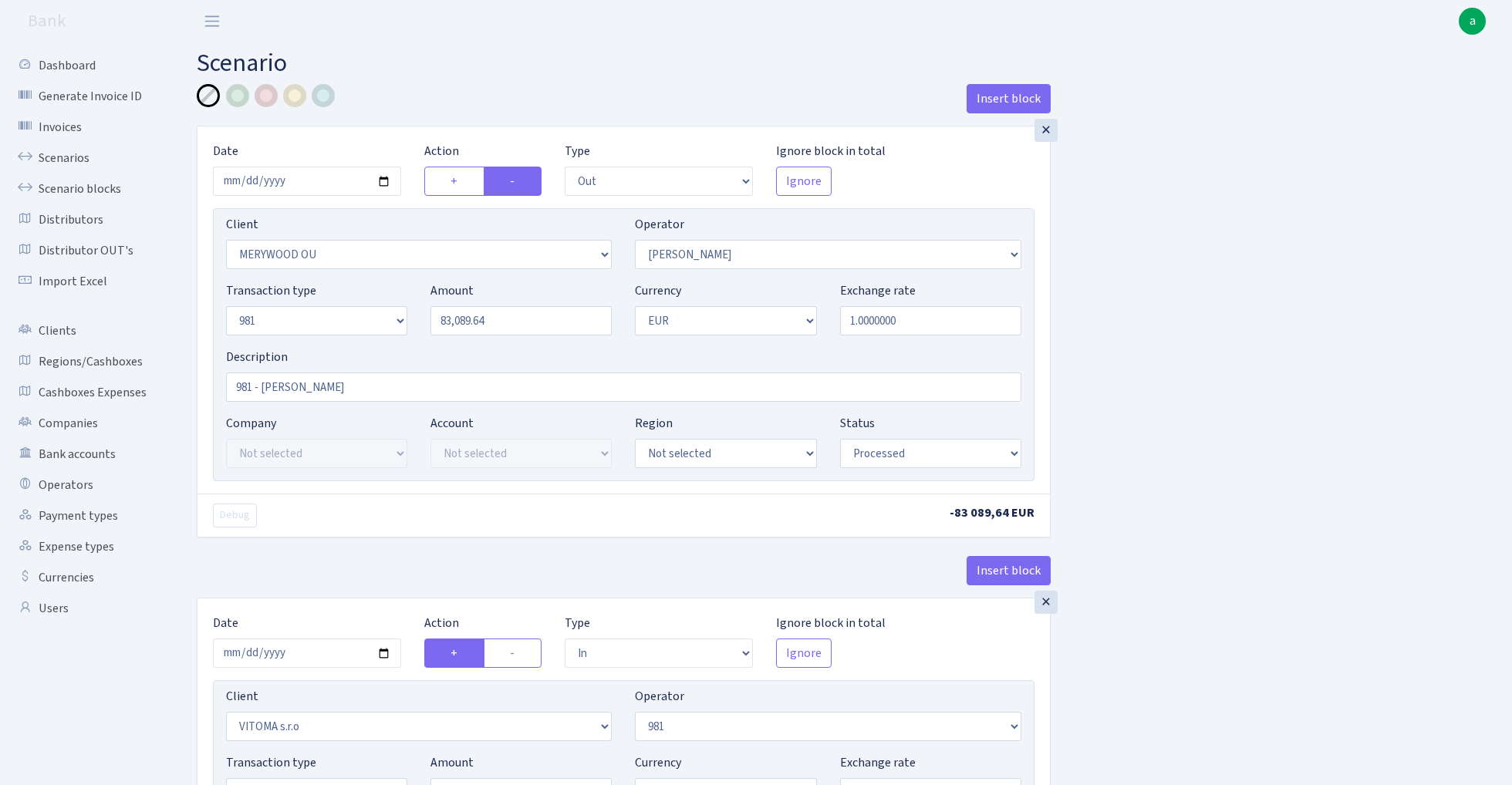
select select "commission"
select select "fixed"
select select "61"
select select "processed"
select select "commission"
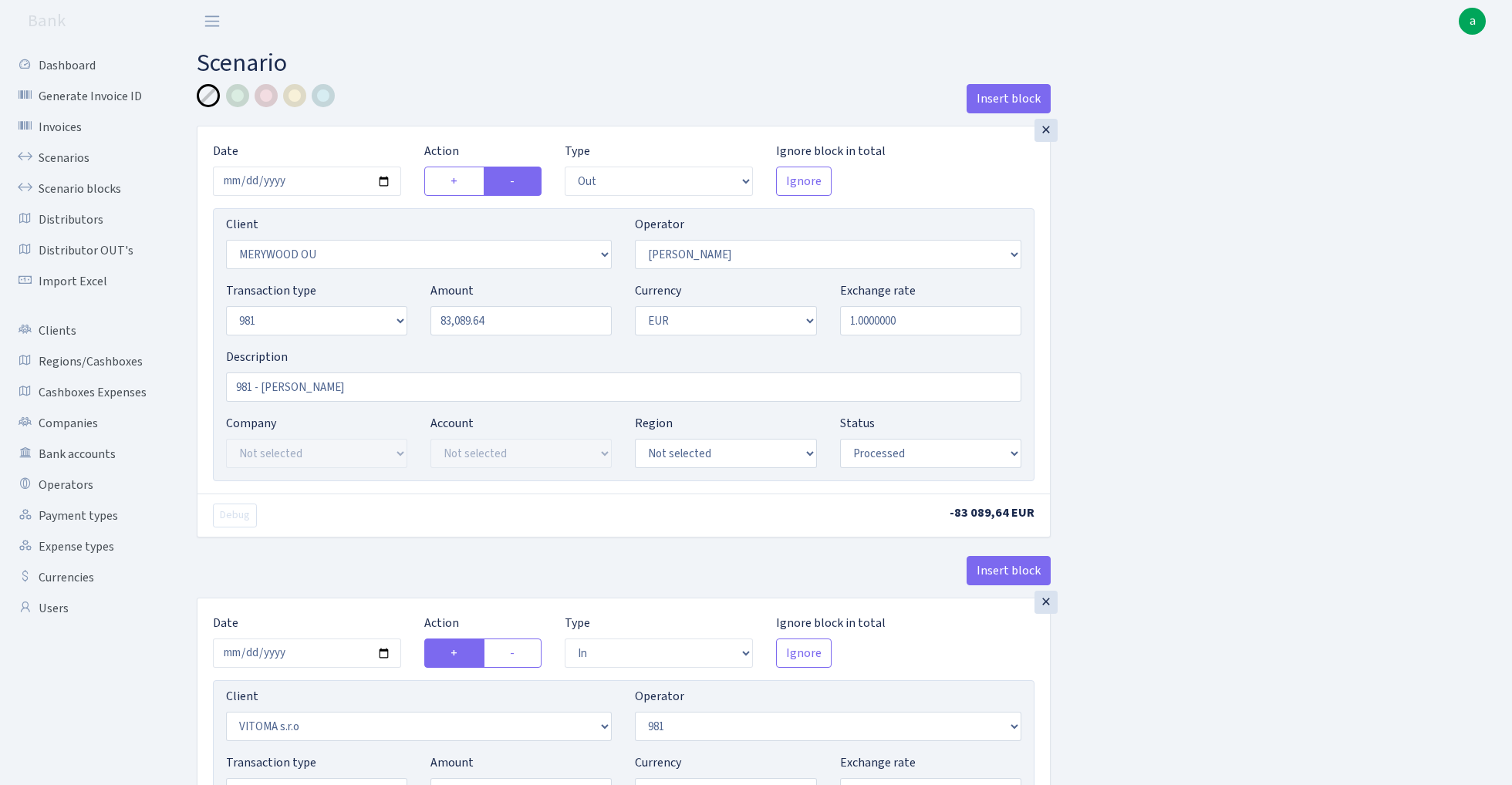
select select "15"
select select "processed"
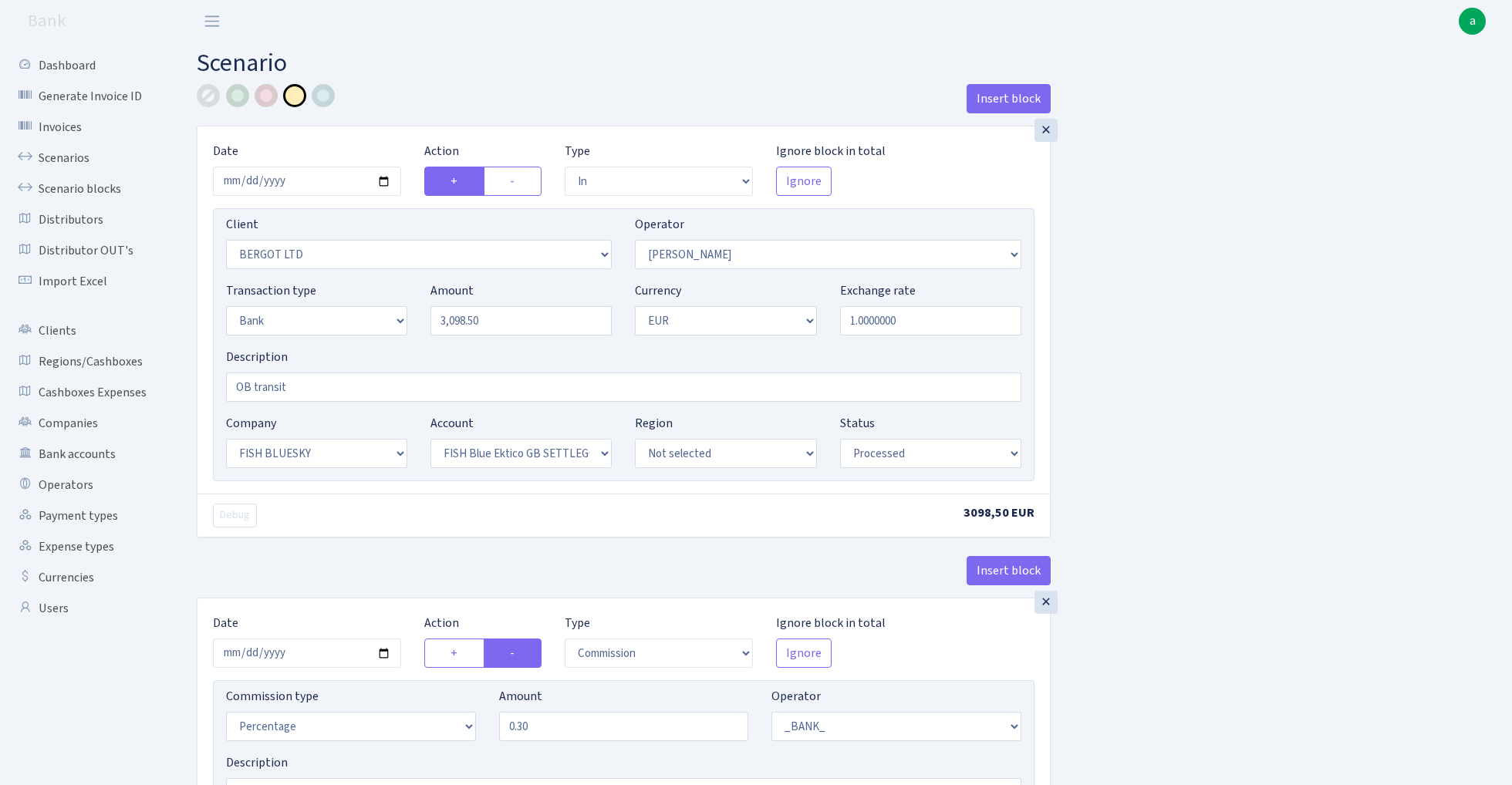
select select "in"
select select "2450"
select select "15"
select select "2"
select select "1"
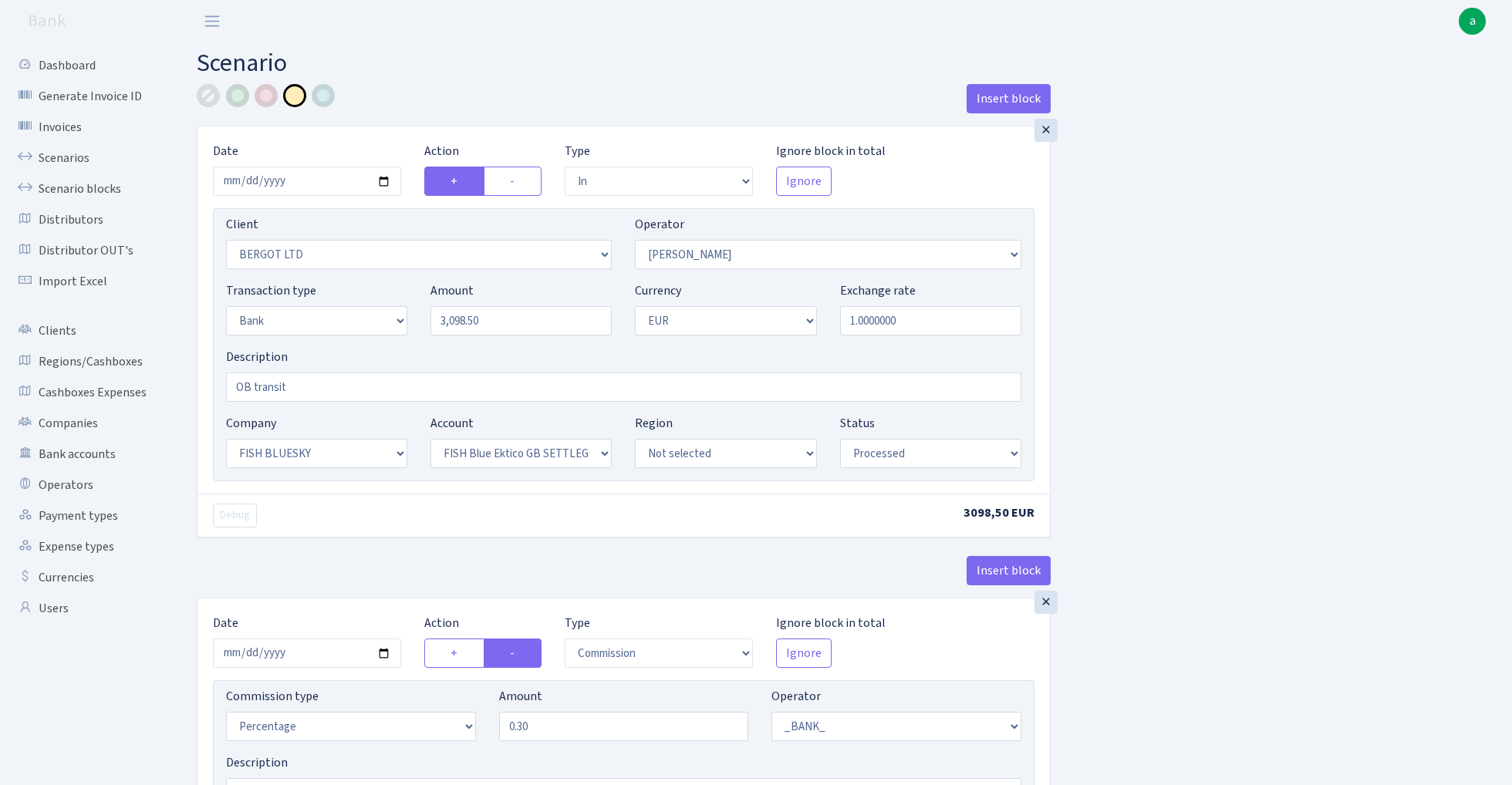
select select "23"
select select "67"
select select "processed"
select select "commission"
select select "1"
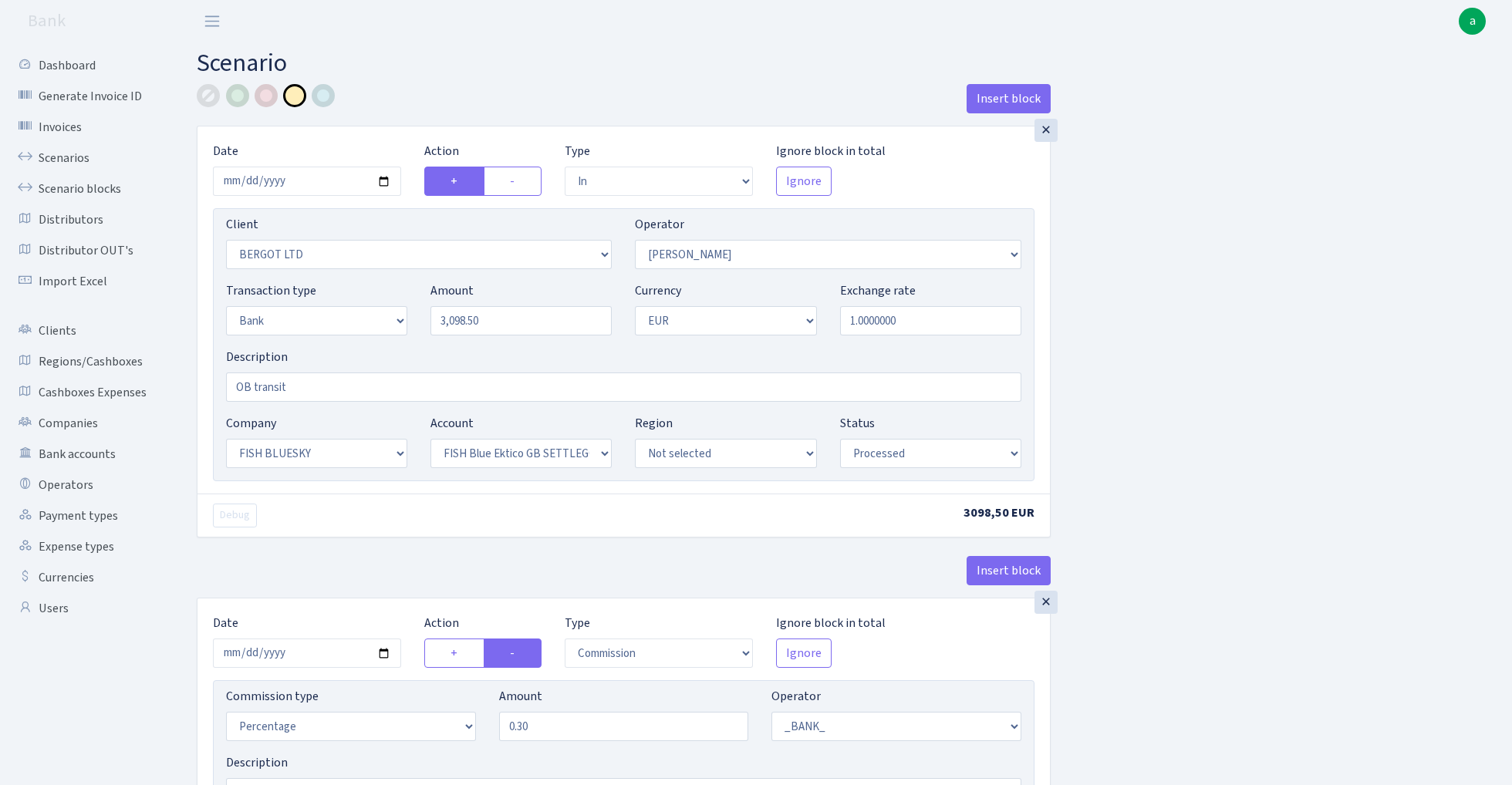
select select "23"
select select "67"
select select "processed"
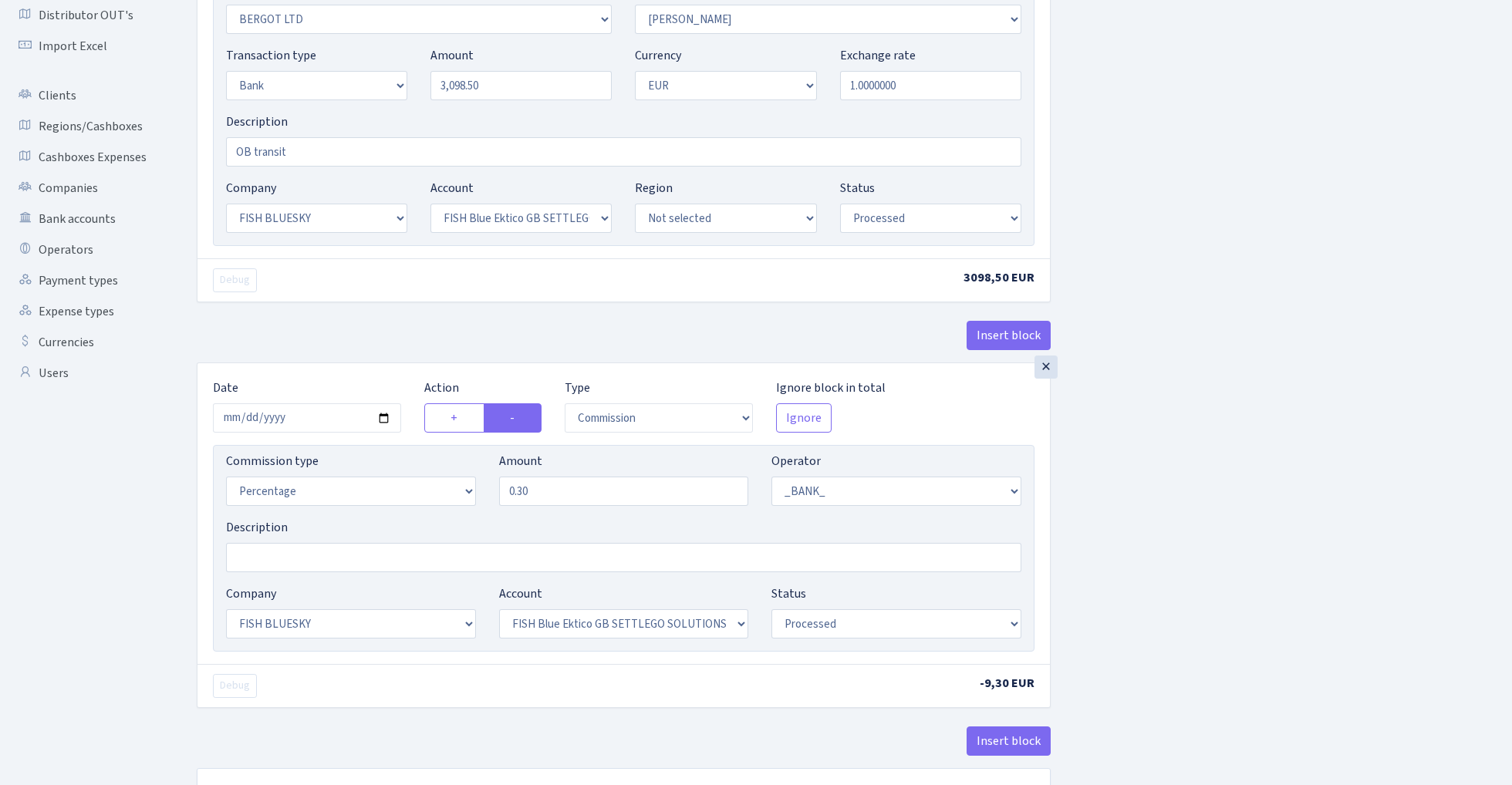
scroll to position [238, 0]
click at [1044, 369] on div "×" at bounding box center [1046, 364] width 23 height 23
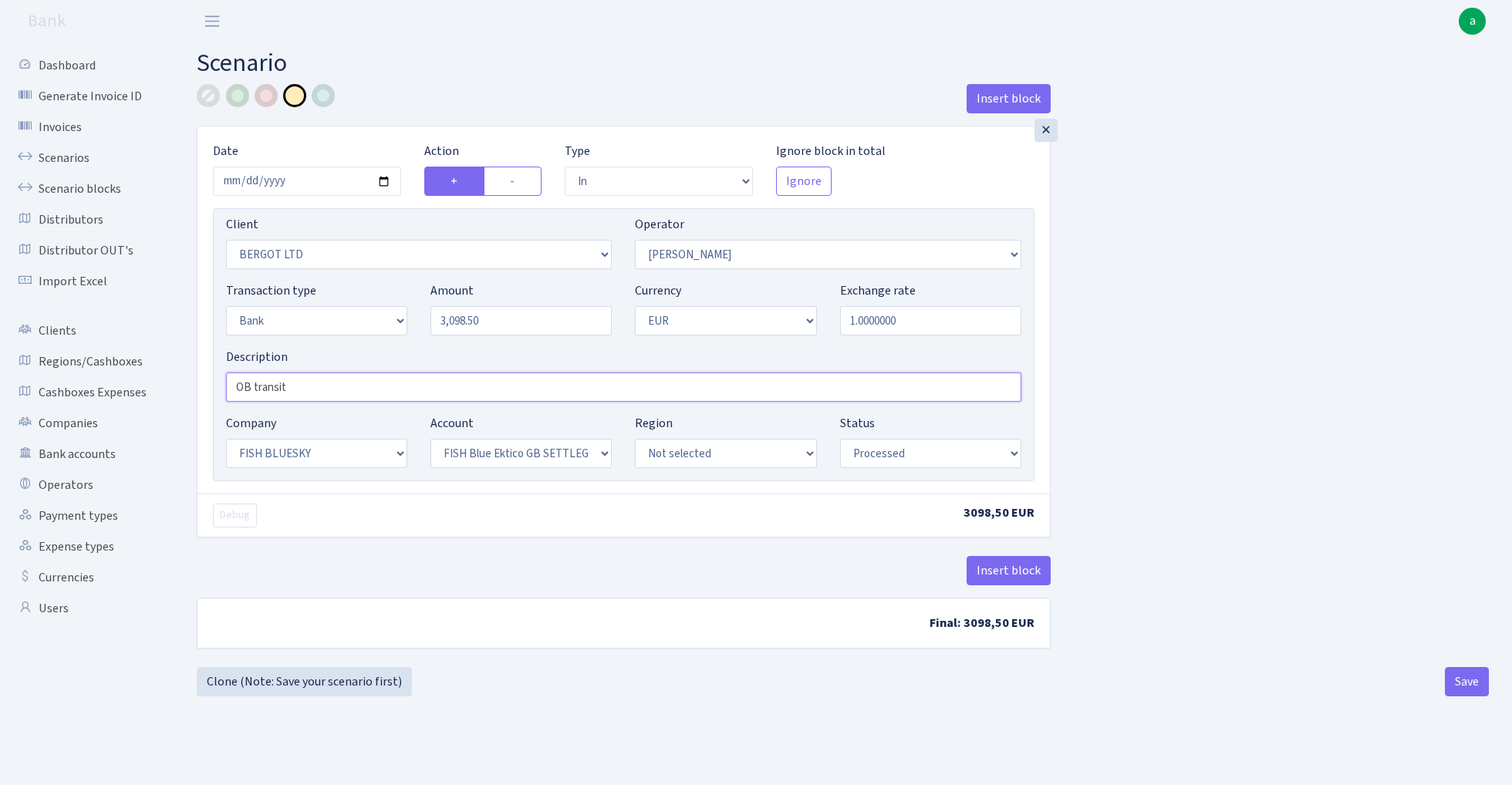
click at [315, 387] on input "OB transit" at bounding box center [624, 387] width 796 height 29
type input "OB transit fish blue ektico inside"
click at [1457, 683] on button "Save" at bounding box center [1468, 682] width 44 height 29
select select "in"
select select "2450"
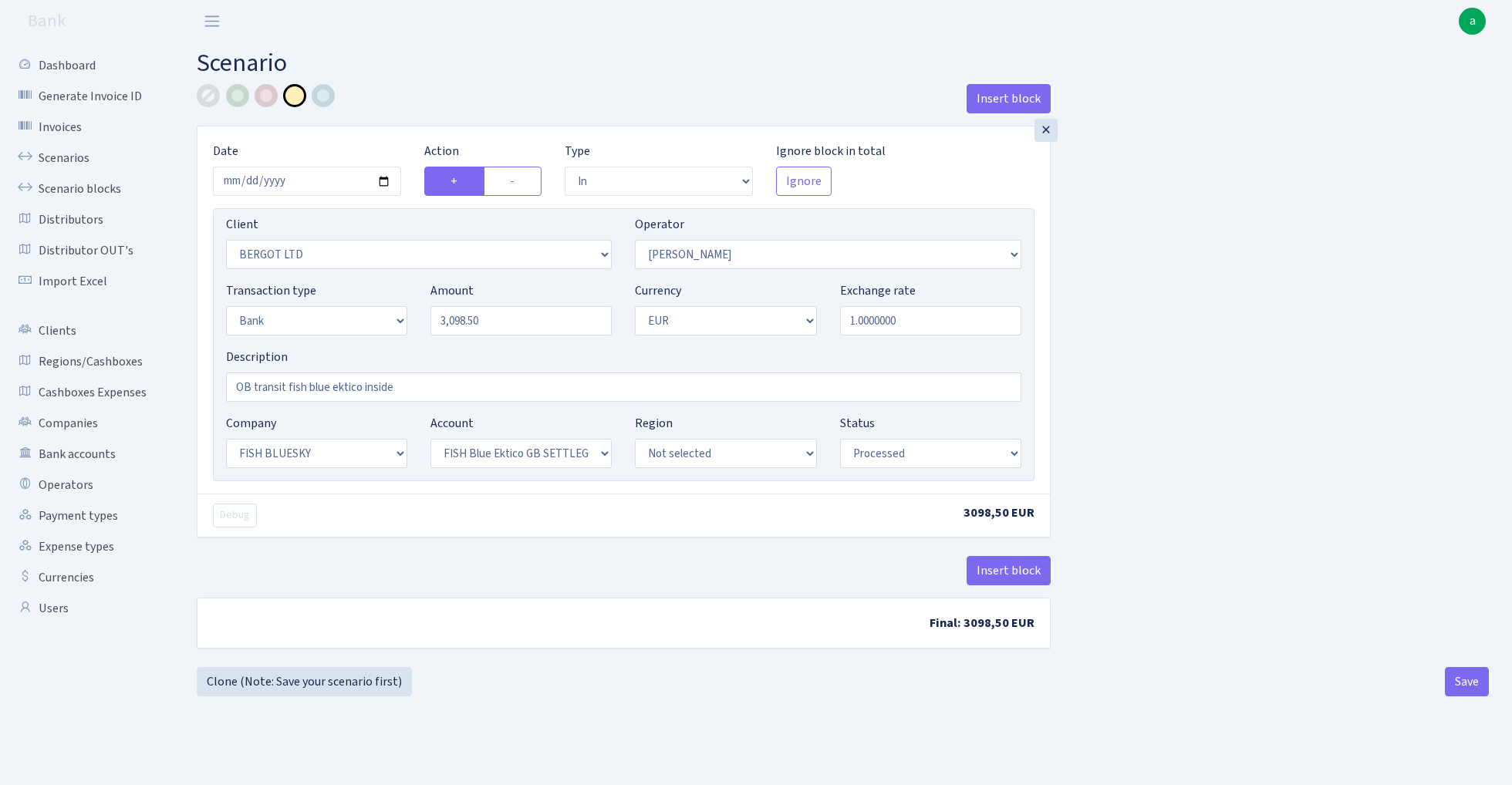
select select "15"
select select "2"
select select "1"
select select "23"
select select "67"
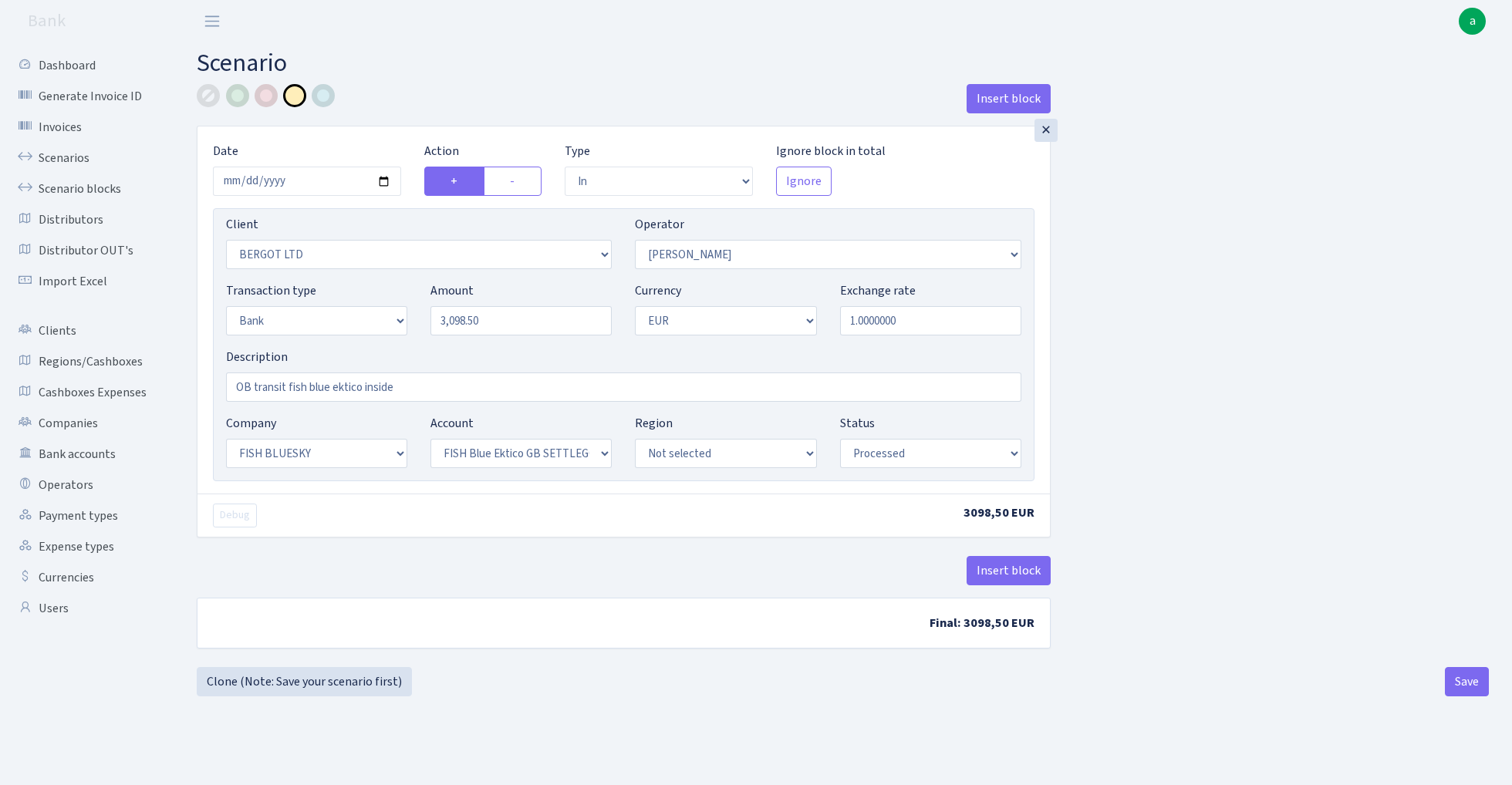
select select "processed"
click at [497, 322] on input "3098.50" at bounding box center [520, 321] width 181 height 29
type input "3,098.50"
click at [1469, 685] on button "Save" at bounding box center [1468, 682] width 44 height 29
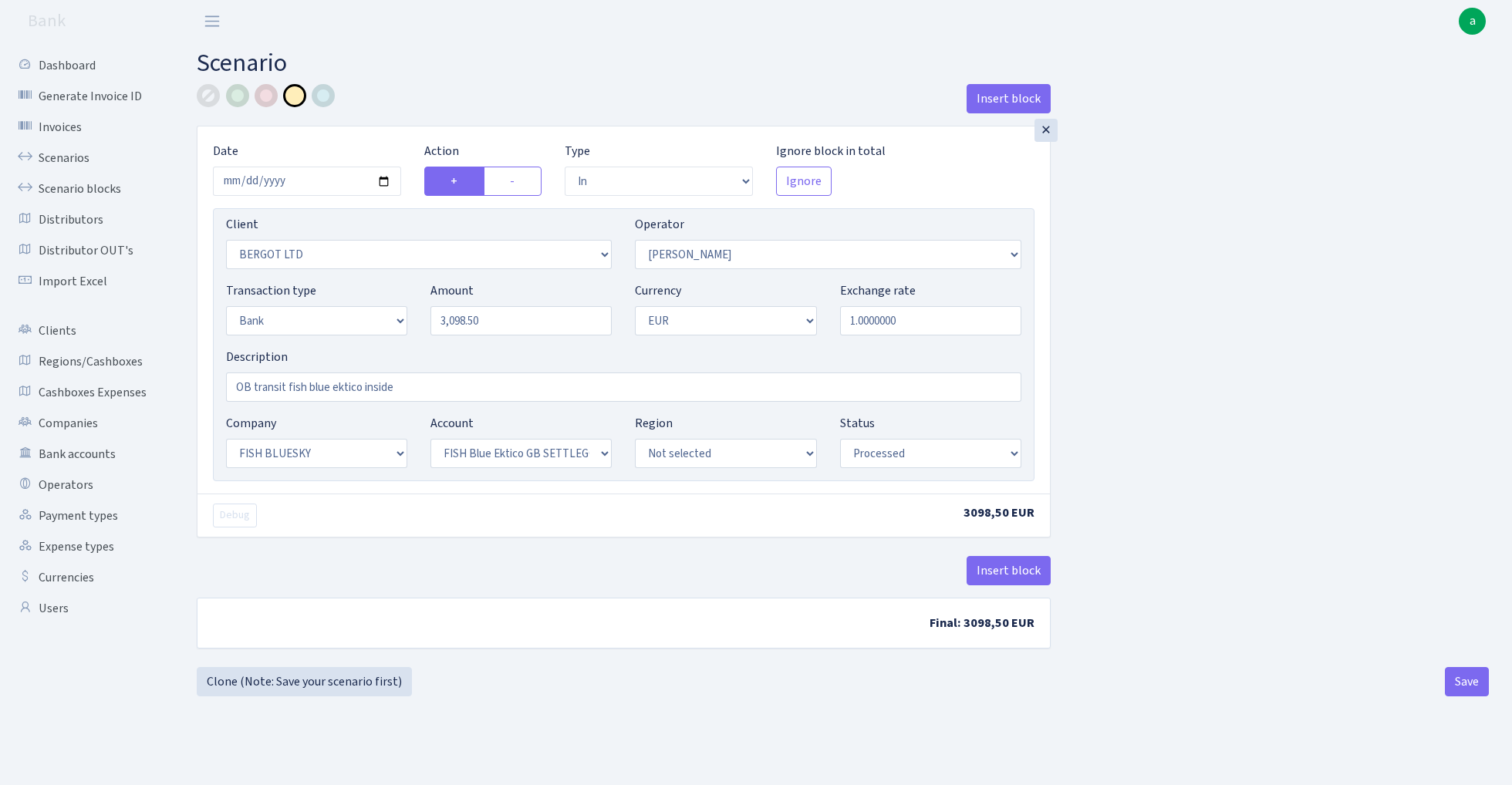
select select "in"
select select "2450"
select select "15"
select select "2"
select select "1"
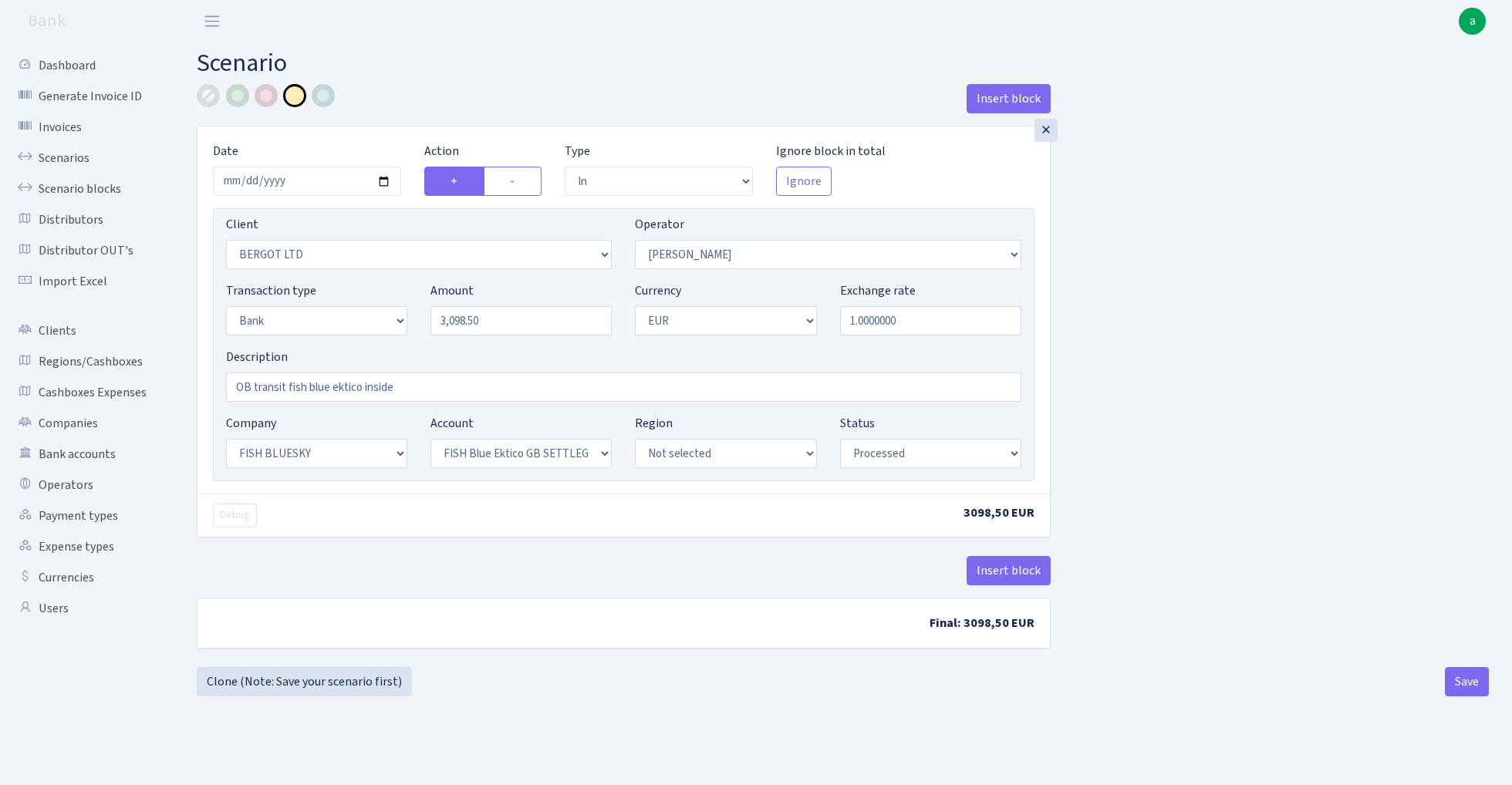
select select "23"
select select "67"
select select "processed"
click at [60, 159] on link "Scenarios" at bounding box center [84, 158] width 154 height 31
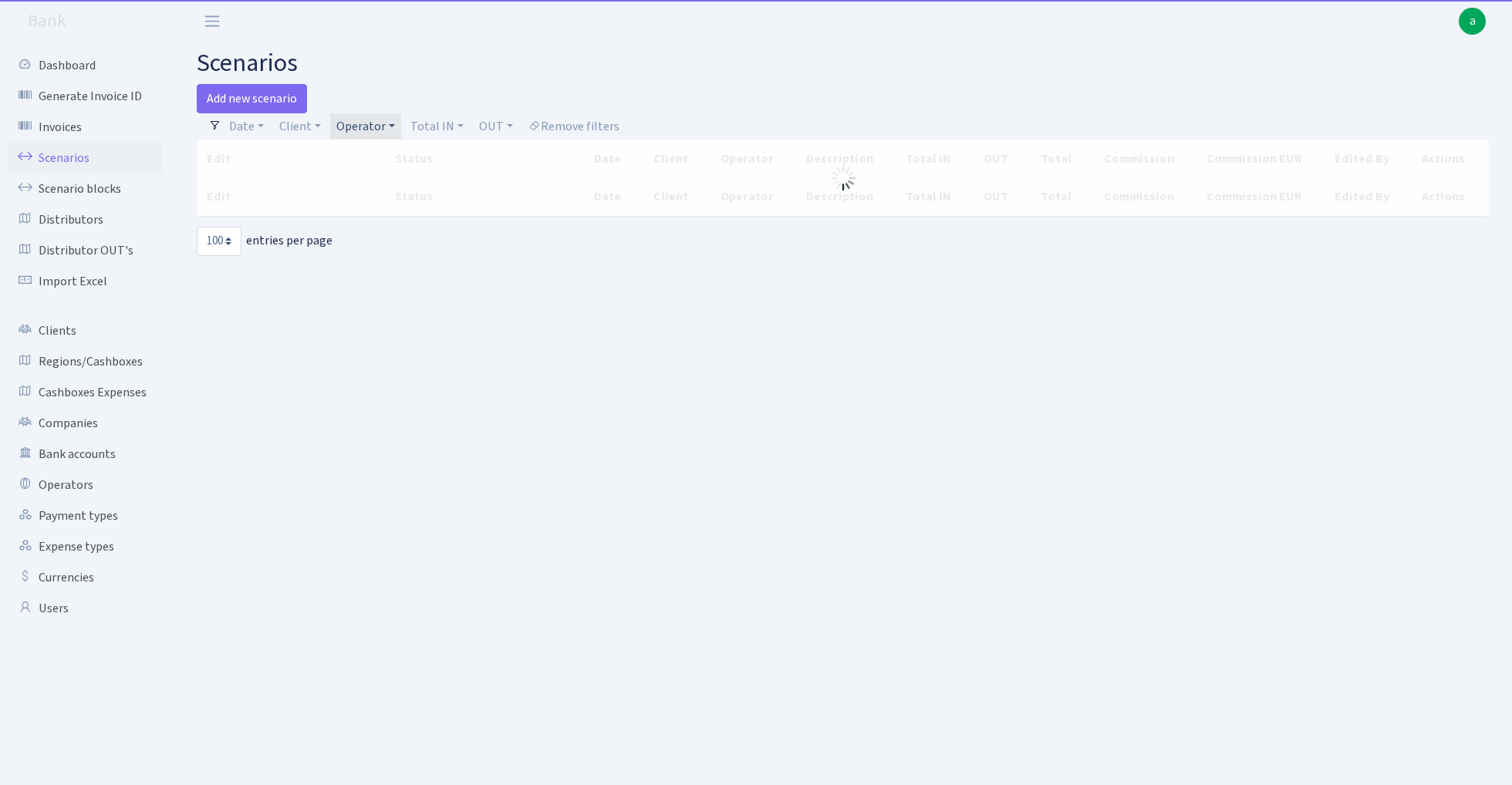
select select "100"
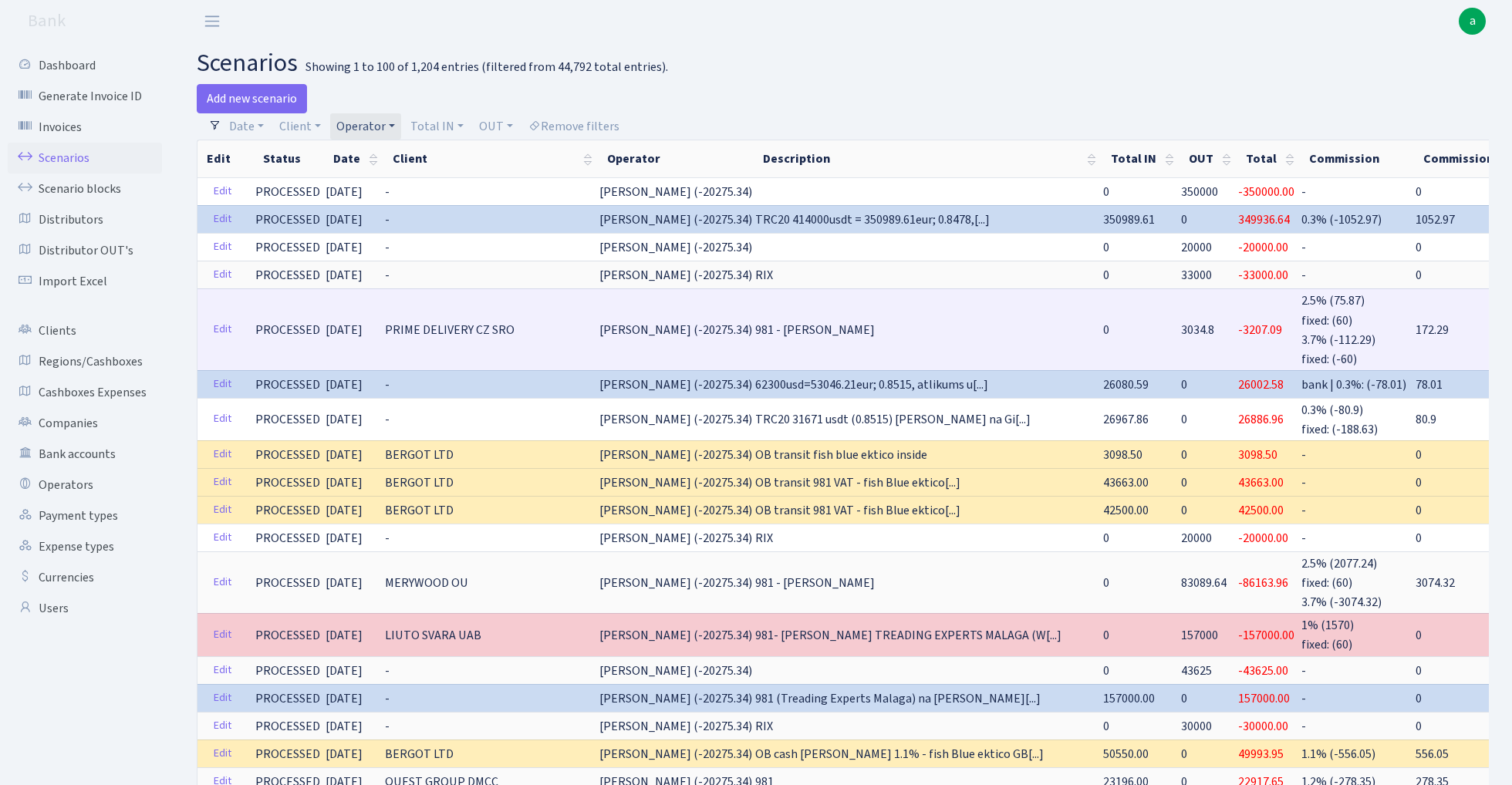
drag, startPoint x: 1026, startPoint y: 327, endPoint x: 1063, endPoint y: 328, distance: 37.0
click at [1180, 328] on td "3034.8" at bounding box center [1208, 329] width 57 height 81
copy span "3034.8"
drag, startPoint x: 378, startPoint y: 329, endPoint x: 504, endPoint y: 333, distance: 126.1
click at [504, 333] on td "PRIME DELIVERY CZ SRO" at bounding box center [491, 329] width 215 height 81
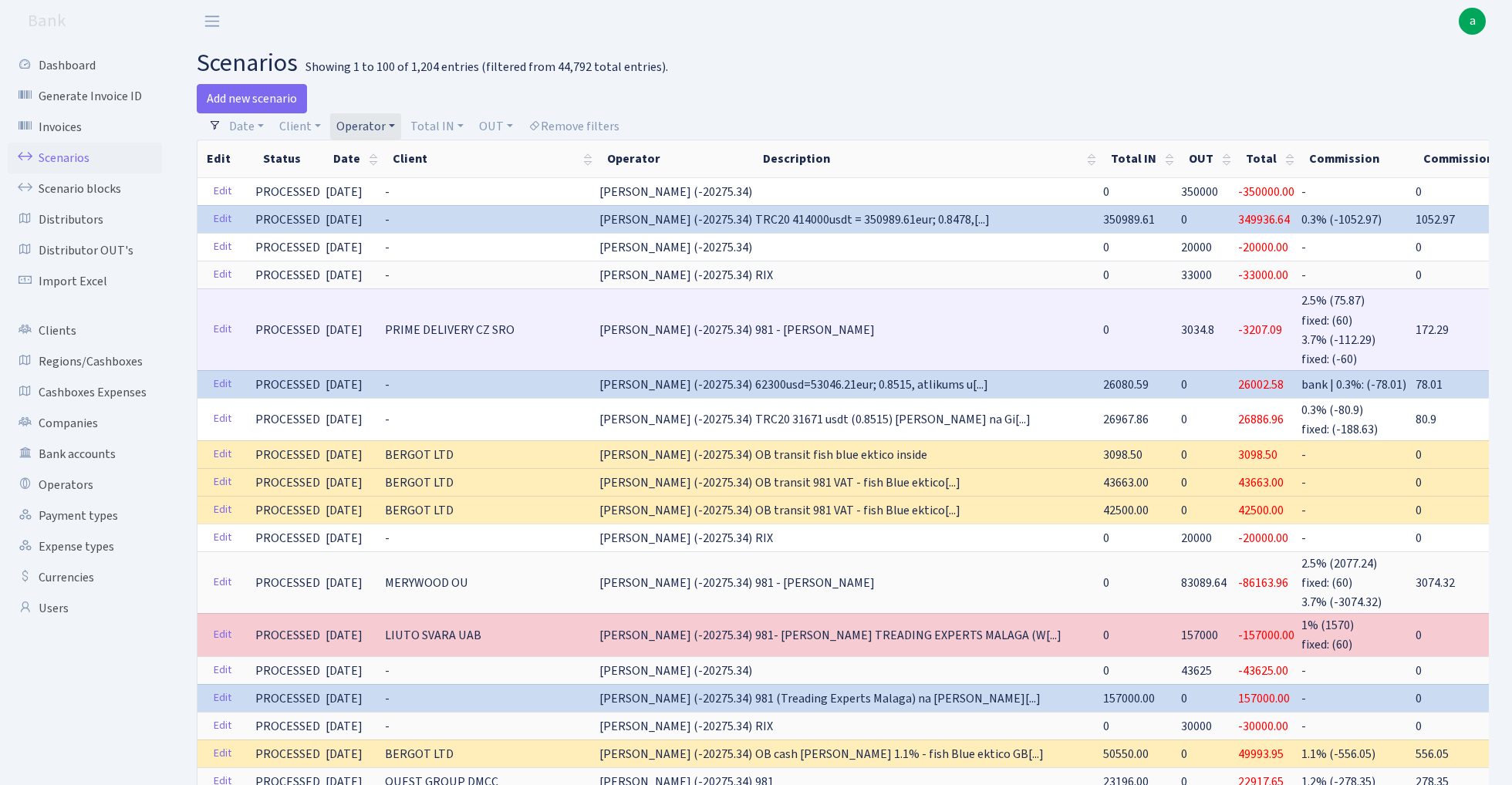
copy span "PRIME DELIVERY CZ SRO"
click at [221, 324] on link "Edit" at bounding box center [222, 329] width 32 height 24
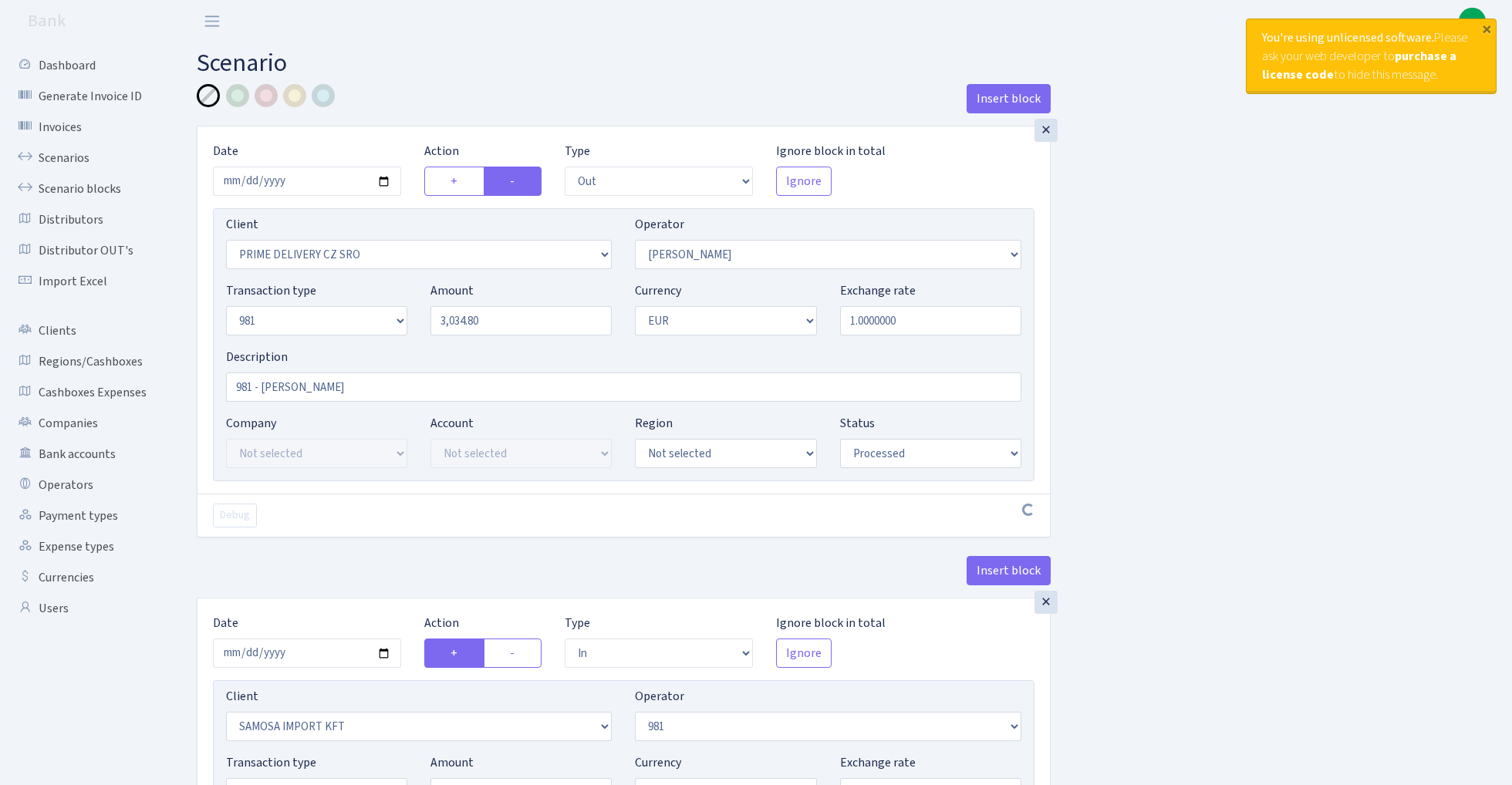
select select "out"
select select "3368"
select select "15"
select select "8"
select select "1"
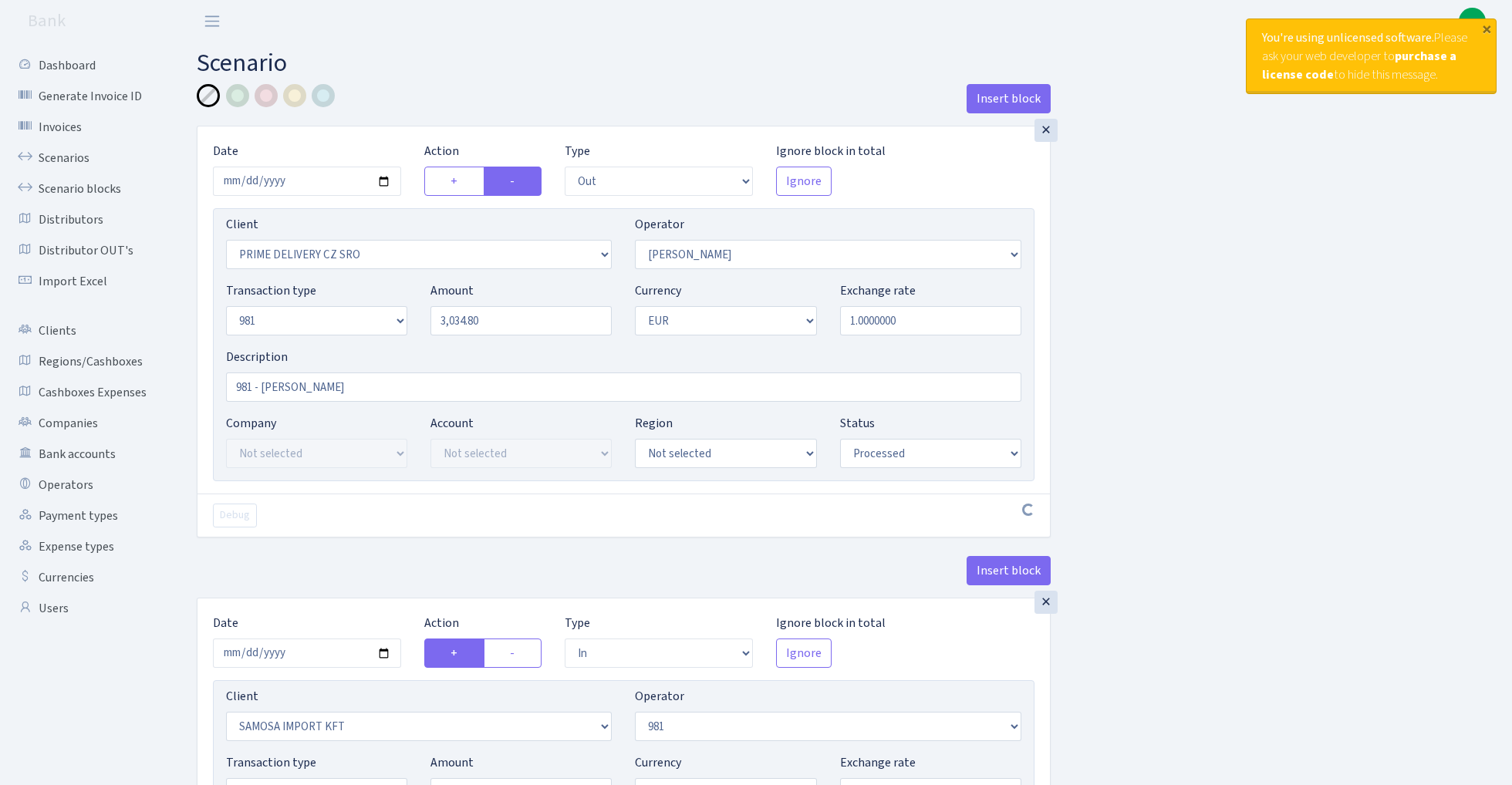
select select "processed"
select select "in"
select select "2472"
select select "61"
select select "8"
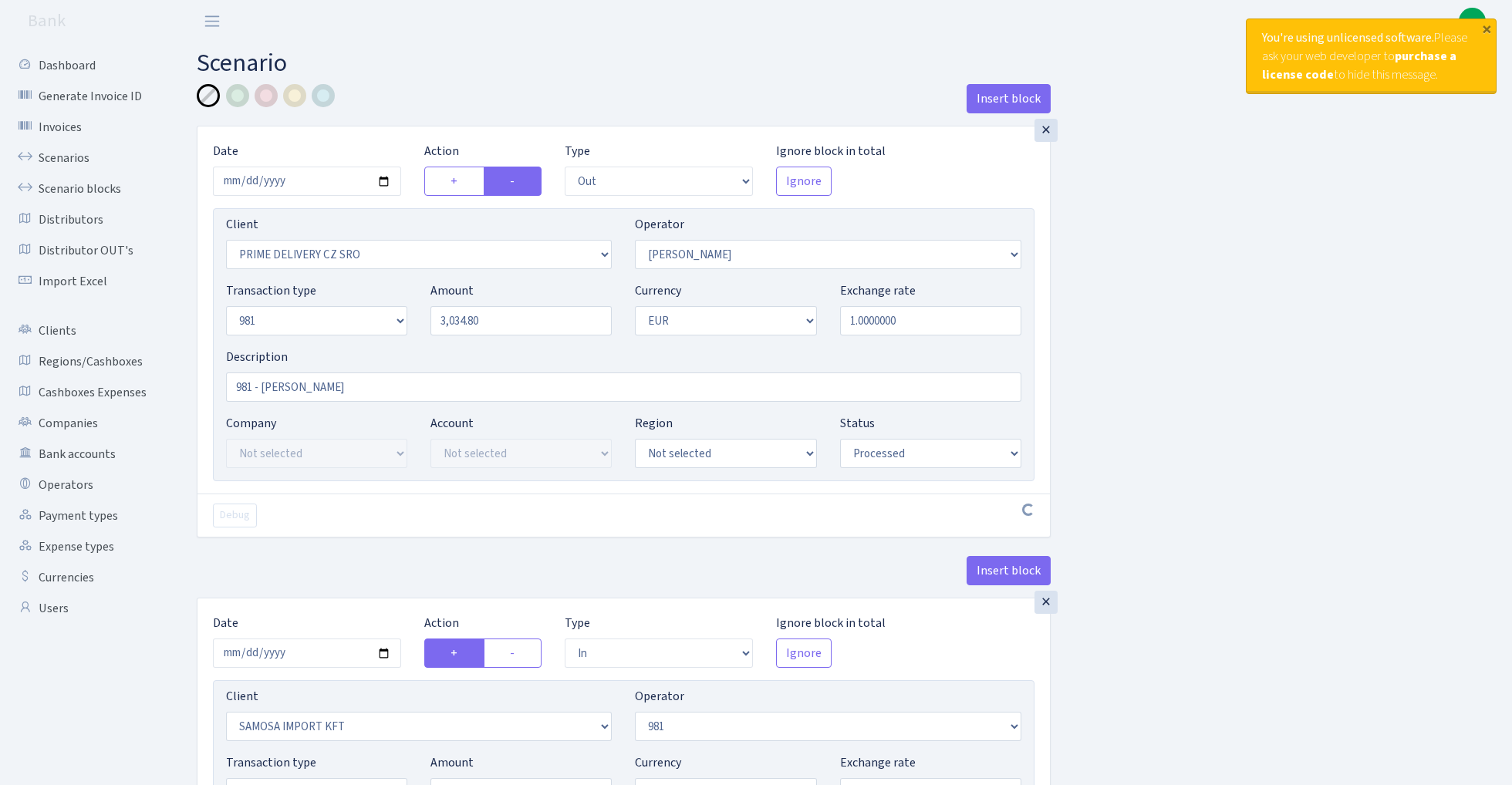
select select "1"
select select "processed"
select select "commission"
select select "61"
select select "processed"
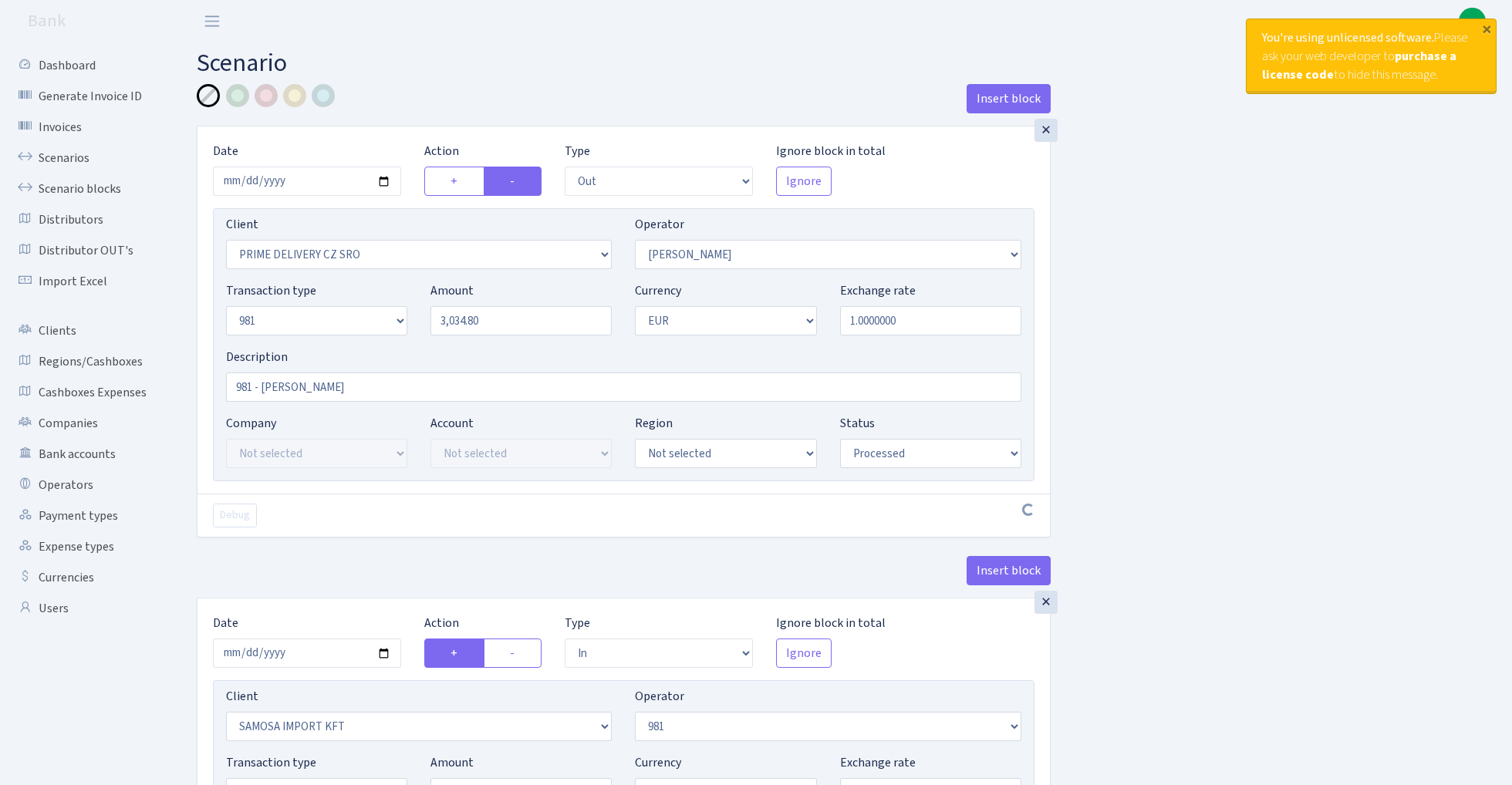
select select "commission"
select select "fixed"
select select "61"
select select "processed"
select select "commission"
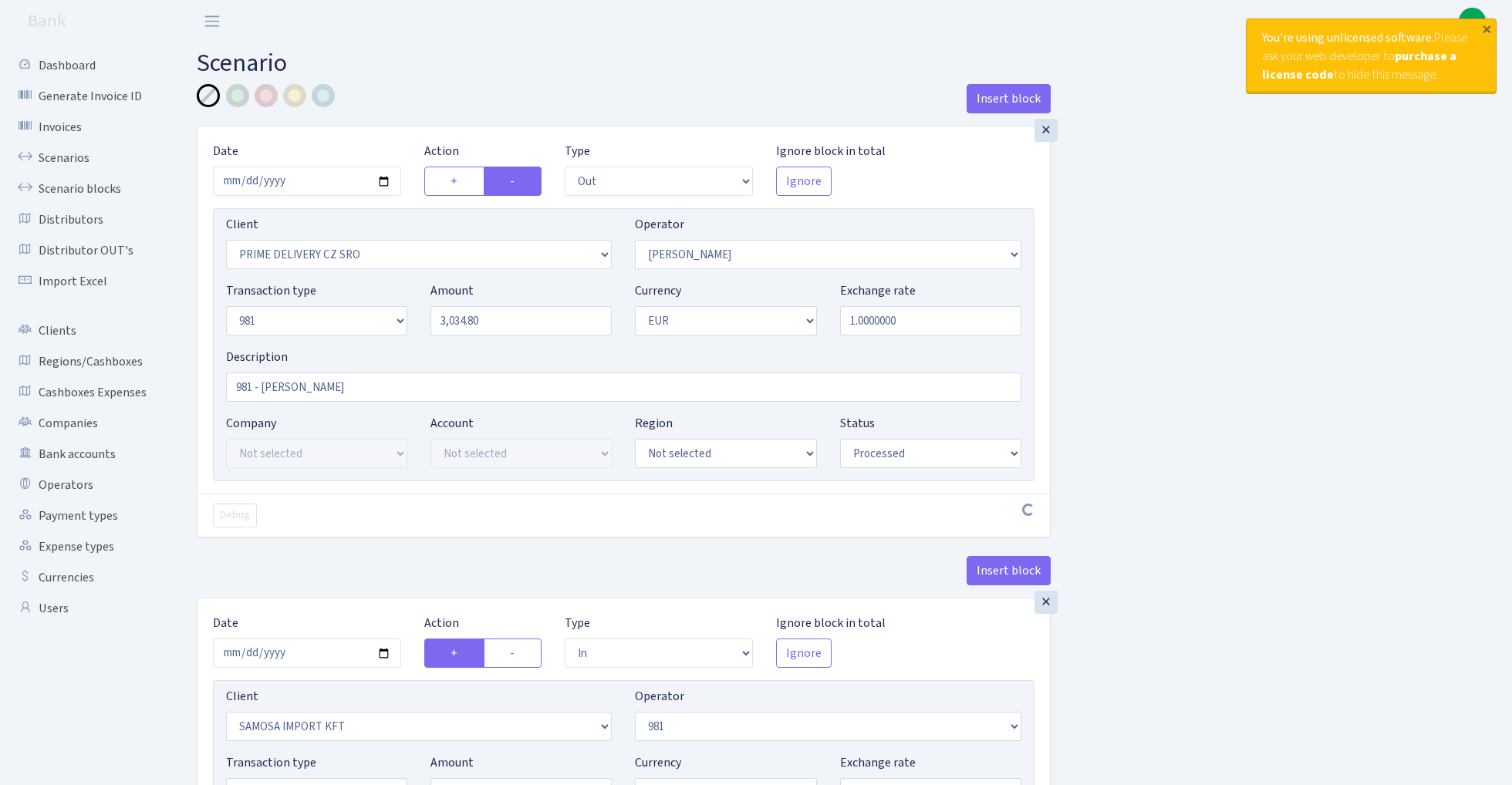
select select "15"
select select "processed"
select select "commission"
select select "fixed"
select select "15"
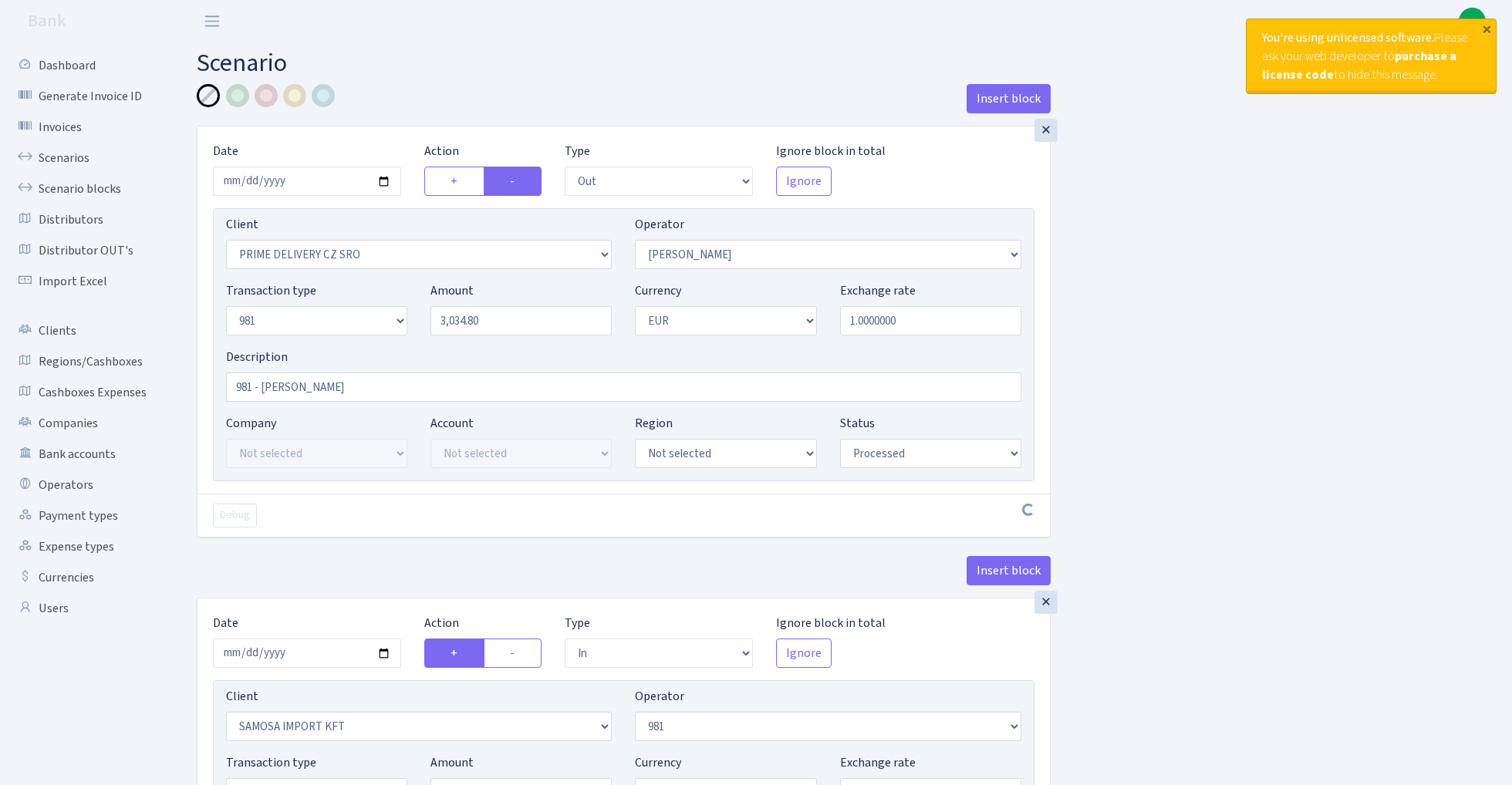
select select "processed"
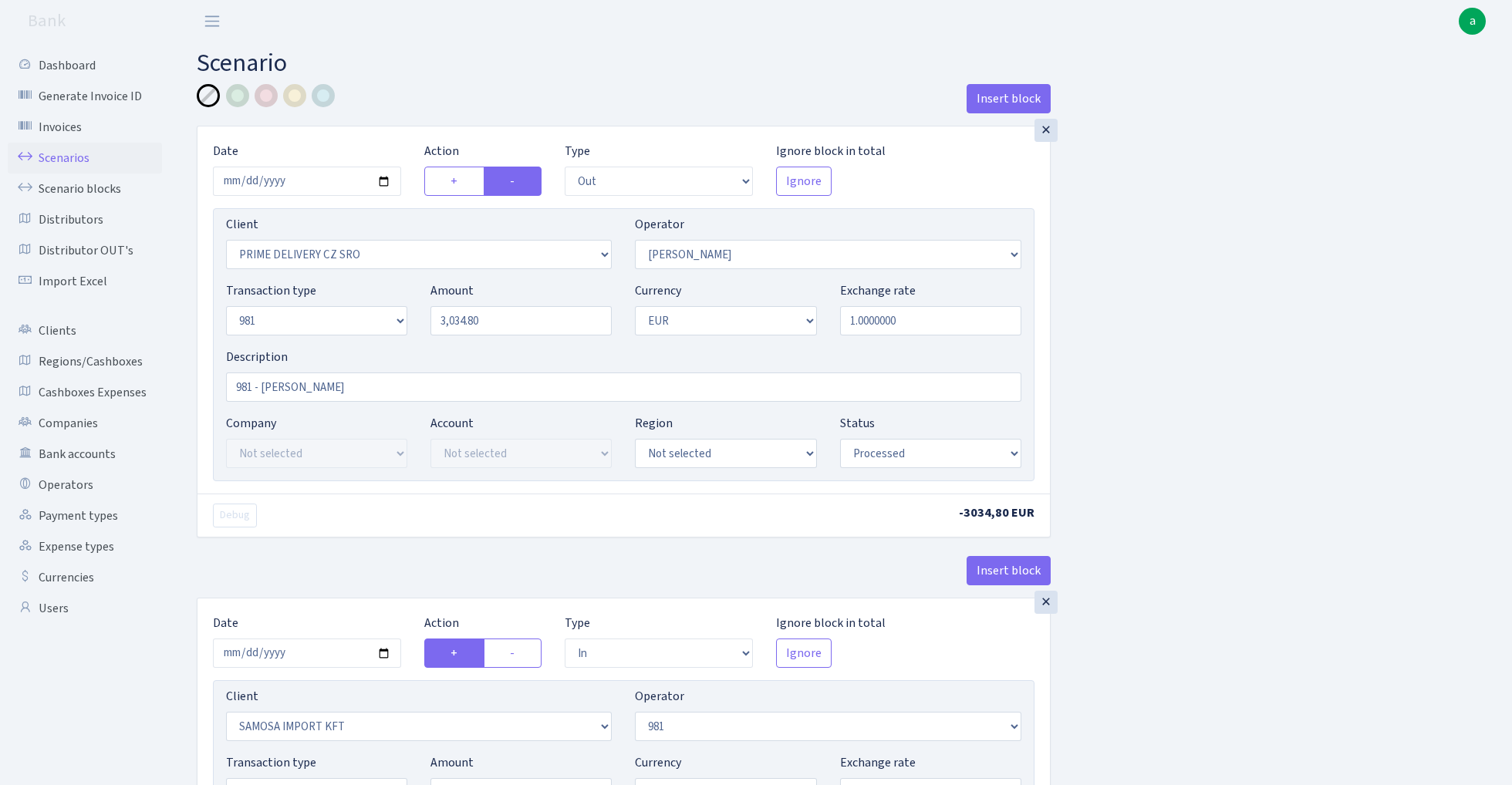
click at [55, 154] on link "Scenarios" at bounding box center [84, 158] width 154 height 31
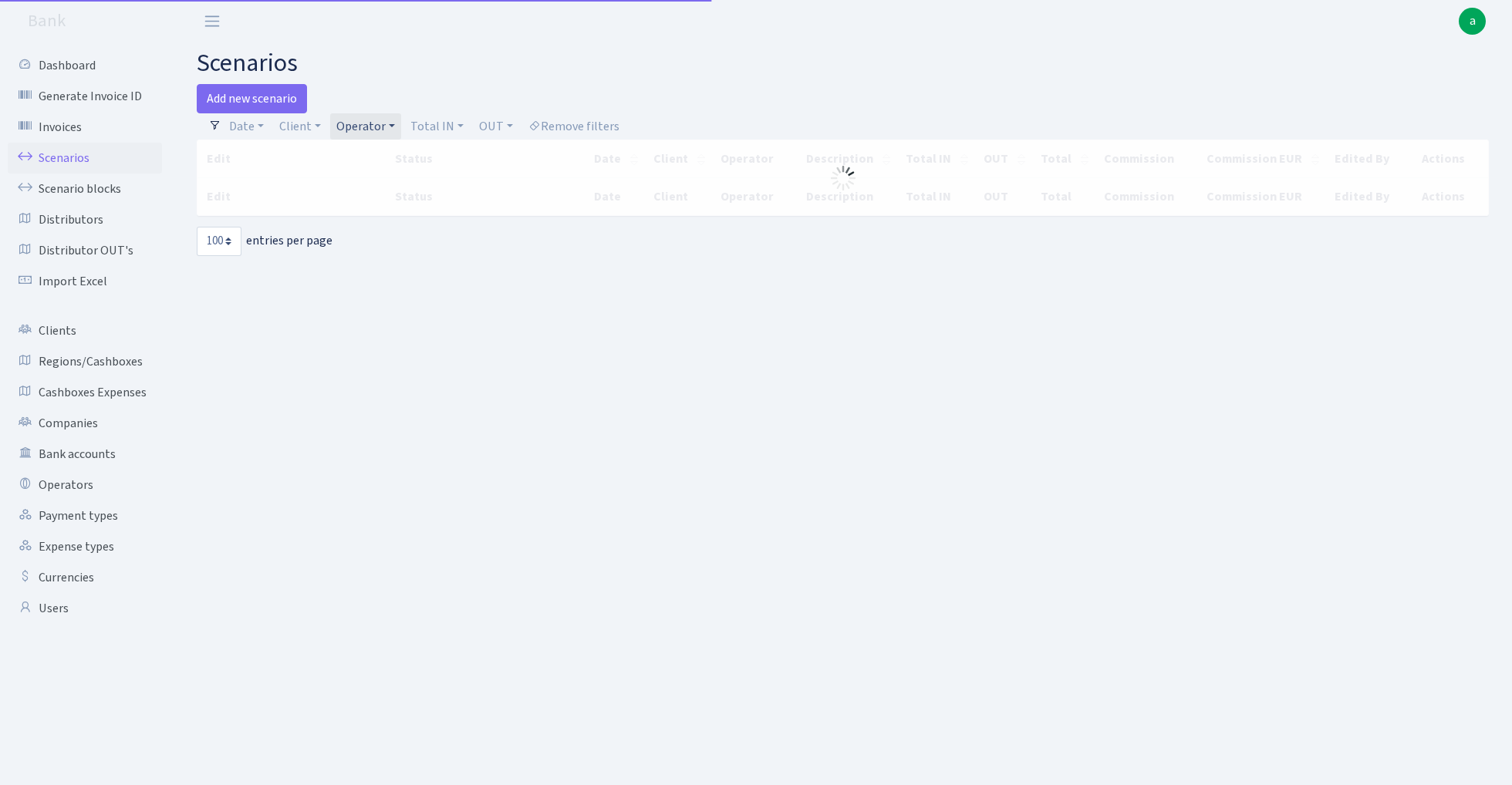
select select "100"
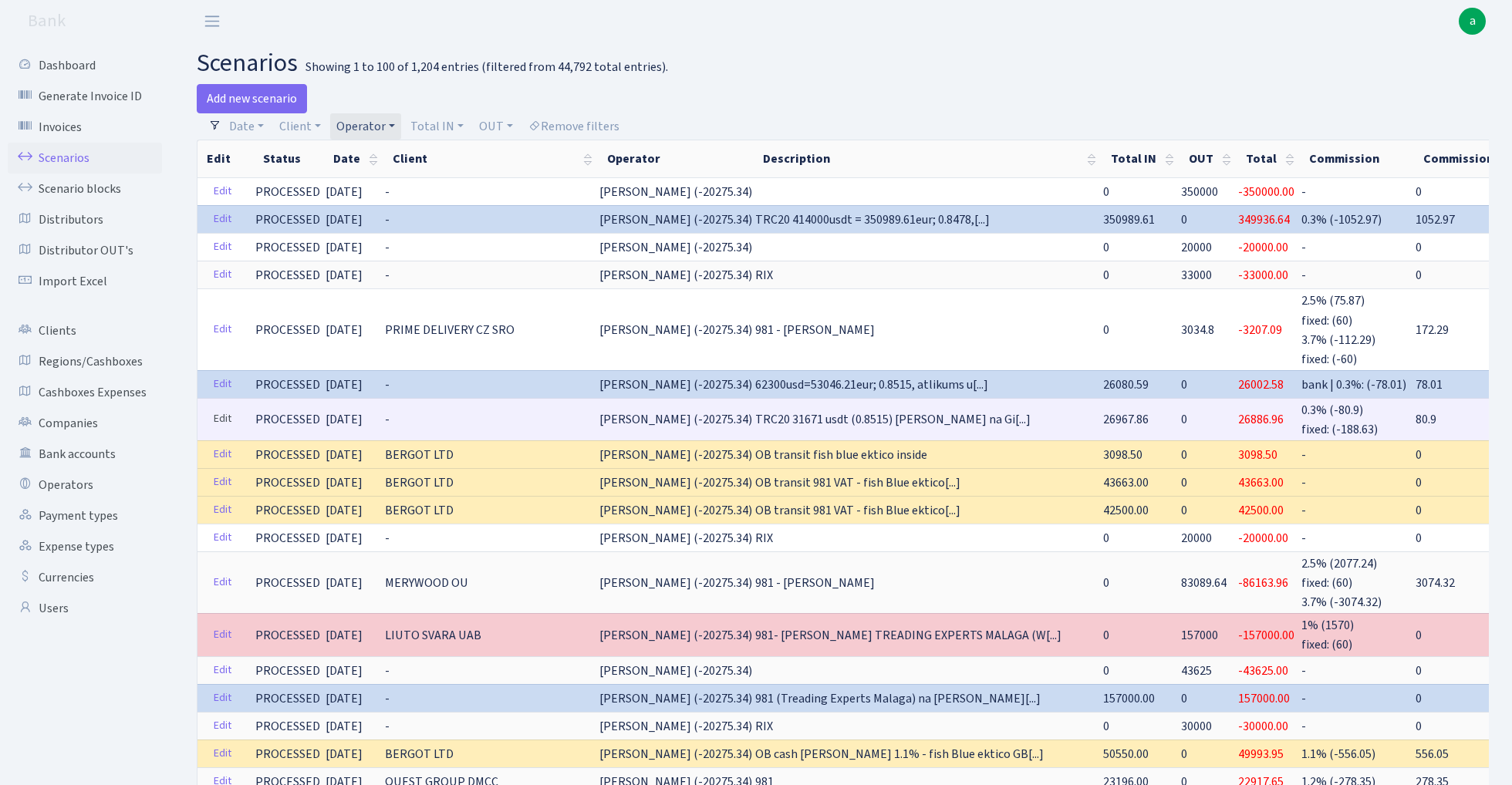
click at [216, 415] on link "Edit" at bounding box center [222, 419] width 32 height 24
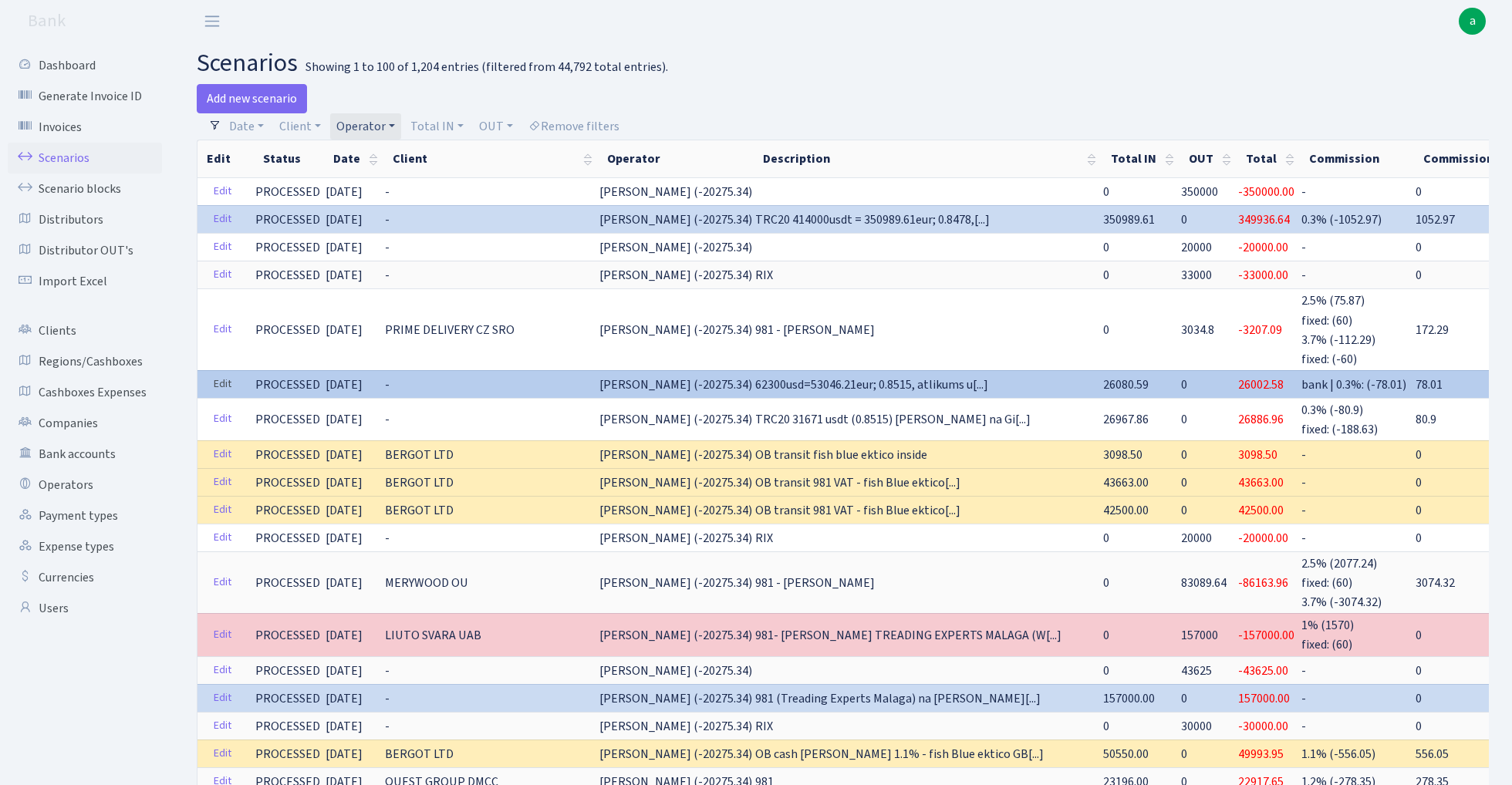
click at [227, 381] on link "Edit" at bounding box center [222, 385] width 32 height 24
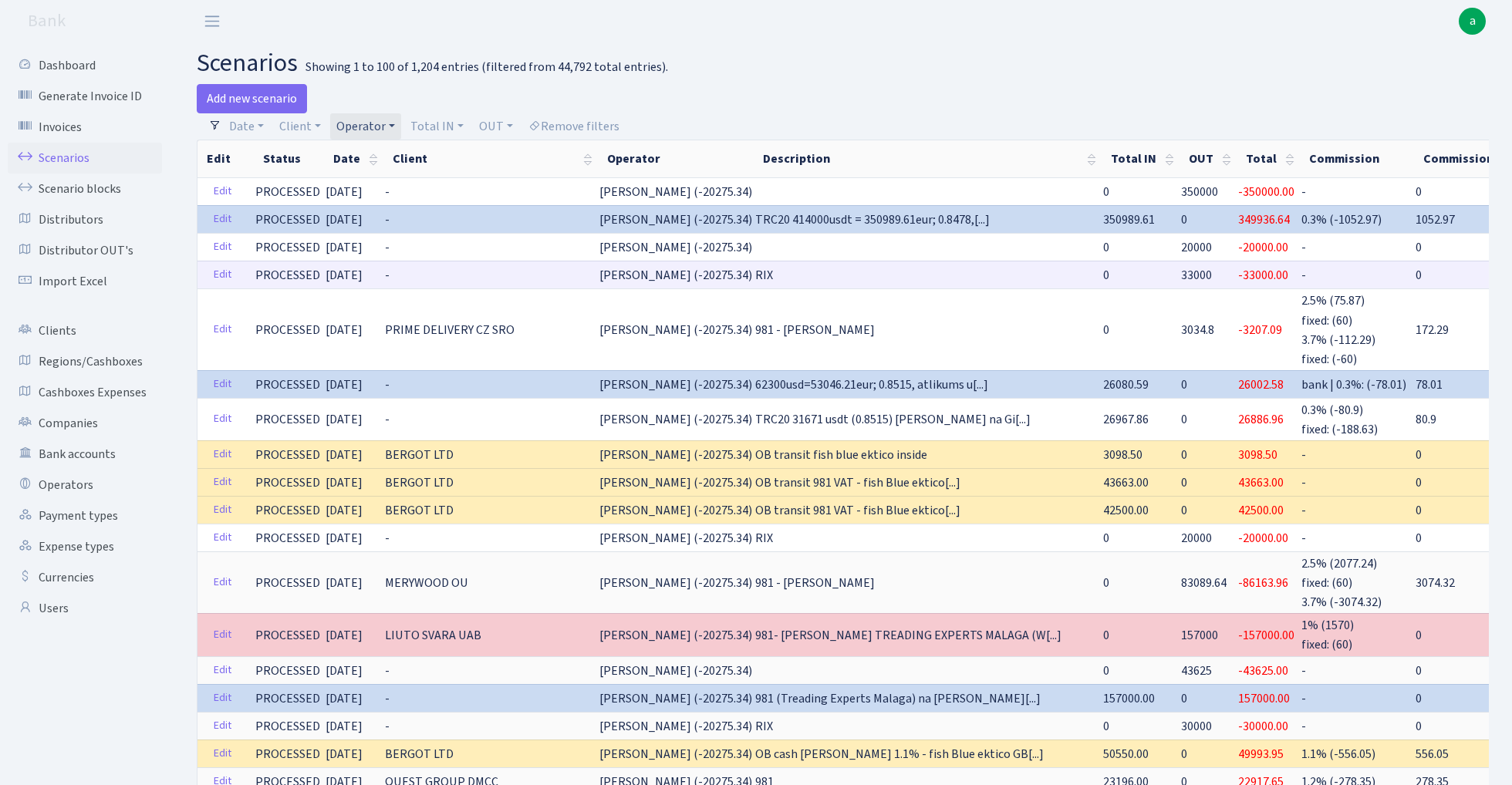
click at [1181, 273] on span "33000" at bounding box center [1197, 275] width 31 height 17
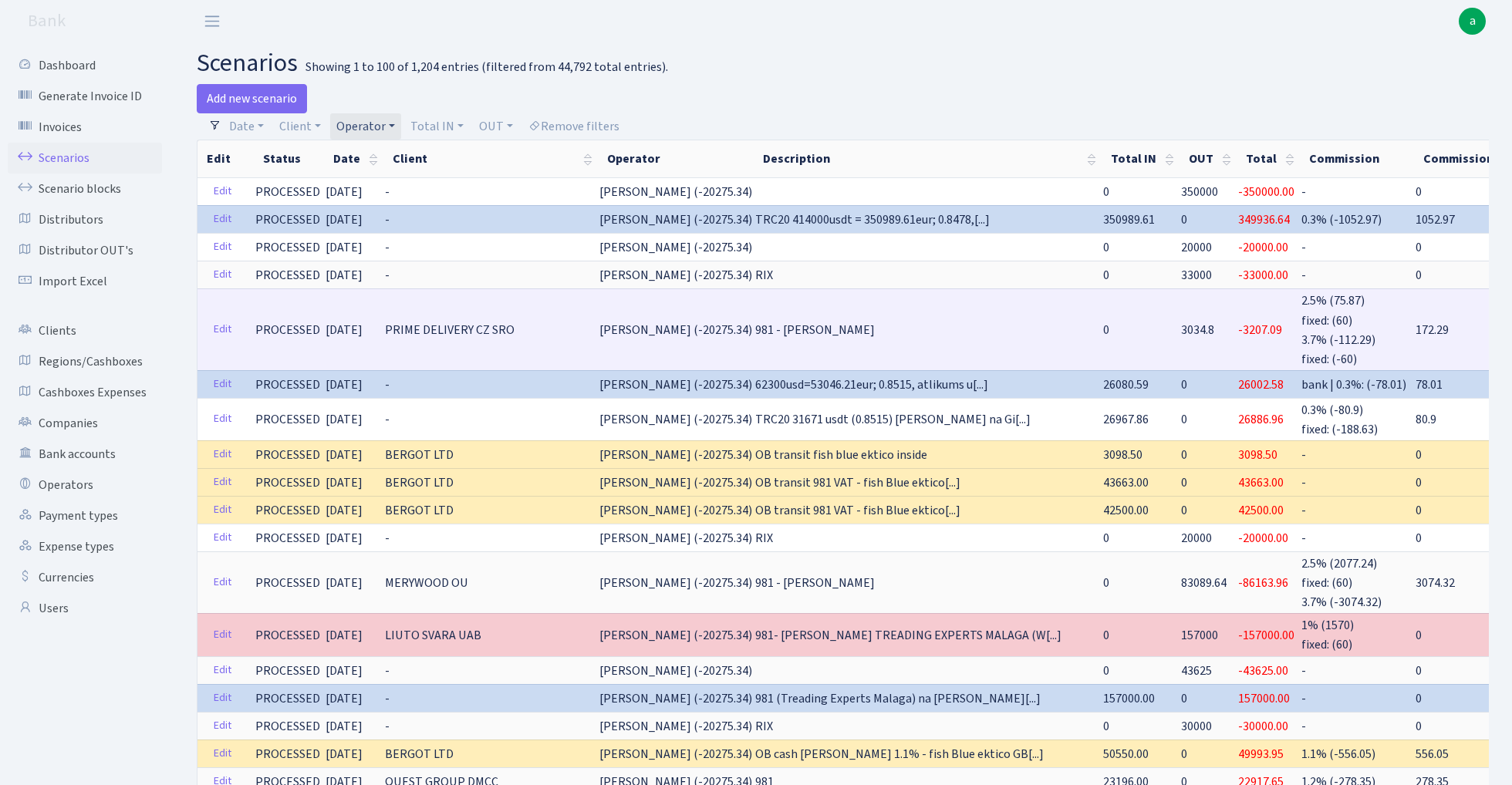
copy span "33000"
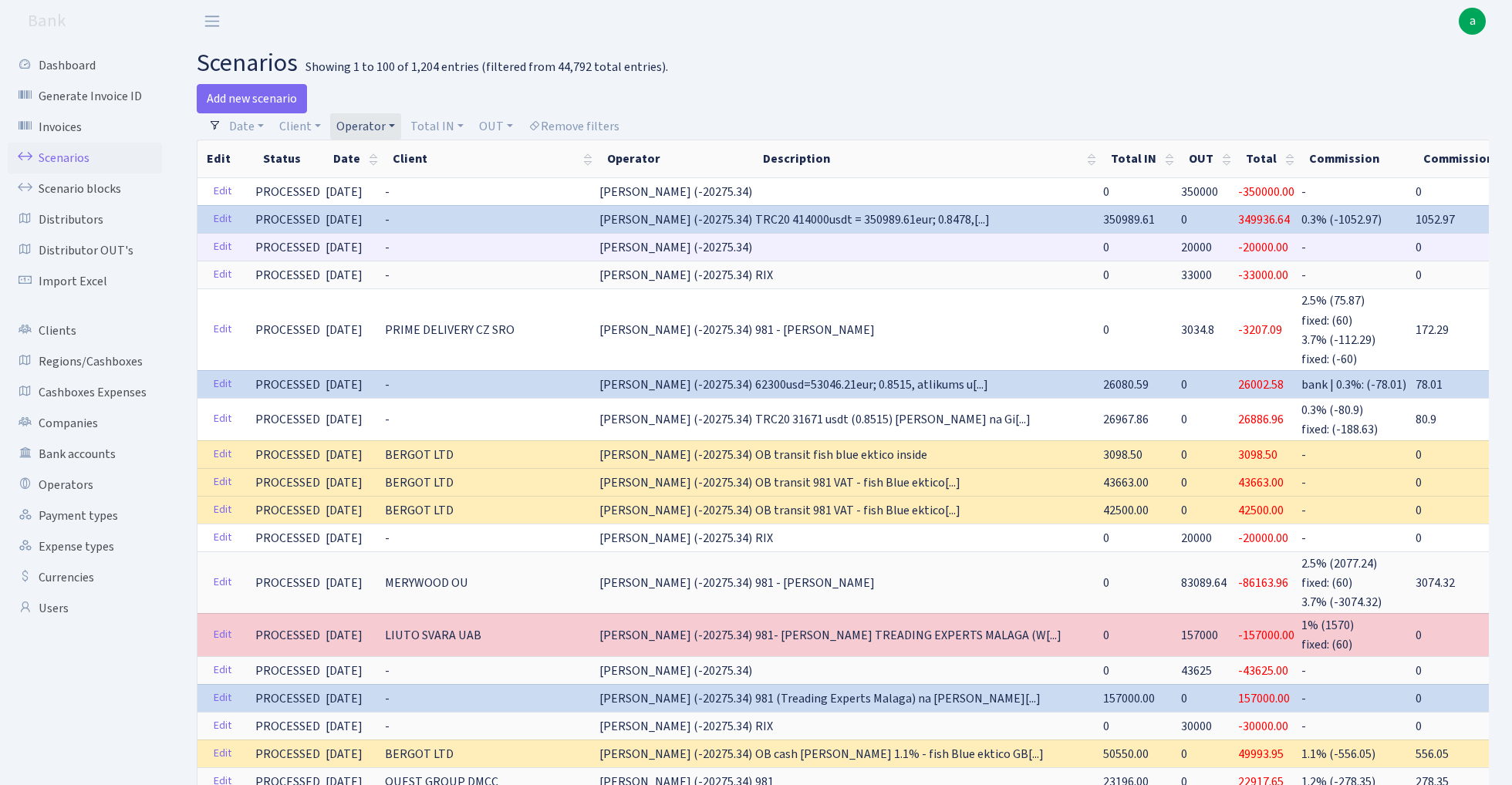
click at [1181, 244] on span "20000" at bounding box center [1197, 248] width 31 height 17
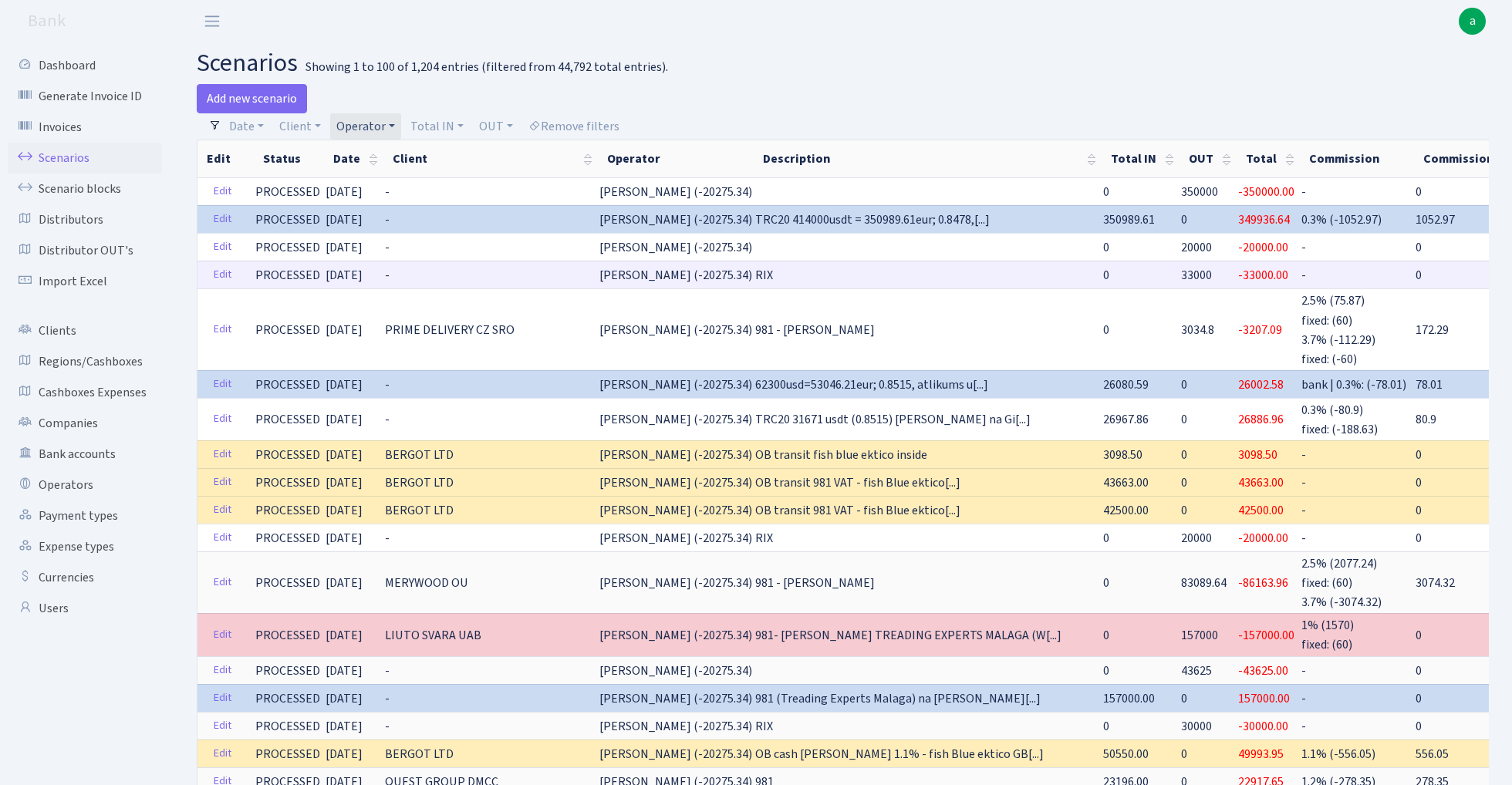
copy span "20000"
click at [365, 125] on link "Operator" at bounding box center [365, 126] width 71 height 26
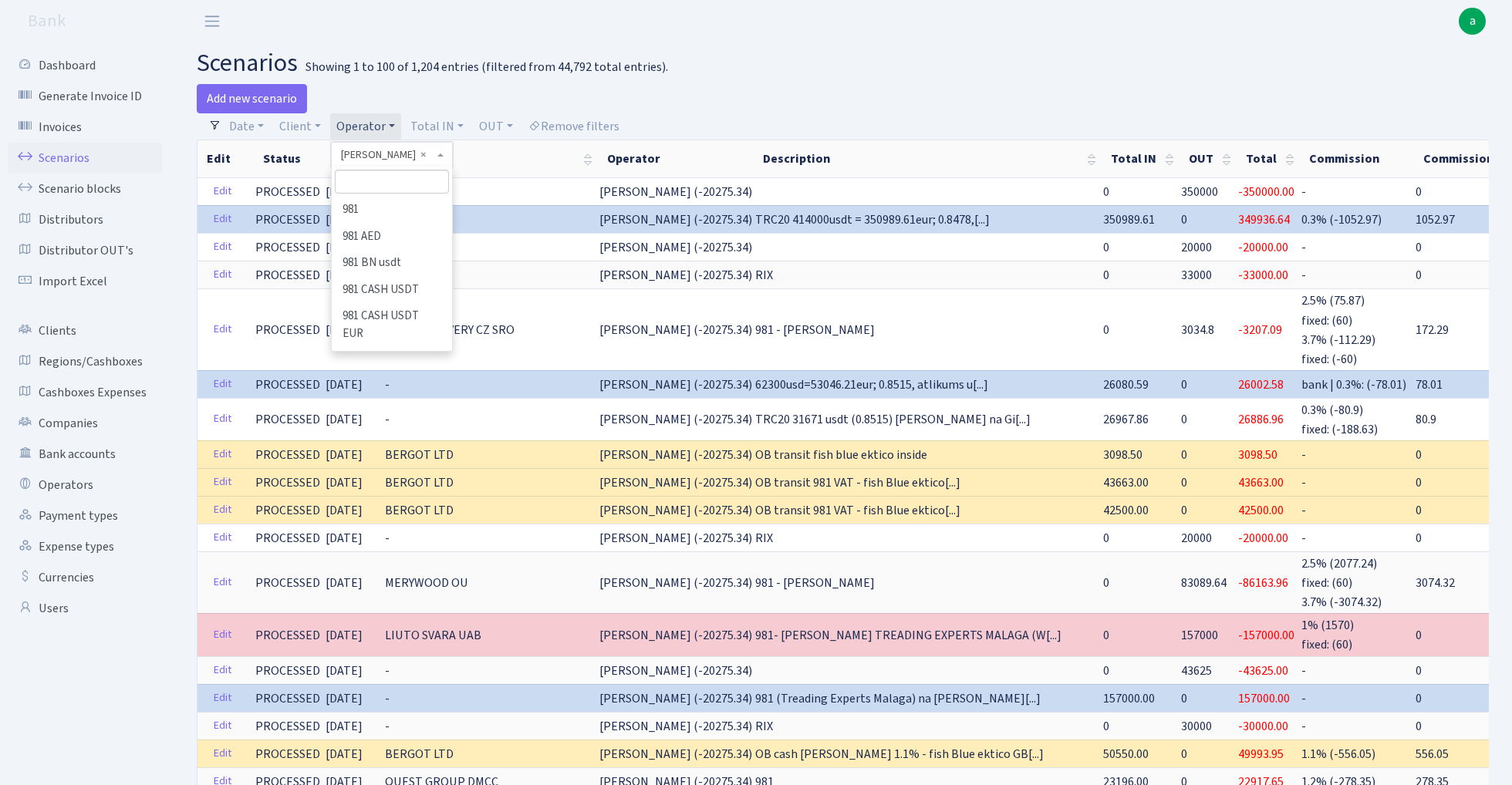
scroll to position [6019, 0]
click at [377, 176] on input "search" at bounding box center [391, 181] width 113 height 24
type input "and"
click at [411, 208] on li "[PERSON_NAME] ( [GEOGRAPHIC_DATA])" at bounding box center [391, 219] width 117 height 44
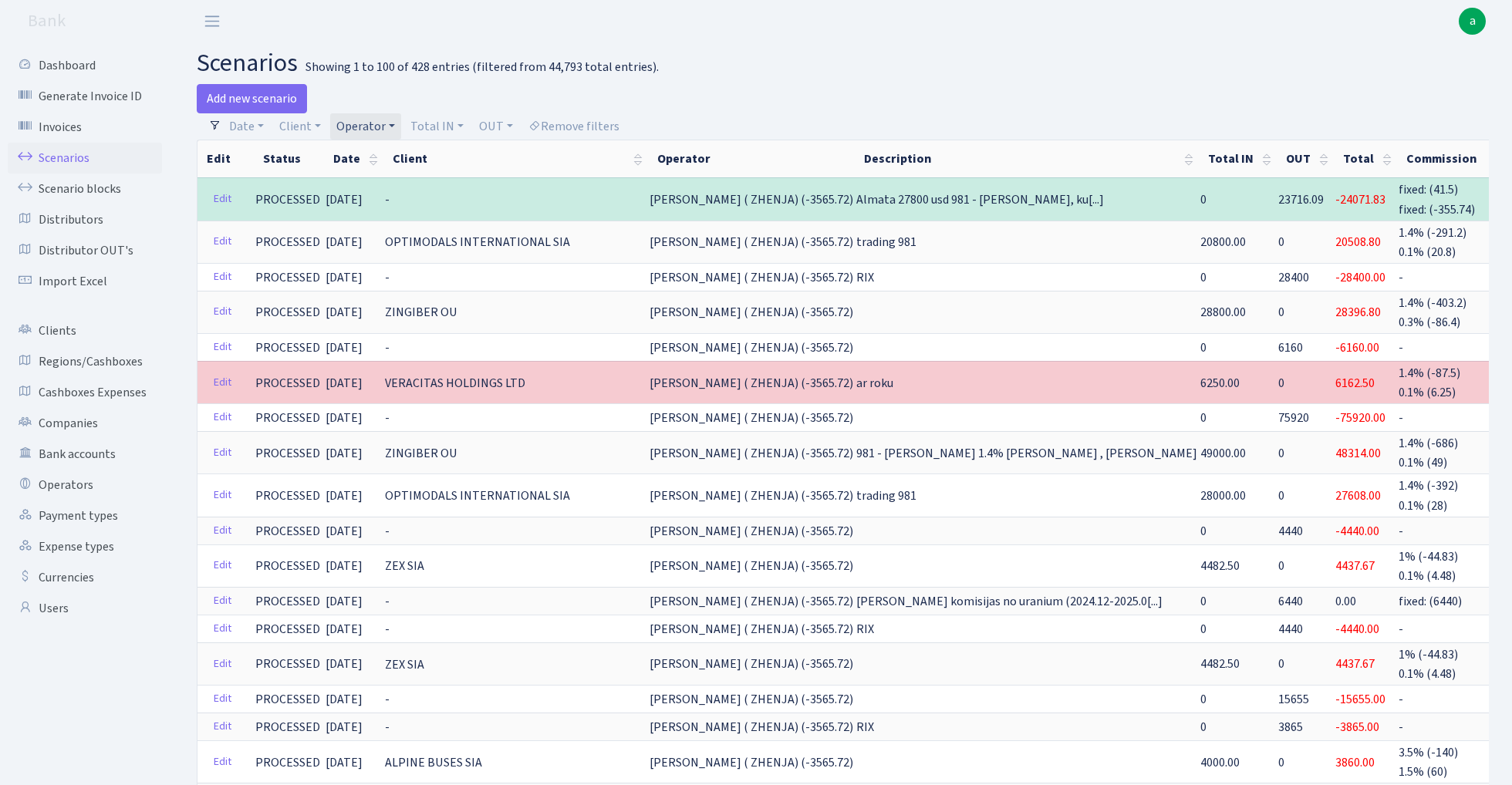
click at [375, 120] on link "Operator" at bounding box center [365, 126] width 71 height 26
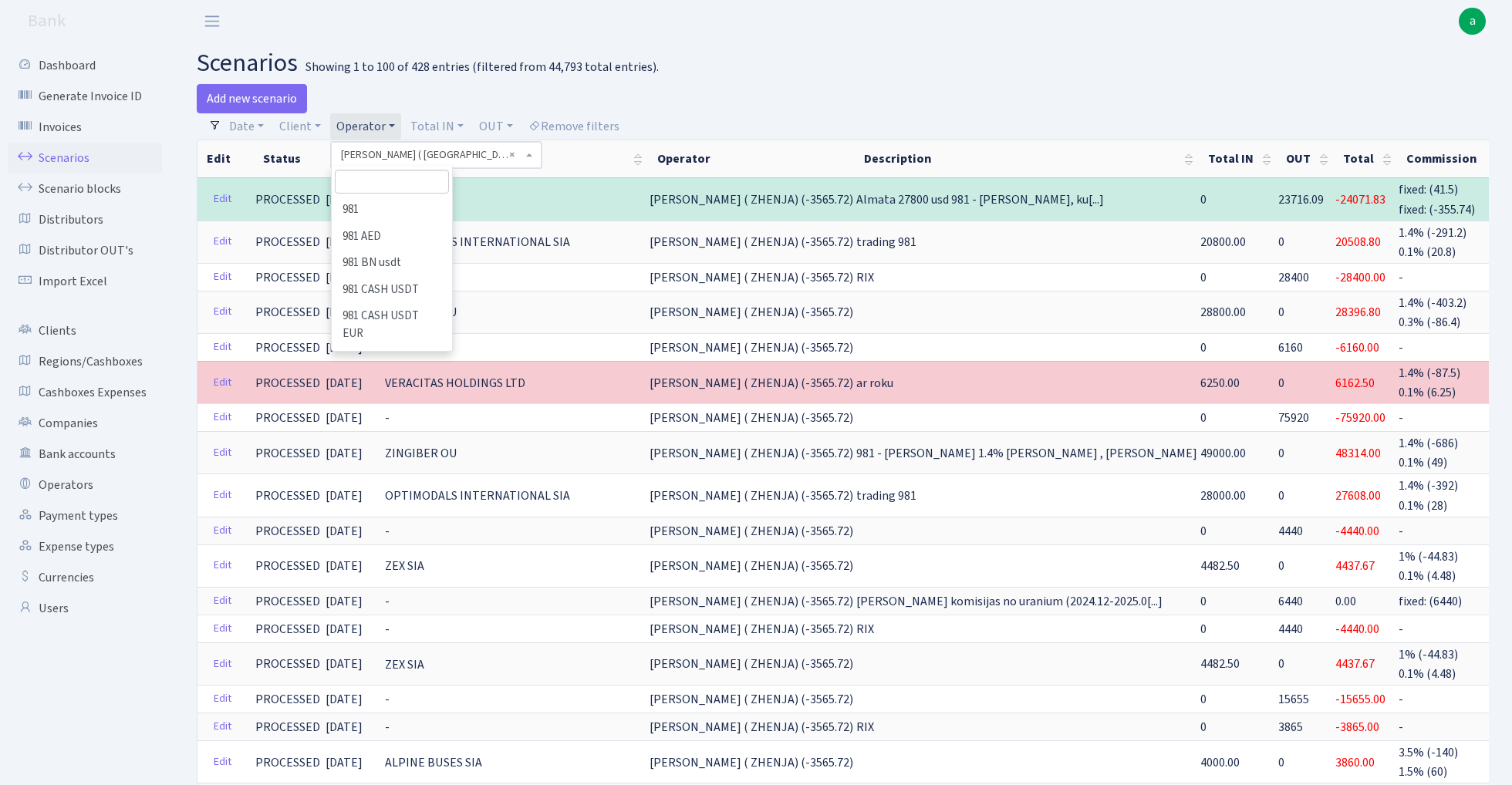
scroll to position [386, 0]
click at [390, 182] on input "search" at bounding box center [391, 181] width 113 height 24
type input "mor"
click at [414, 290] on li "MORSKOJ EUR" at bounding box center [391, 298] width 117 height 27
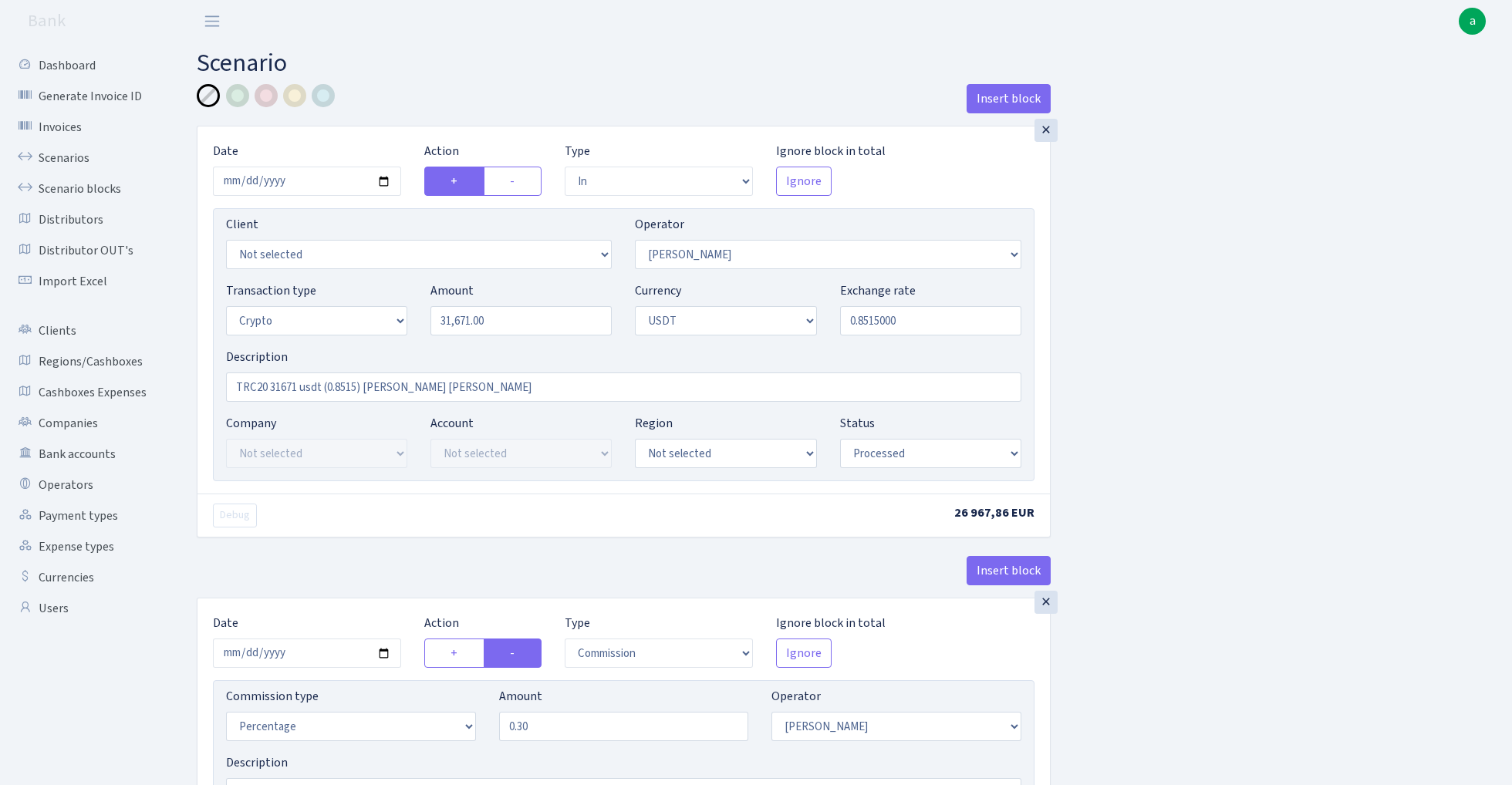
select select "in"
select select "15"
select select "3"
select select "6"
select select "processed"
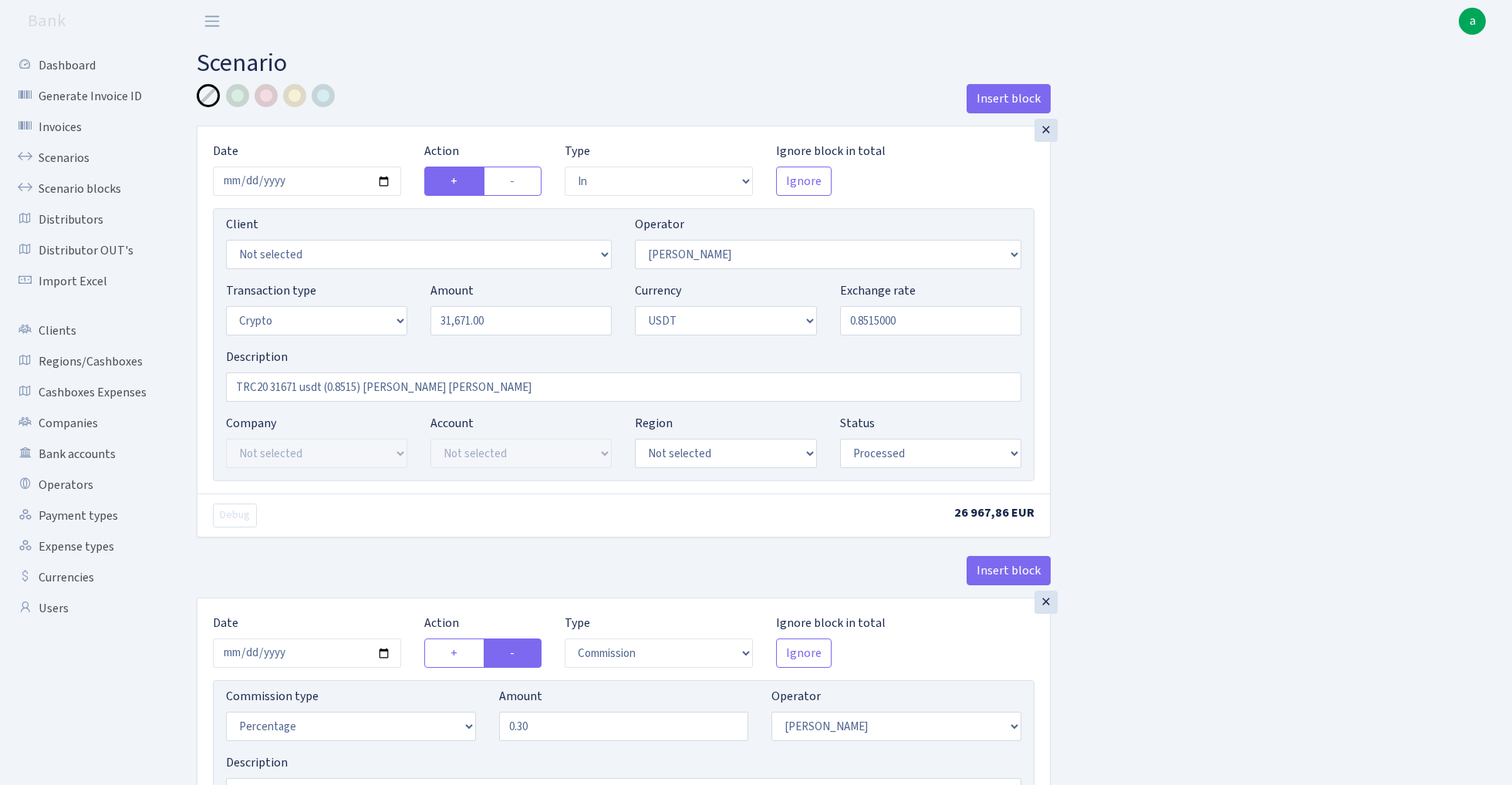
select select "commission"
select select "15"
select select "processed"
select select "out"
select select "7"
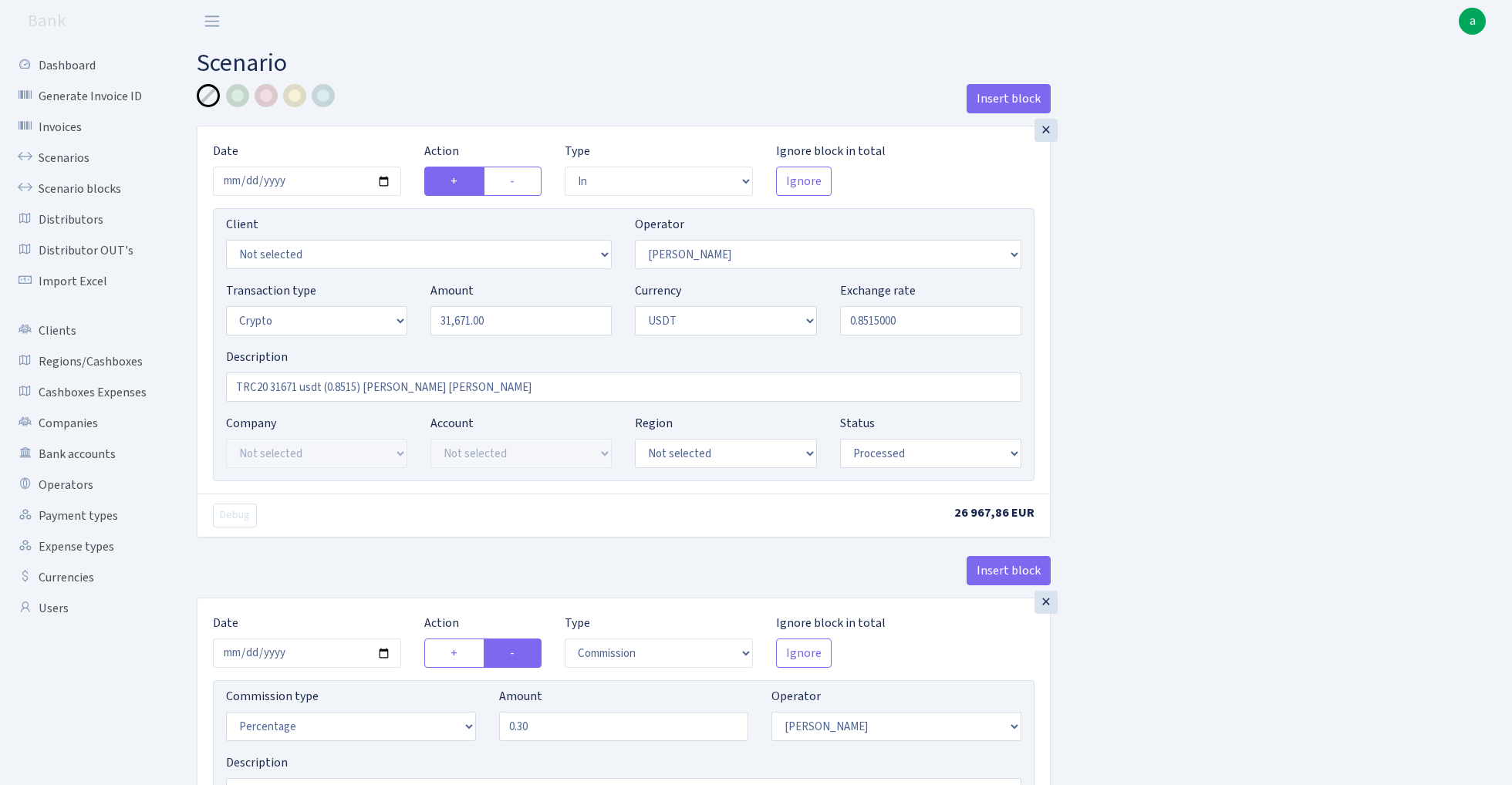
select select "3"
select select "6"
select select "processed"
select select "commission"
select select "fixed"
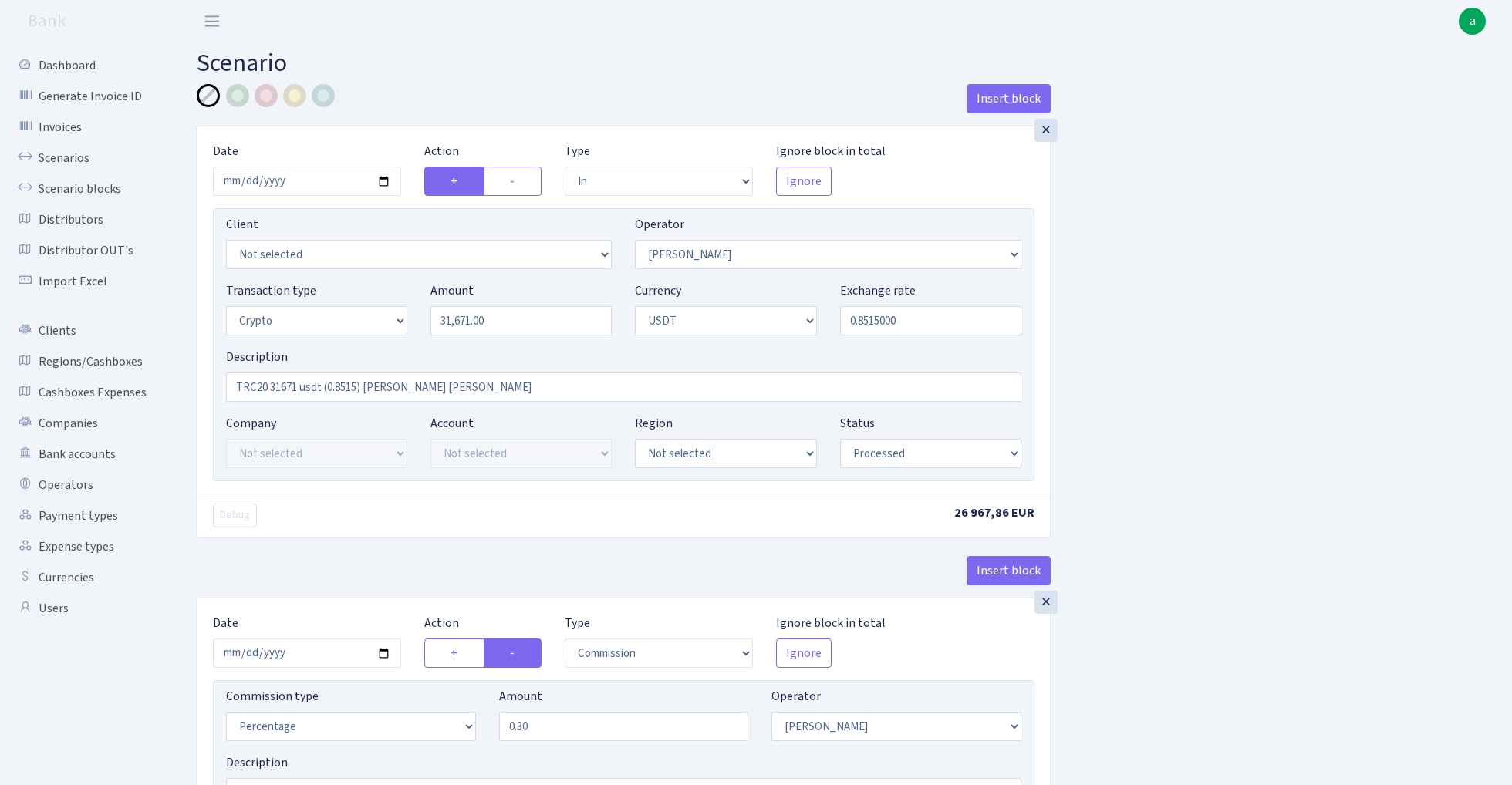
select select "7"
select select "processed"
select select "in"
select select "15"
select select "3"
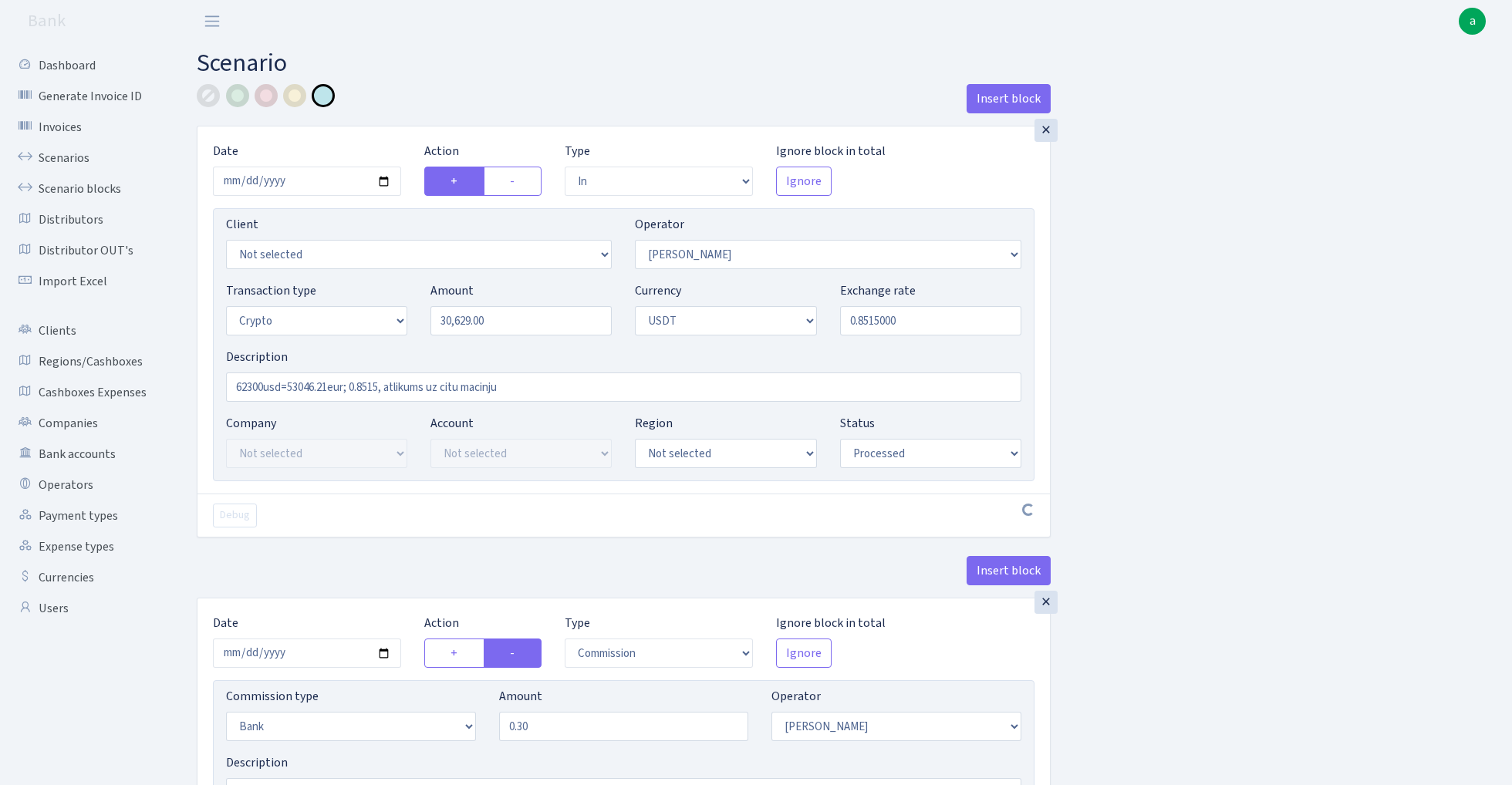
select select "6"
select select "processed"
select select "commission"
select select "bank"
select select "15"
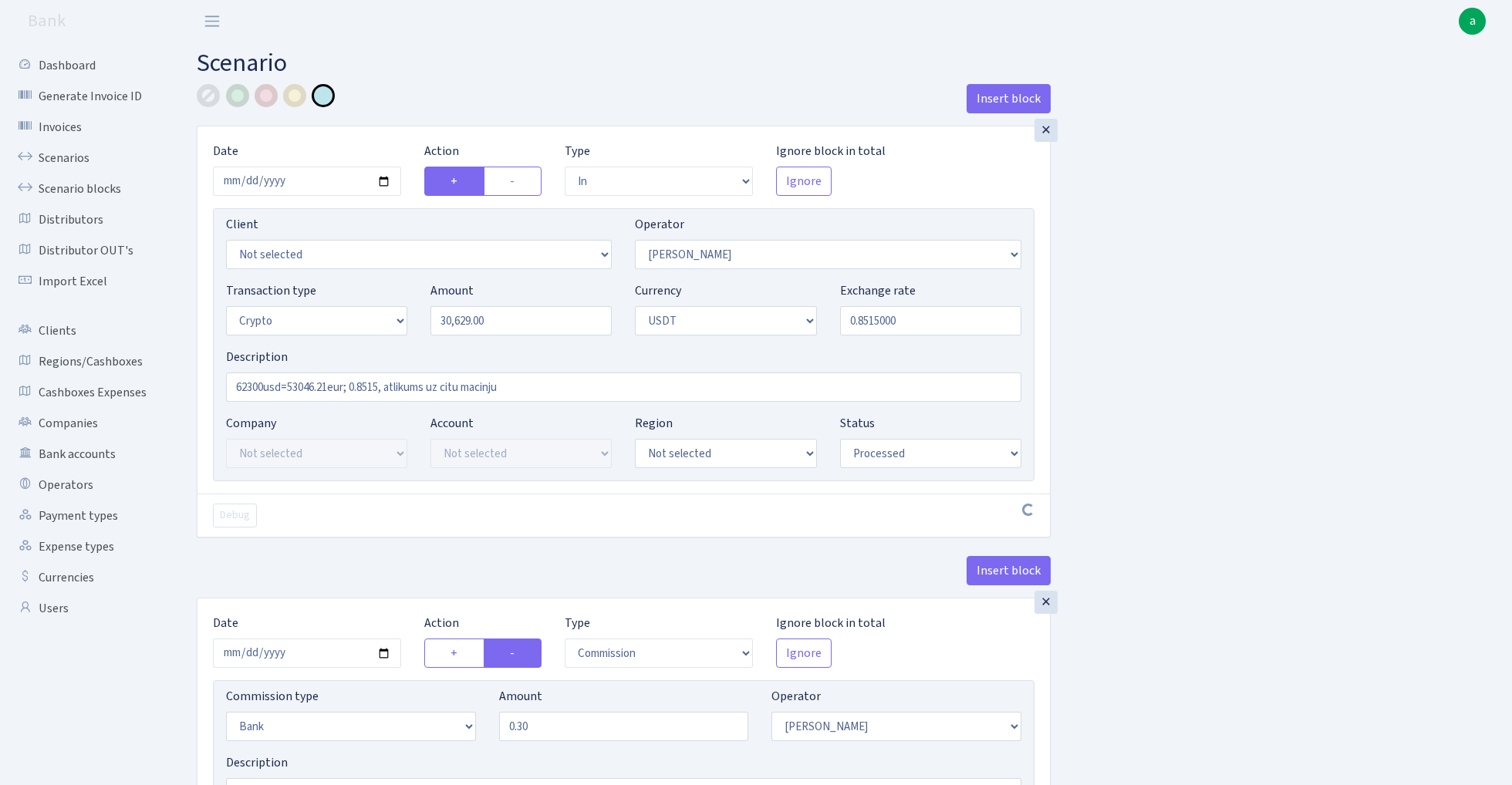
select select "processed"
select select "out"
select select "297"
select select "15"
select select "6"
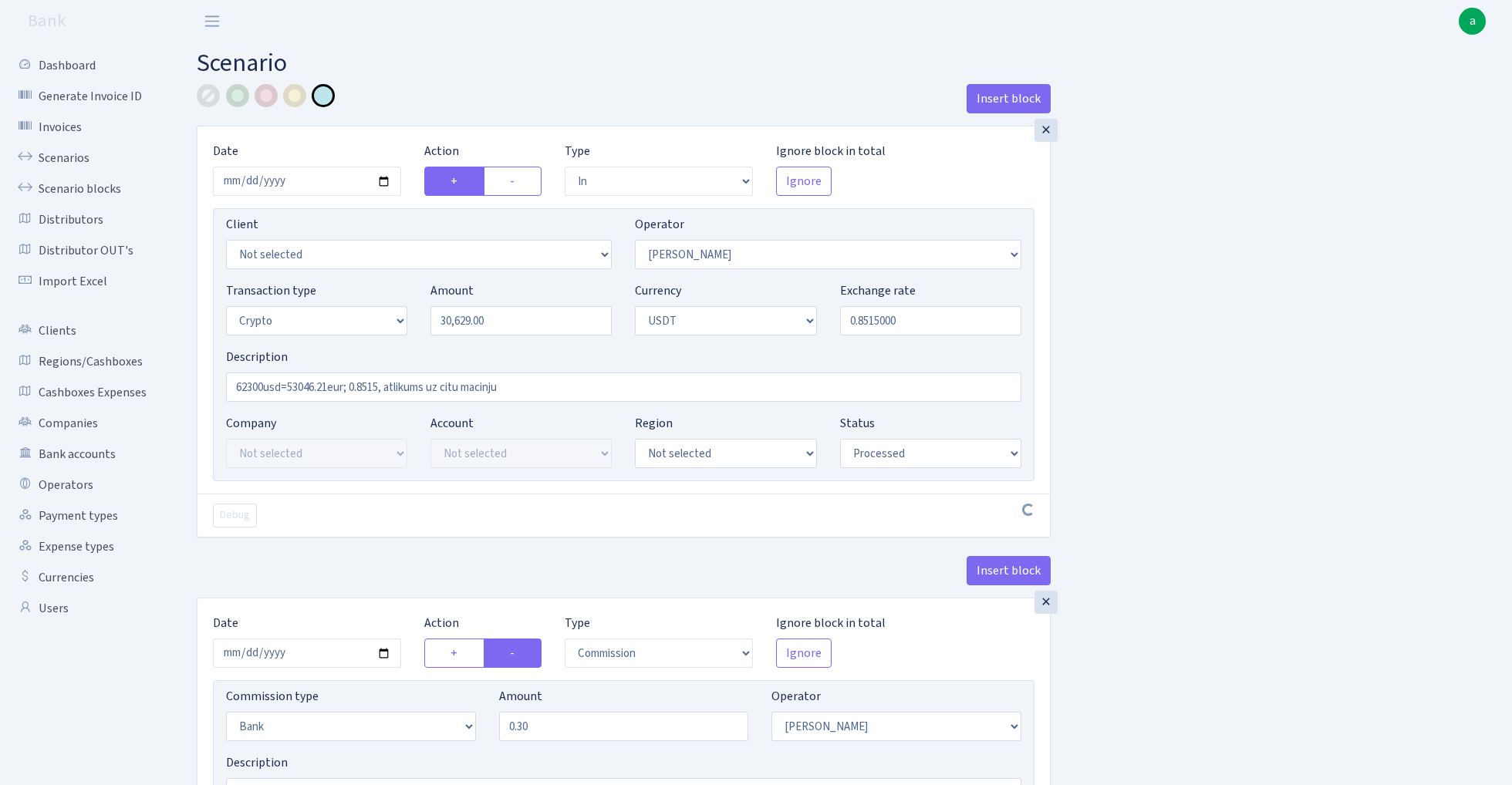
select select "processed"
select select "in"
select select "297"
select select "2"
select select "6"
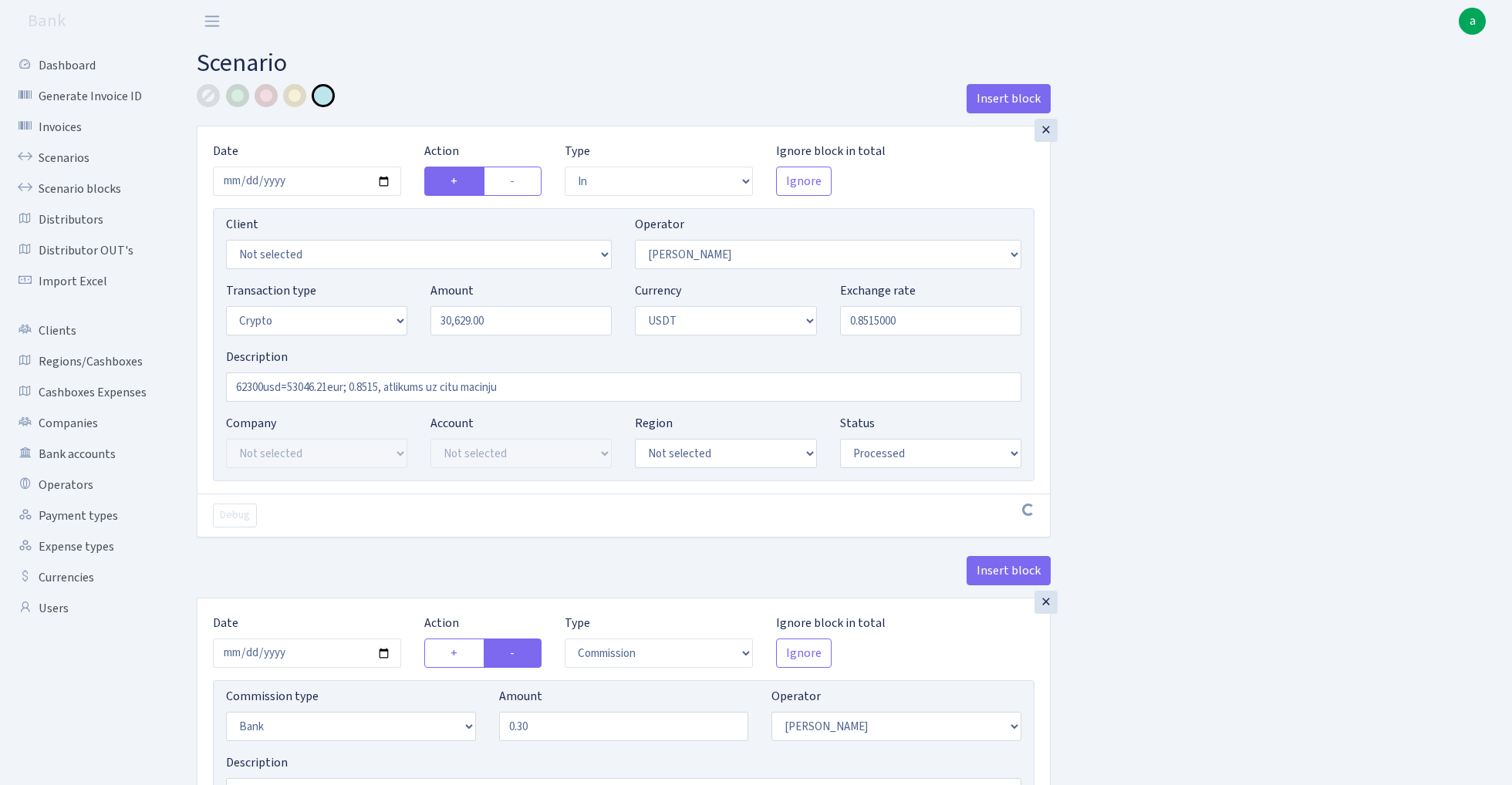
select select "20"
select select "61"
select select "processed"
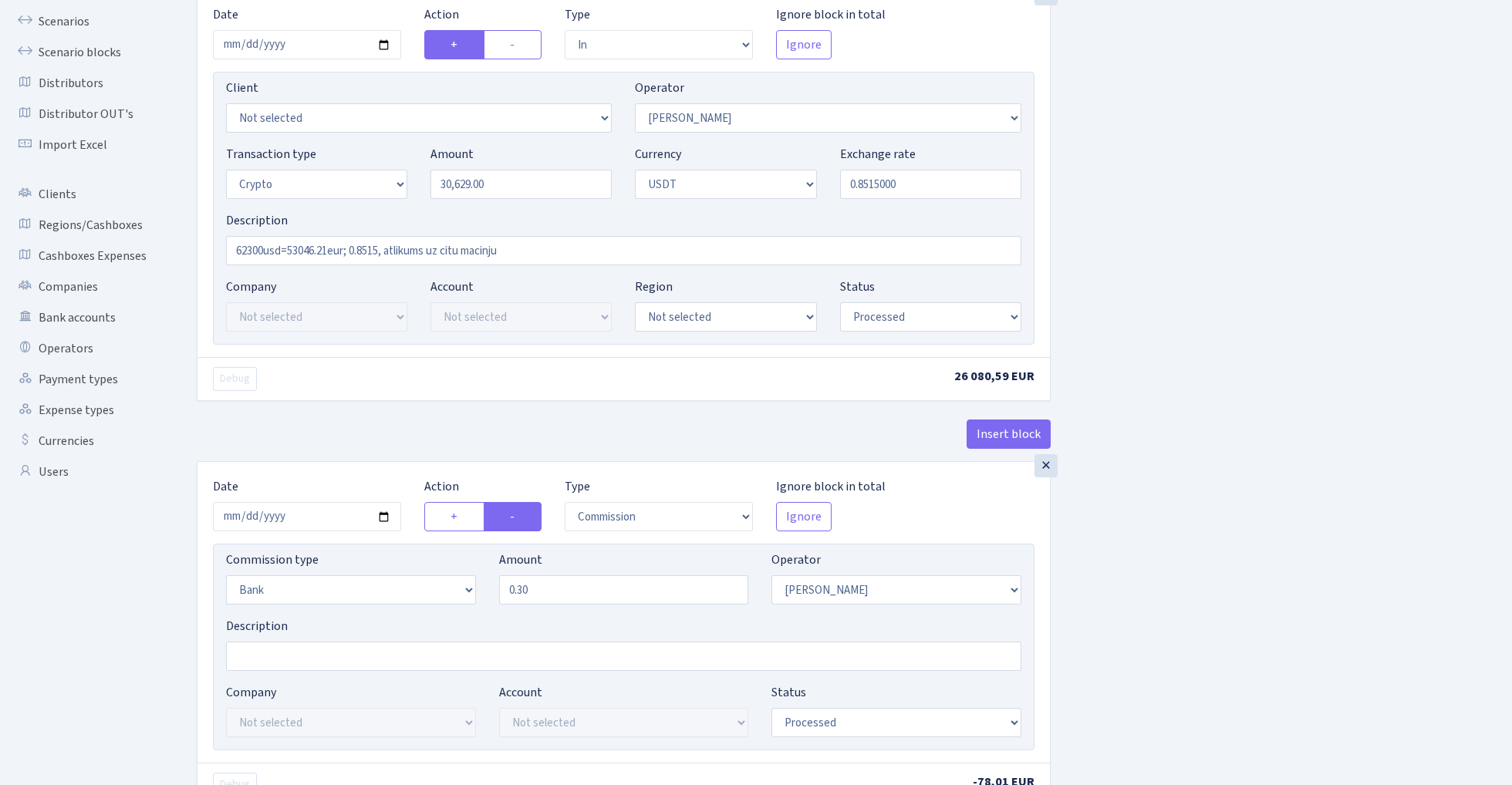
scroll to position [135, 0]
